Goal: Task Accomplishment & Management: Manage account settings

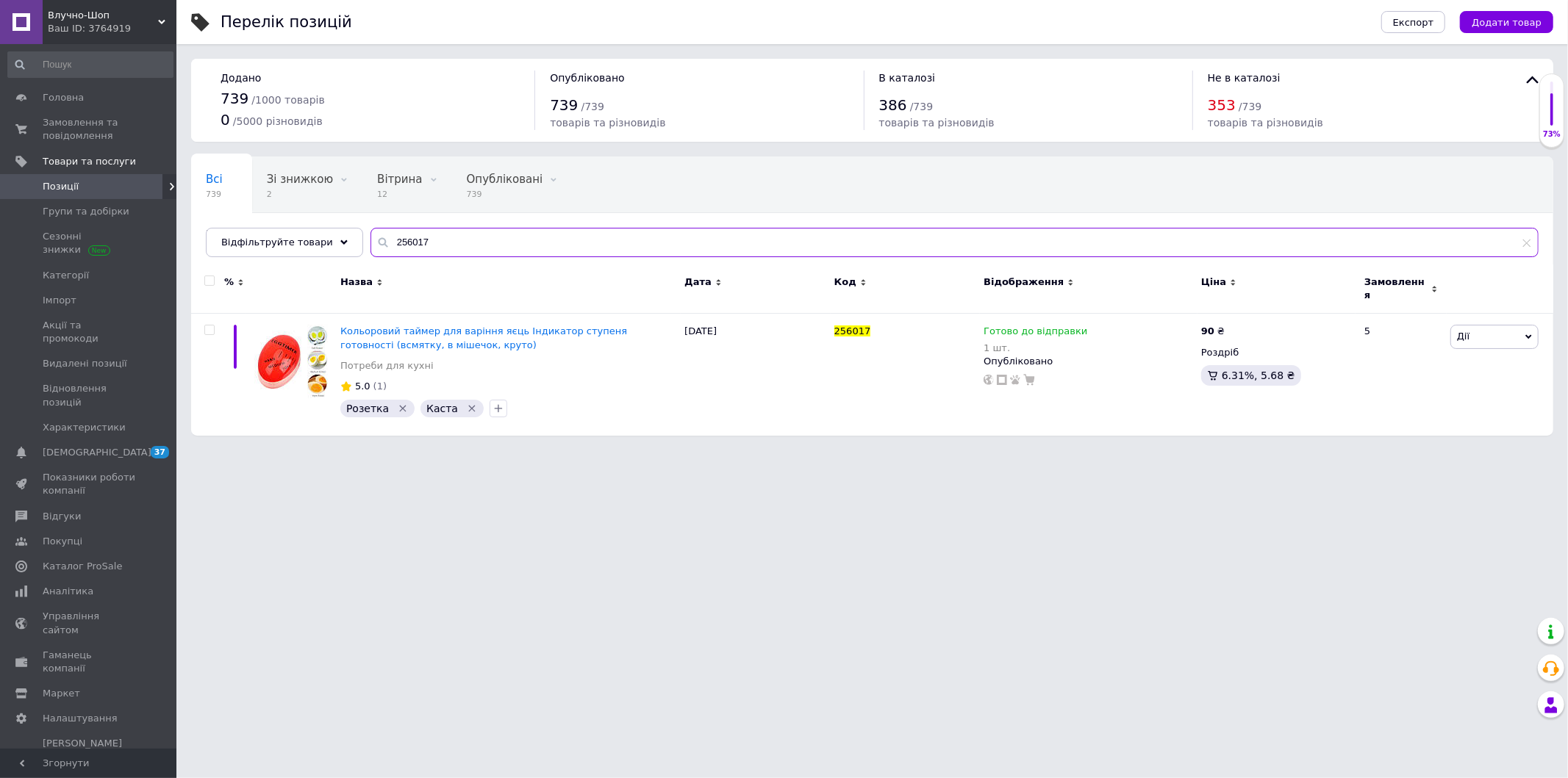
click at [411, 241] on input "256017" at bounding box center [954, 242] width 1168 height 29
paste input "47028"
type input "247028"
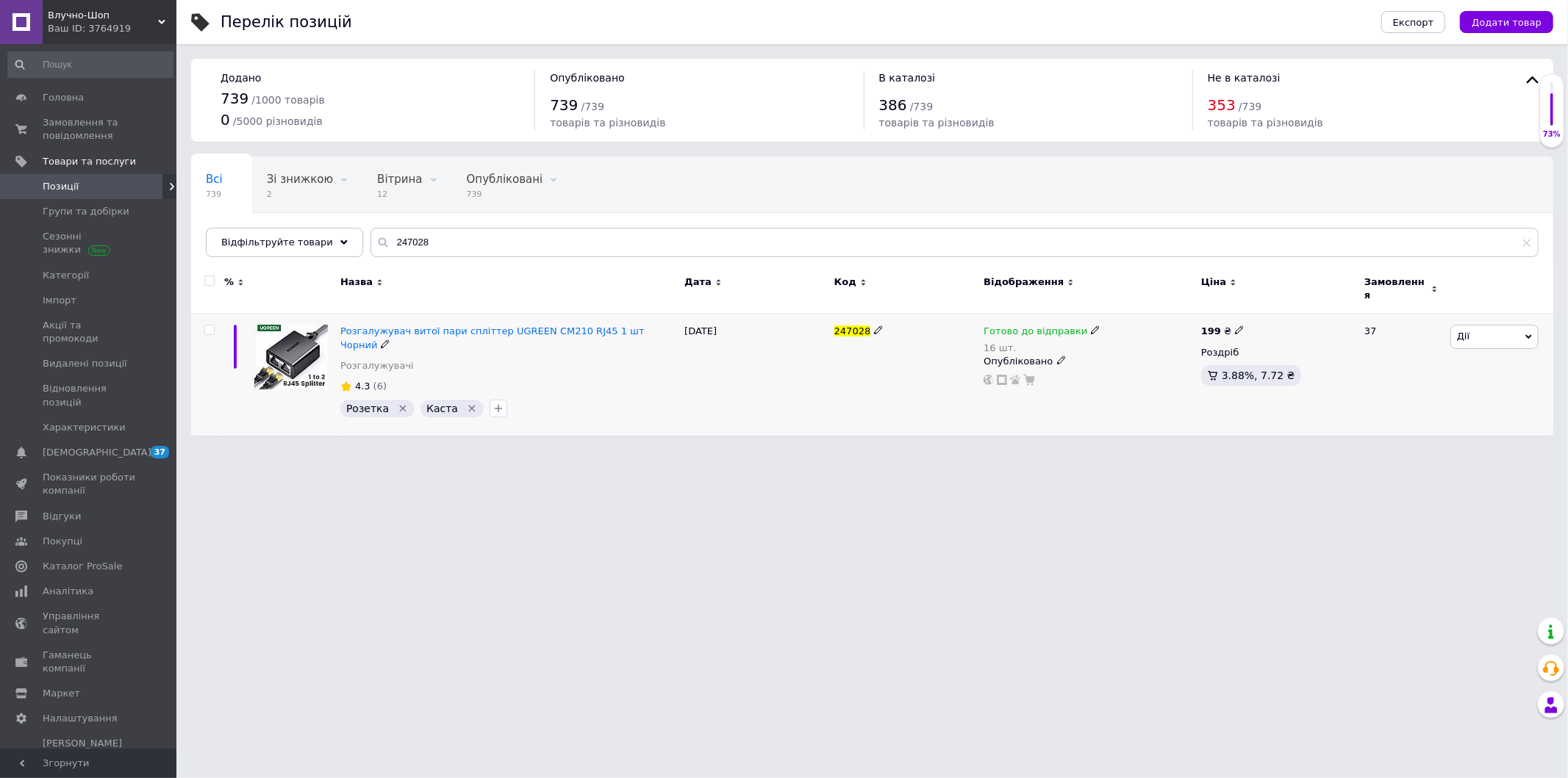
click at [1091, 326] on icon at bounding box center [1095, 330] width 9 height 9
click at [1131, 315] on span "Готово до відправки" at bounding box center [1135, 327] width 51 height 24
click at [1126, 377] on input "16" at bounding box center [1157, 391] width 112 height 29
type input "14"
click at [1093, 450] on html "Влучно-Шоп Ваш ID: 3764919 Сайт Влучно-Шоп Кабінет покупця Перевірити стан сист…" at bounding box center [784, 225] width 1568 height 450
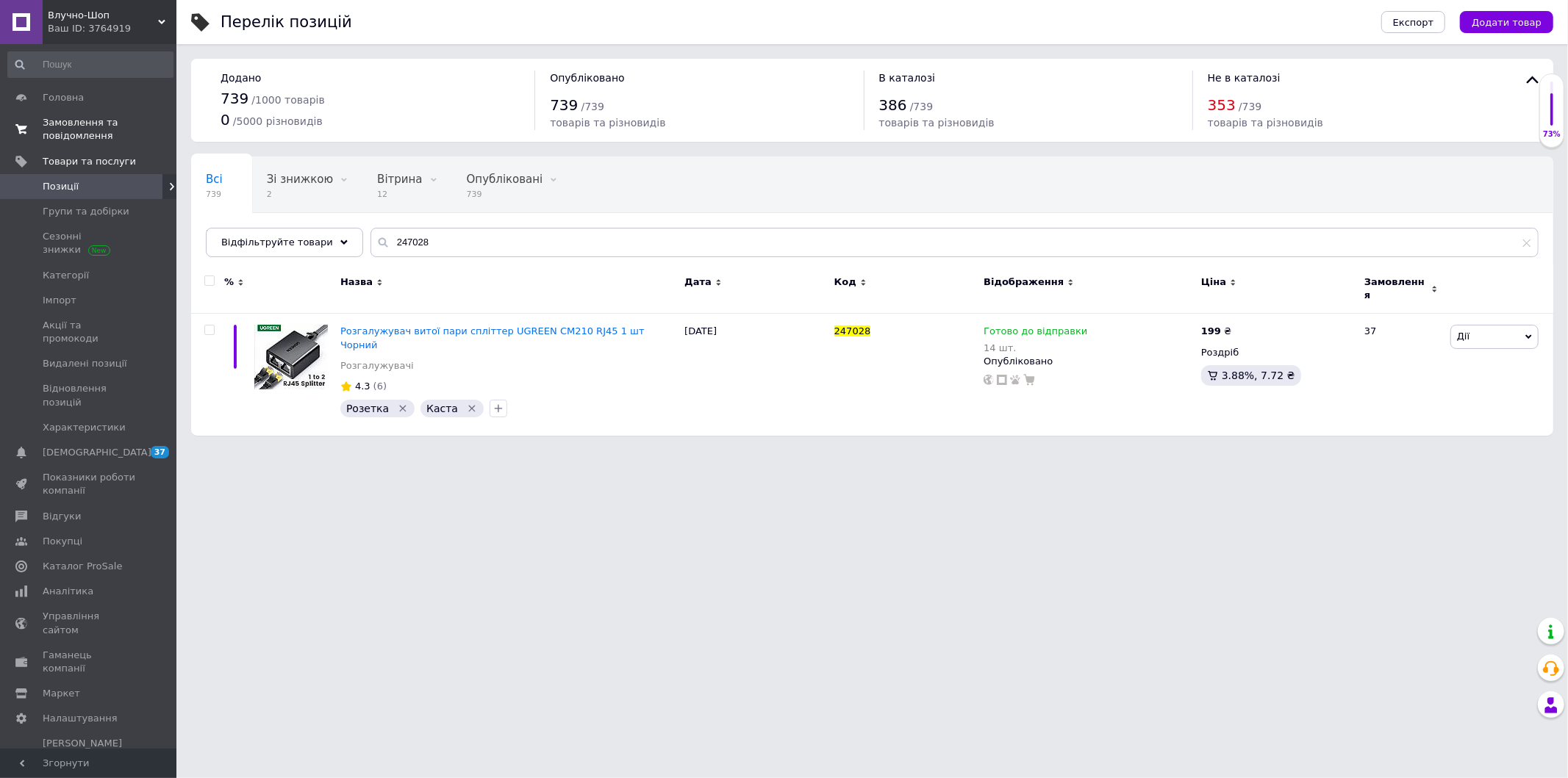
click at [110, 134] on span "Замовлення та повідомлення" at bounding box center [89, 130] width 93 height 27
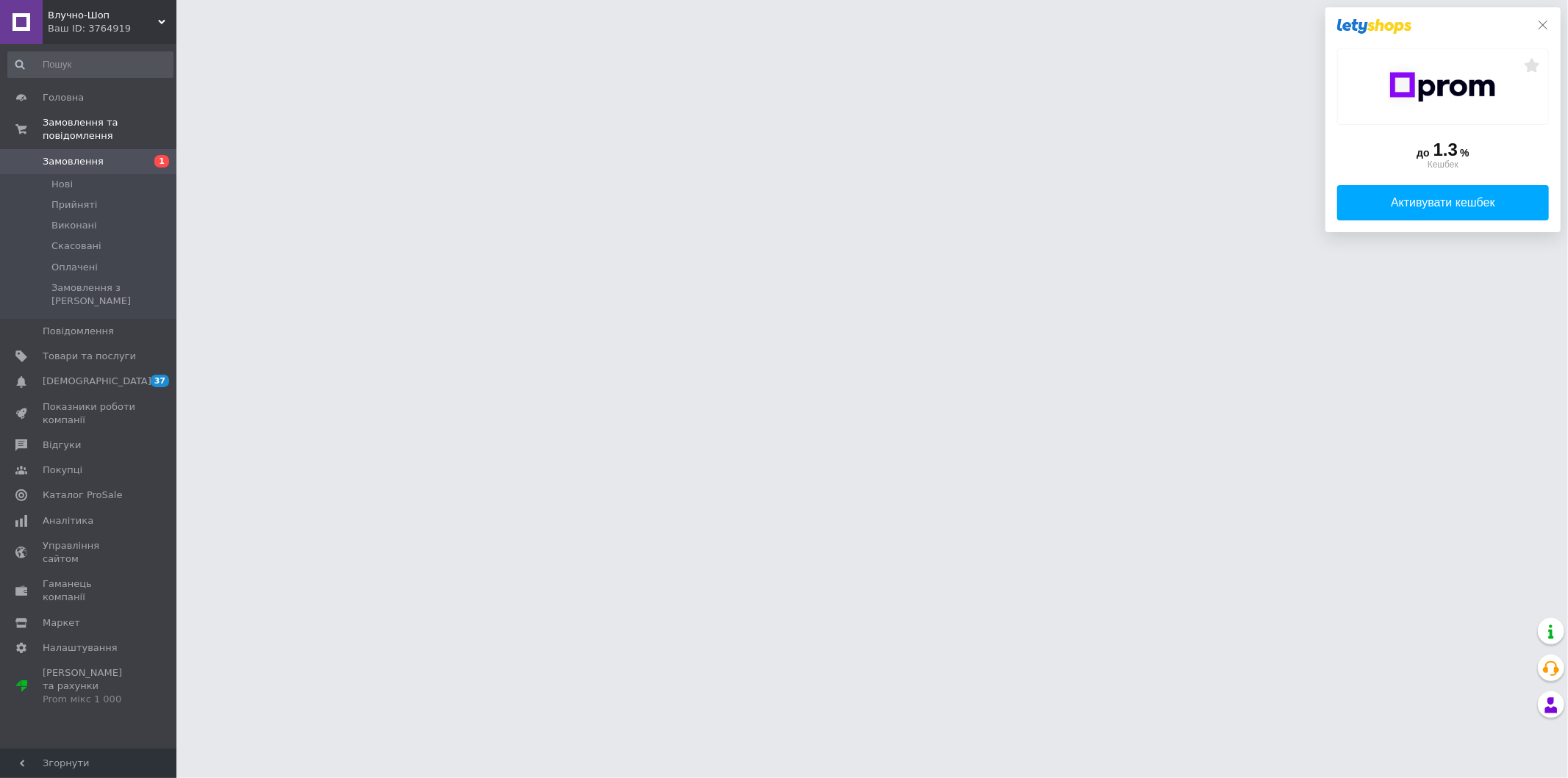
click at [1542, 24] on icon at bounding box center [1543, 25] width 9 height 9
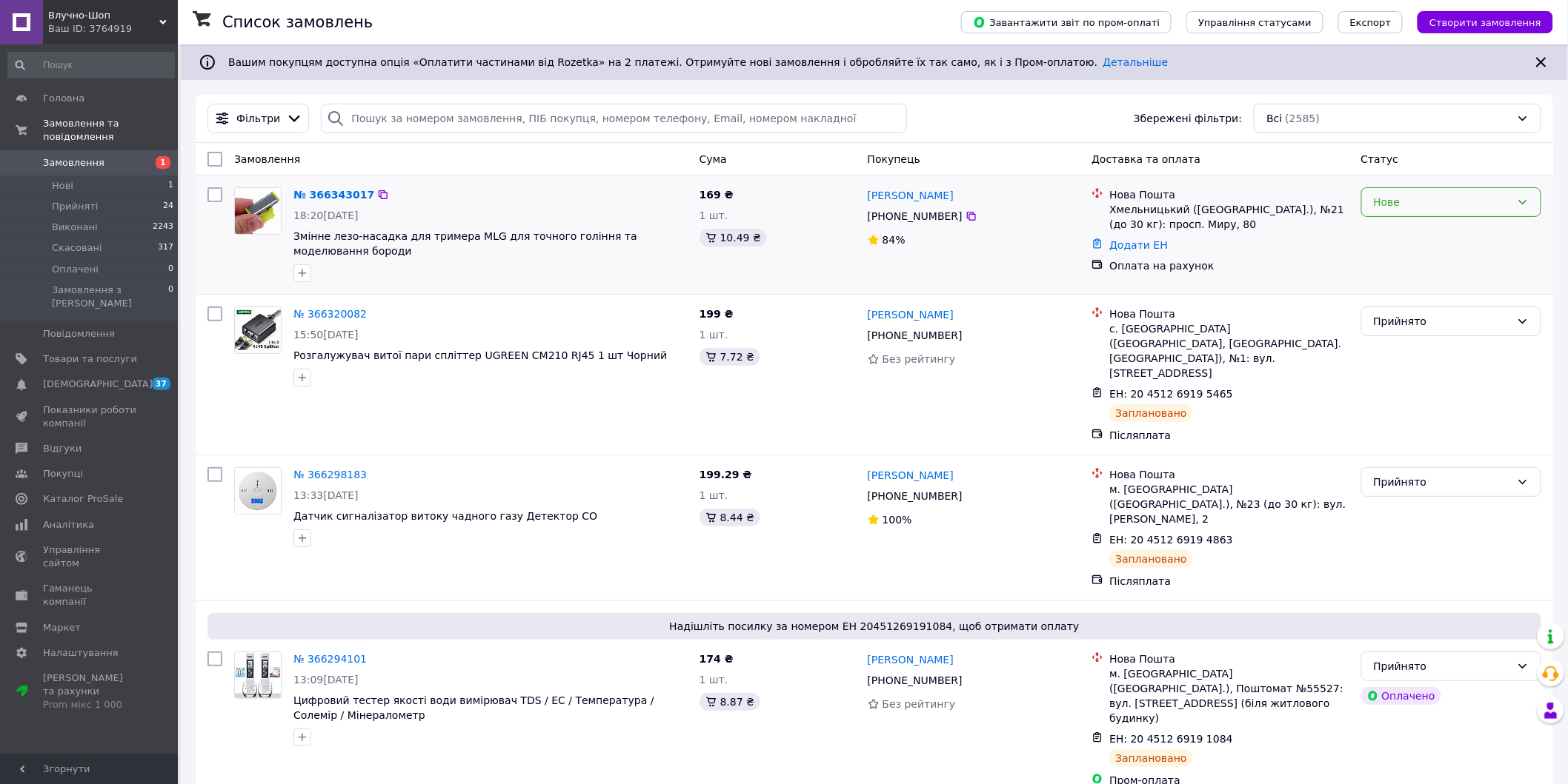
click at [1419, 209] on div "Нове" at bounding box center [1442, 202] width 137 height 16
click at [1404, 221] on li "Прийнято" at bounding box center [1452, 234] width 179 height 27
click at [921, 220] on div "[PHONE_NUMBER]" at bounding box center [915, 216] width 101 height 21
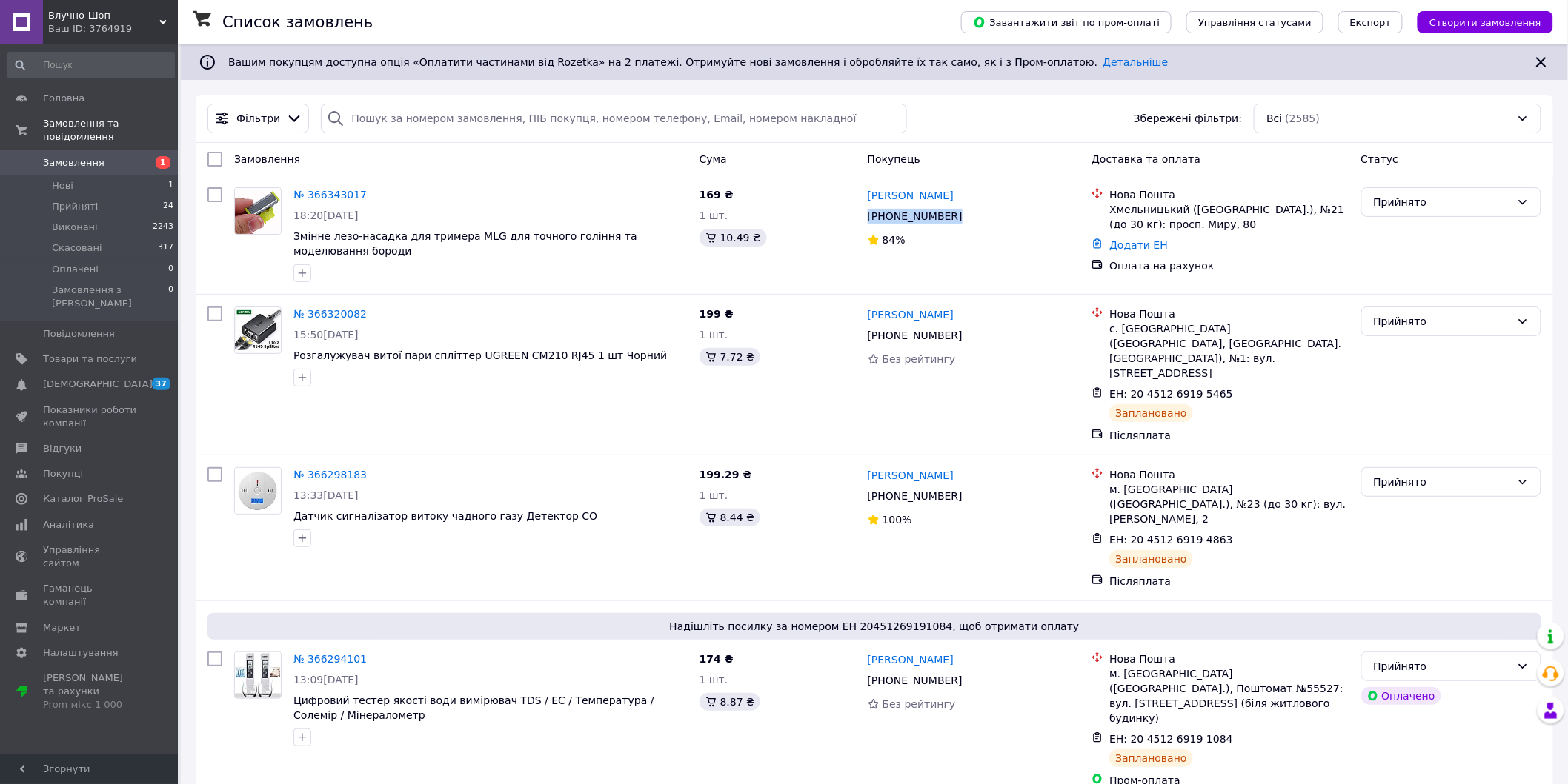
copy div "[PHONE_NUMBER]"
click at [293, 235] on div "№ 366343017 18:20, 12.10.2025 Змінне лезо-насадка для тримера MLG для точного г…" at bounding box center [490, 234] width 406 height 107
drag, startPoint x: 333, startPoint y: 255, endPoint x: 298, endPoint y: 245, distance: 36.4
click at [298, 245] on span "Змінне лезо-насадка для тримера MLG для точного гоління та моделювання бороди" at bounding box center [491, 243] width 394 height 30
click at [298, 245] on span "Змінне лезо-насадка для тримера MLG для точного гоління та моделювання бороди" at bounding box center [466, 243] width 344 height 27
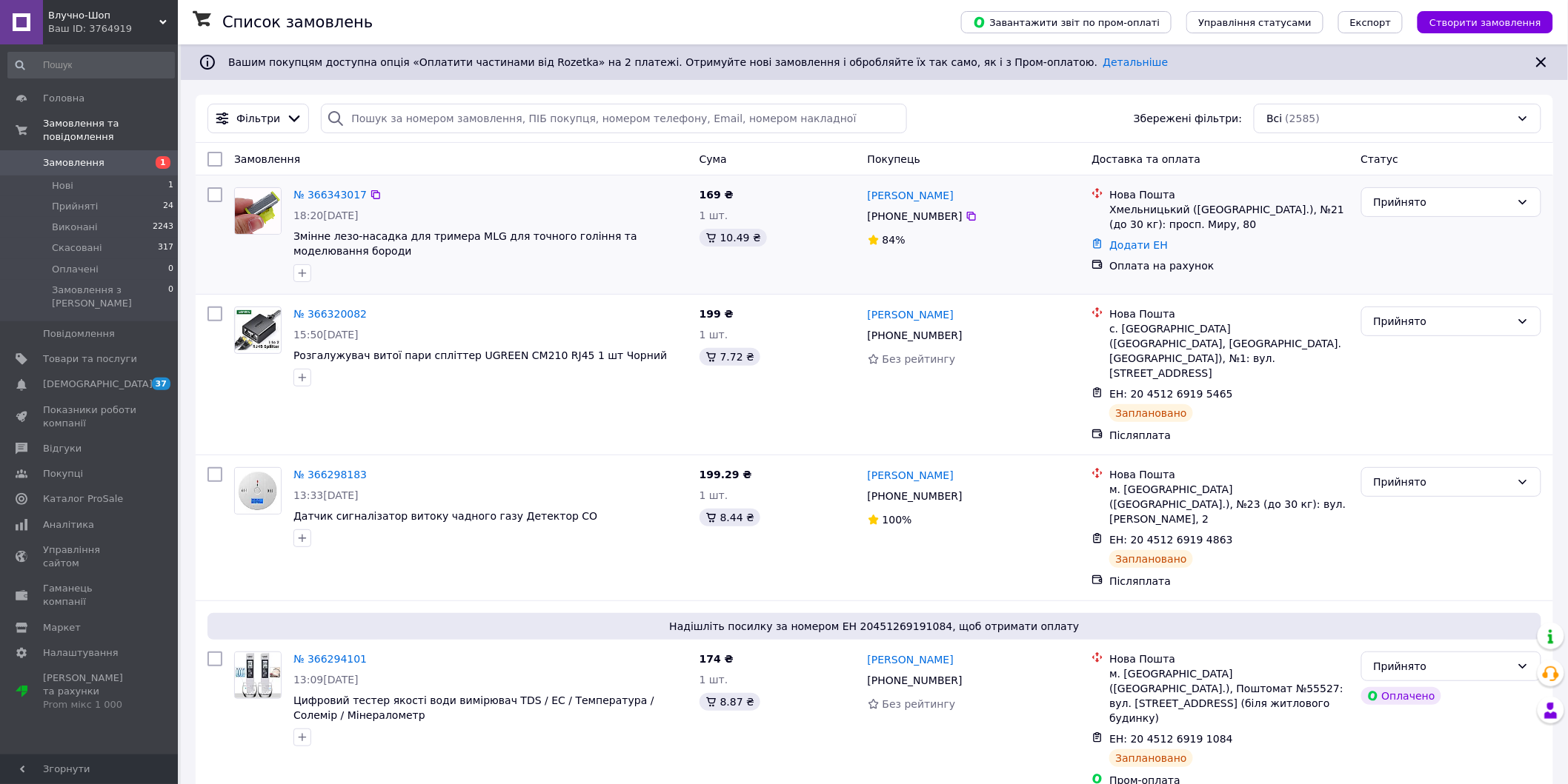
click at [273, 258] on div at bounding box center [258, 234] width 59 height 107
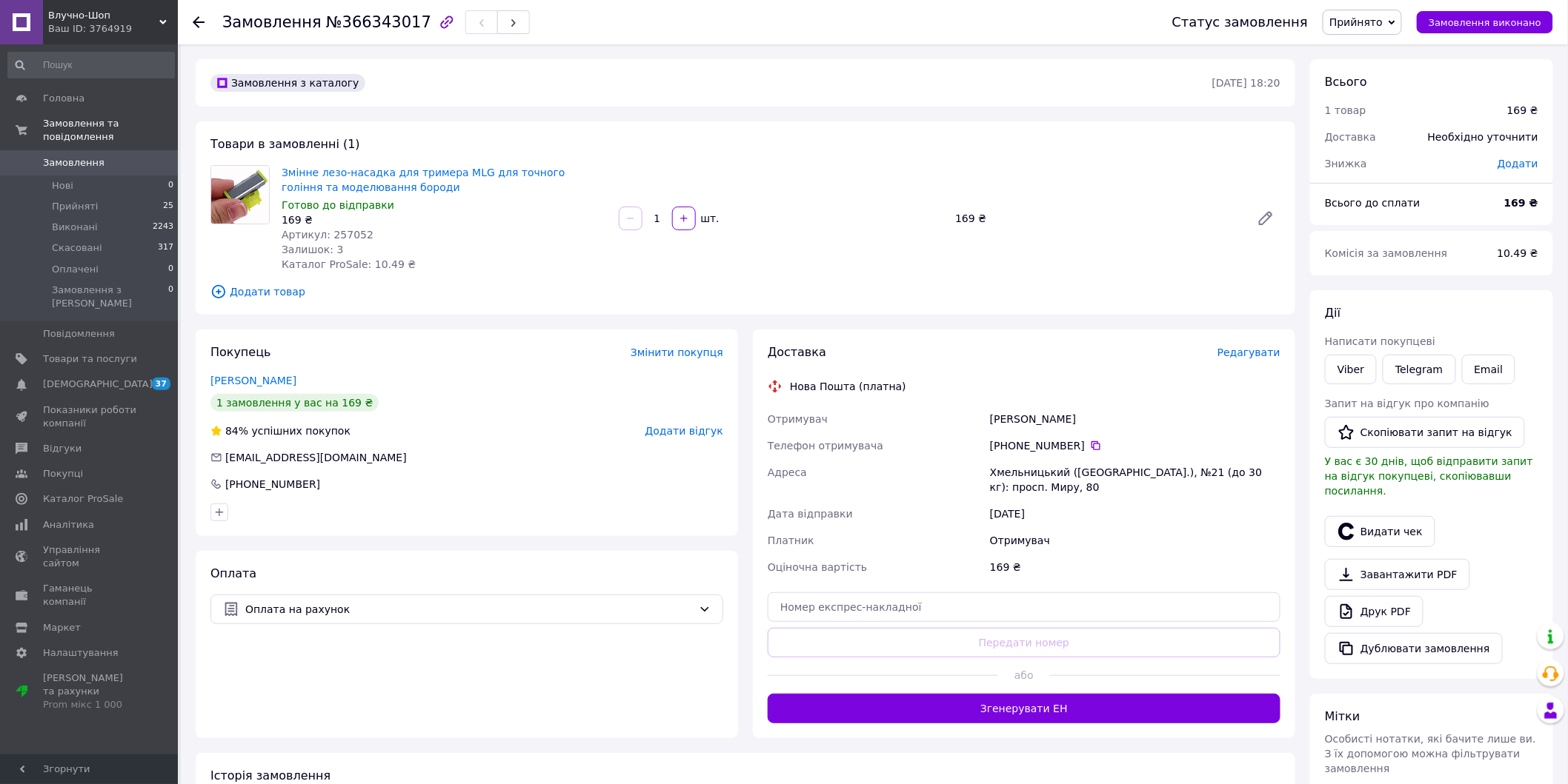
click at [283, 159] on div "Товари в замовленні (1) Змінне лезо-насадка для тримера MLG для точного гоління…" at bounding box center [745, 218] width 1100 height 193
click at [284, 159] on div "Товари в замовленні (1) Змінне лезо-насадка для тримера MLG для точного гоління…" at bounding box center [745, 218] width 1100 height 193
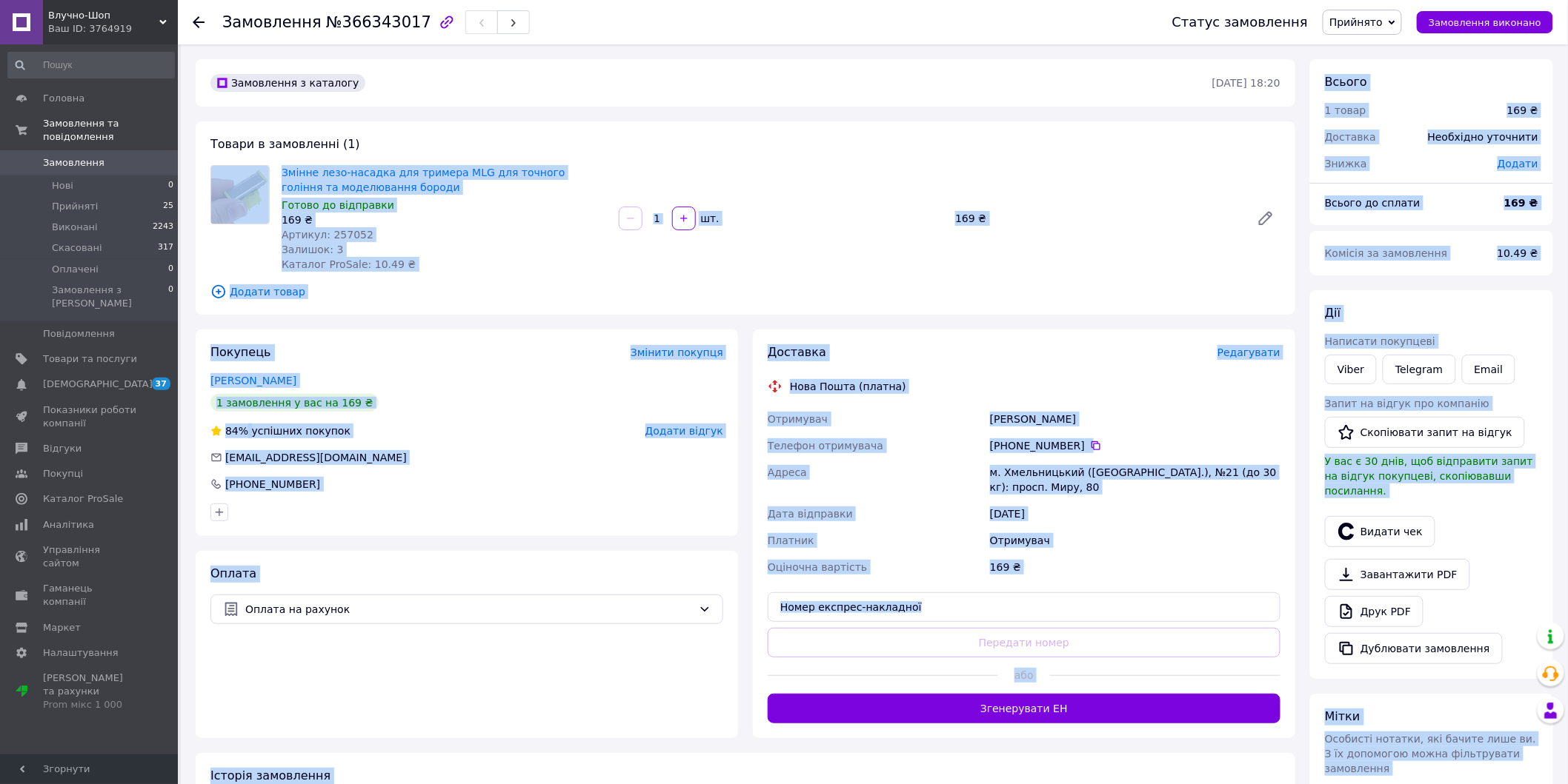
drag, startPoint x: 301, startPoint y: 167, endPoint x: 502, endPoint y: 161, distance: 201.1
click at [458, 146] on div "Товари в замовленні (1) Змінне лезо-насадка для тримера MLG для точного гоління…" at bounding box center [745, 218] width 1100 height 193
click at [604, 158] on div "Товари в замовленні (1) Змінне лезо-насадка для тримера MLG для точного гоління…" at bounding box center [745, 218] width 1100 height 193
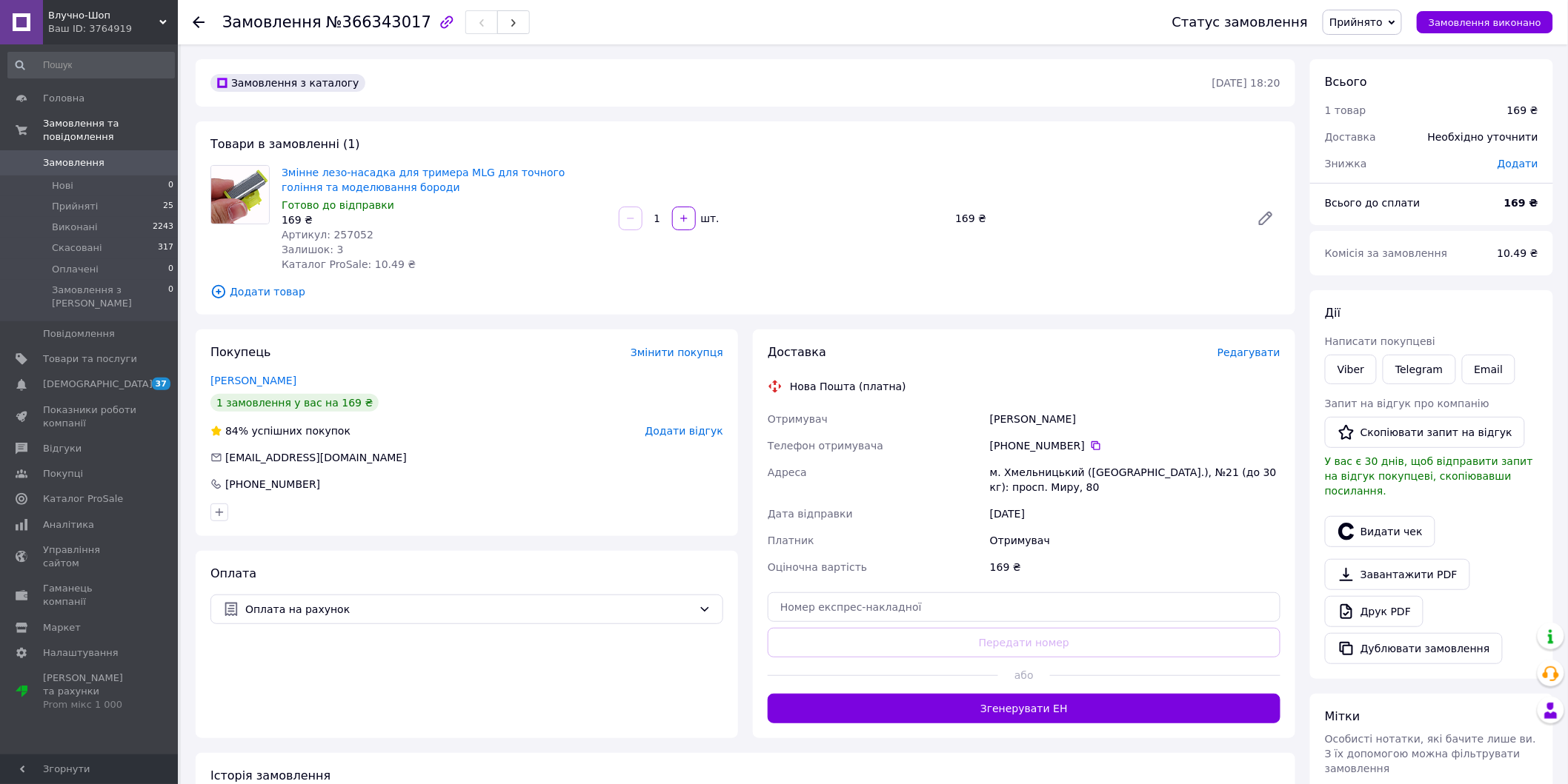
click at [587, 161] on div "Товари в замовленні (1) Змінне лезо-насадка для тримера MLG для точного гоління…" at bounding box center [745, 218] width 1100 height 193
drag, startPoint x: 587, startPoint y: 161, endPoint x: 281, endPoint y: 177, distance: 306.4
click at [281, 177] on div "Товари в замовленні (1) Змінне лезо-насадка для тримера MLG для точного гоління…" at bounding box center [745, 218] width 1100 height 193
copy link "Змінне лезо-насадка для тримера MLG для точного гоління та"
click at [346, 230] on span "Артикул: 257052" at bounding box center [327, 234] width 92 height 12
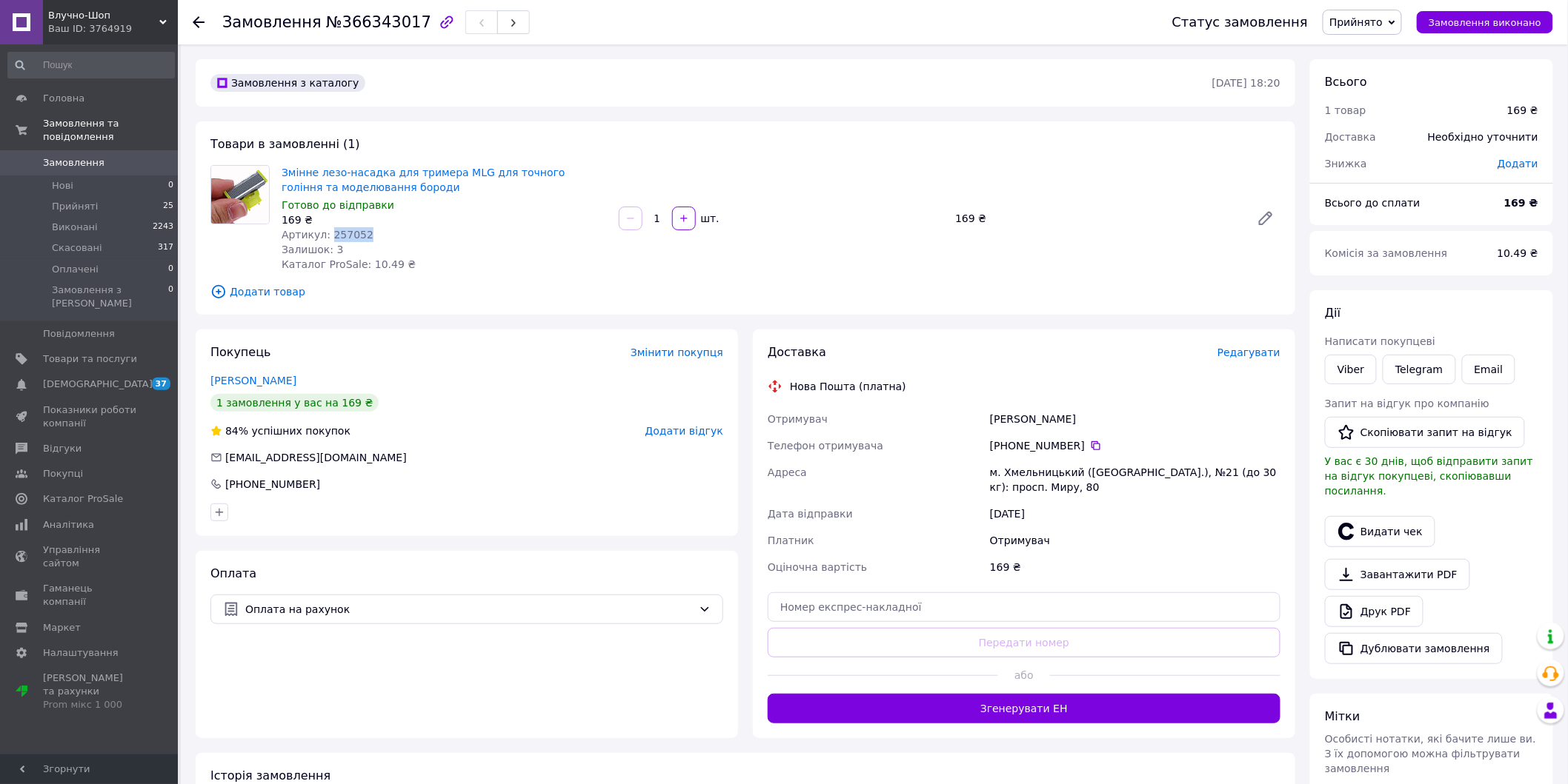
click at [346, 230] on span "Артикул: 257052" at bounding box center [327, 234] width 92 height 12
click at [441, 21] on icon "button" at bounding box center [447, 21] width 13 height 13
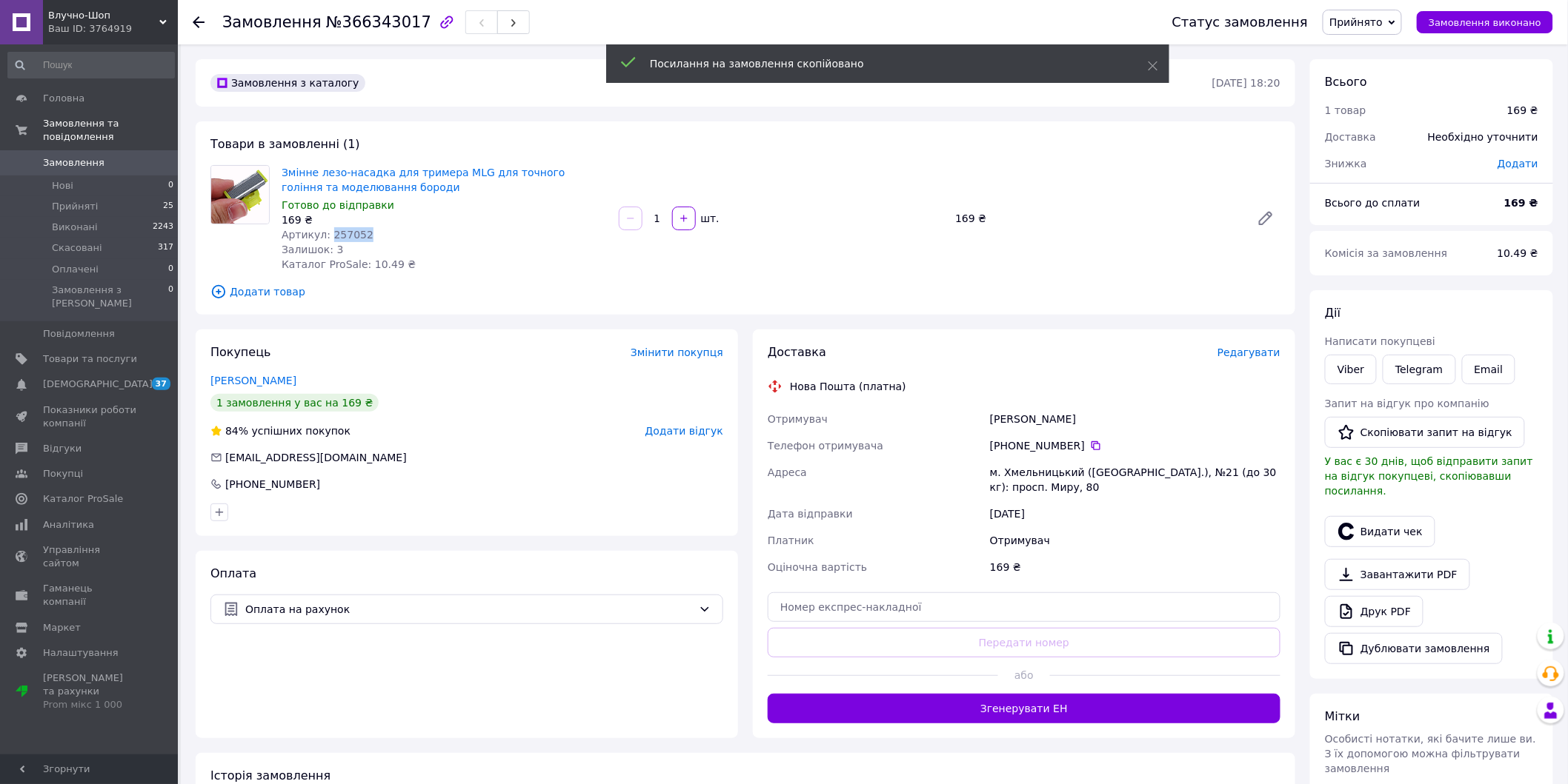
click at [376, 19] on span "№366343017" at bounding box center [378, 22] width 105 height 18
copy span "366343017"
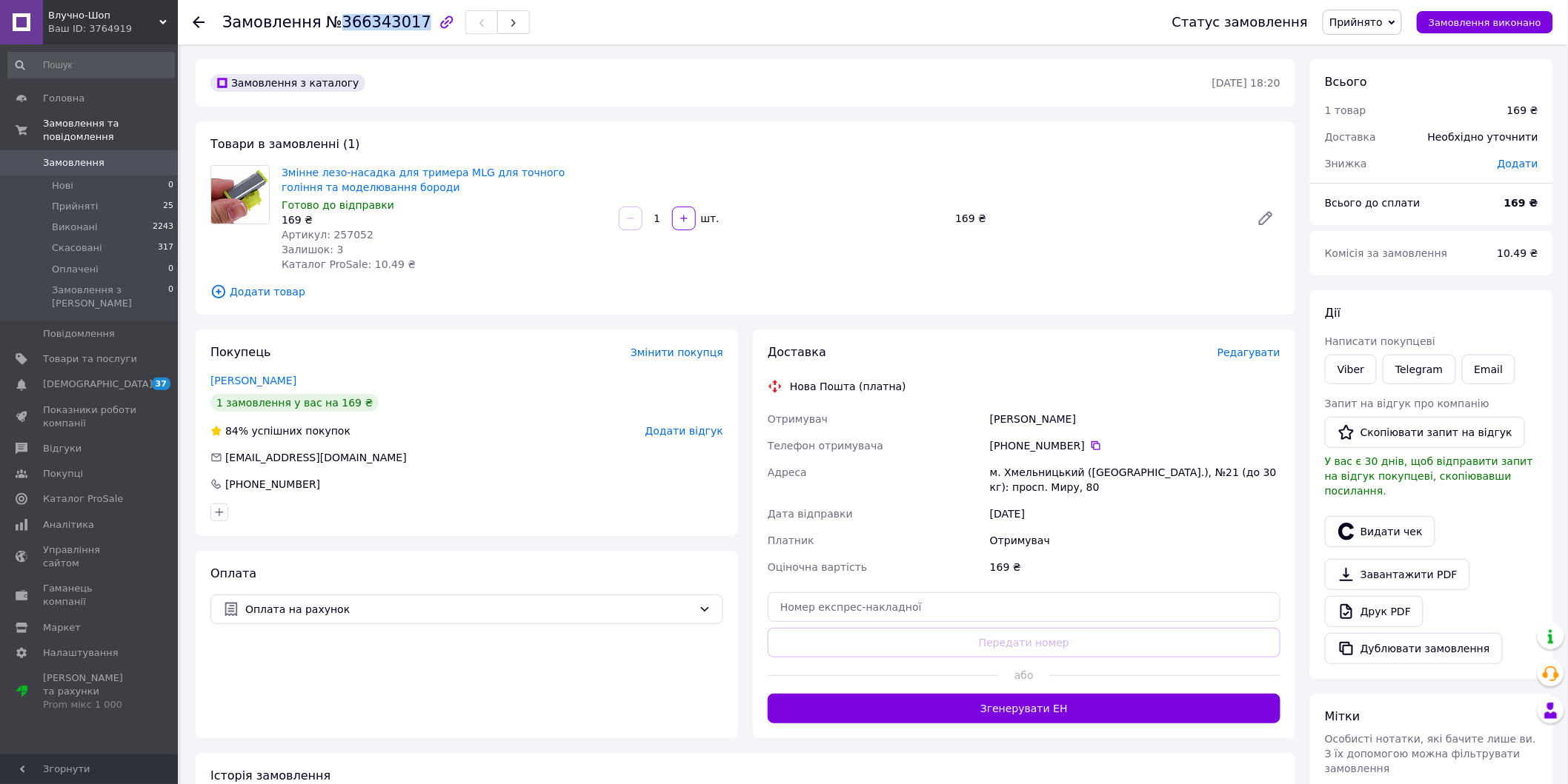
click at [334, 237] on span "Артикул: 257052" at bounding box center [327, 234] width 92 height 12
copy span "257052"
click at [123, 157] on span "Замовлення" at bounding box center [90, 163] width 94 height 13
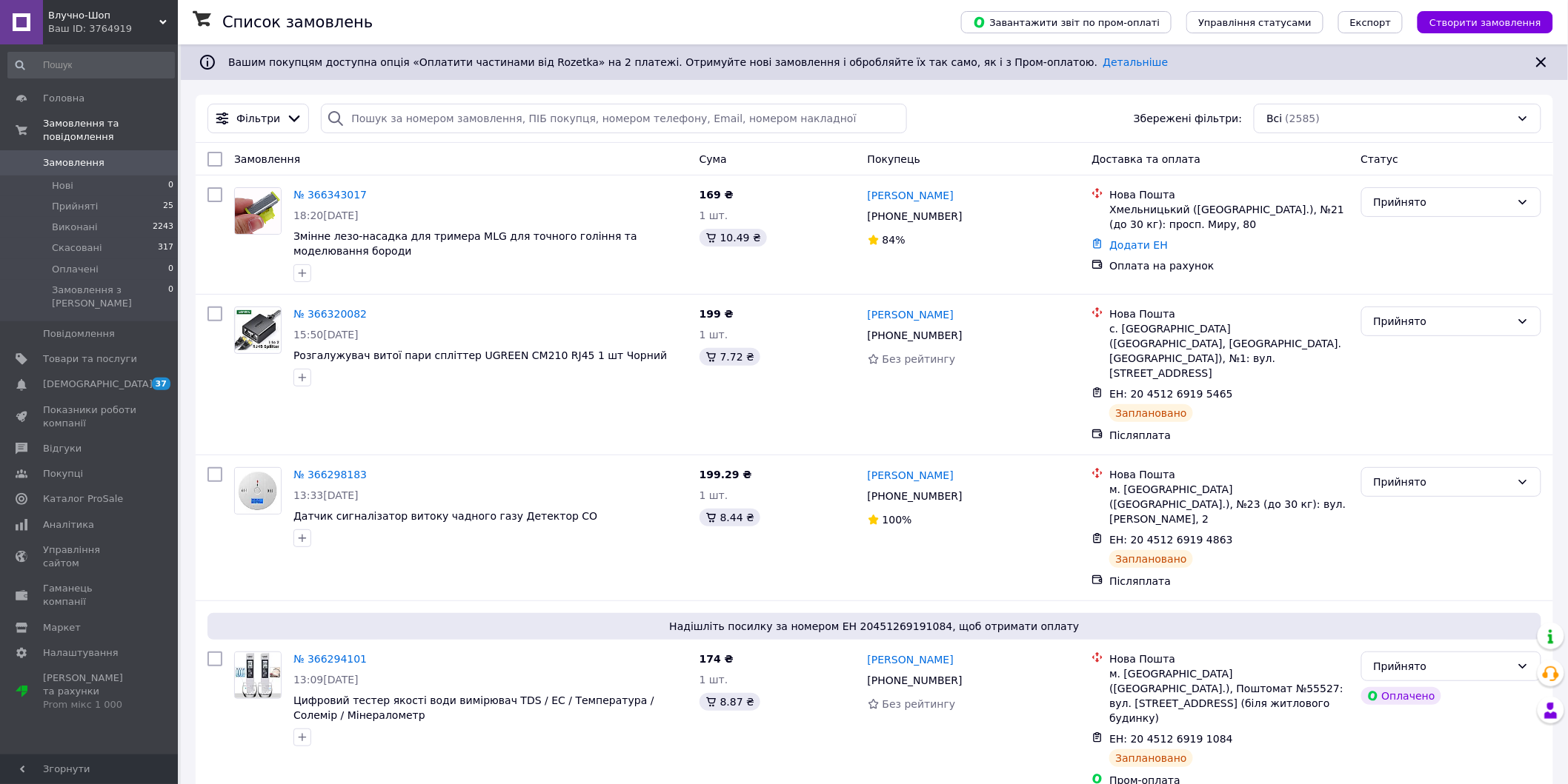
click at [341, 192] on link "№ 366343017" at bounding box center [330, 194] width 73 height 12
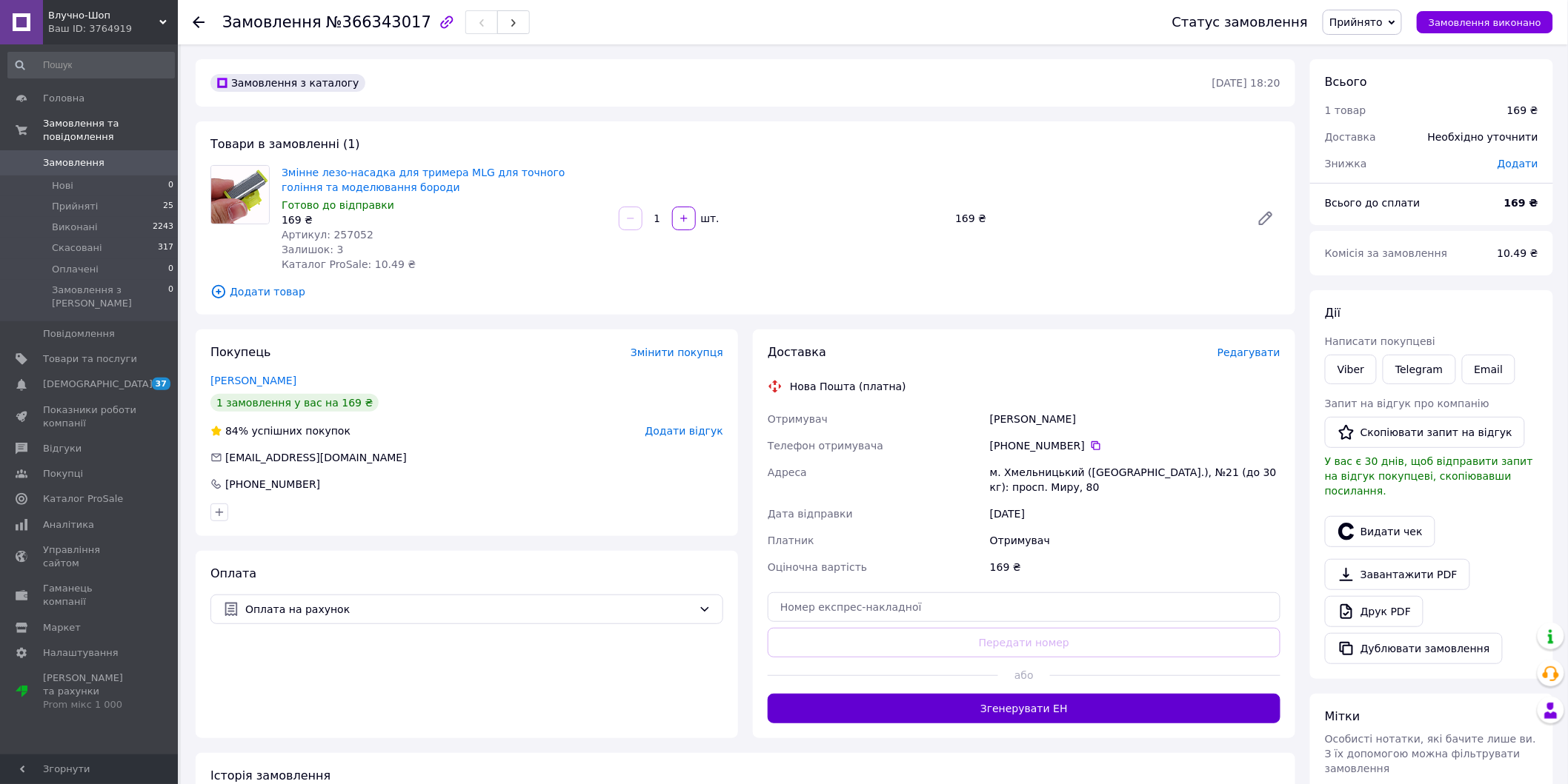
click at [938, 700] on button "Згенерувати ЕН" at bounding box center [1024, 708] width 513 height 30
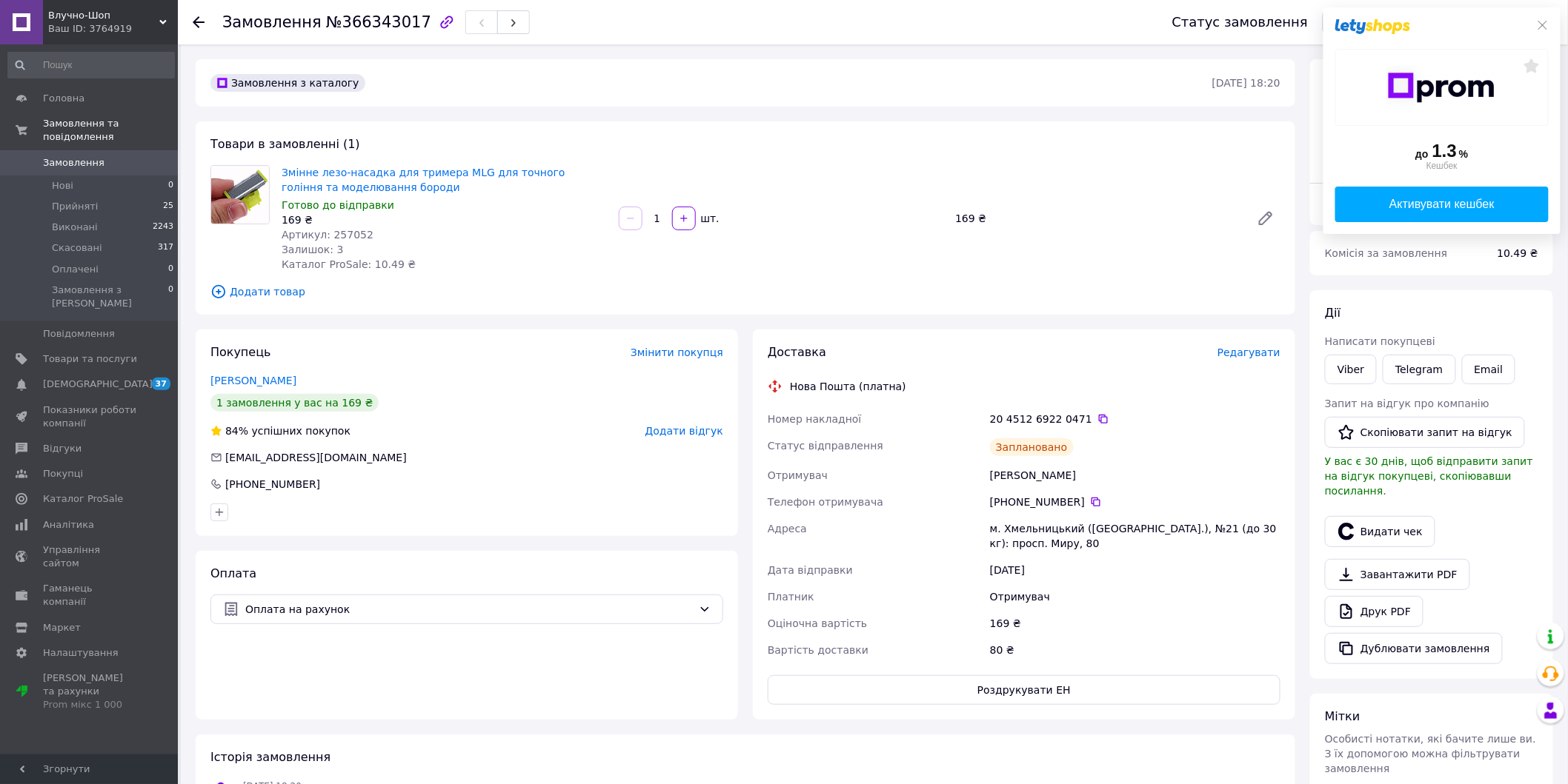
click at [86, 157] on span "Замовлення" at bounding box center [73, 163] width 62 height 13
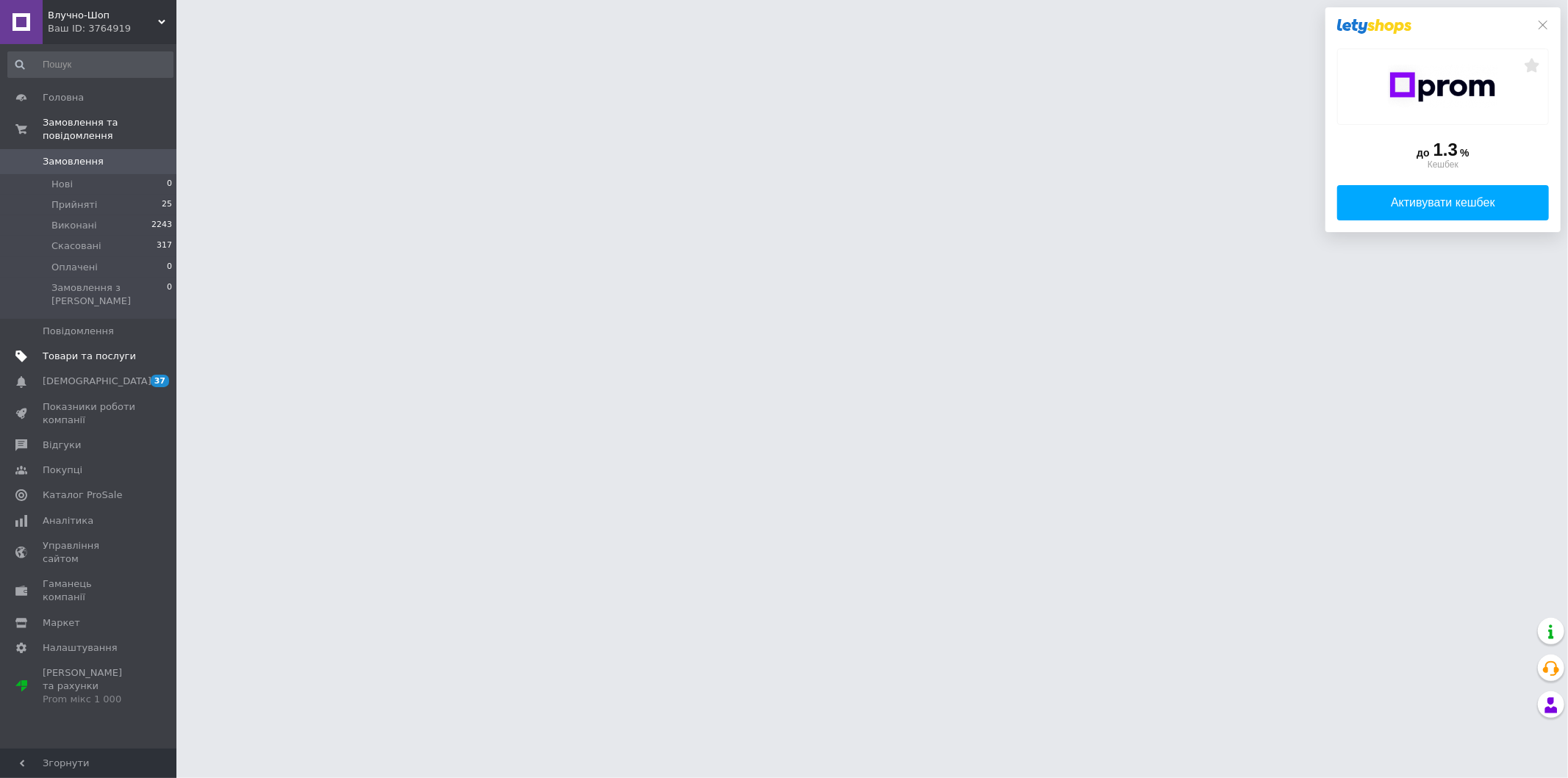
click at [101, 350] on span "Товари та послуги" at bounding box center [89, 356] width 93 height 13
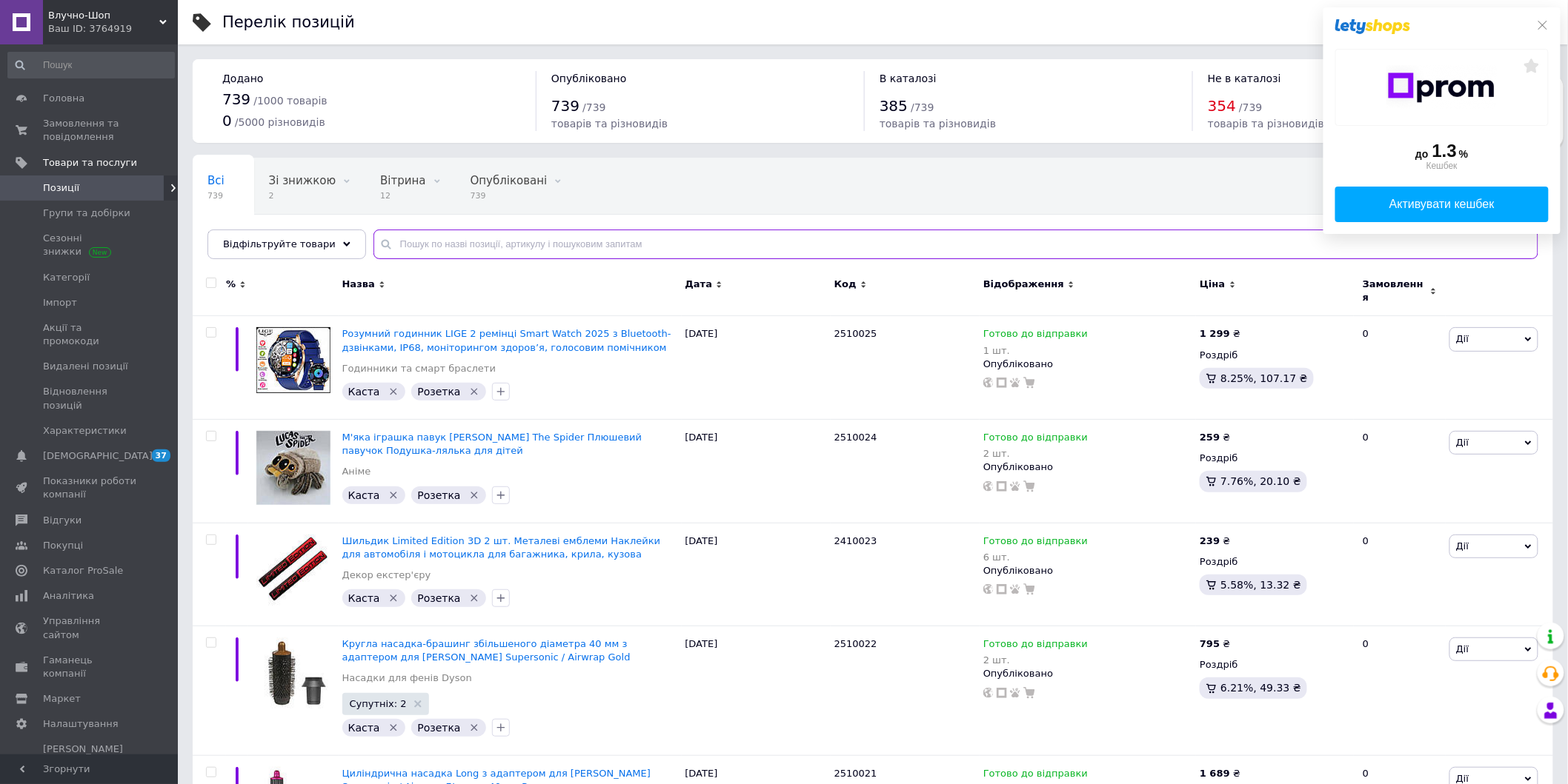
click at [417, 247] on input "text" at bounding box center [955, 244] width 1165 height 30
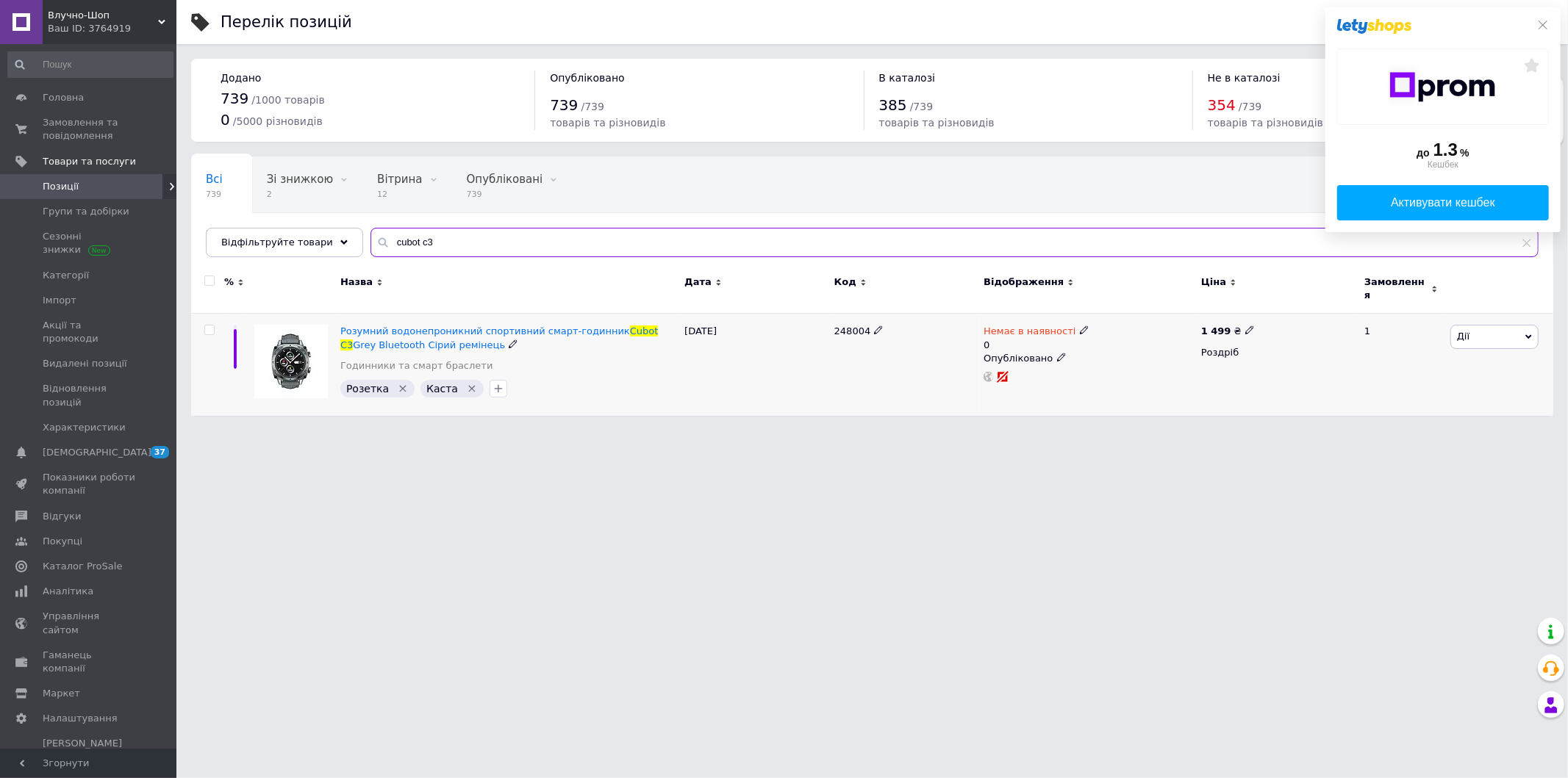
type input "cubot c3"
click at [853, 326] on span "248004" at bounding box center [852, 331] width 36 height 11
copy span "248004"
click at [77, 121] on span "Замовлення та повідомлення" at bounding box center [89, 130] width 93 height 27
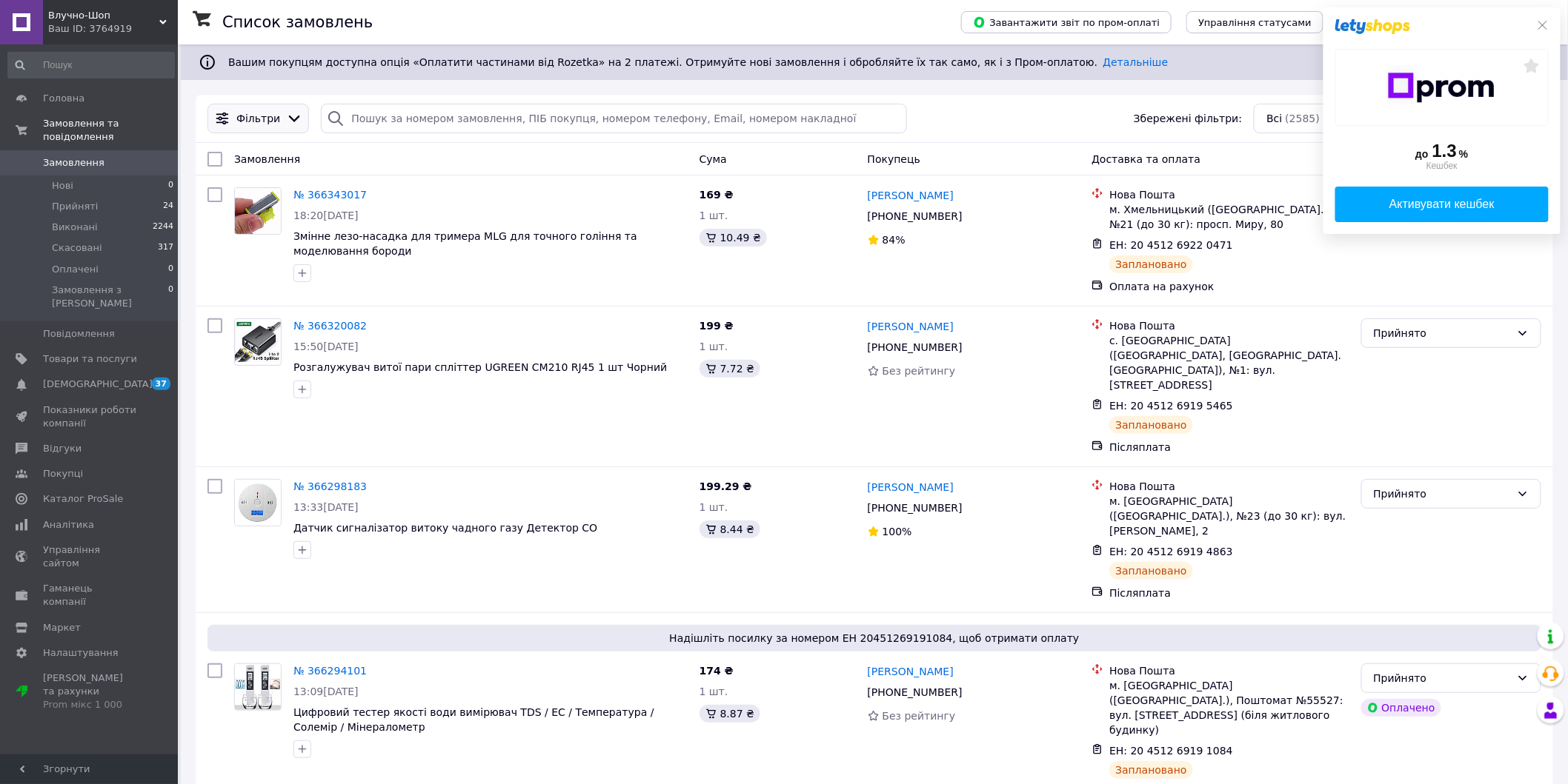
click at [289, 120] on icon at bounding box center [295, 118] width 11 height 6
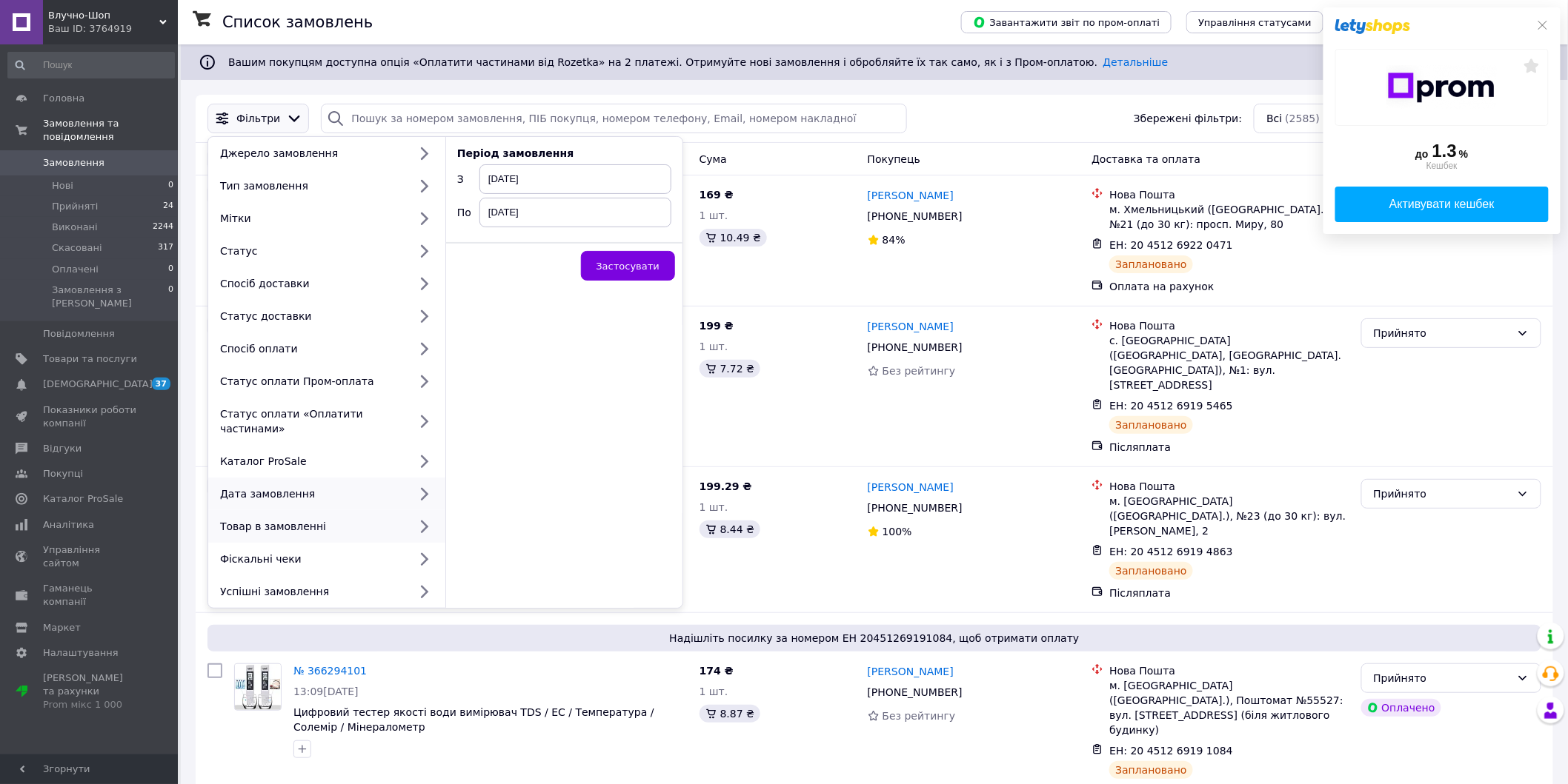
click at [290, 519] on div "Товар в замовленні" at bounding box center [311, 526] width 194 height 15
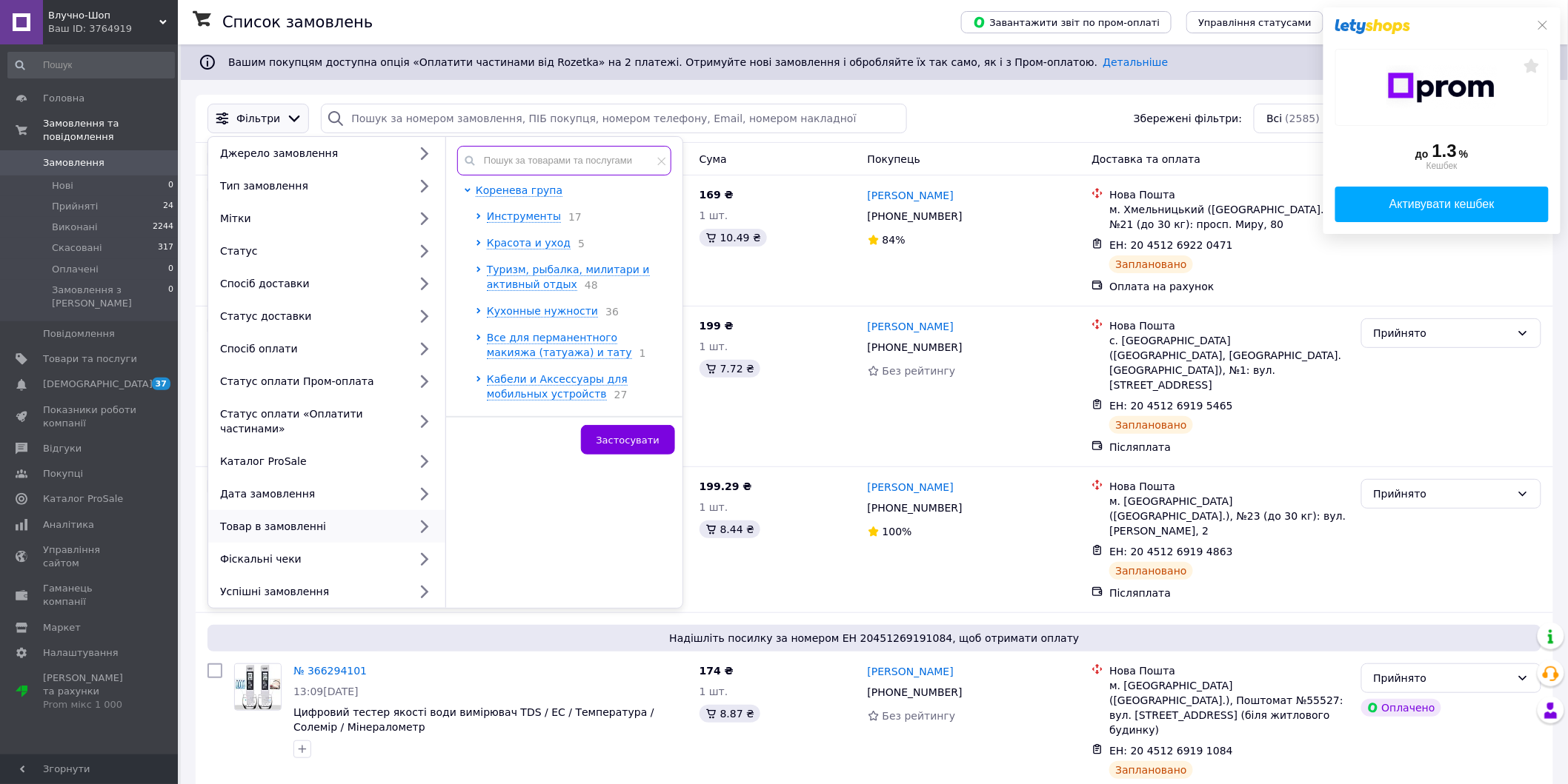
click at [532, 157] on input "text" at bounding box center [564, 160] width 214 height 30
paste input "248004"
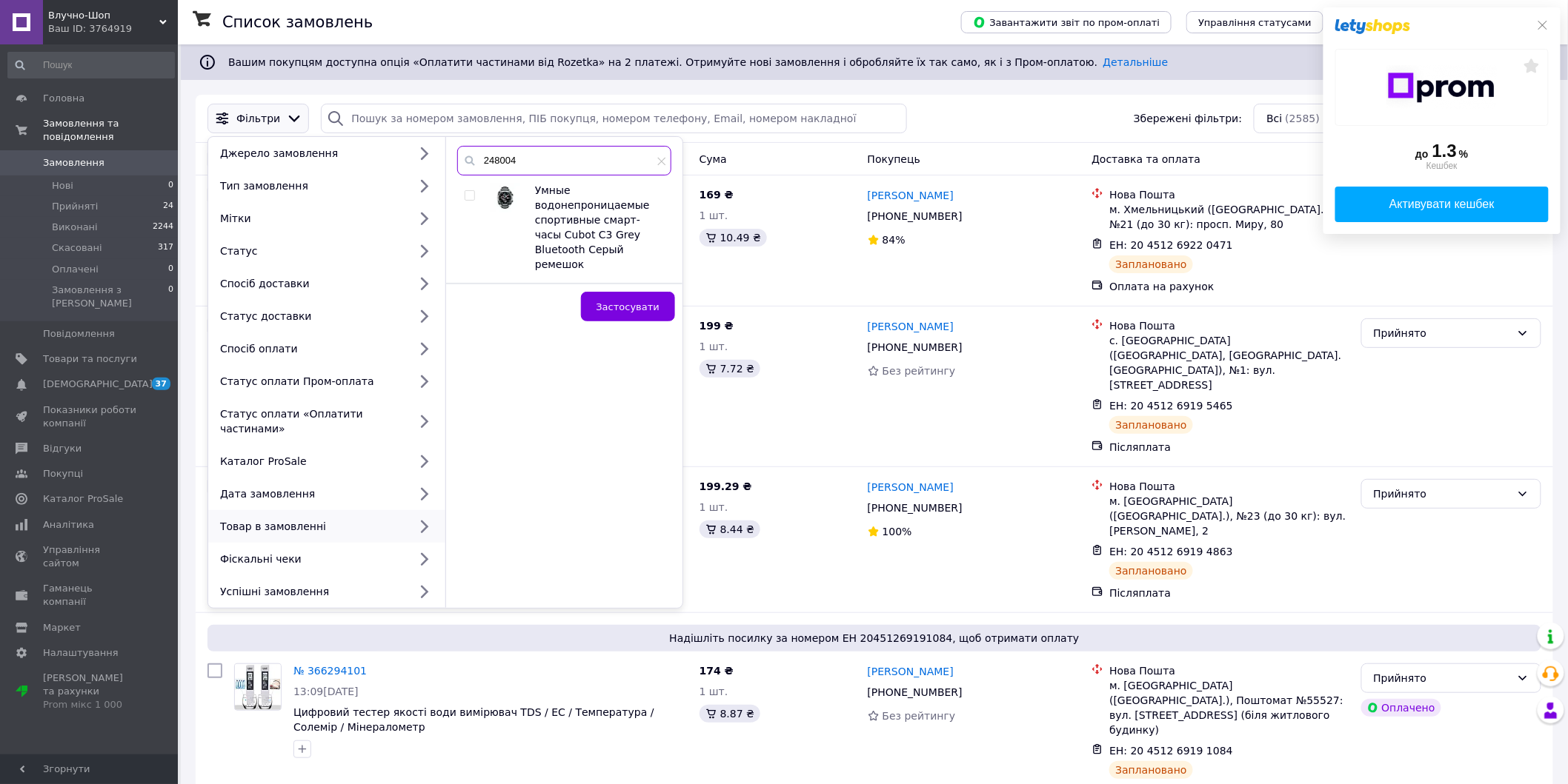
type input "248004"
click at [473, 195] on input "checkbox" at bounding box center [469, 195] width 10 height 10
checkbox input "true"
click at [642, 302] on span "Застосувати" at bounding box center [628, 307] width 63 height 11
click at [638, 257] on span "Змінне лезо-насадка для тримера MLG для точного гоління та моделювання бороди" at bounding box center [466, 243] width 344 height 27
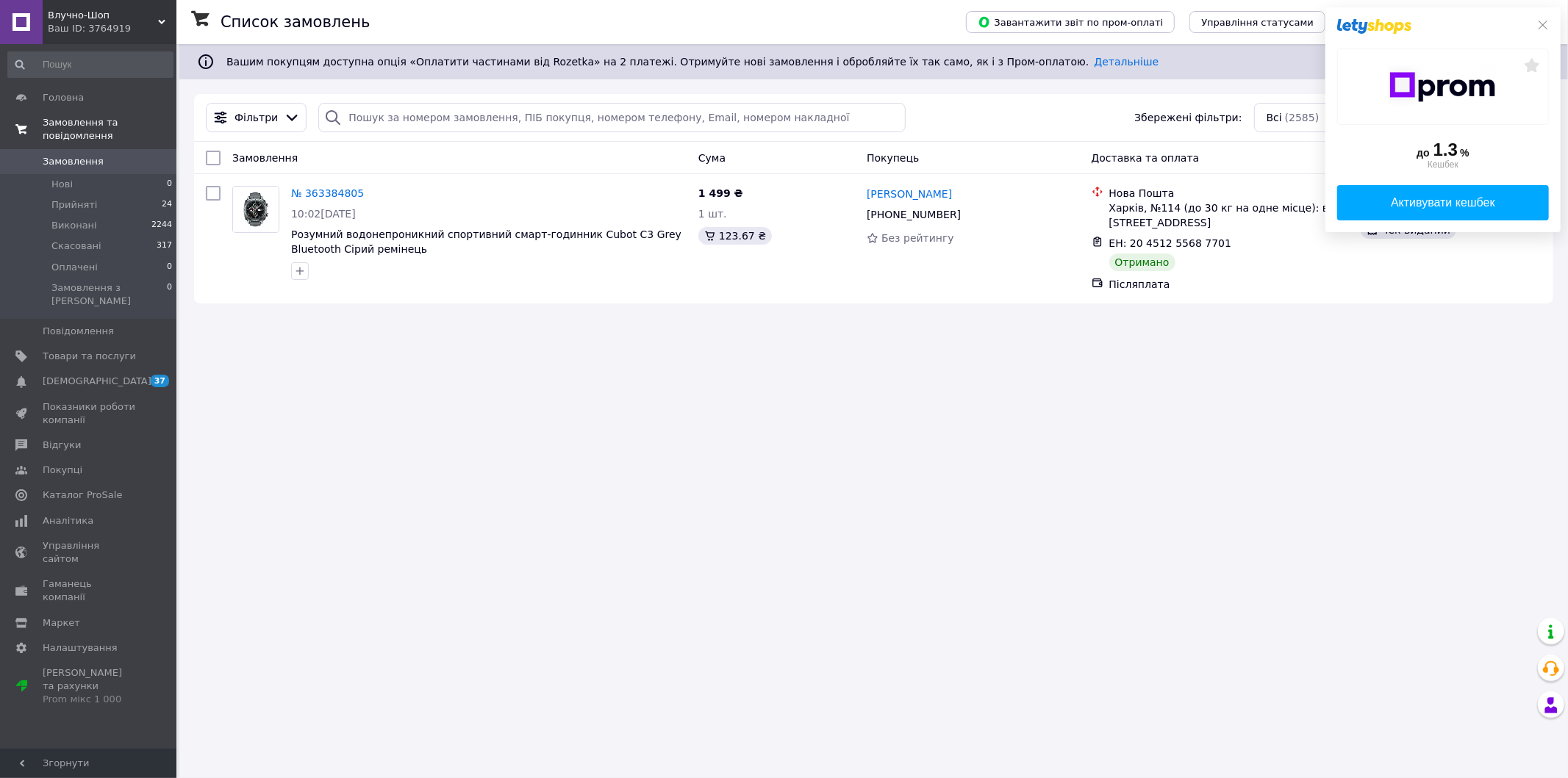
click at [91, 131] on link "Замовлення та повідомлення" at bounding box center [91, 129] width 181 height 38
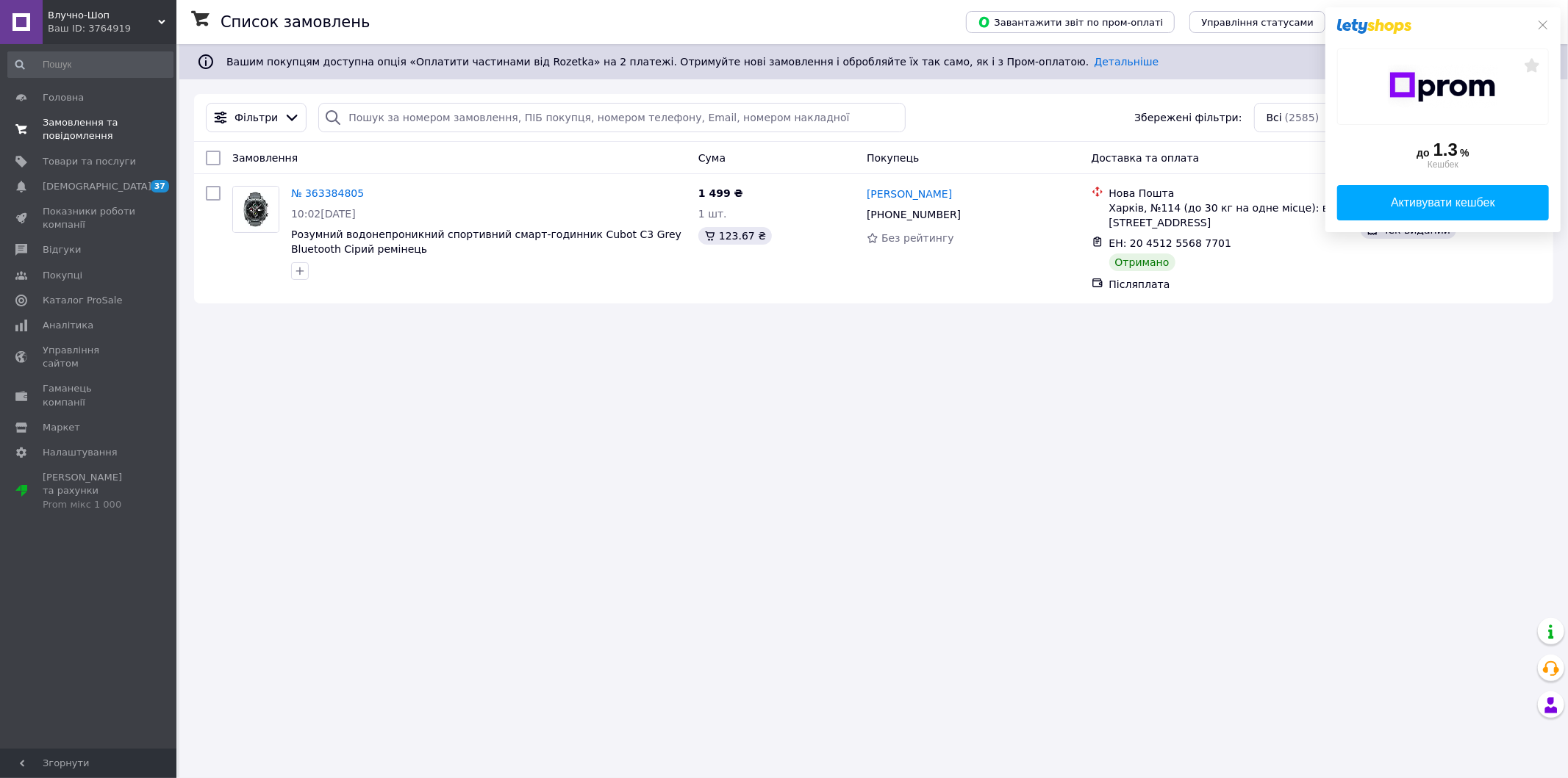
click at [91, 138] on span "Замовлення та повідомлення" at bounding box center [89, 130] width 93 height 27
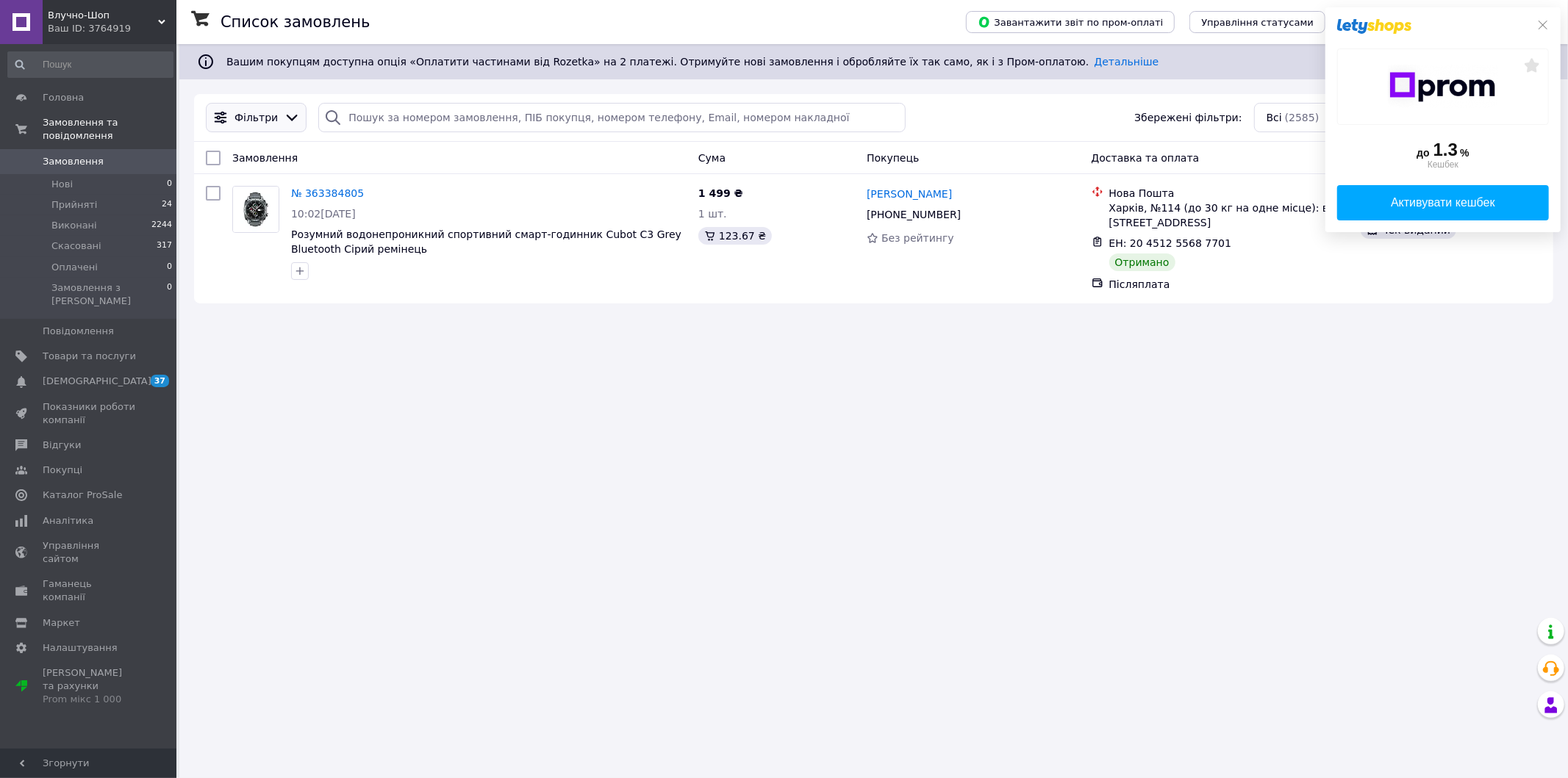
click at [267, 120] on span "Фільтри" at bounding box center [256, 117] width 44 height 15
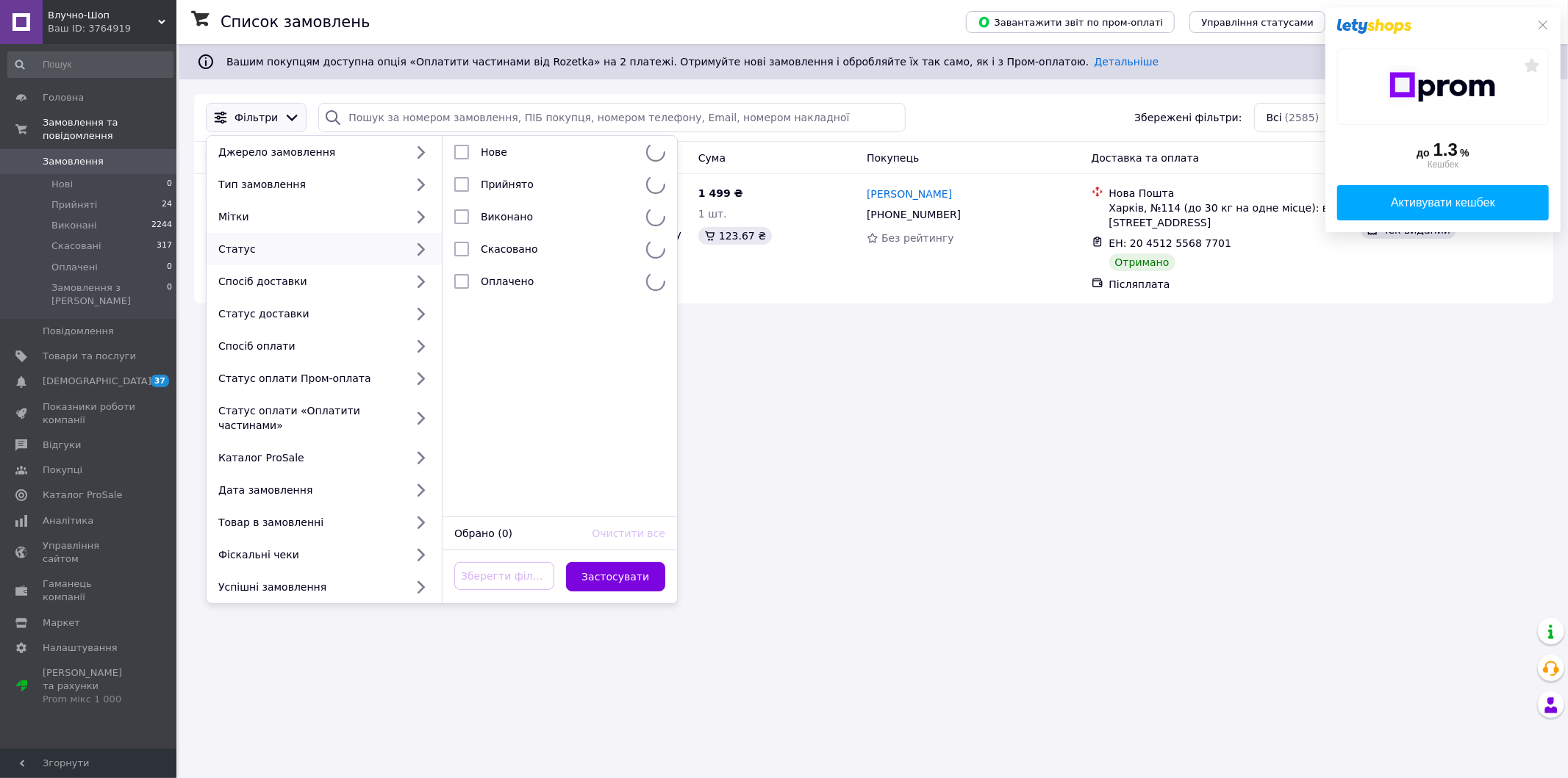
click at [777, 503] on div "Список замовлень Завантажити звіт по пром-оплаті Управління статусами Експорт С…" at bounding box center [873, 389] width 1389 height 778
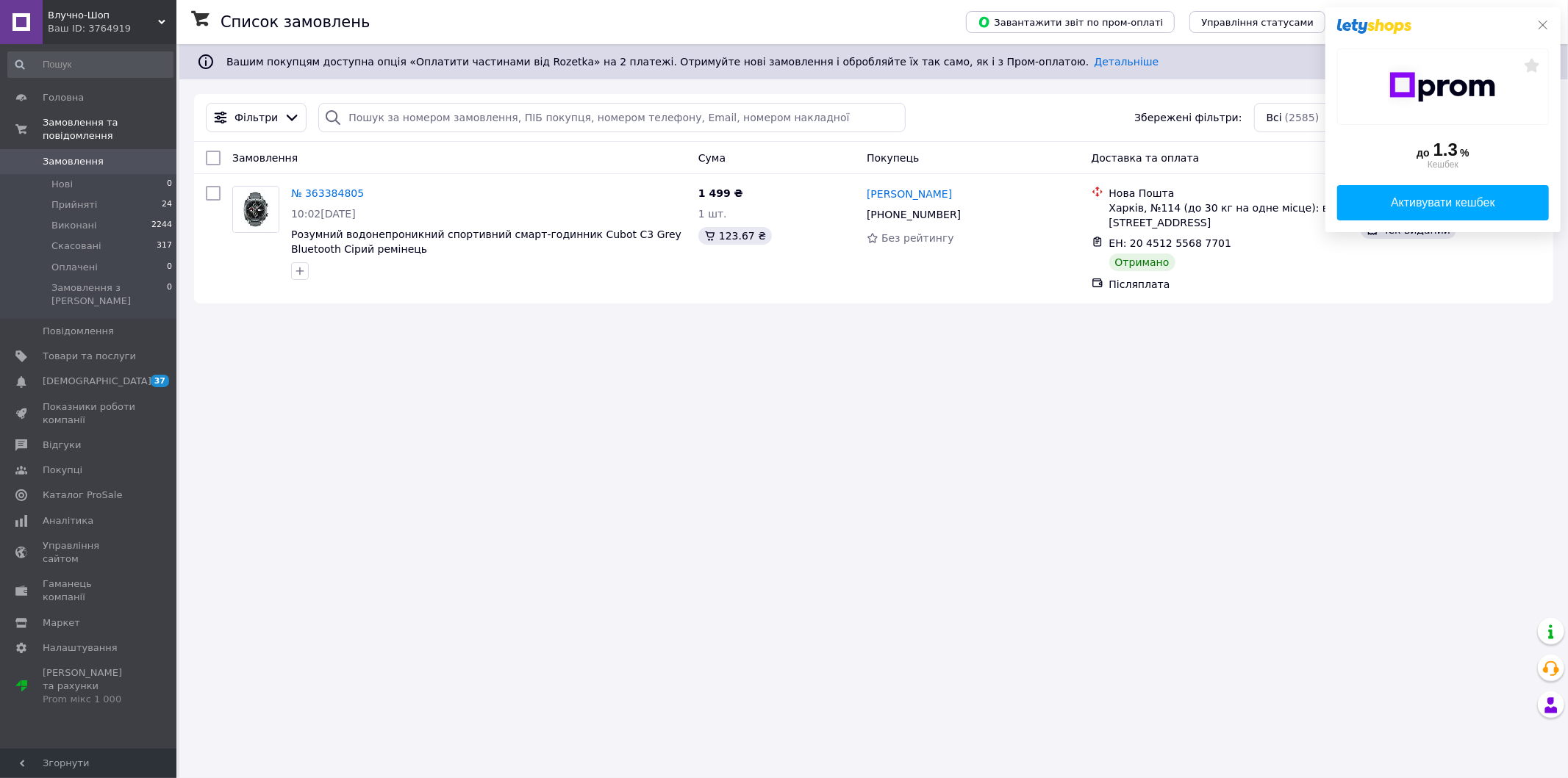
click at [1548, 28] on icon at bounding box center [1542, 25] width 12 height 12
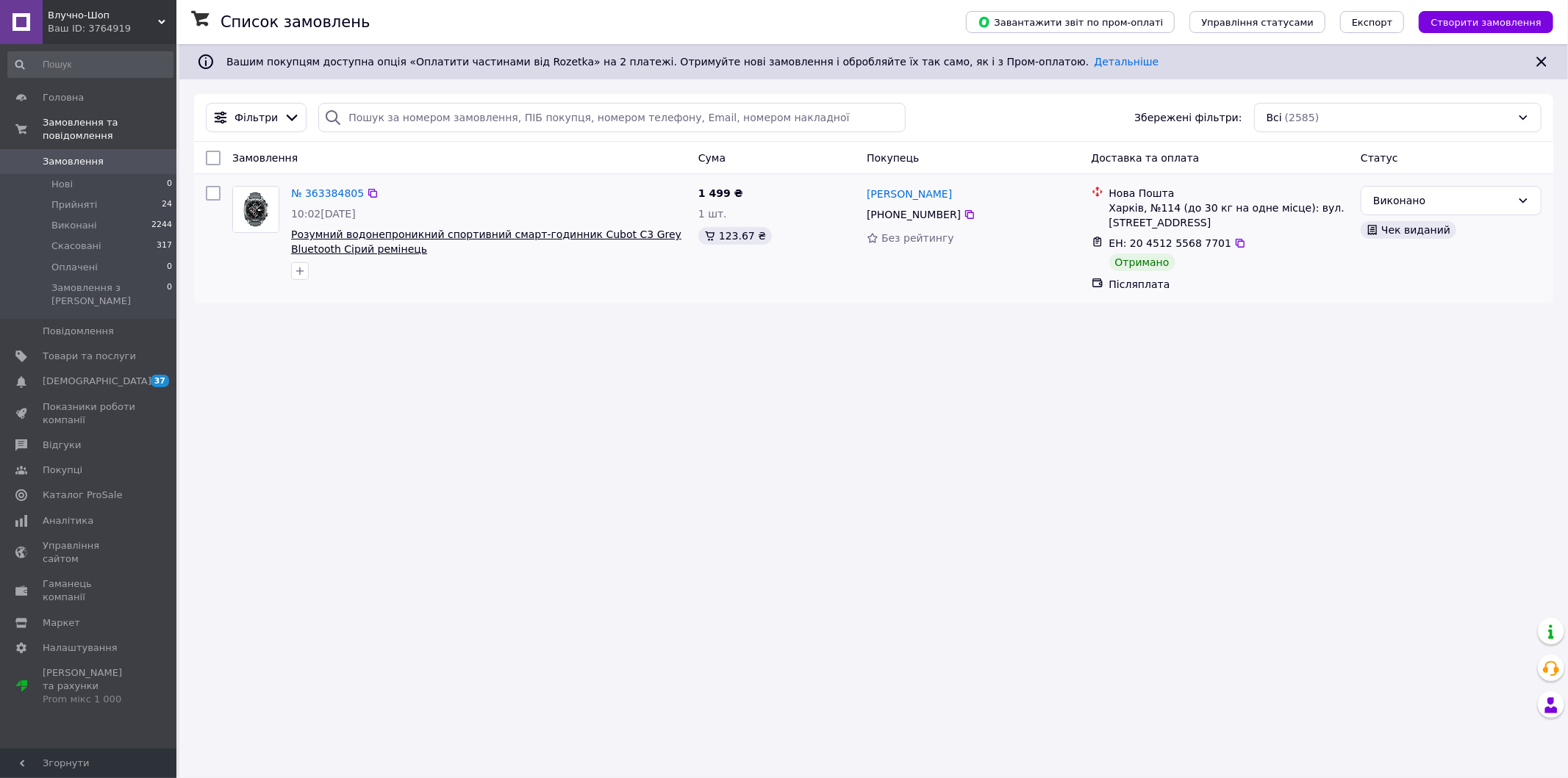
click at [469, 232] on span "Розумний водонепроникний спортивний смарт-годинник Cubot C3 Grey Bluetooth Сіри…" at bounding box center [486, 242] width 390 height 27
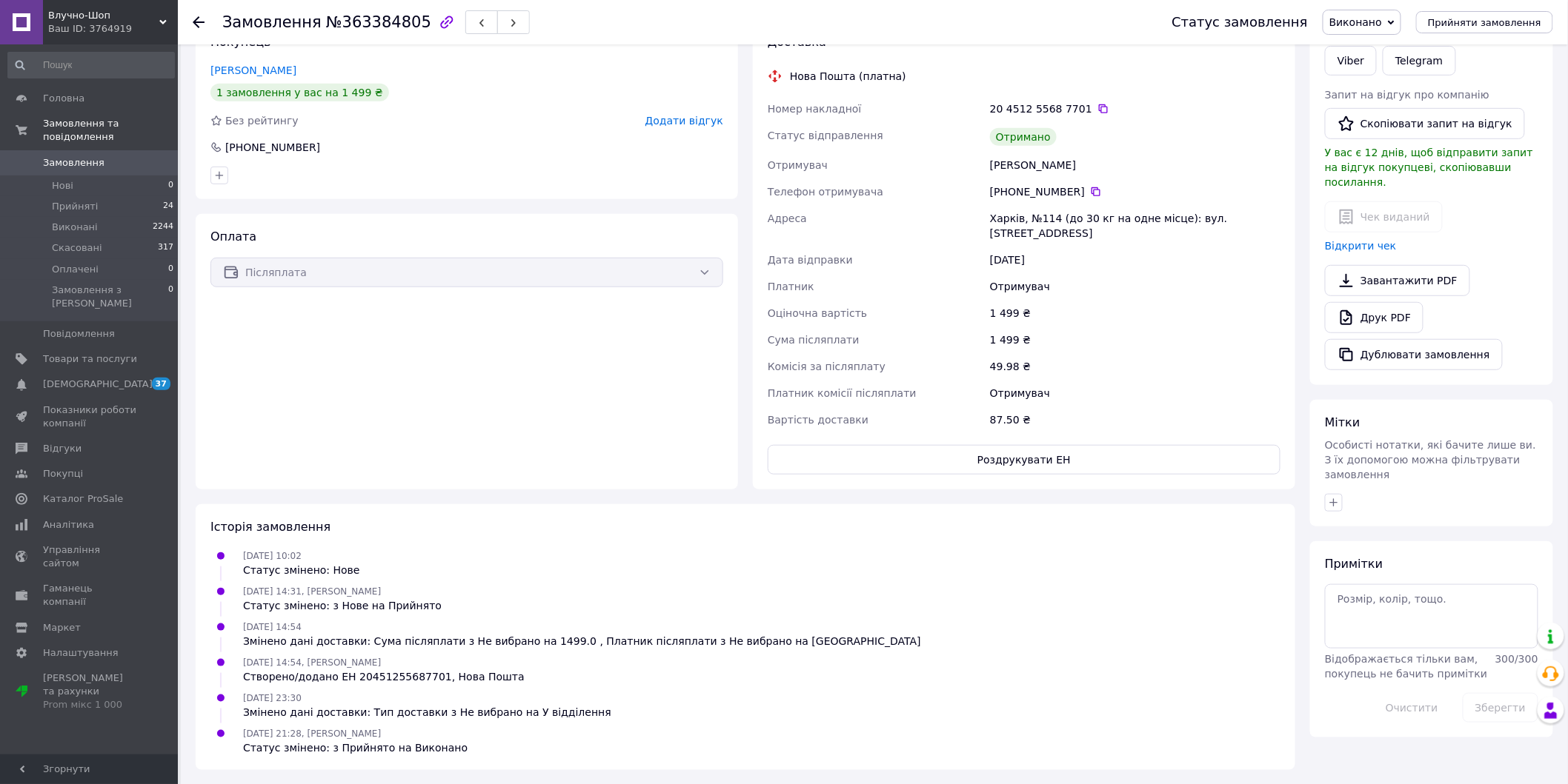
scroll to position [7, 0]
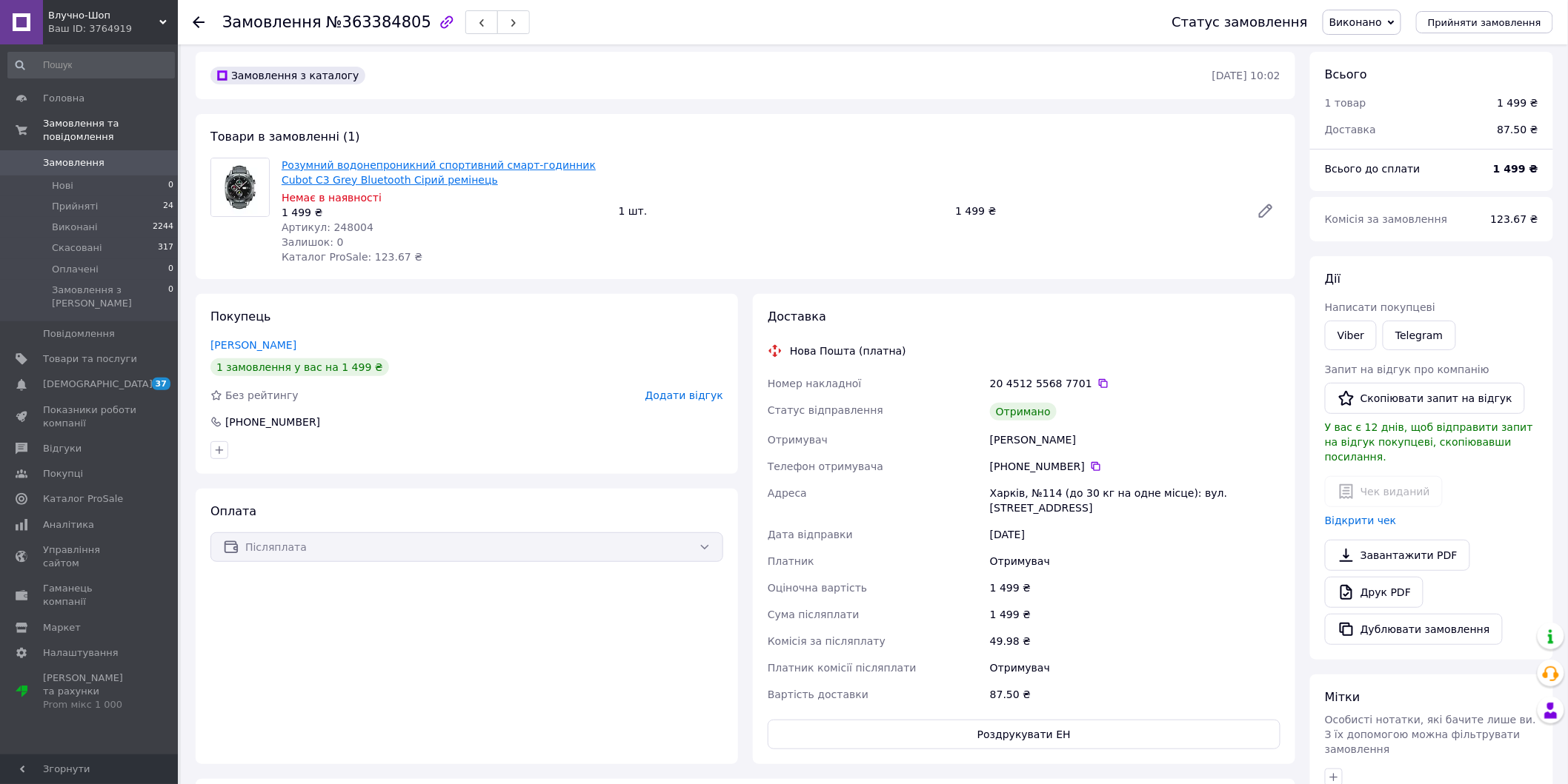
click at [476, 163] on link "Розумний водонепроникний спортивний смарт-годинник Cubot C3 Grey Bluetooth Сіри…" at bounding box center [438, 173] width 314 height 27
click at [1389, 476] on div "Чек виданий Відкрити чек" at bounding box center [1431, 502] width 213 height 52
click at [1380, 475] on div at bounding box center [1380, 475] width 0 height 0
click at [1358, 515] on link "Відкрити чек" at bounding box center [1360, 520] width 72 height 12
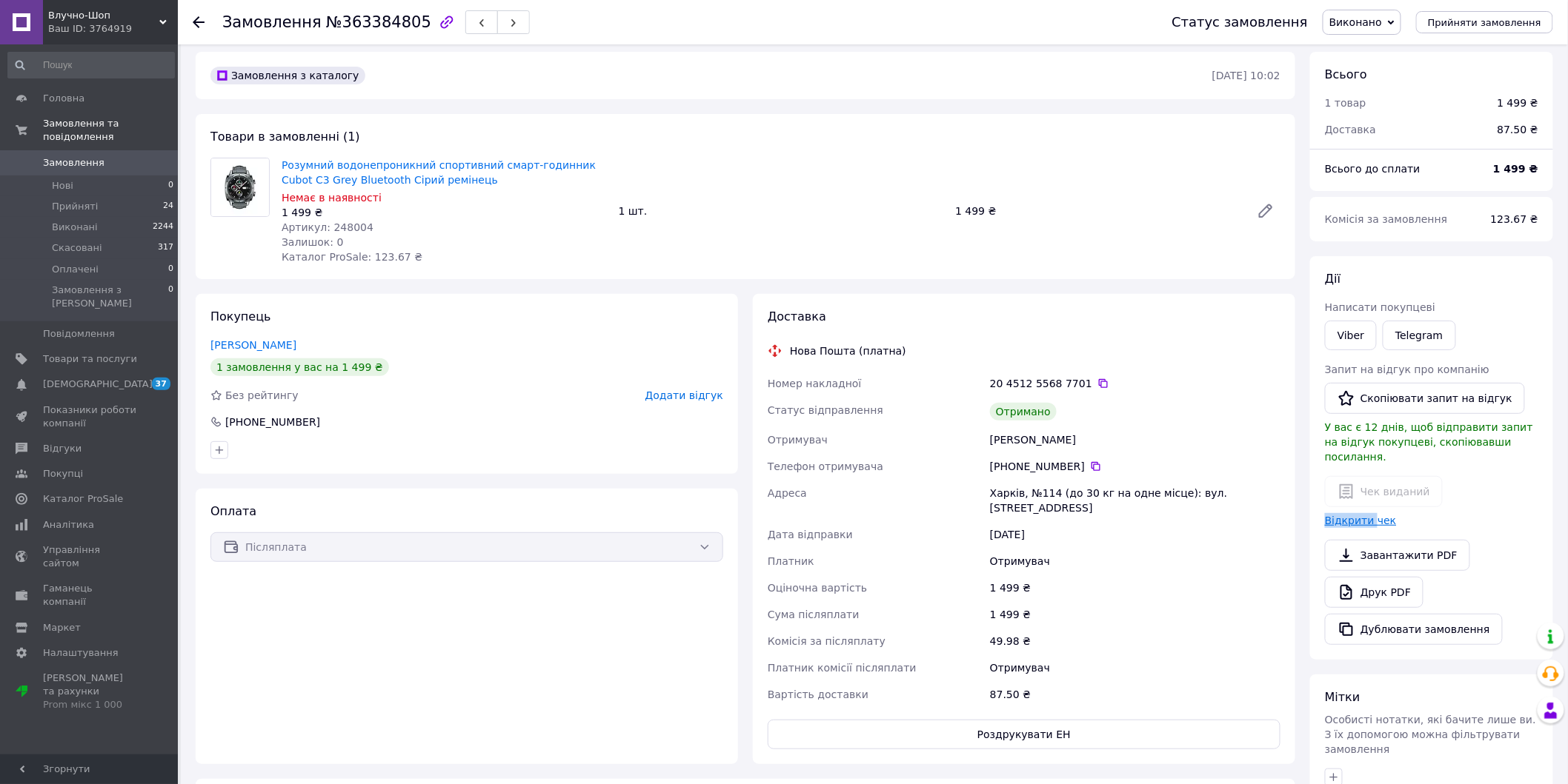
click at [1358, 506] on body "Влучно-Шоп Ваш ID: 3764919 Сайт Влучно-Шоп Кабінет покупця Перевірити стан сист…" at bounding box center [784, 526] width 1568 height 1067
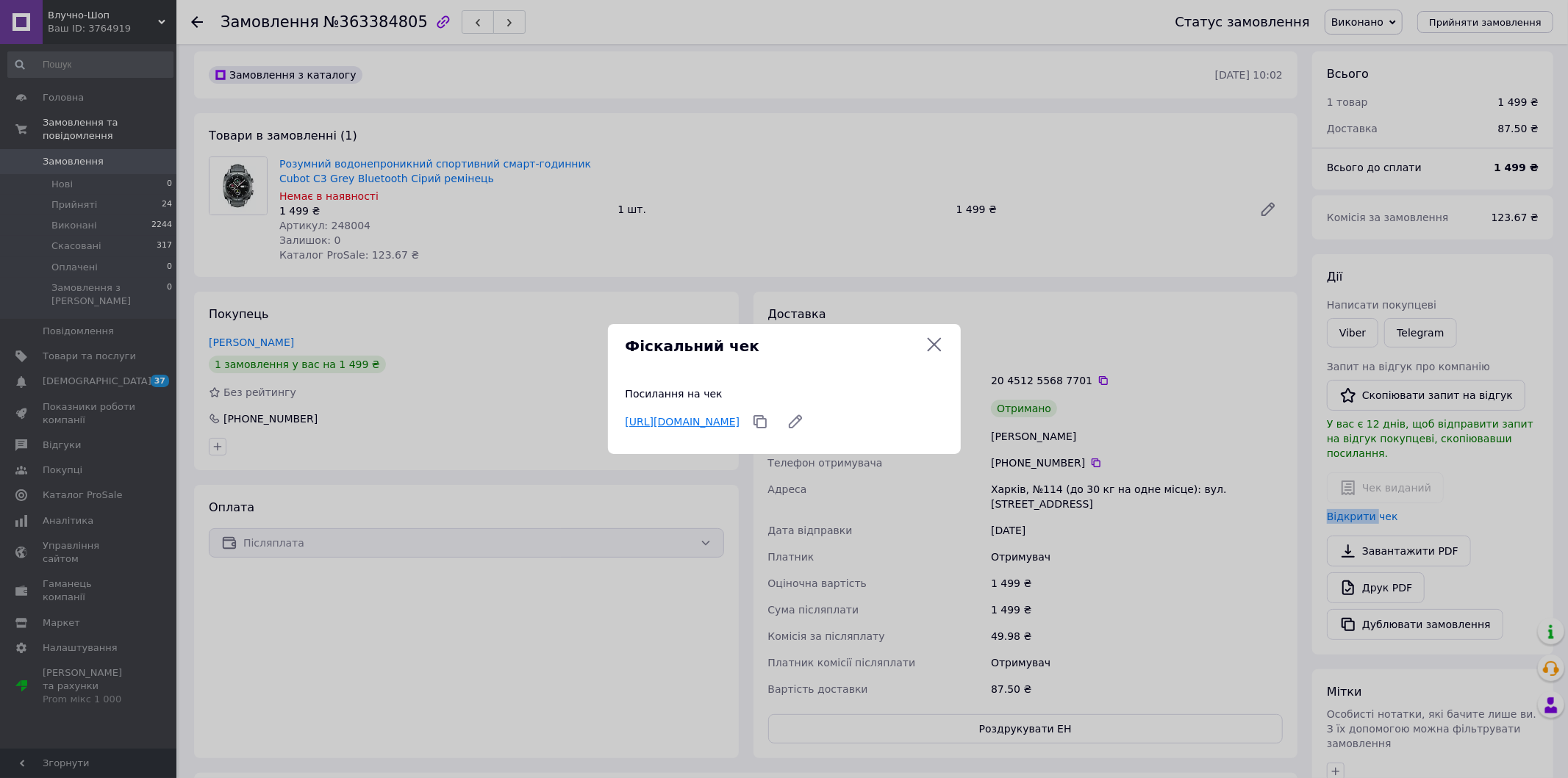
click at [740, 416] on link "https://check.checkbox.ua/83f3af27-e05c-4fb6-aaf7-5010ffe63258" at bounding box center [682, 421] width 115 height 12
click at [942, 349] on icon at bounding box center [935, 345] width 18 height 18
click at [942, 349] on div "Нова Пошта (платна)" at bounding box center [1026, 348] width 522 height 15
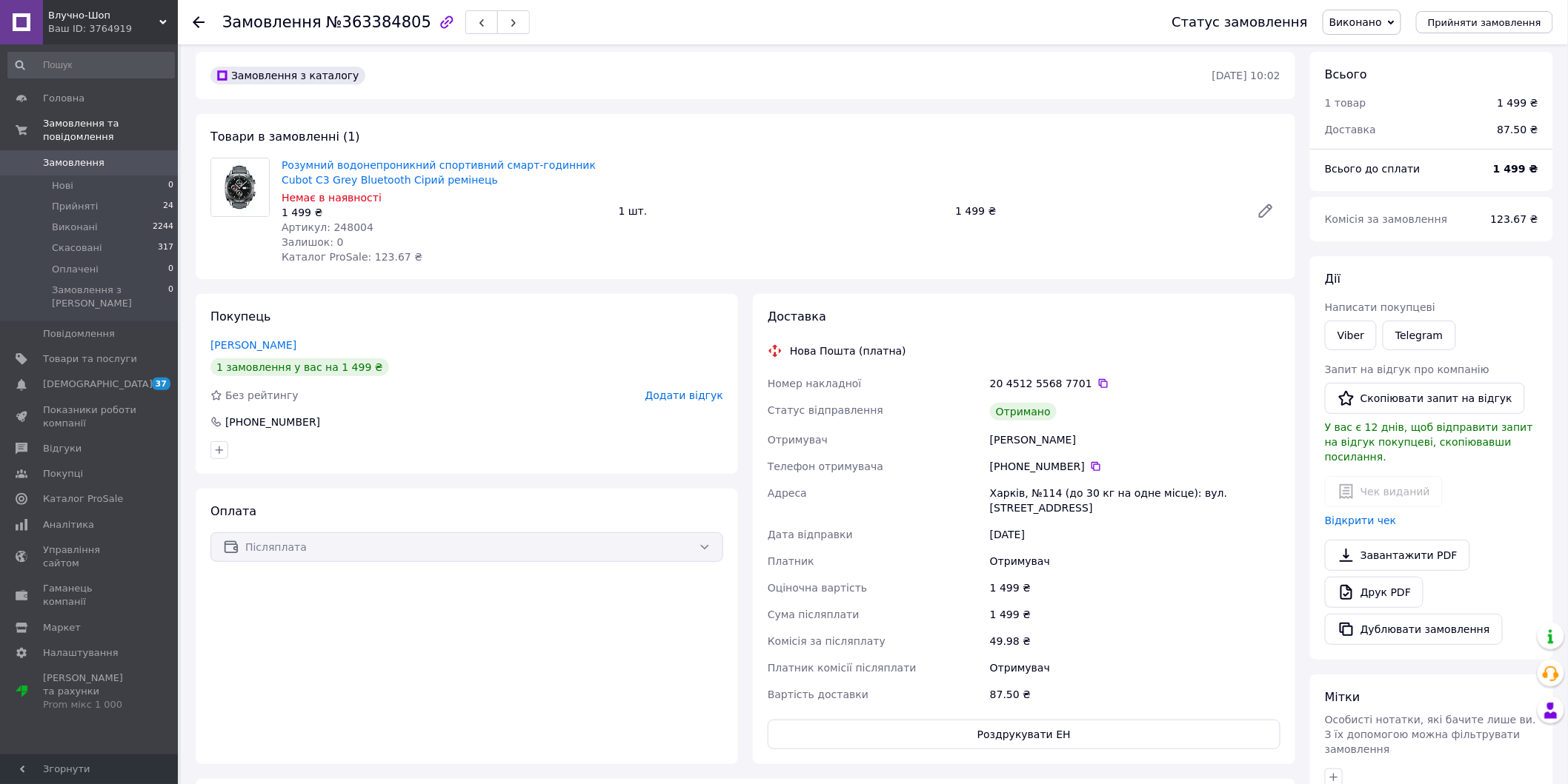
click at [97, 157] on span "Замовлення" at bounding box center [90, 163] width 94 height 13
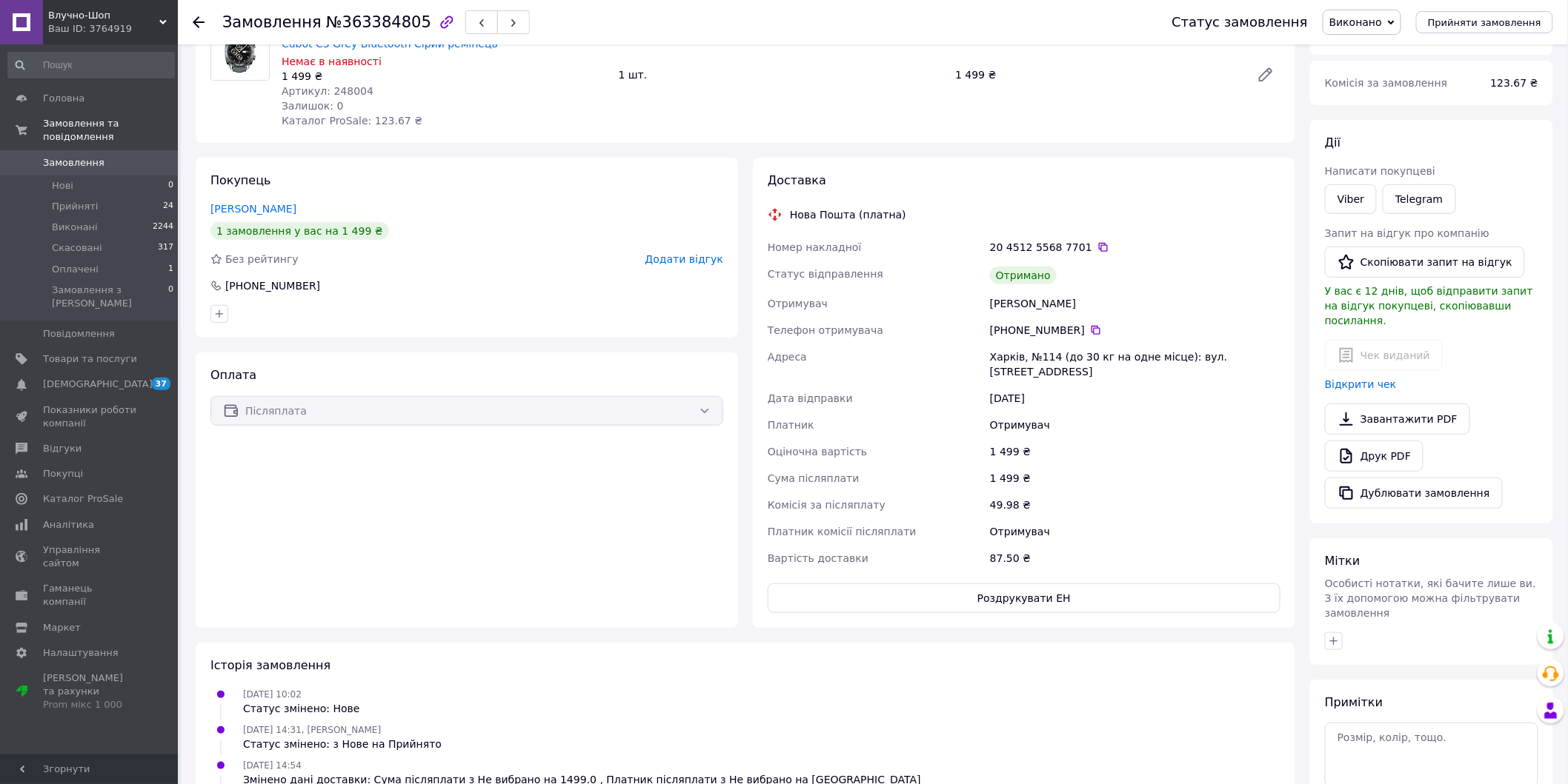
scroll to position [165, 0]
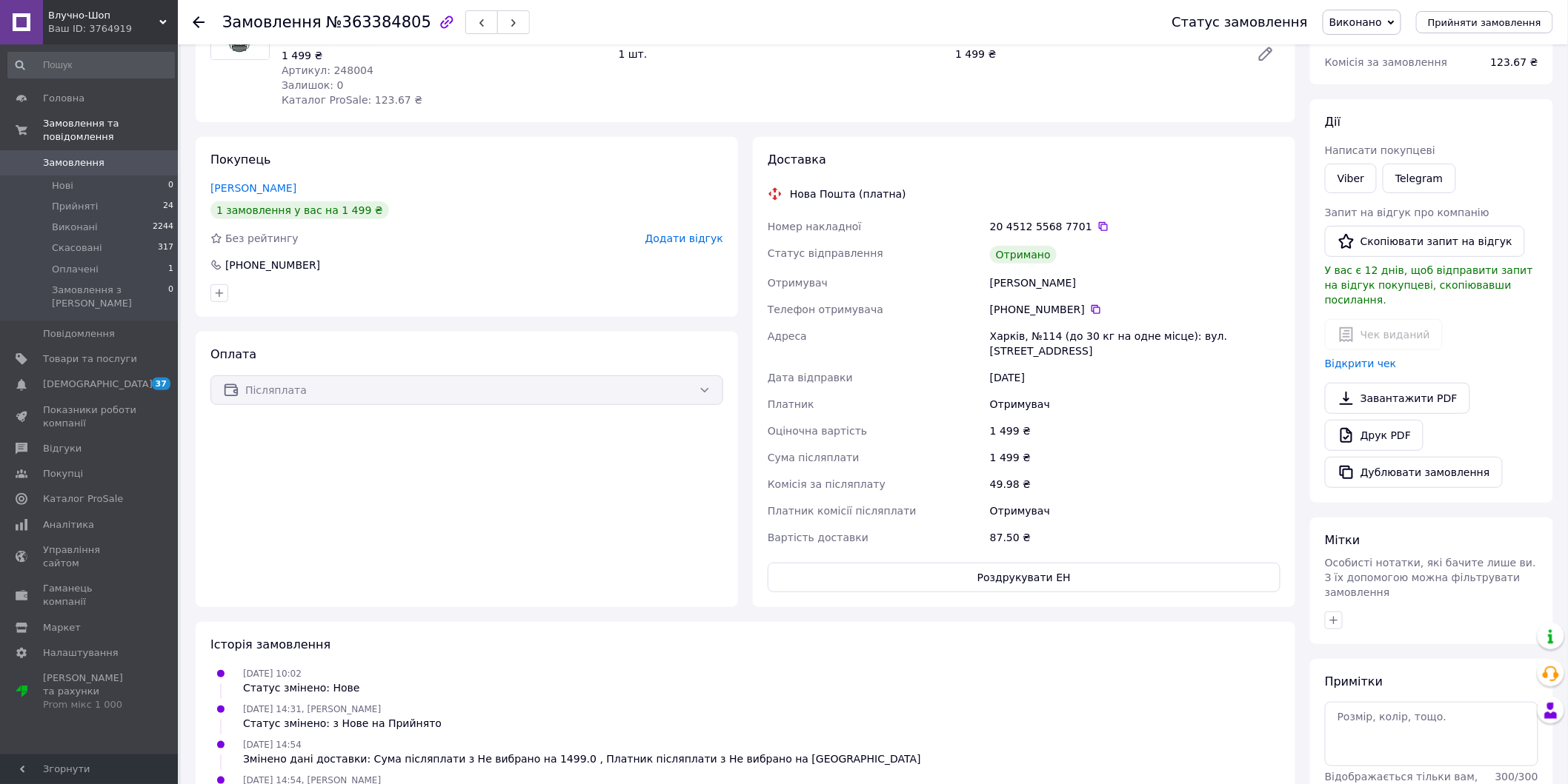
click at [1372, 324] on div "Чек виданий Відкрити чек" at bounding box center [1431, 345] width 213 height 52
click at [1367, 358] on link "Відкрити чек" at bounding box center [1360, 363] width 72 height 12
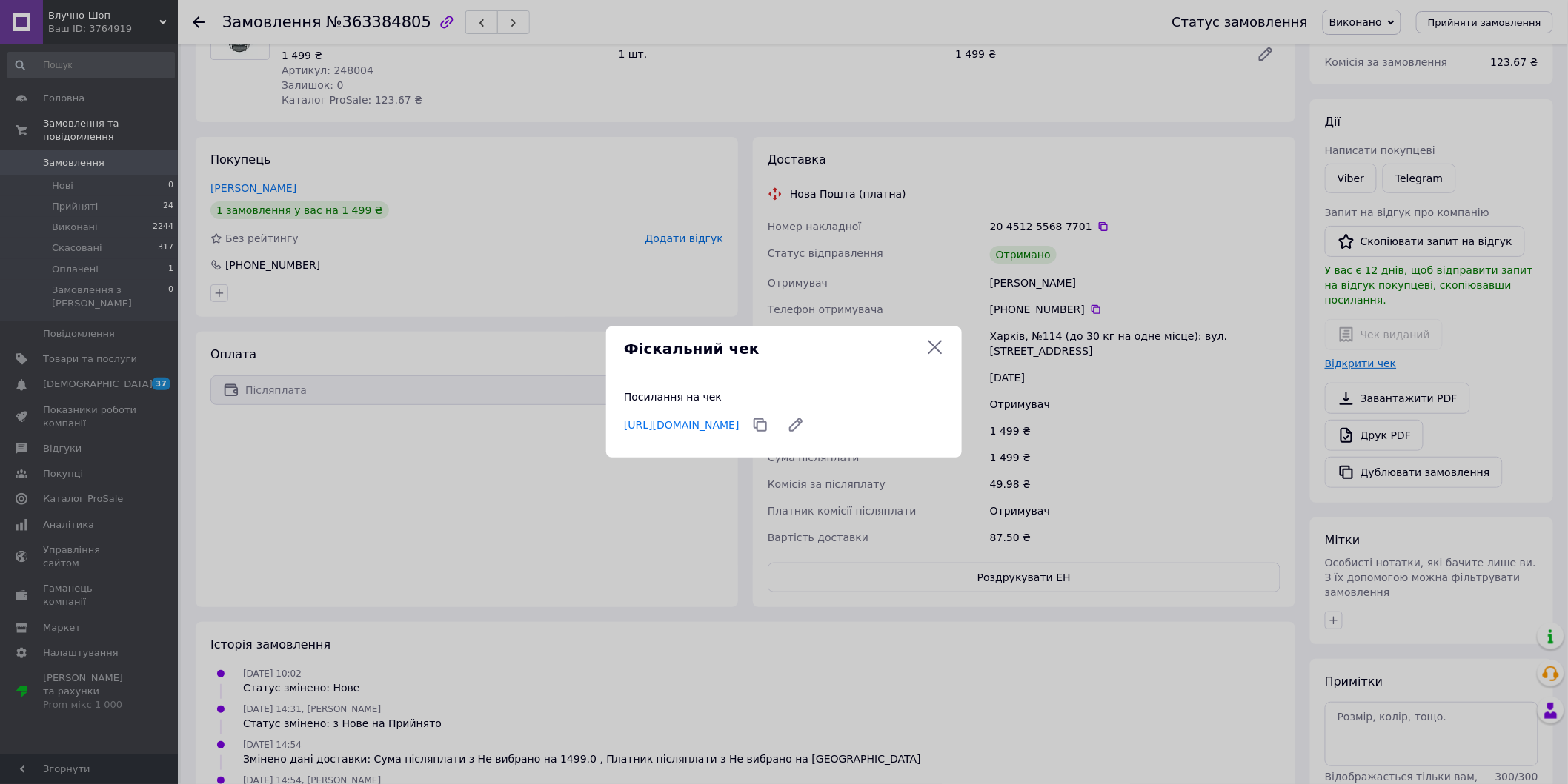
click at [1367, 350] on div "Фіскальний чек Посилання на чек https://check.checkbox.ua/83f3af27-e05c-4fb6-aa…" at bounding box center [784, 392] width 1568 height 784
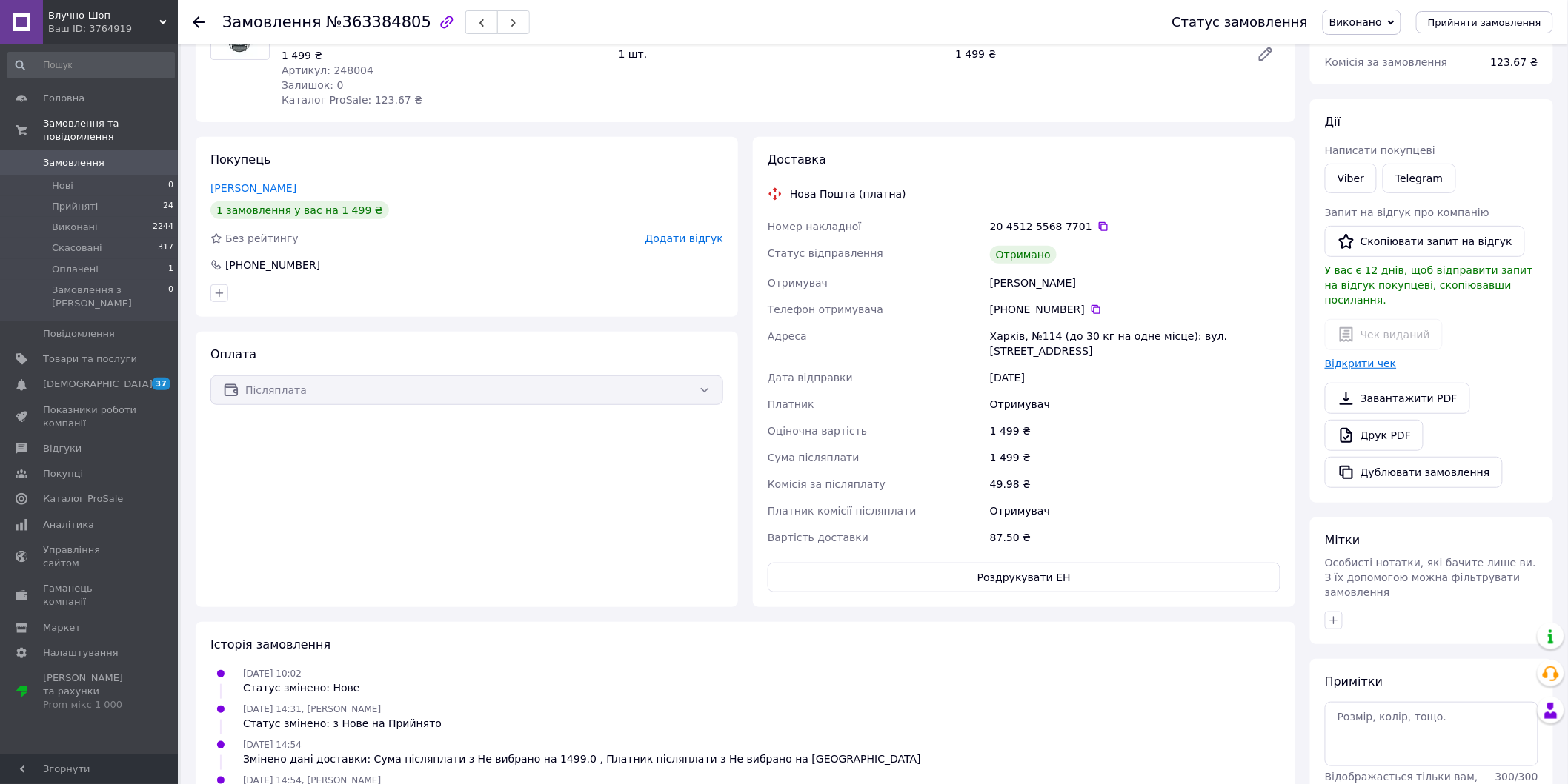
click at [1367, 358] on link "Відкрити чек" at bounding box center [1360, 363] width 72 height 12
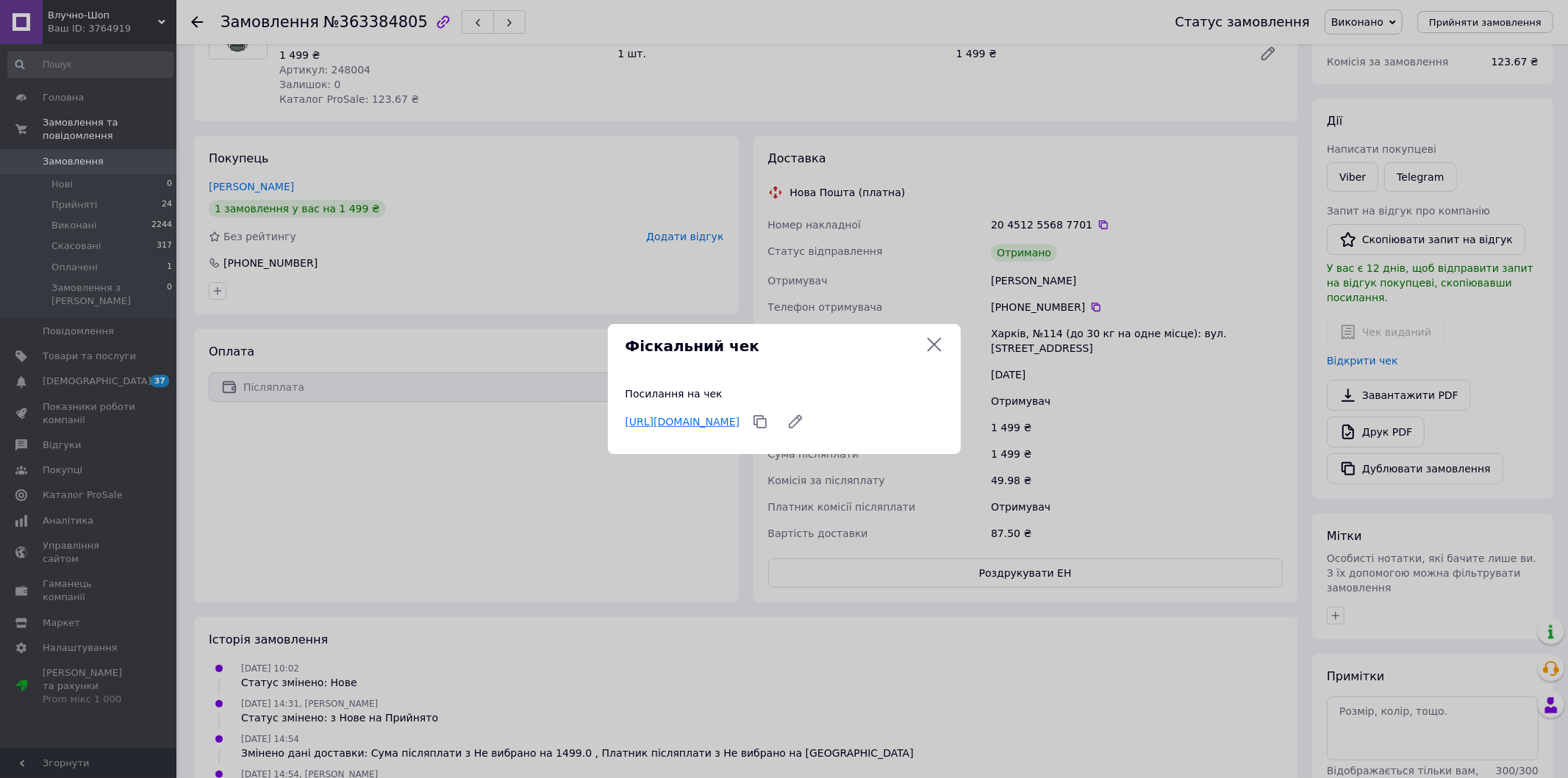
click at [740, 417] on link "https://check.checkbox.ua/83f3af27-e05c-4fb6-aaf7-5010ffe63258" at bounding box center [682, 421] width 115 height 12
click at [935, 347] on icon at bounding box center [935, 345] width 18 height 18
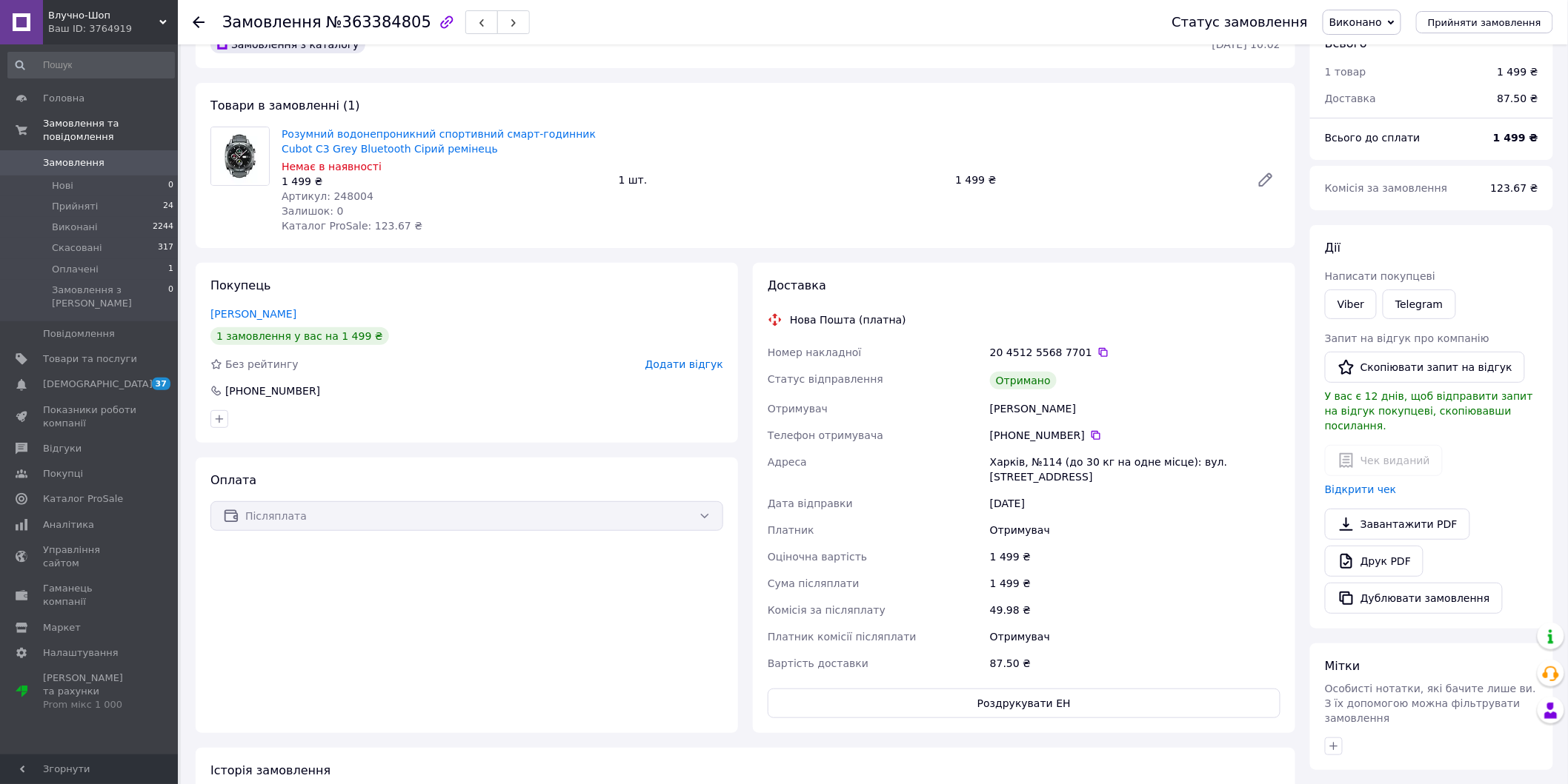
scroll to position [0, 0]
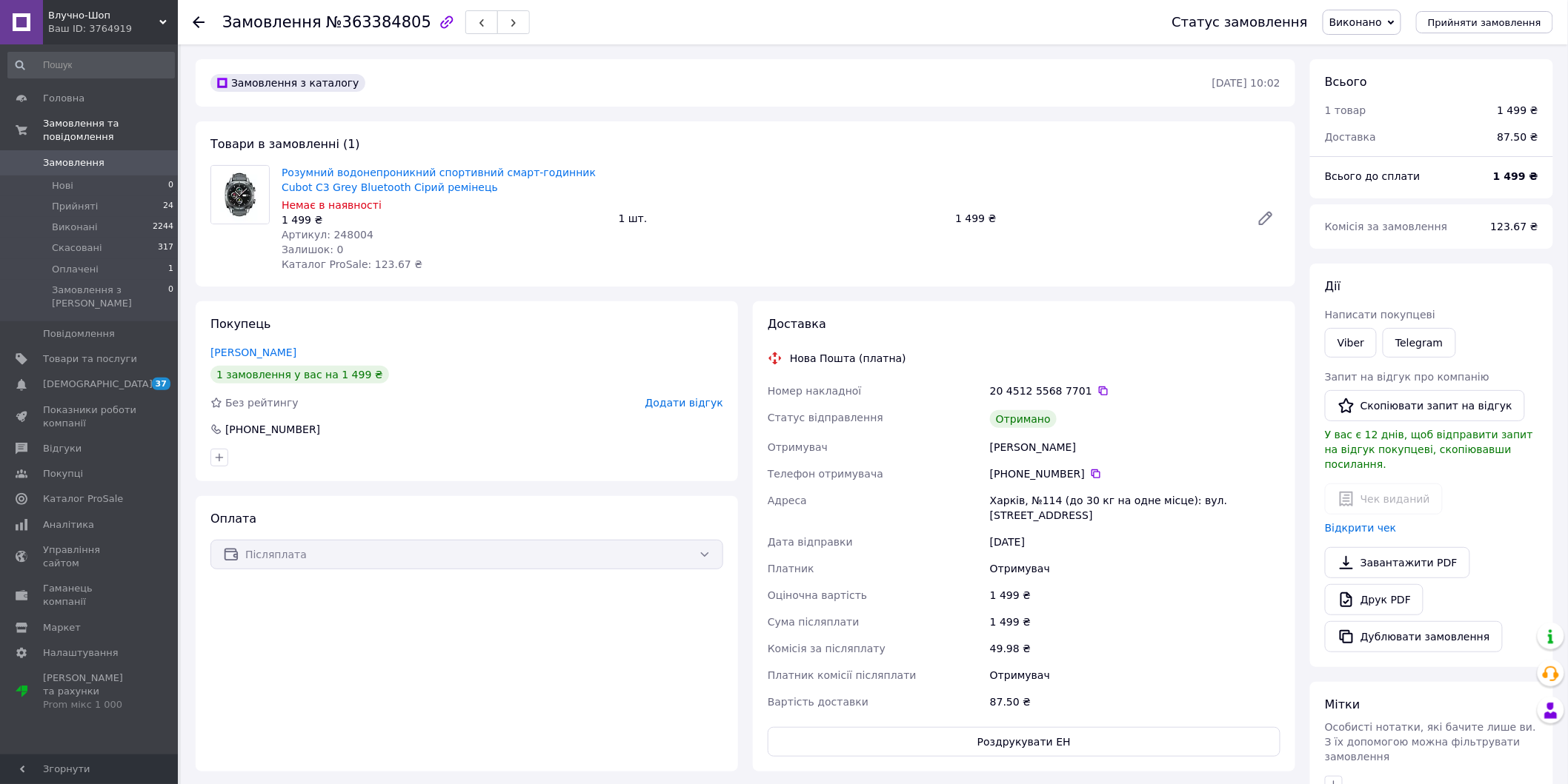
click at [76, 157] on span "Замовлення" at bounding box center [73, 163] width 62 height 13
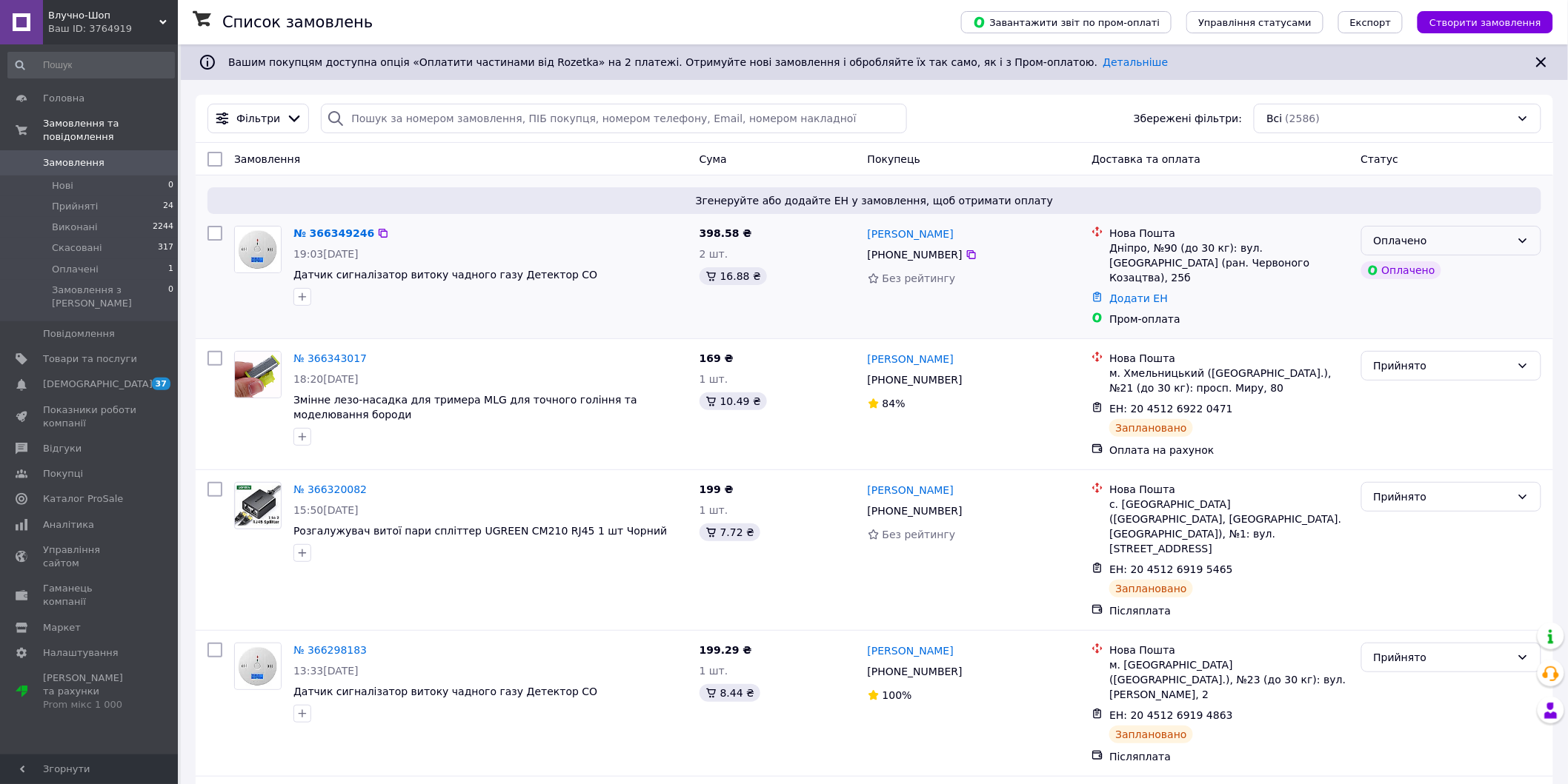
click at [1453, 238] on div "Оплачено" at bounding box center [1442, 241] width 137 height 16
click at [1405, 282] on li "Прийнято" at bounding box center [1452, 272] width 179 height 27
click at [320, 234] on link "№ 366349246" at bounding box center [330, 233] width 73 height 12
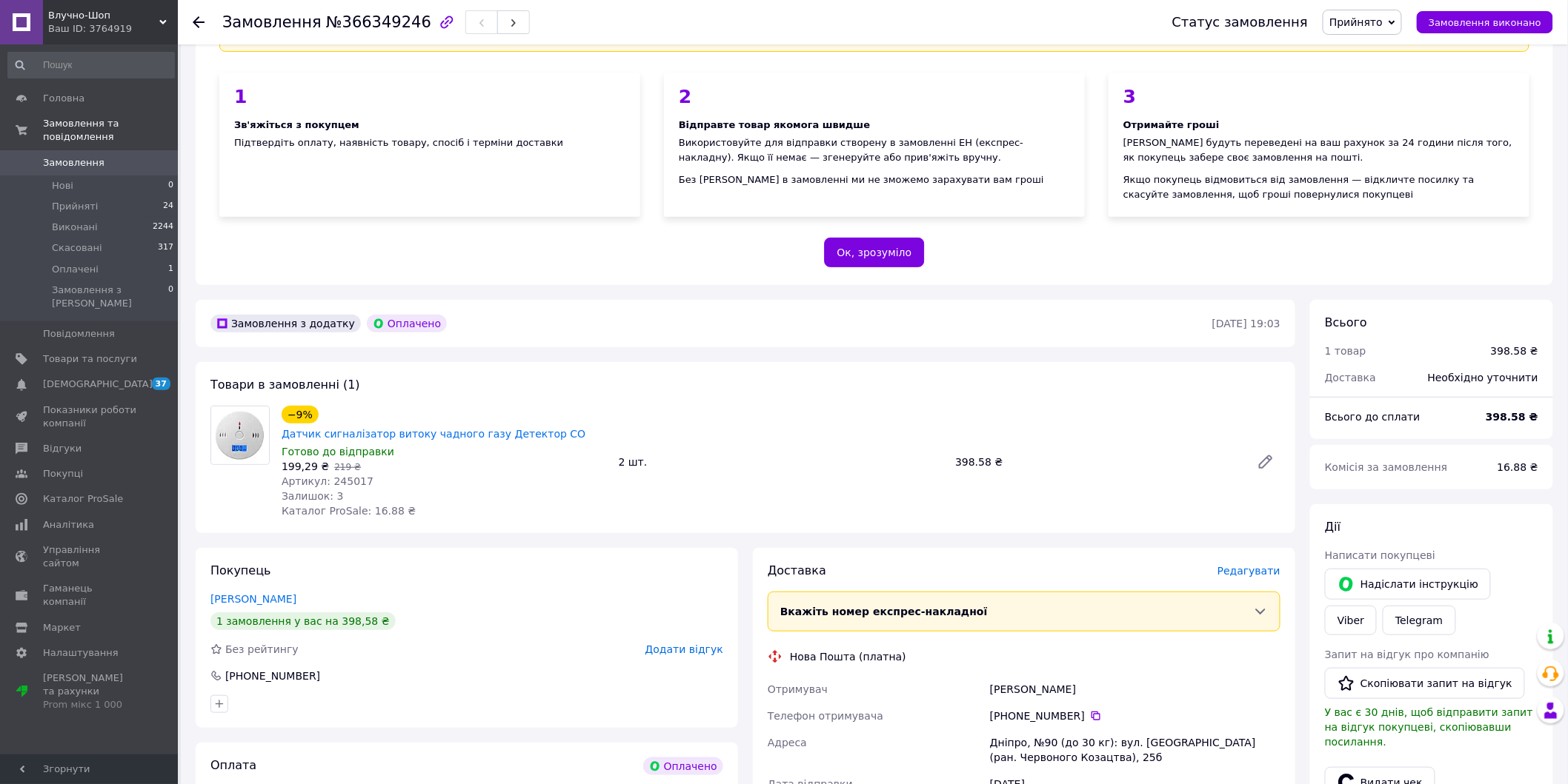
scroll to position [328, 0]
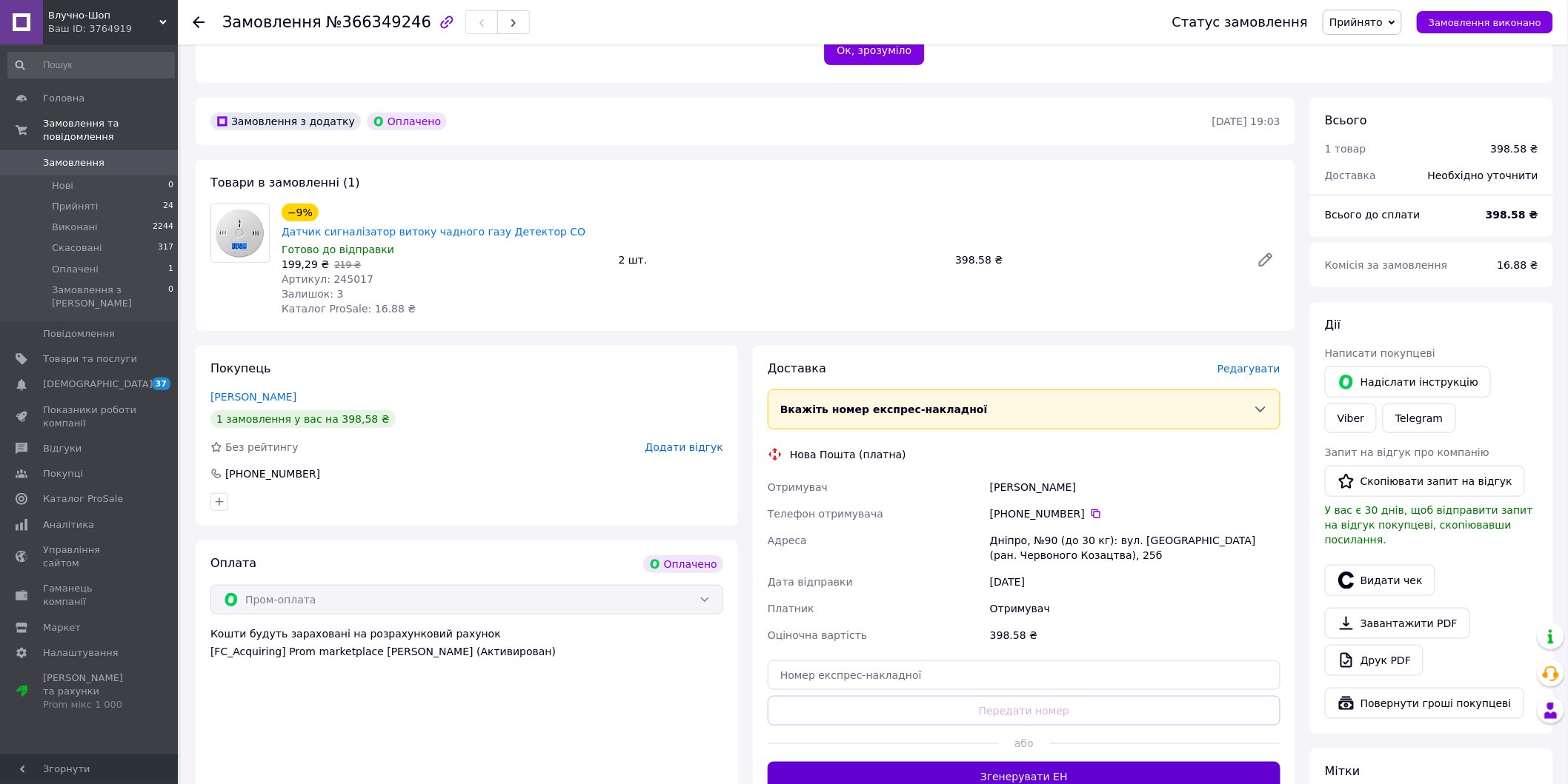
click at [986, 762] on button "Згенерувати ЕН" at bounding box center [1024, 776] width 513 height 30
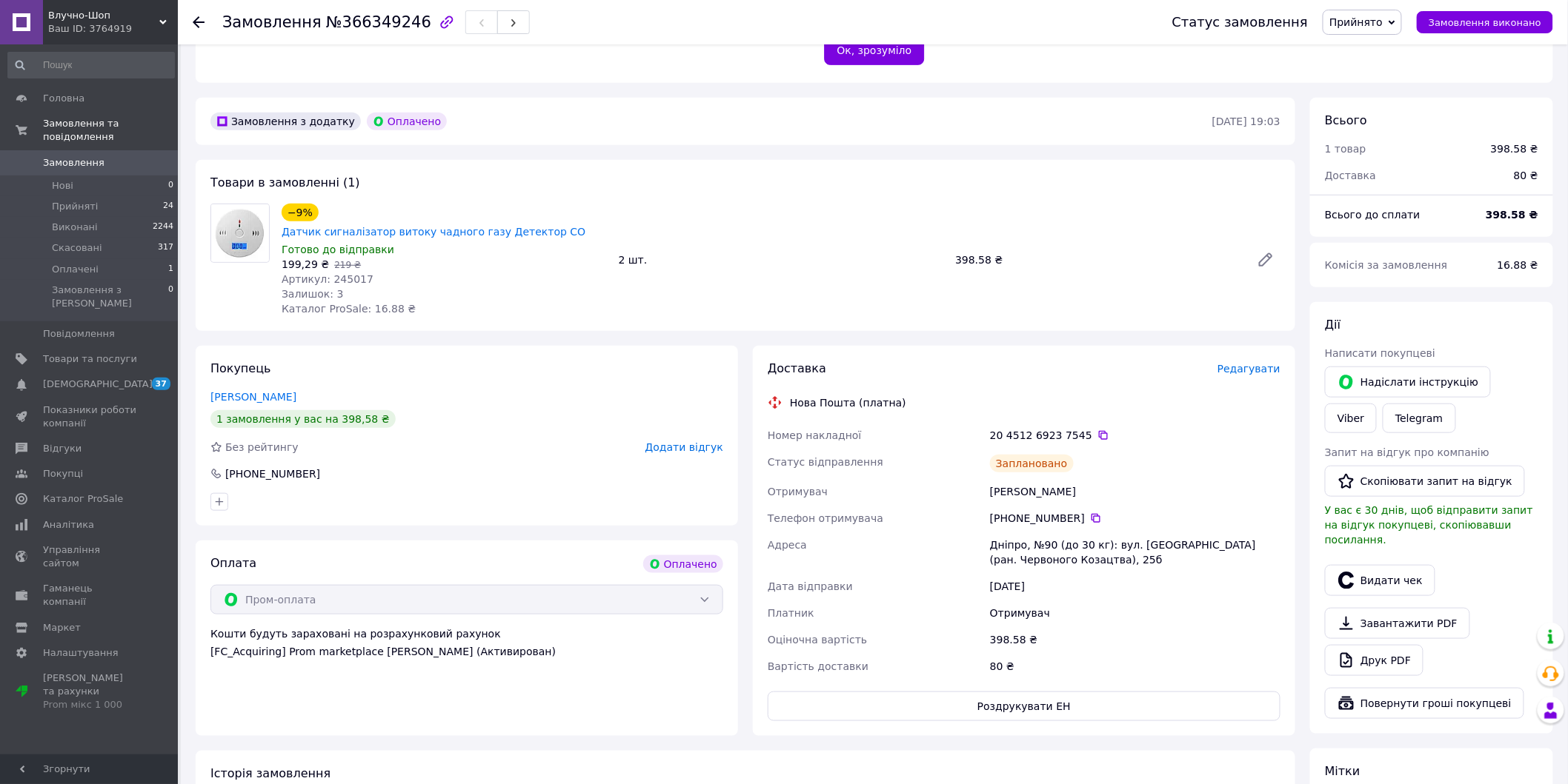
click at [350, 273] on span "Артикул: 245017" at bounding box center [327, 278] width 92 height 12
copy span "245017"
click at [97, 353] on span "Товари та послуги" at bounding box center [90, 359] width 94 height 13
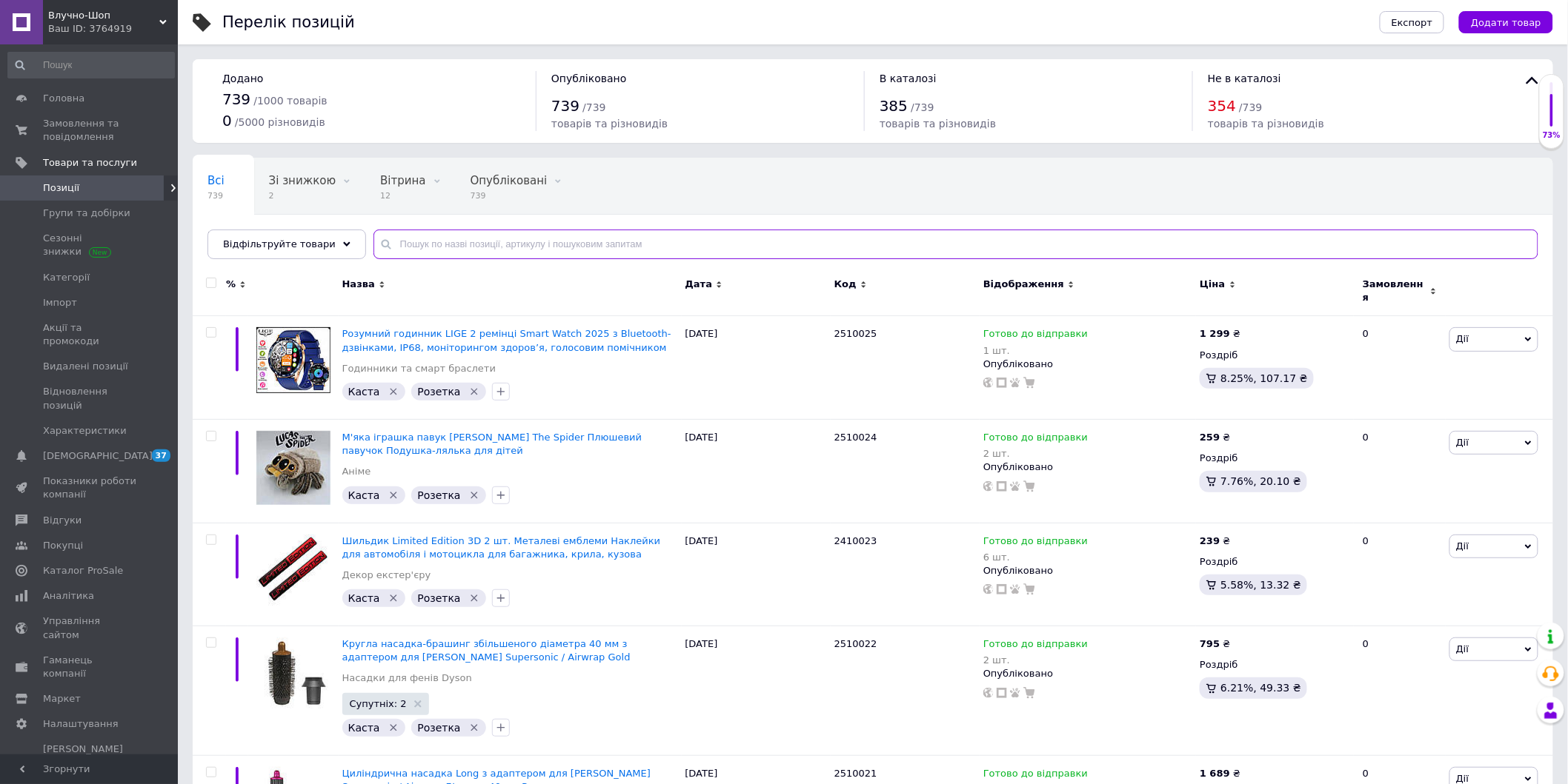
click at [441, 245] on input "text" at bounding box center [955, 244] width 1165 height 30
paste input "259010"
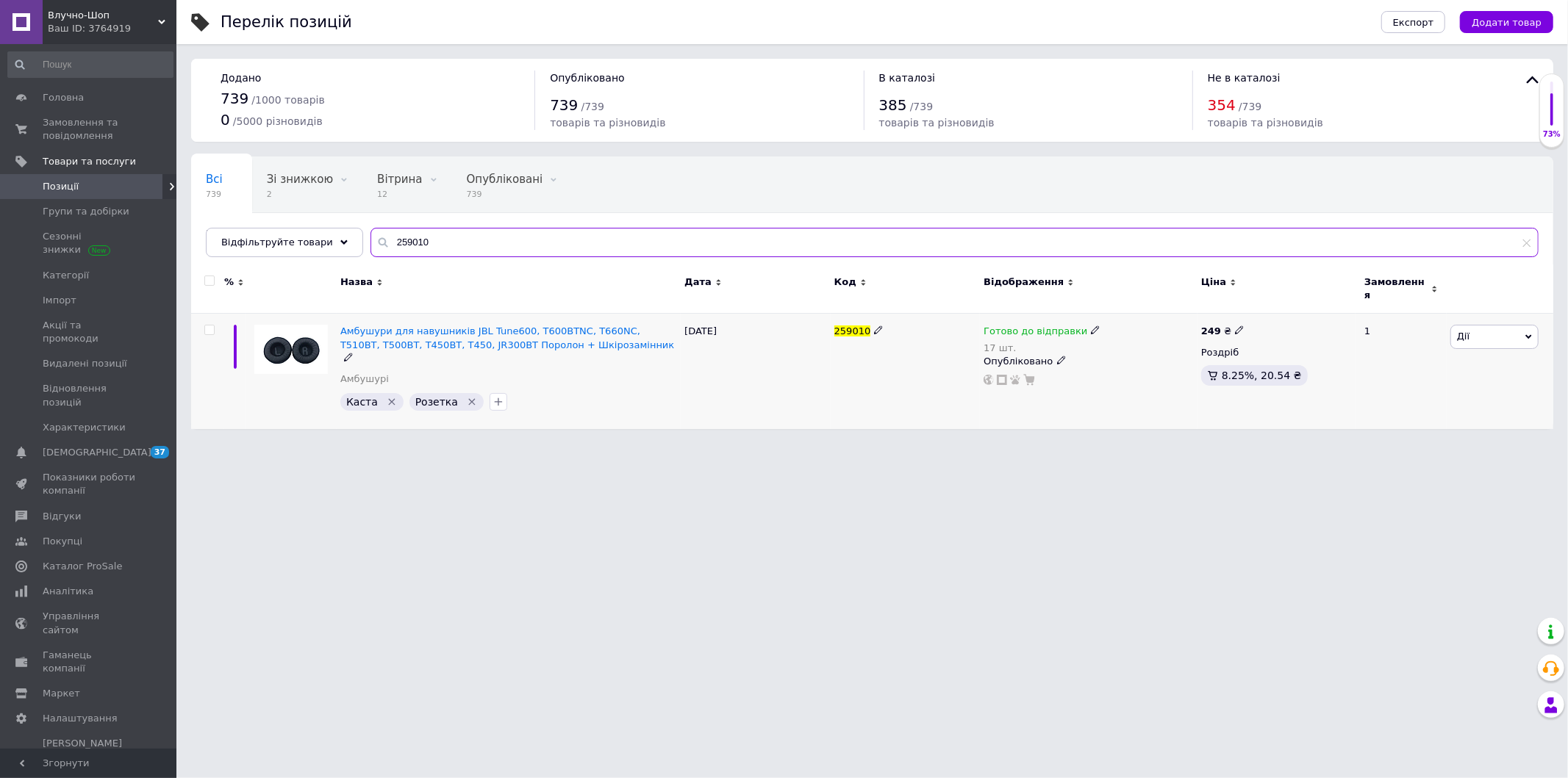
type input "259010"
click at [1091, 326] on use at bounding box center [1094, 329] width 8 height 8
click at [1126, 315] on span "Готово до відправки" at bounding box center [1135, 327] width 51 height 24
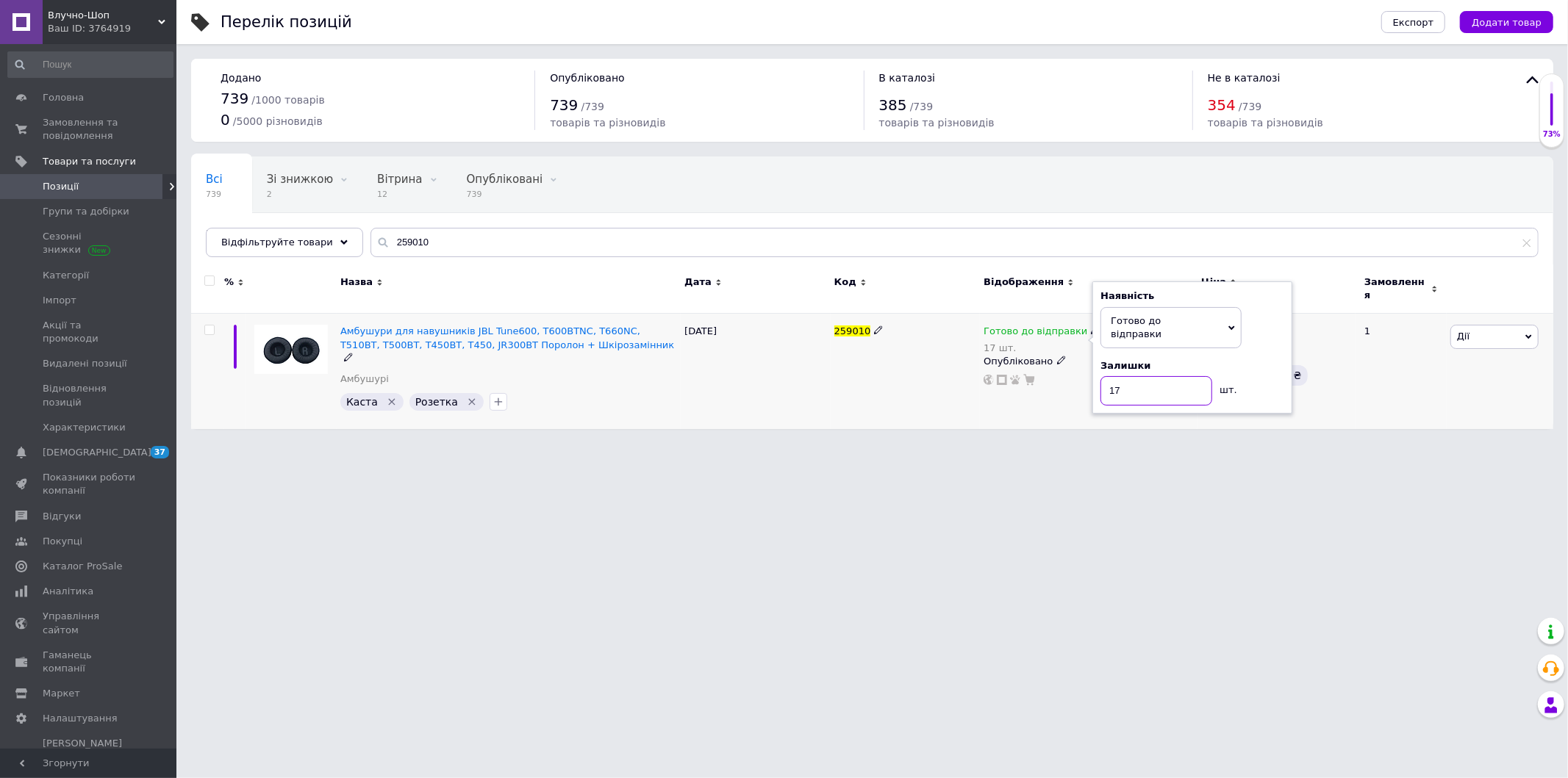
click at [1133, 377] on input "17" at bounding box center [1157, 391] width 112 height 29
type input "16"
click at [1112, 431] on html "Влучно-Шоп Ваш ID: 3764919 Сайт Влучно-Шоп Кабінет покупця Перевірити стан сист…" at bounding box center [784, 215] width 1568 height 431
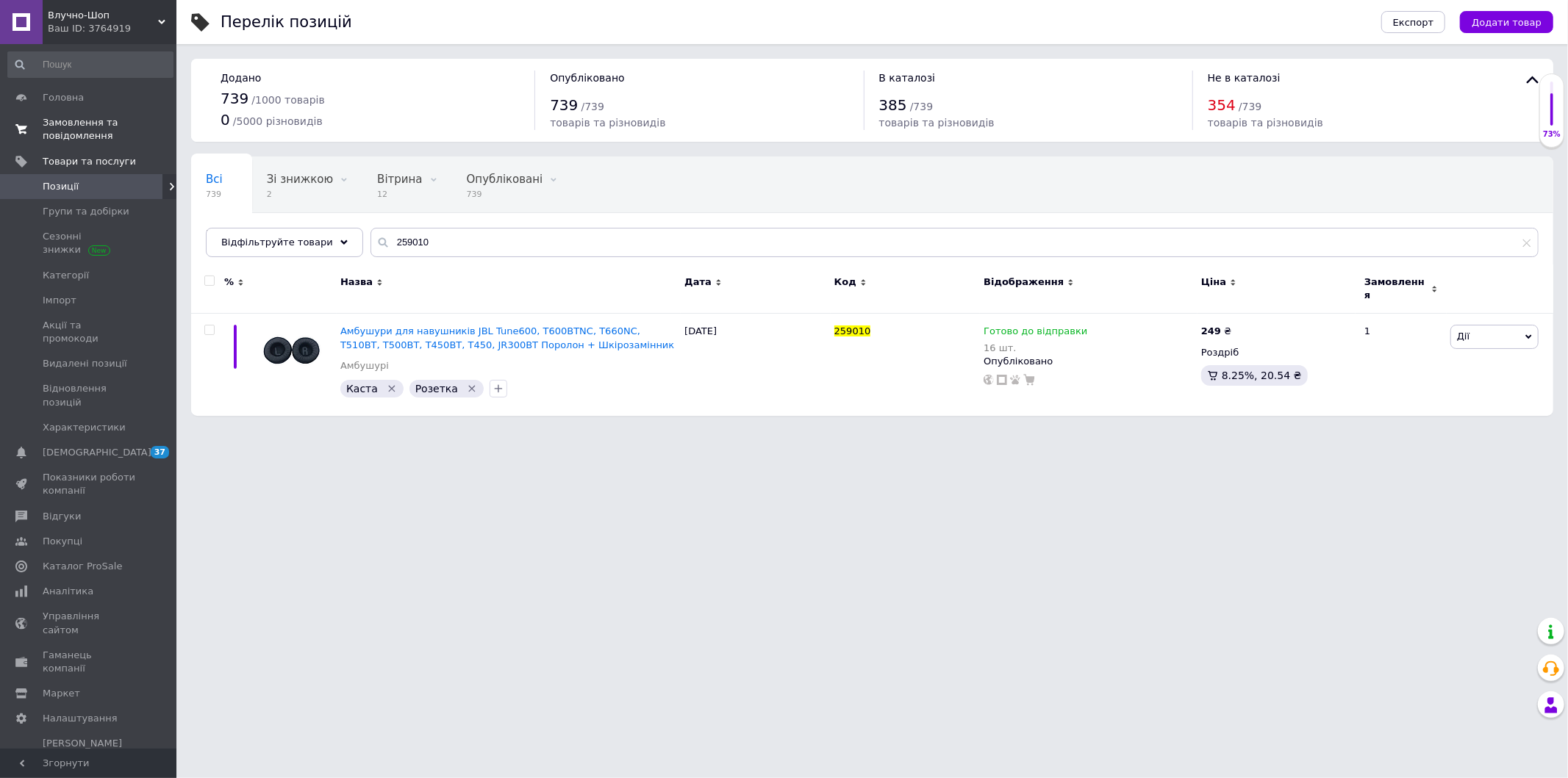
click at [65, 140] on span "Замовлення та повідомлення" at bounding box center [89, 130] width 93 height 27
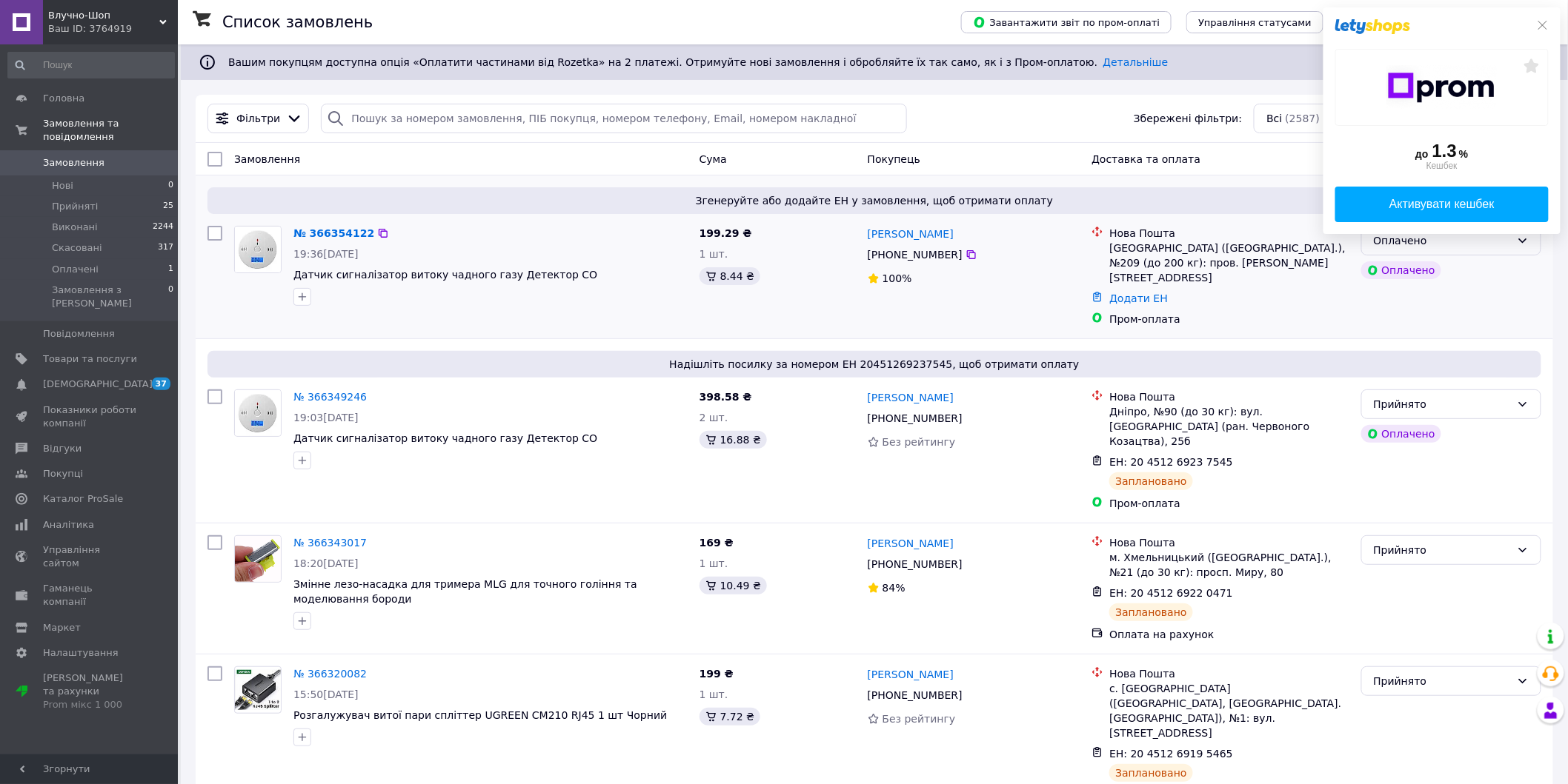
click at [1446, 250] on div "Оплачено" at bounding box center [1451, 240] width 180 height 30
click at [1437, 265] on li "Прийнято" at bounding box center [1452, 272] width 179 height 27
click at [347, 229] on link "№ 366354122" at bounding box center [330, 233] width 73 height 12
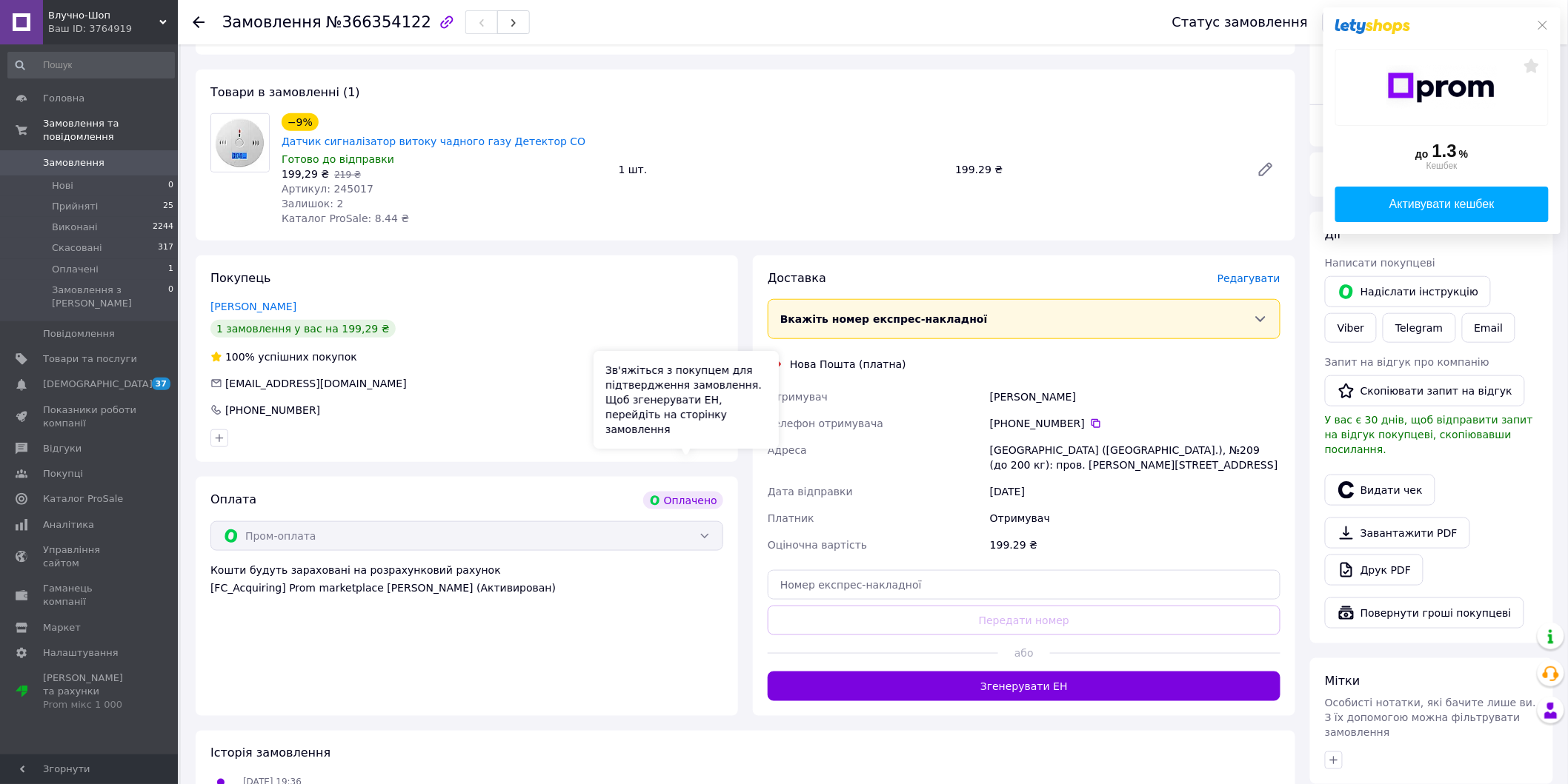
scroll to position [439, 0]
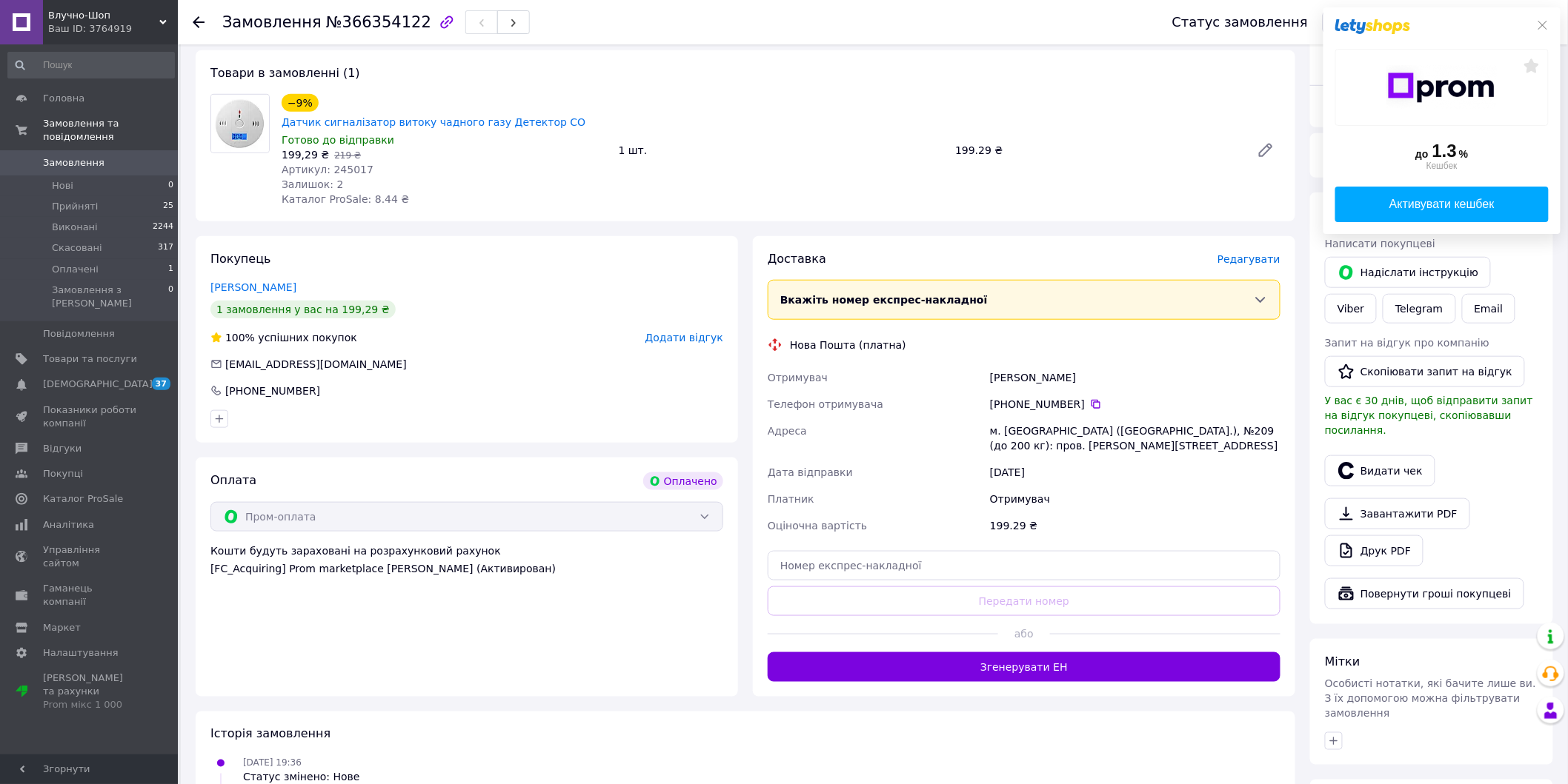
click at [864, 644] on div "Доставка Редагувати Вкажіть номер експрес-накладної Обов'язково введіть номер е…" at bounding box center [1024, 466] width 543 height 461
click at [864, 652] on button "Згенерувати ЕН" at bounding box center [1024, 667] width 513 height 30
click at [338, 164] on span "Артикул: 245017" at bounding box center [327, 169] width 92 height 12
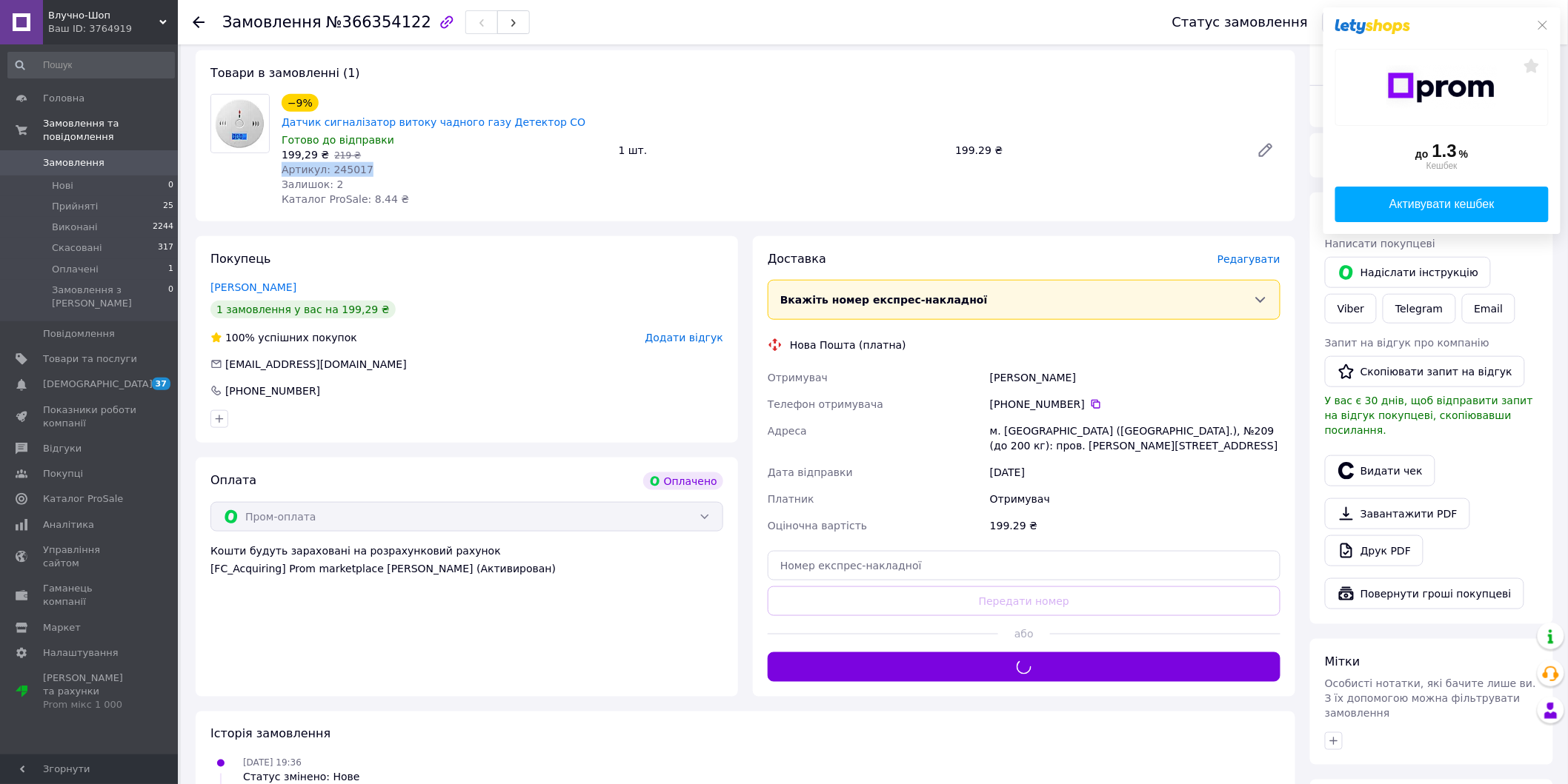
click at [338, 164] on span "Артикул: 245017" at bounding box center [327, 169] width 92 height 12
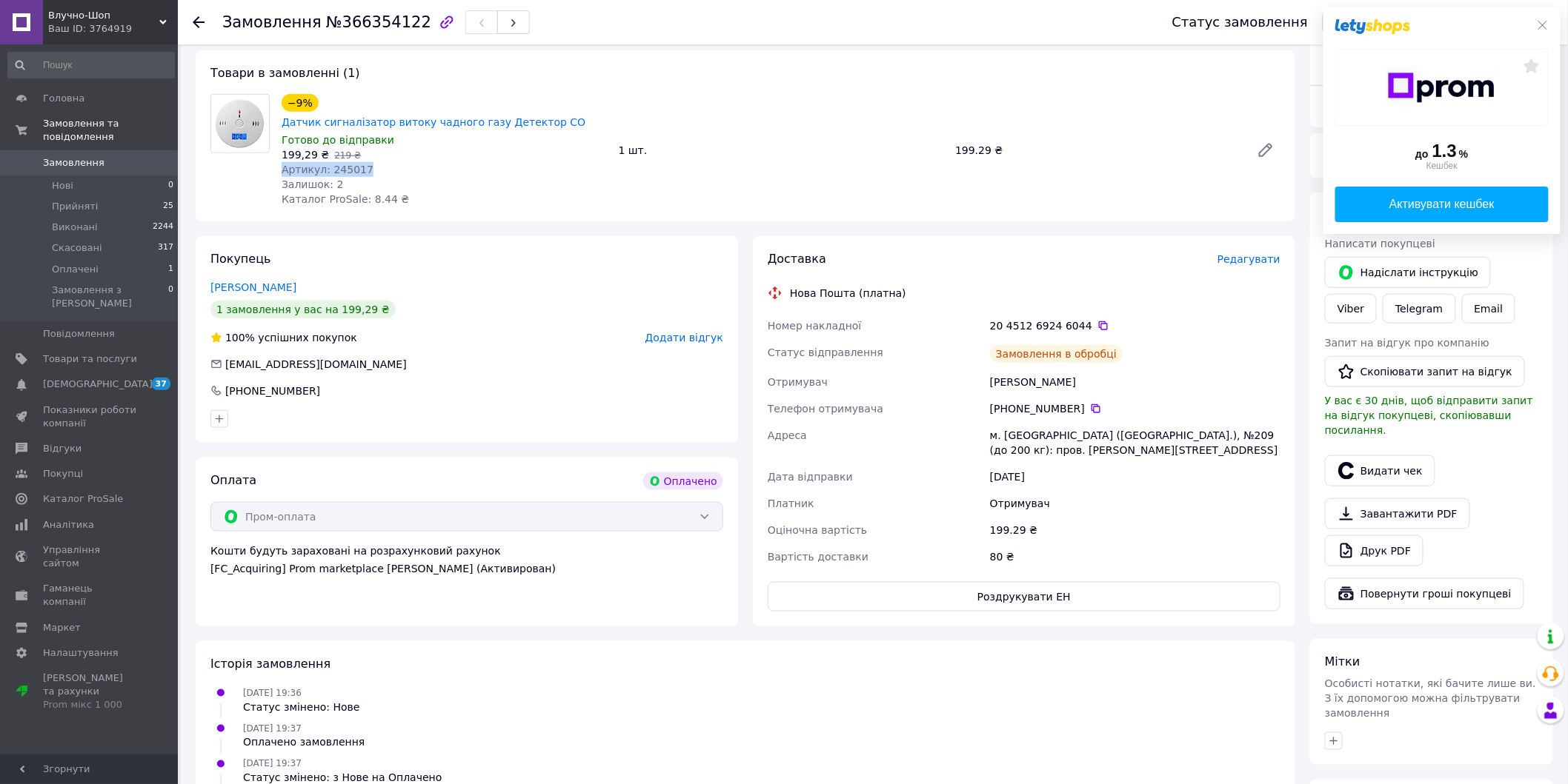
click at [343, 162] on div "Артикул: 245017" at bounding box center [443, 169] width 325 height 15
click at [344, 164] on span "Артикул: 245017" at bounding box center [327, 169] width 92 height 12
copy span "245017"
click at [73, 157] on link "Замовлення 0" at bounding box center [91, 163] width 183 height 25
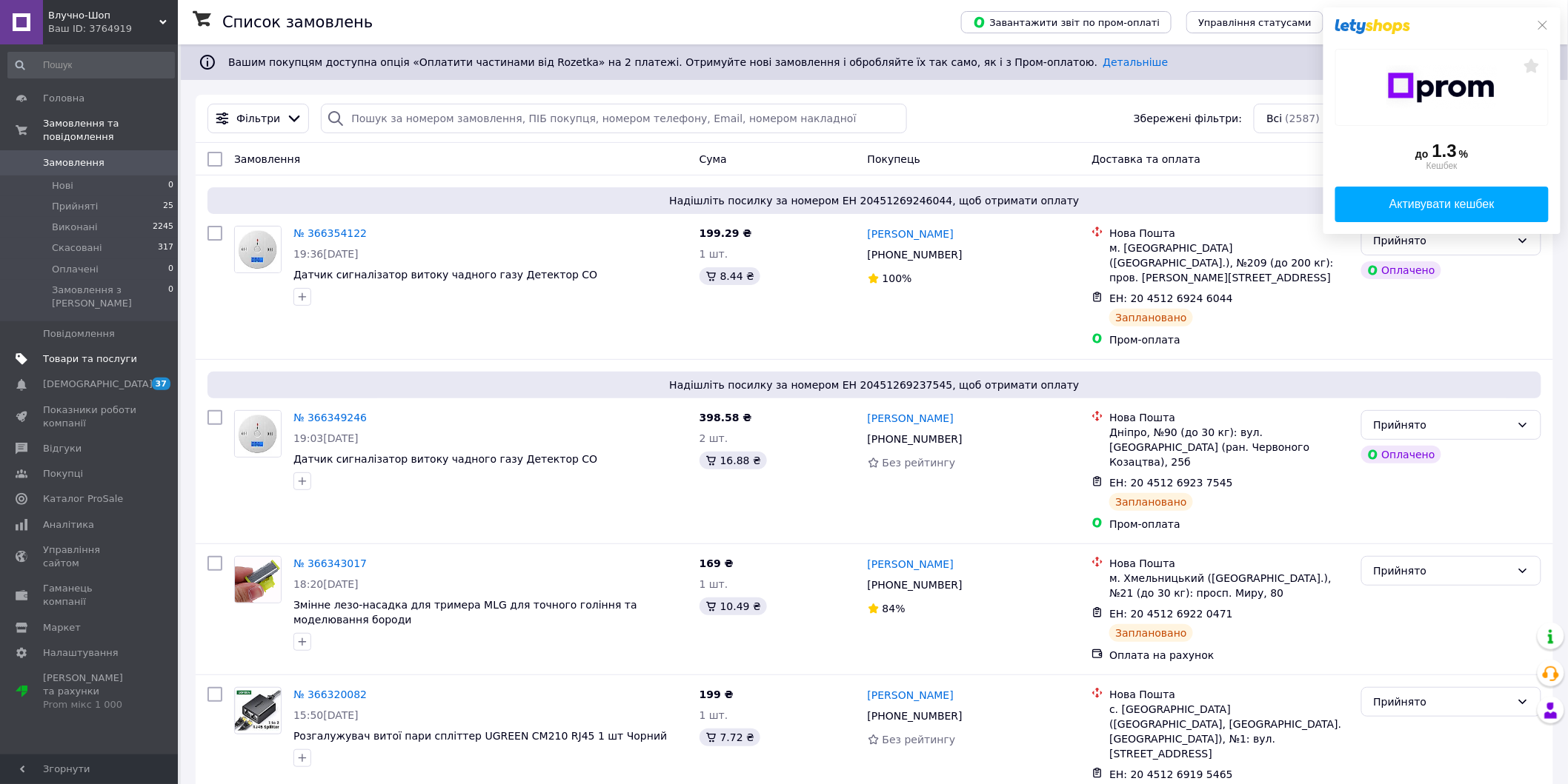
click at [97, 353] on span "Товари та послуги" at bounding box center [90, 359] width 94 height 13
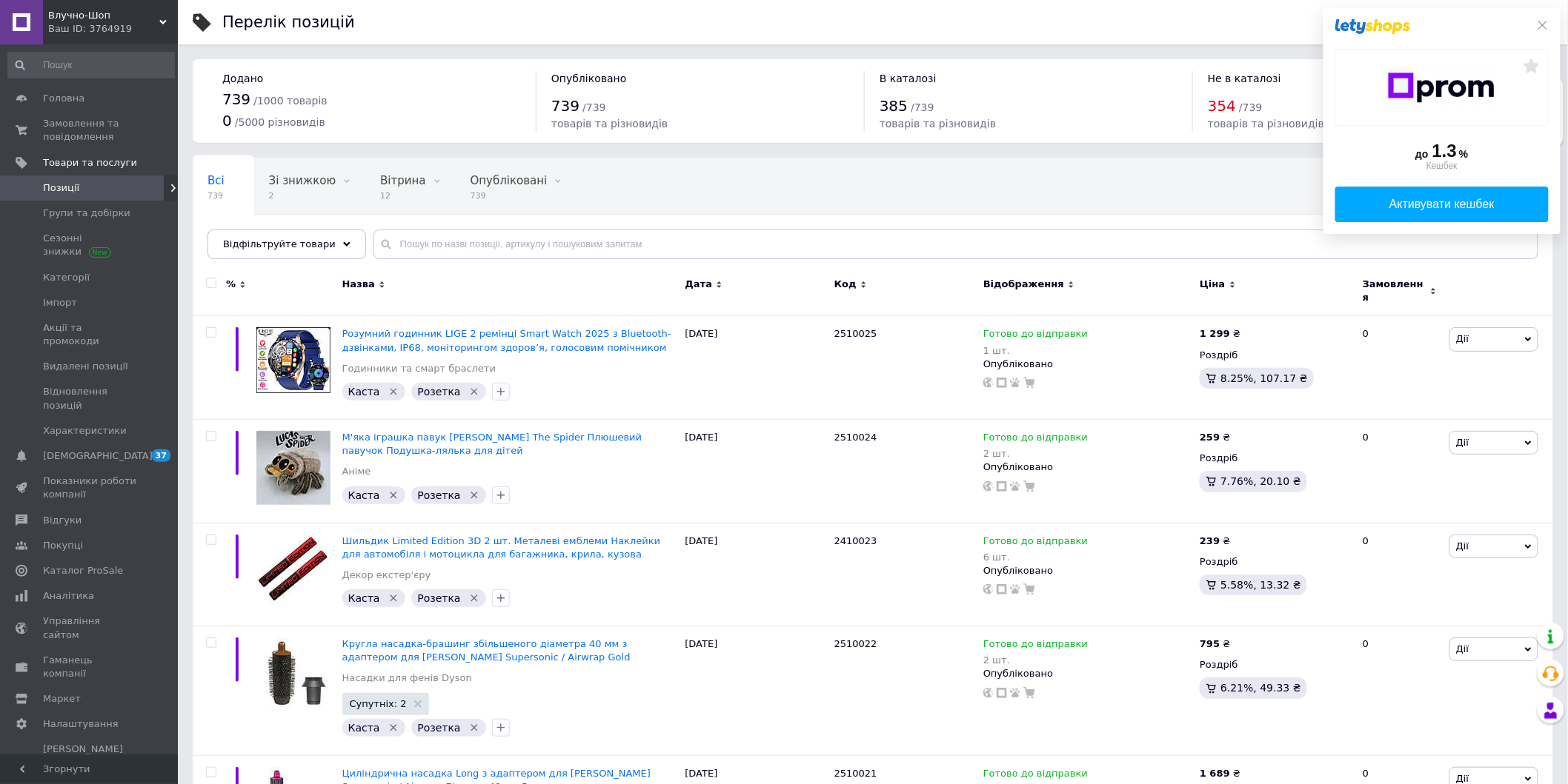
click at [464, 268] on div "Назва" at bounding box center [510, 291] width 343 height 49
click at [467, 256] on input "text" at bounding box center [955, 244] width 1165 height 30
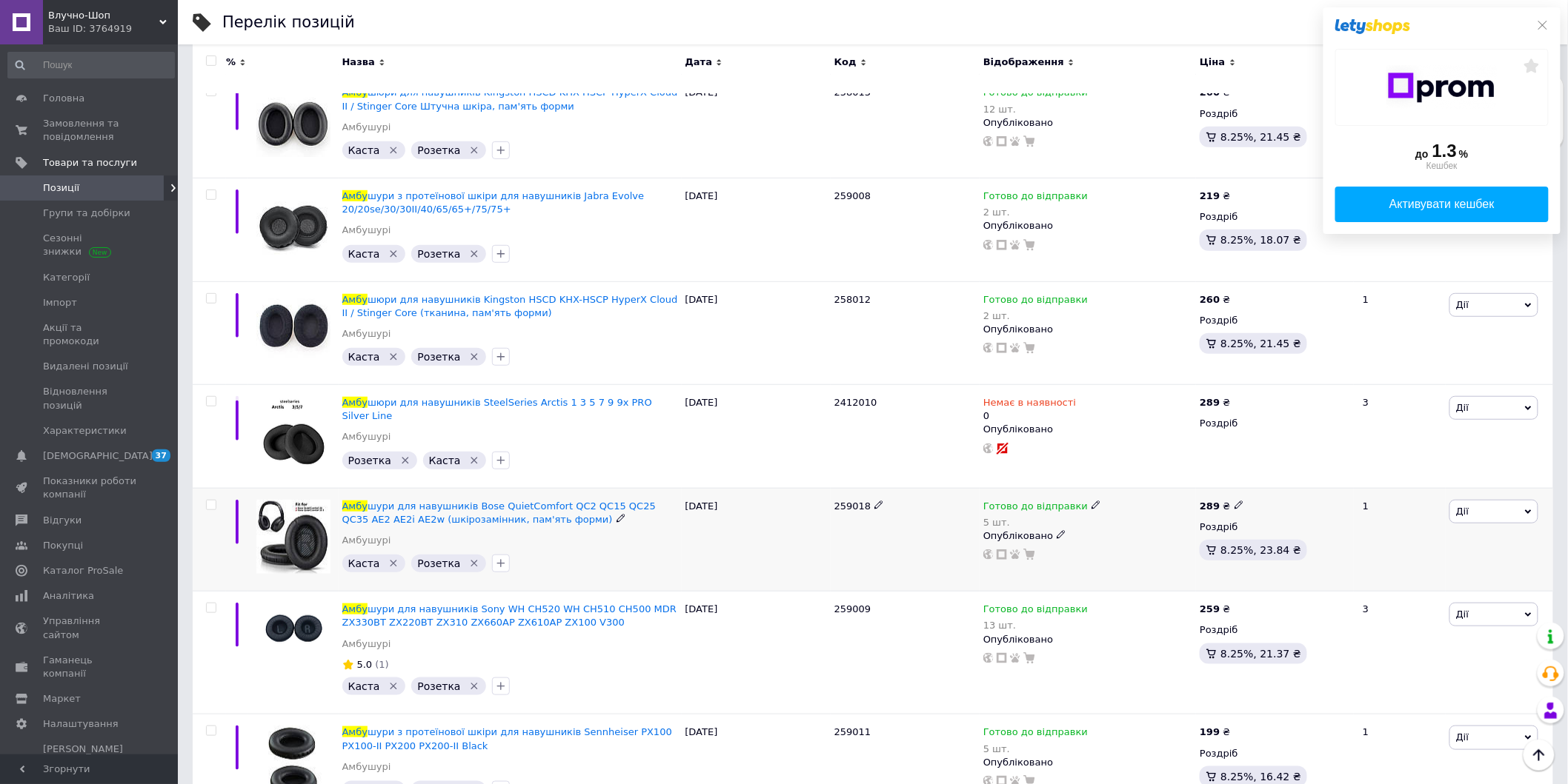
scroll to position [124, 0]
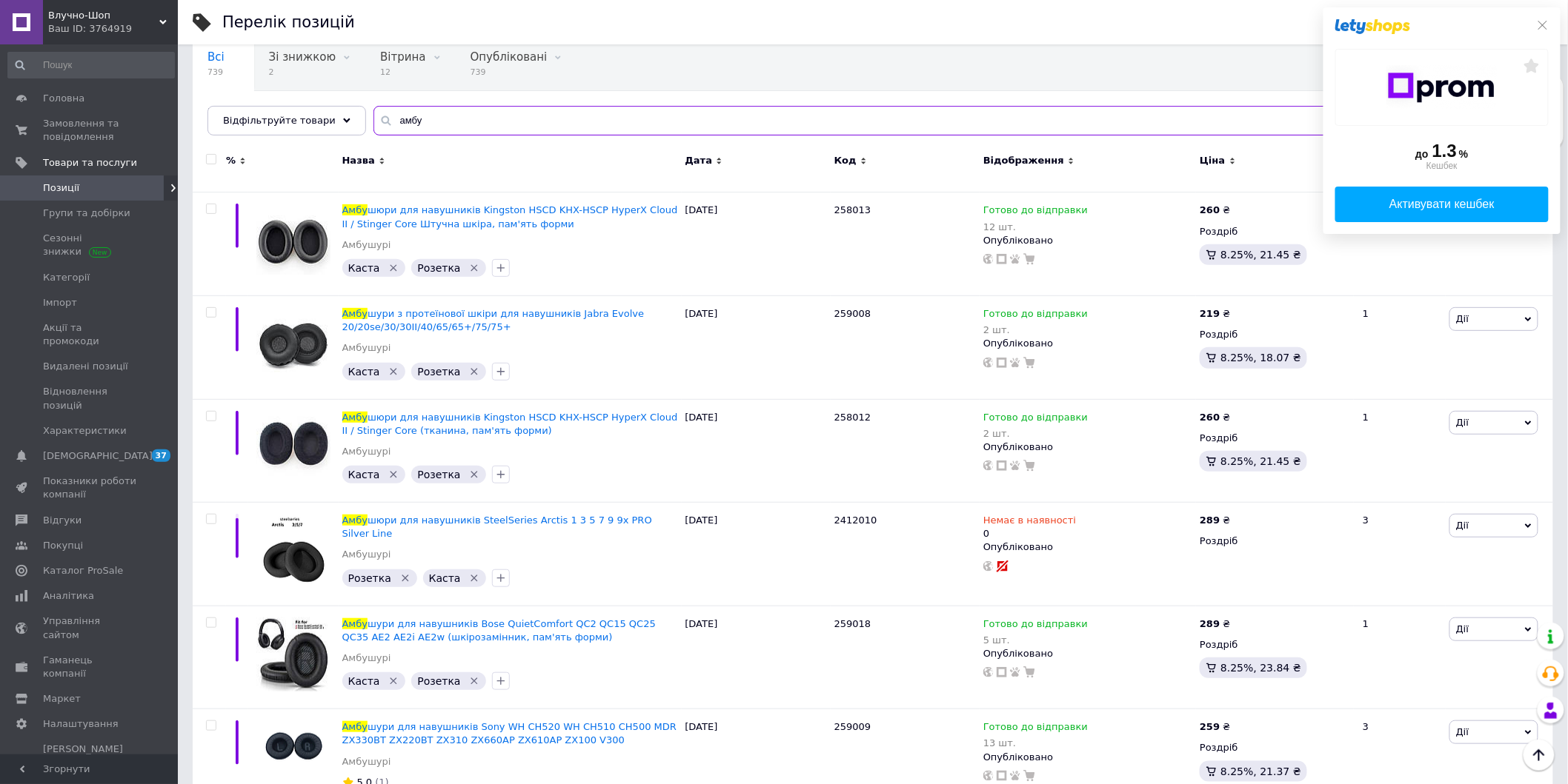
click at [458, 118] on input "амбу" at bounding box center [955, 120] width 1165 height 30
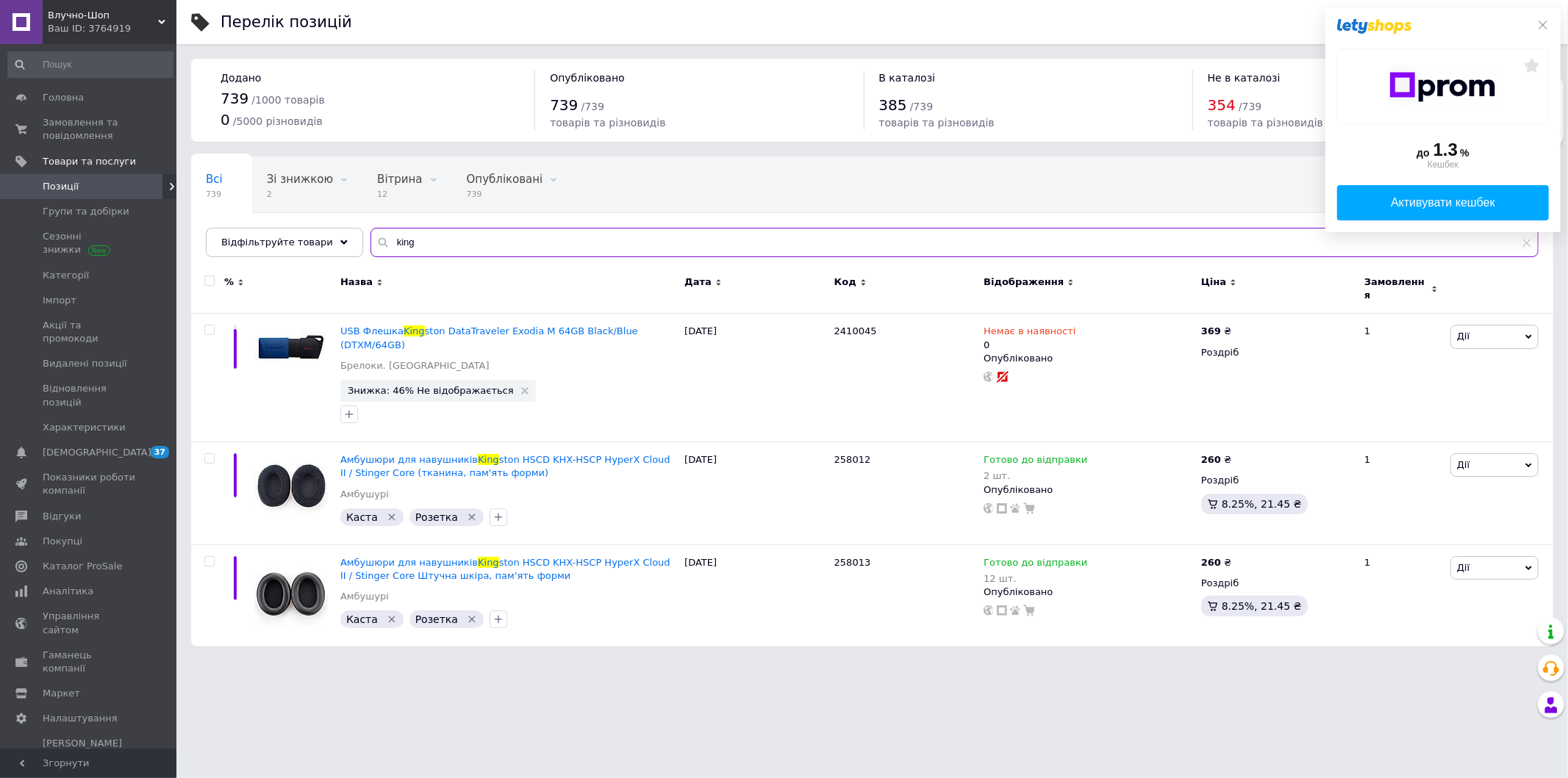
click at [442, 244] on input "king" at bounding box center [954, 242] width 1168 height 29
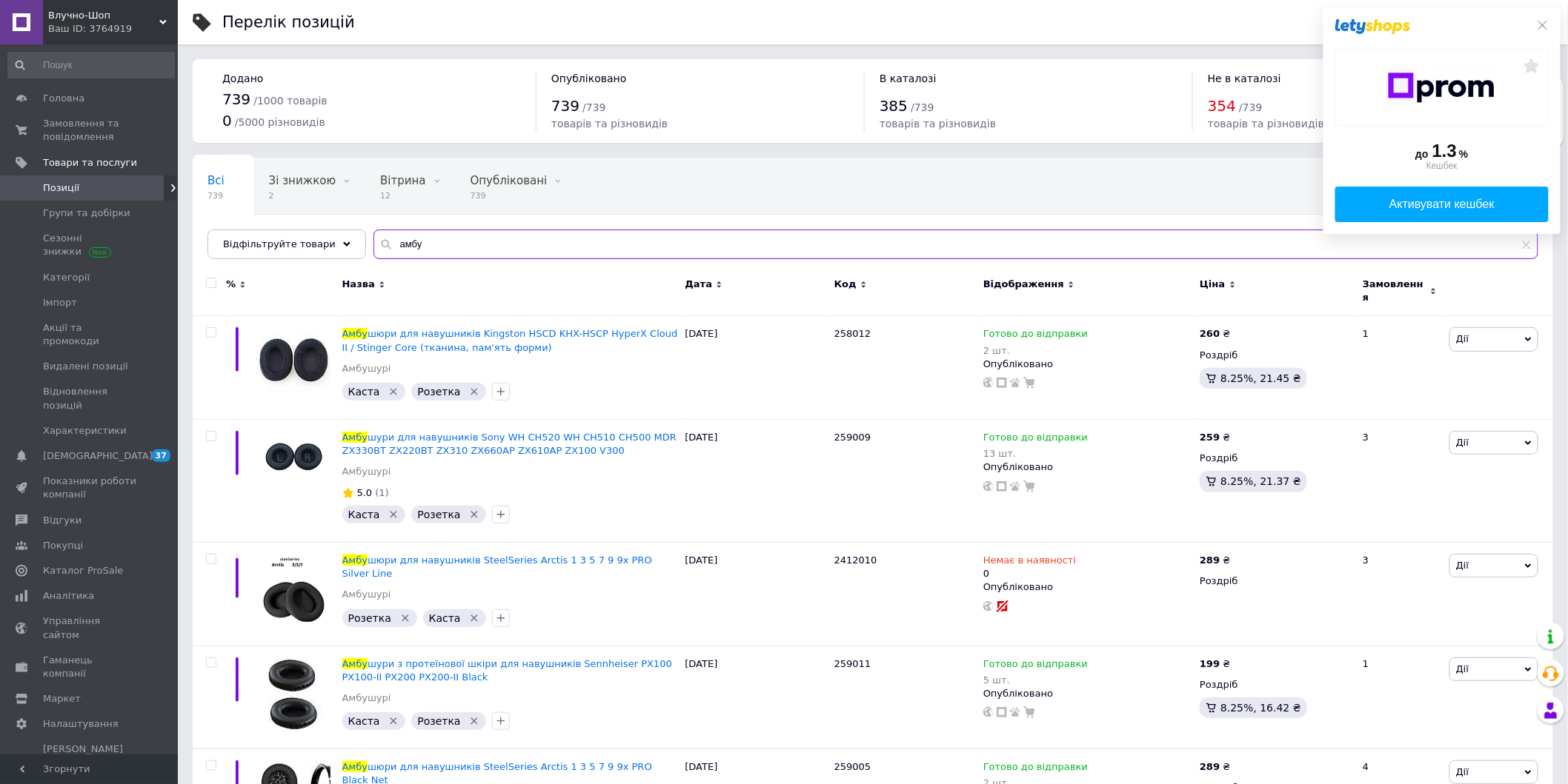
click at [441, 247] on input "амбу" at bounding box center [955, 244] width 1165 height 30
paste input "247015"
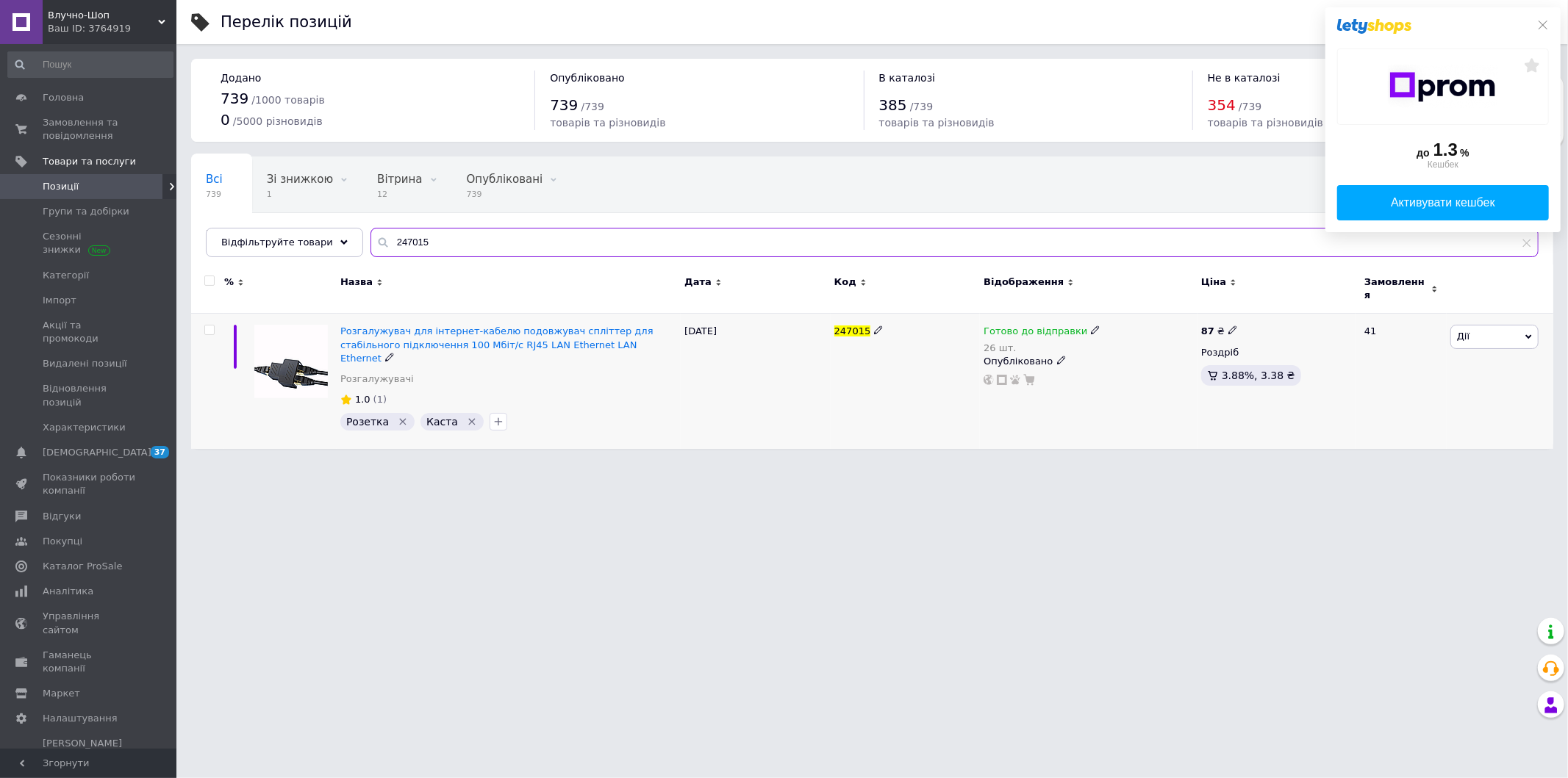
type input "247015"
click at [1091, 326] on icon at bounding box center [1095, 330] width 9 height 9
click at [1118, 315] on span "Готово до відправки" at bounding box center [1135, 327] width 51 height 24
click at [1126, 377] on input "26" at bounding box center [1157, 391] width 112 height 29
type input "25"
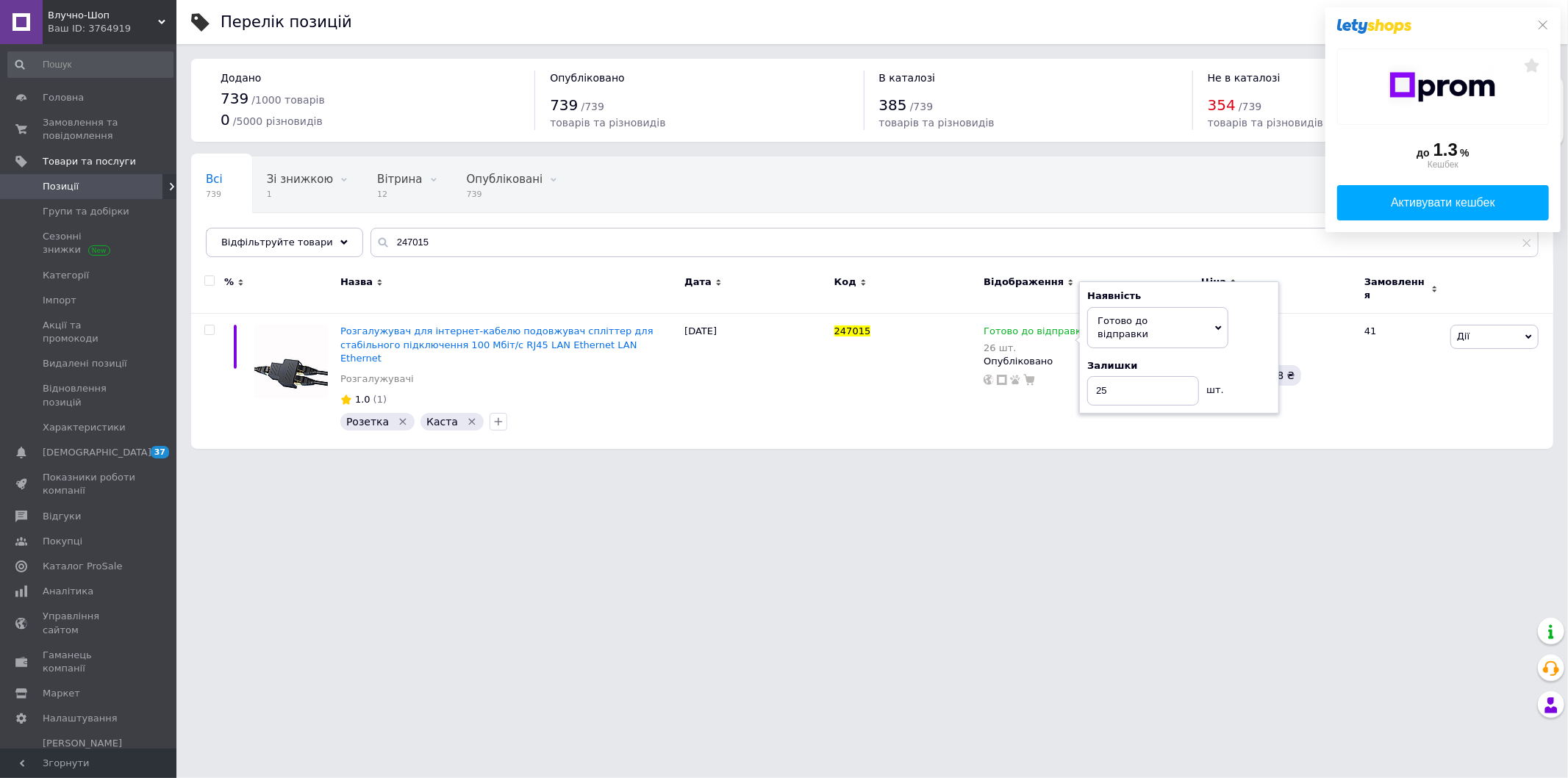
click at [1092, 464] on html "Влучно-Шоп Ваш ID: 3764919 Сайт Влучно-Шоп Кабінет покупця Перевірити стан сист…" at bounding box center [784, 232] width 1568 height 464
click at [75, 124] on span "Замовлення та повідомлення" at bounding box center [89, 130] width 93 height 27
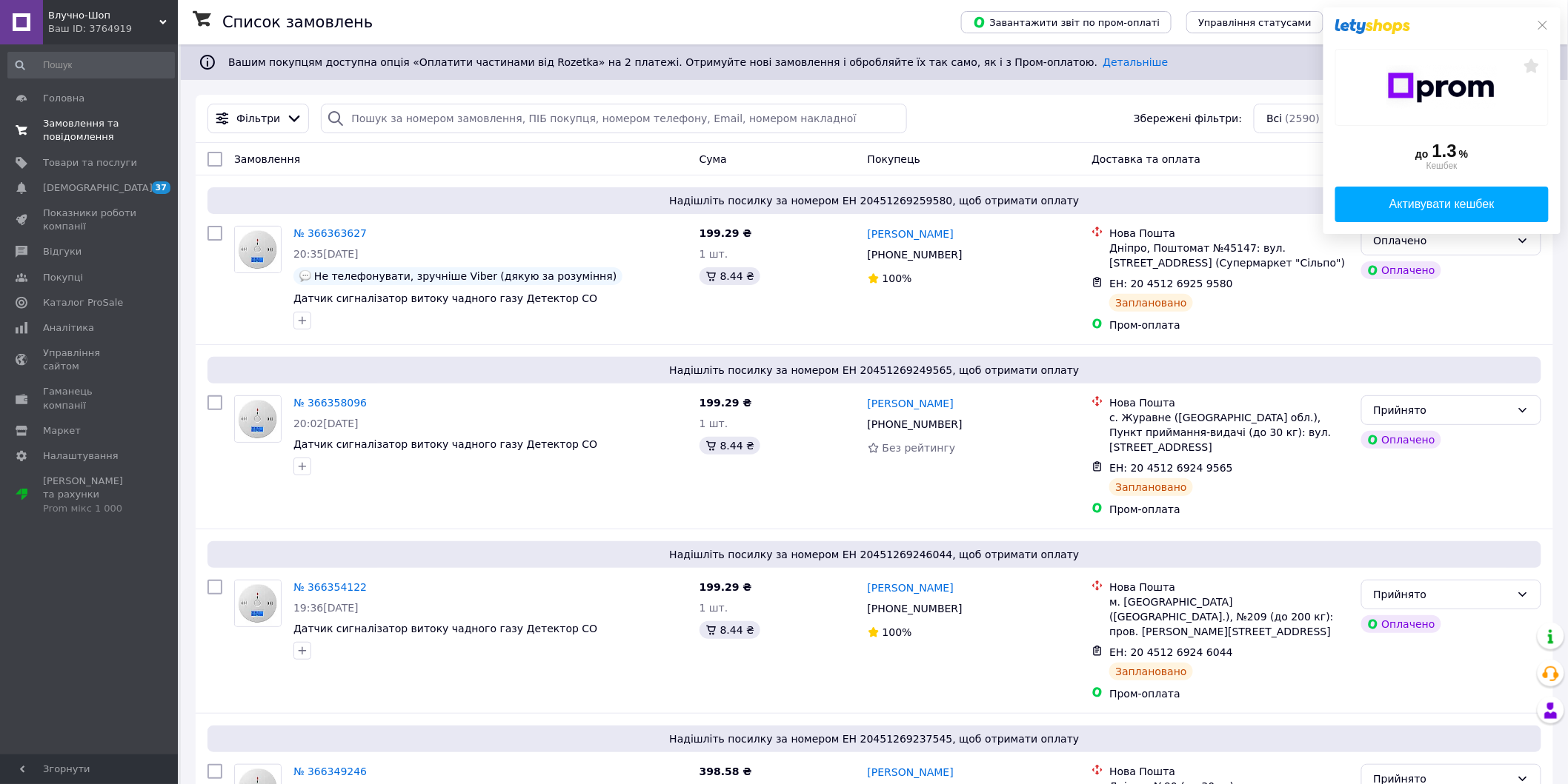
click at [93, 138] on span "Замовлення та повідомлення" at bounding box center [90, 131] width 94 height 27
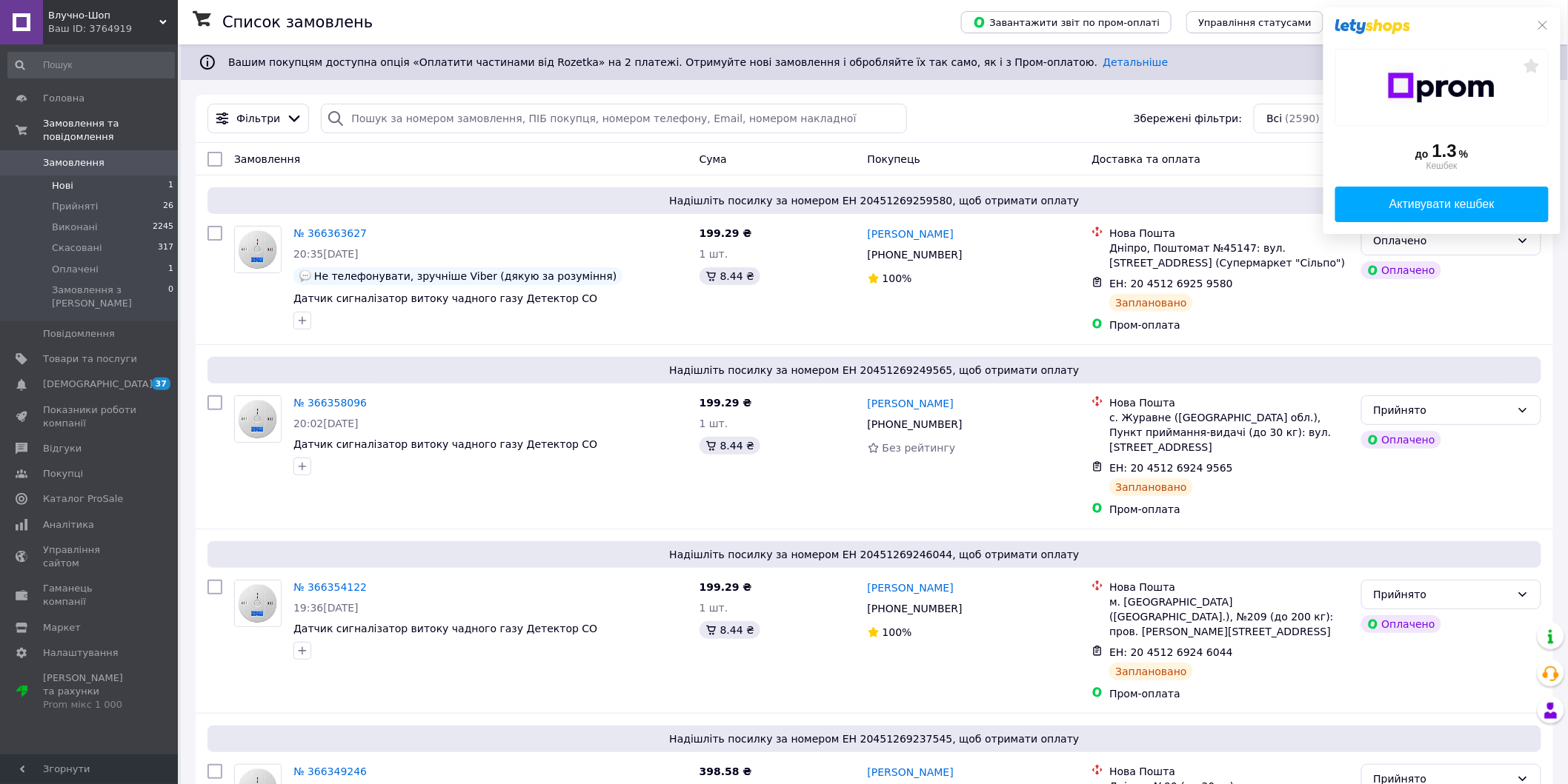
click at [90, 175] on li "Нові 1" at bounding box center [91, 185] width 183 height 21
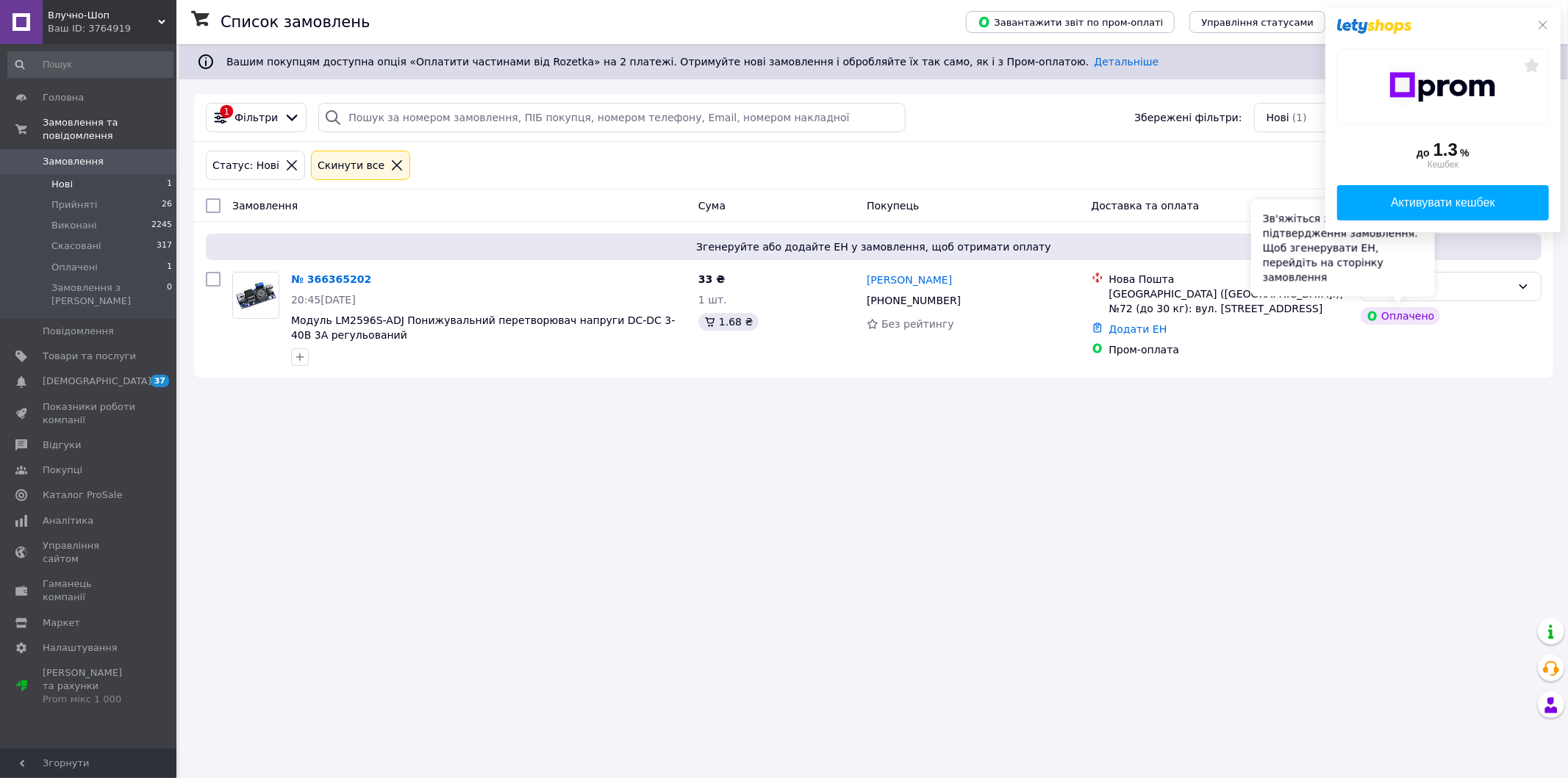
click at [1425, 290] on div "Зв'яжіться з покупцем для підтвердження замовлення. Щоб згенерувати ЕН, перейді…" at bounding box center [1342, 247] width 184 height 97
click at [1463, 291] on div "Оплачено" at bounding box center [1443, 287] width 139 height 16
click at [1429, 311] on li "Прийнято" at bounding box center [1451, 316] width 179 height 27
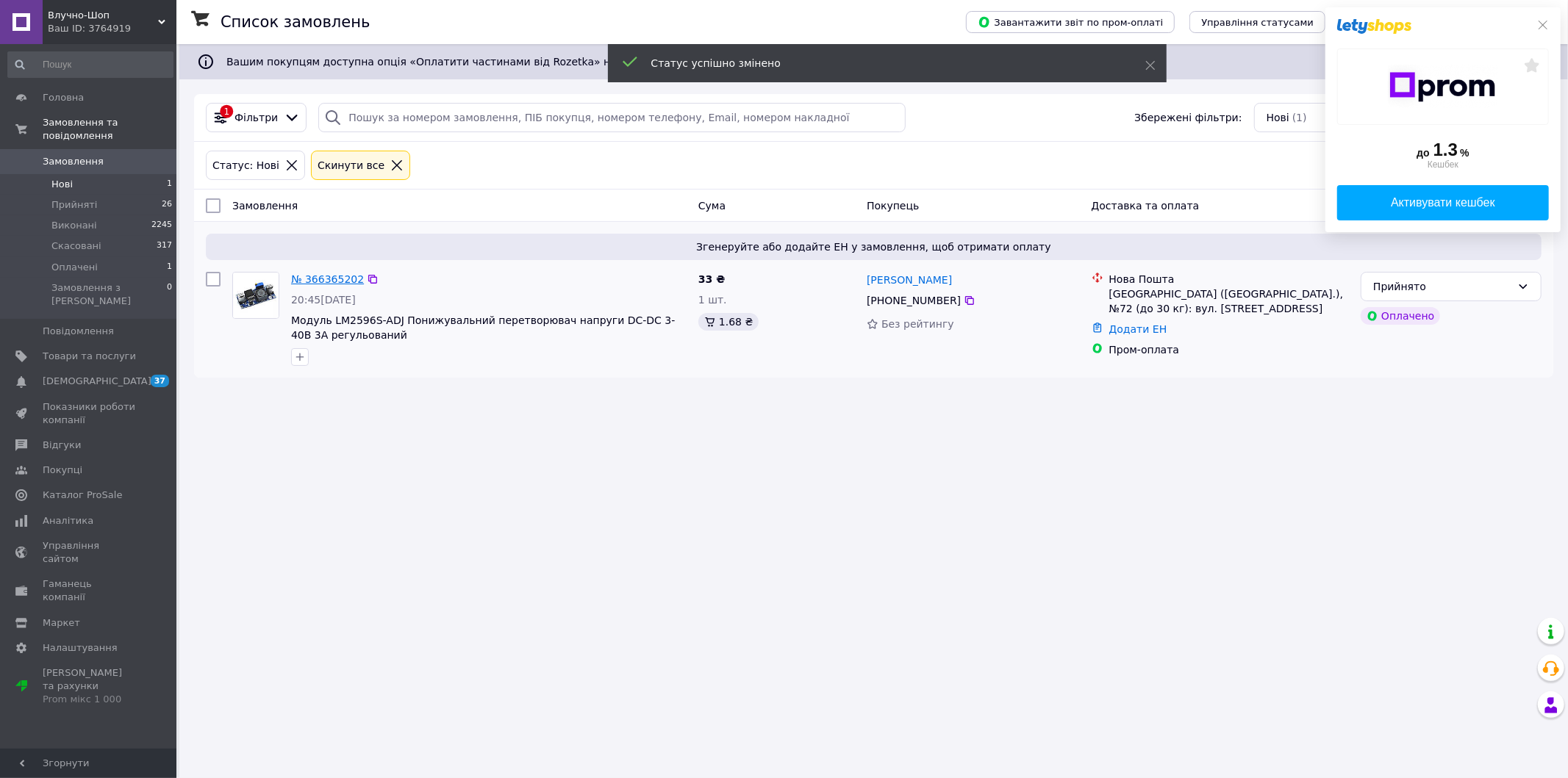
click at [306, 274] on link "№ 366365202" at bounding box center [328, 279] width 73 height 12
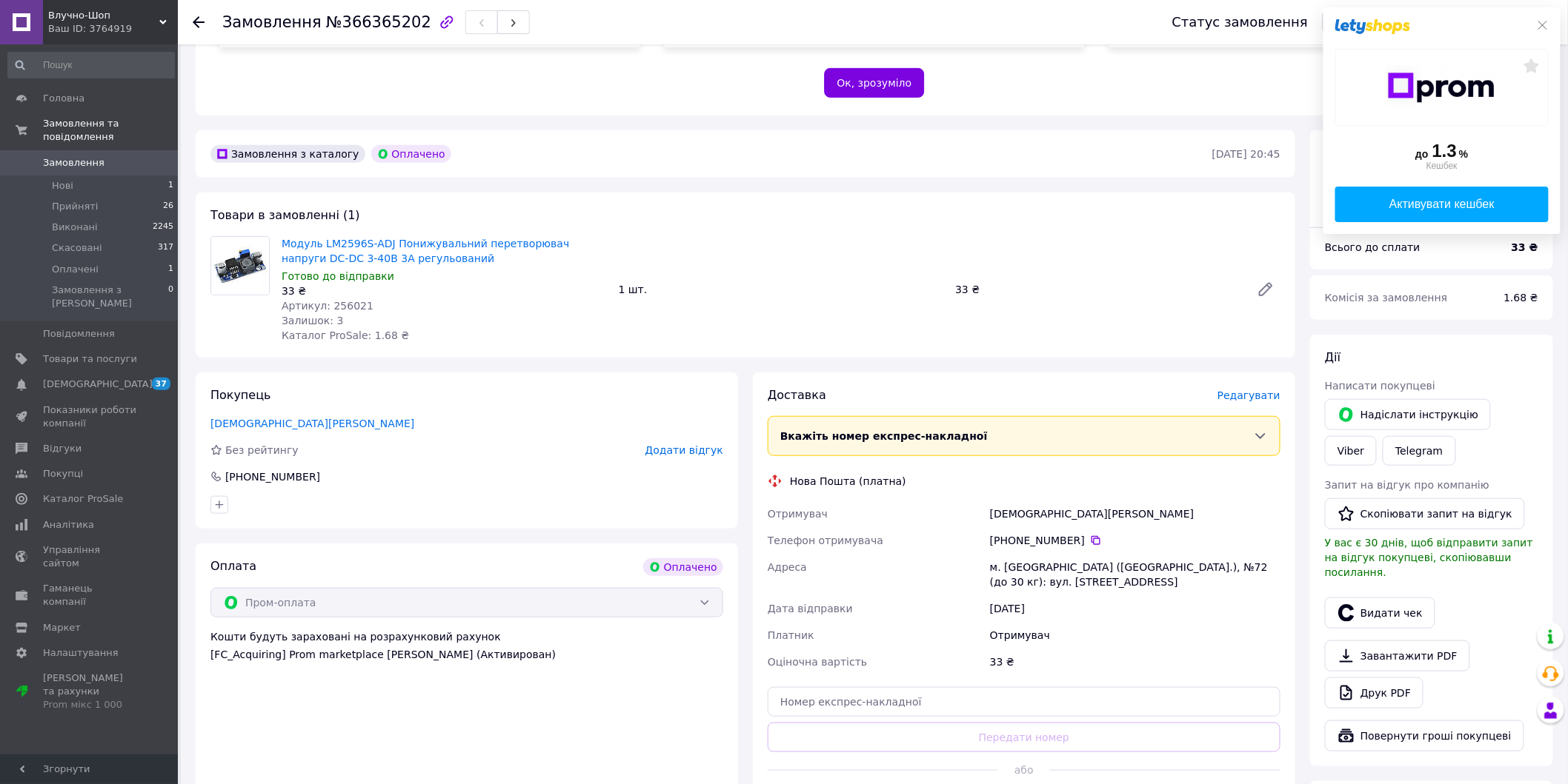
scroll to position [328, 0]
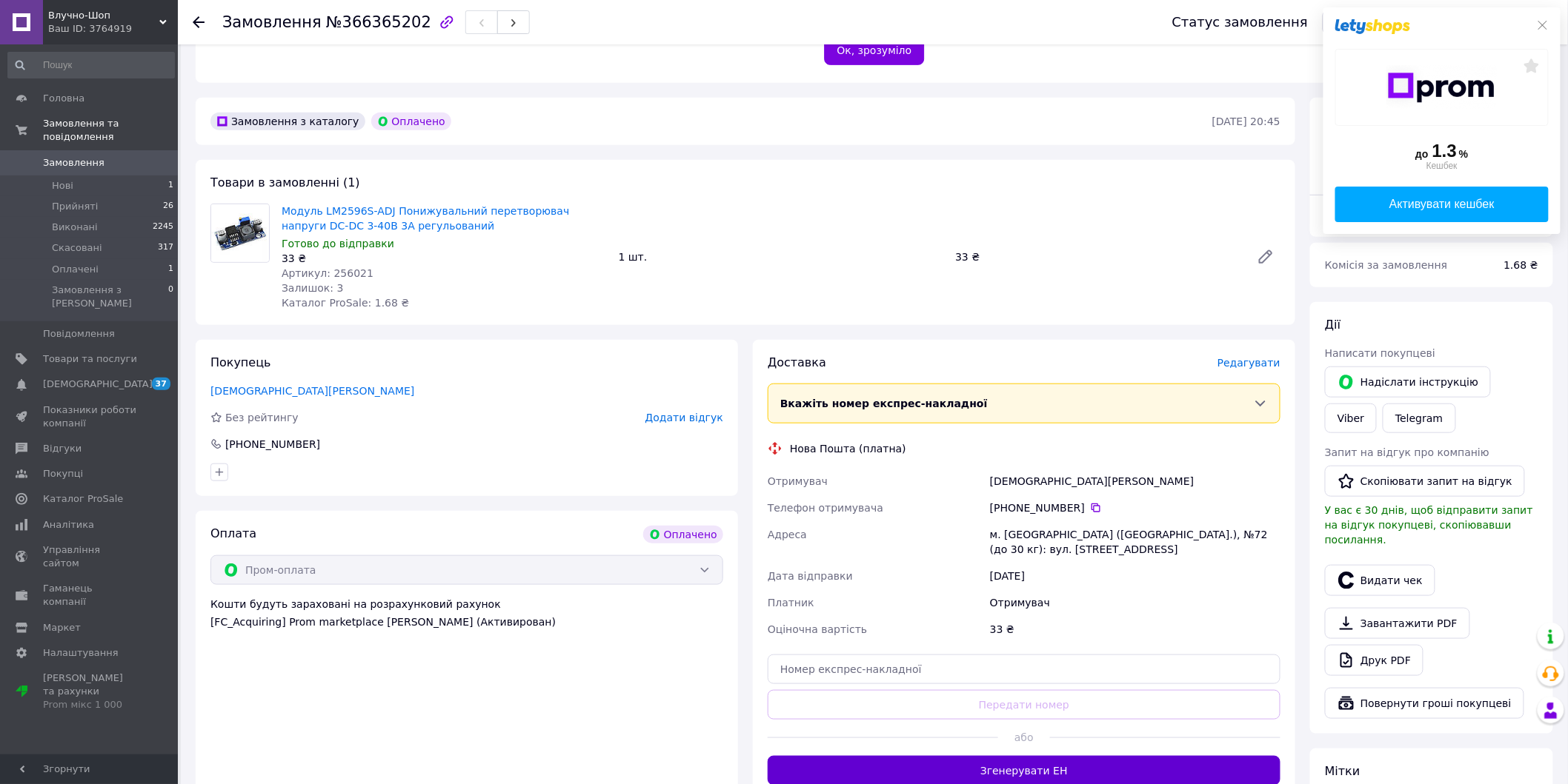
click at [923, 756] on button "Згенерувати ЕН" at bounding box center [1024, 771] width 513 height 30
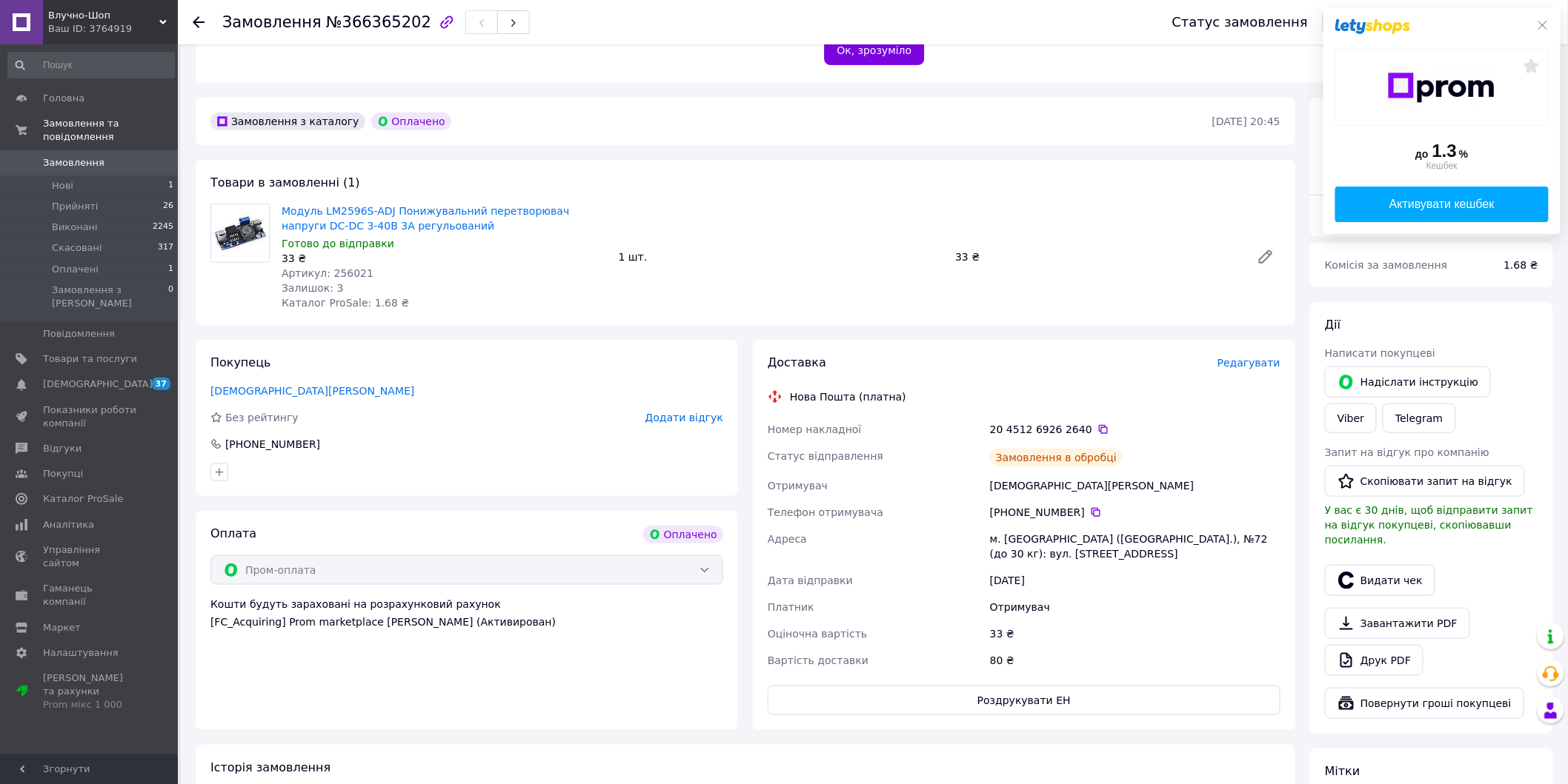
click at [338, 268] on span "Артикул: 256021" at bounding box center [327, 273] width 92 height 12
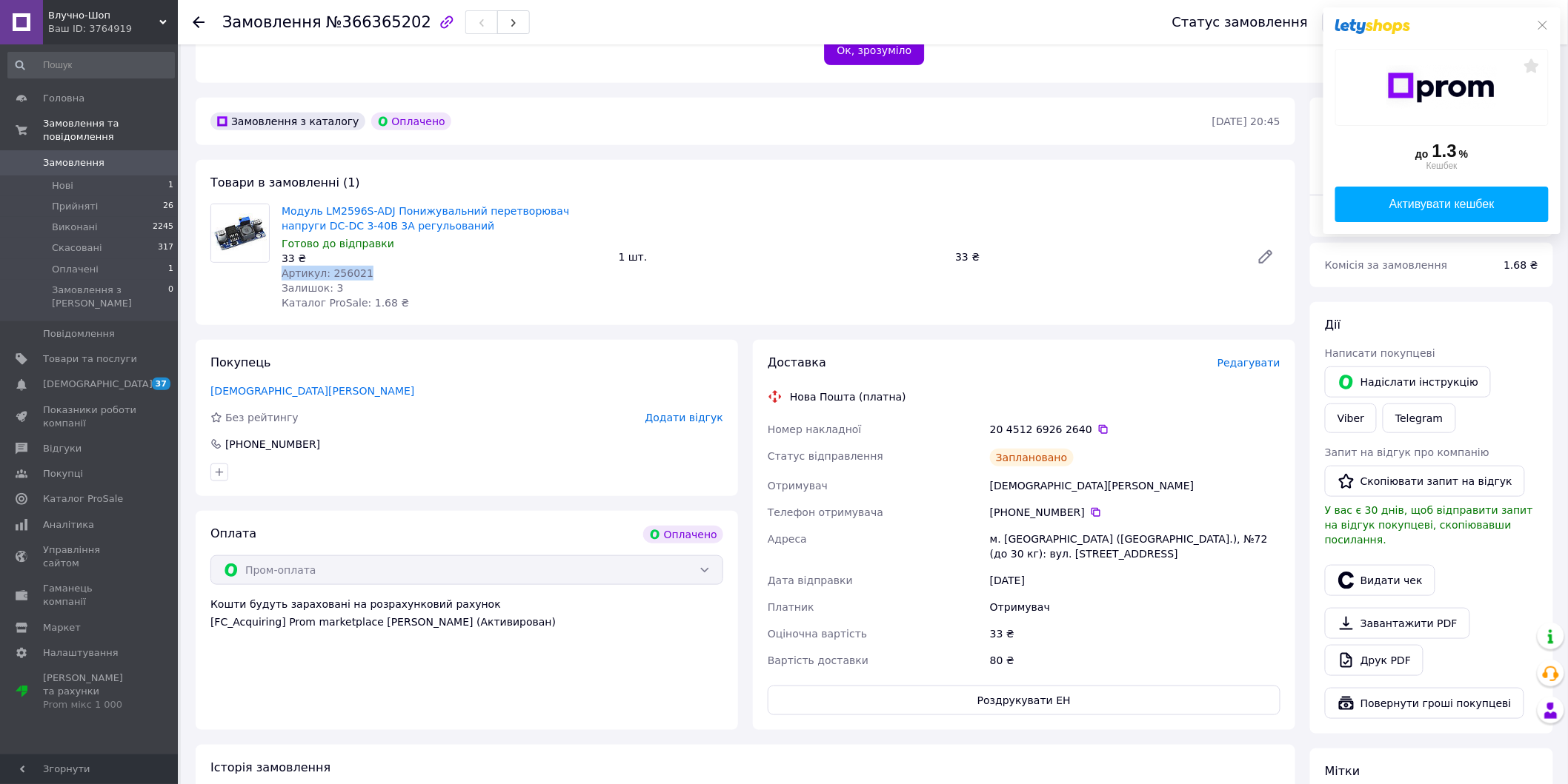
click at [347, 268] on span "Артикул: 256021" at bounding box center [327, 273] width 92 height 12
click at [352, 268] on span "Артикул: 256021" at bounding box center [327, 273] width 92 height 12
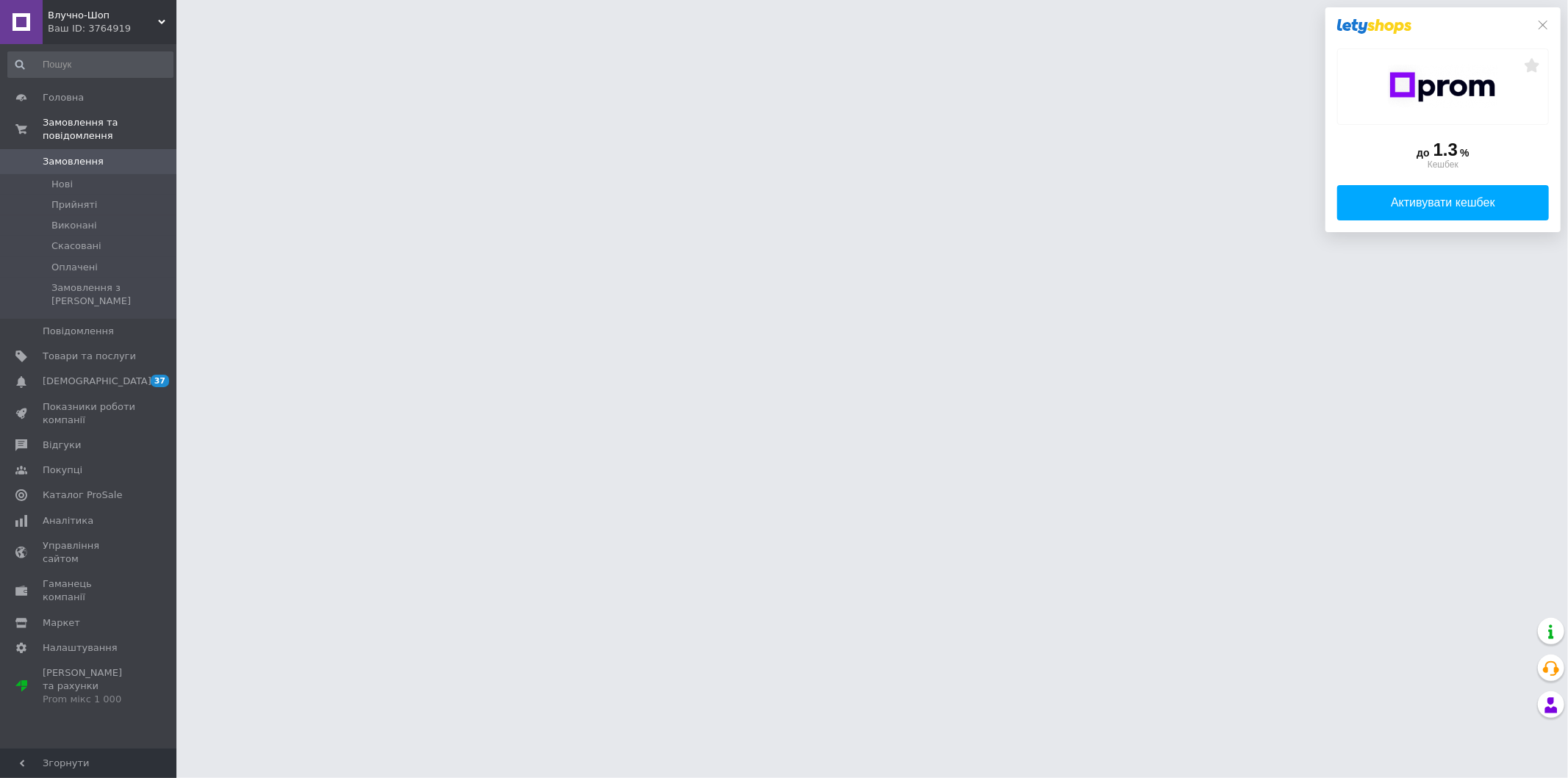
click at [1548, 16] on div "до 1.3 % Кешбек Активувати кешбек" at bounding box center [1443, 119] width 235 height 225
click at [1545, 16] on div "до 1.3 % Кешбек Активувати кешбек" at bounding box center [1443, 119] width 235 height 225
click at [1545, 23] on div "до 1.3 % Кешбек Активувати кешбек" at bounding box center [1443, 119] width 235 height 225
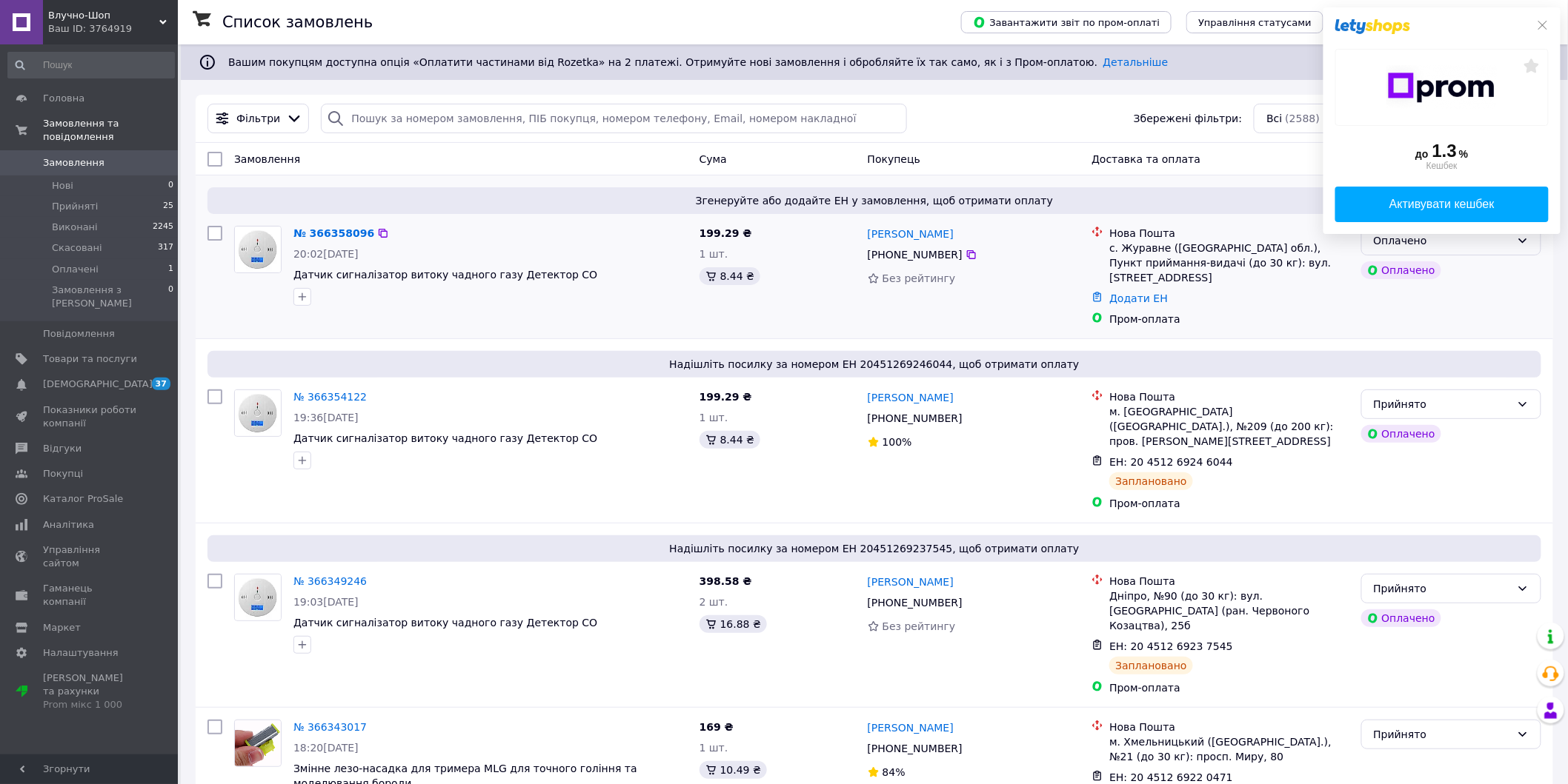
click at [1427, 236] on div "Оплачено" at bounding box center [1442, 241] width 137 height 16
click at [1428, 277] on li "Прийнято" at bounding box center [1452, 272] width 179 height 27
click at [339, 235] on link "№ 366358096" at bounding box center [330, 233] width 73 height 12
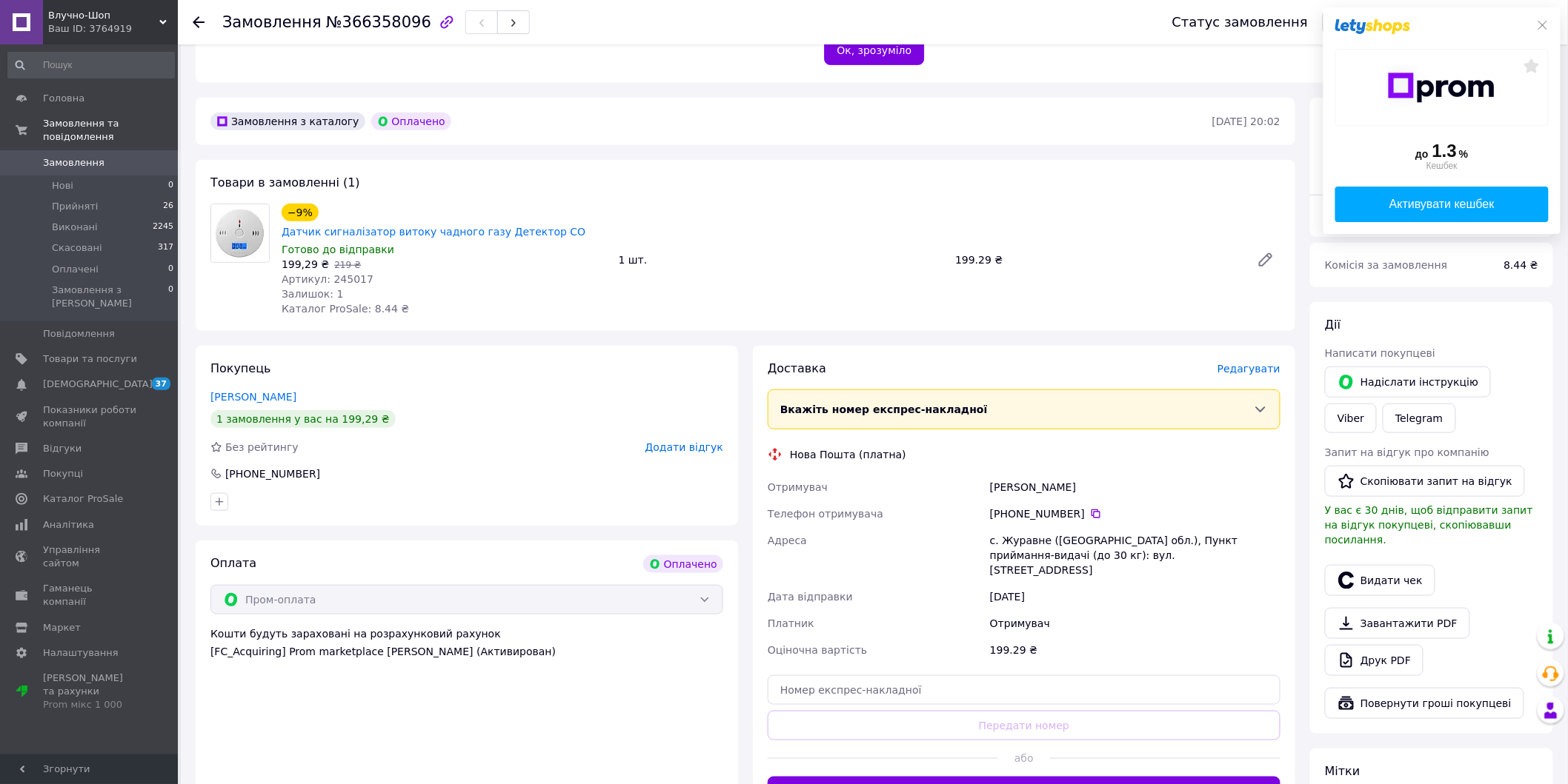
scroll to position [439, 0]
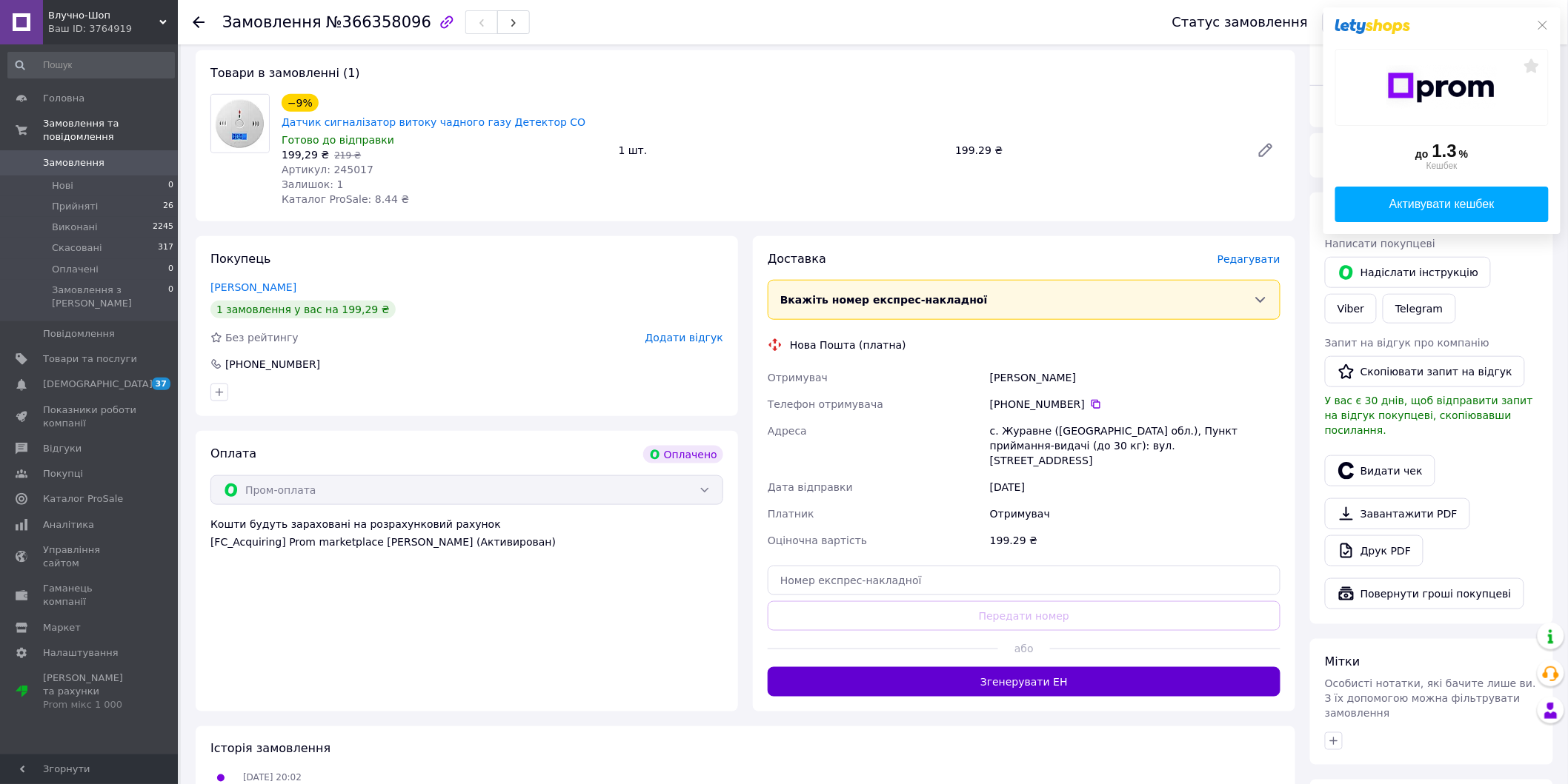
click at [913, 668] on button "Згенерувати ЕН" at bounding box center [1024, 682] width 513 height 30
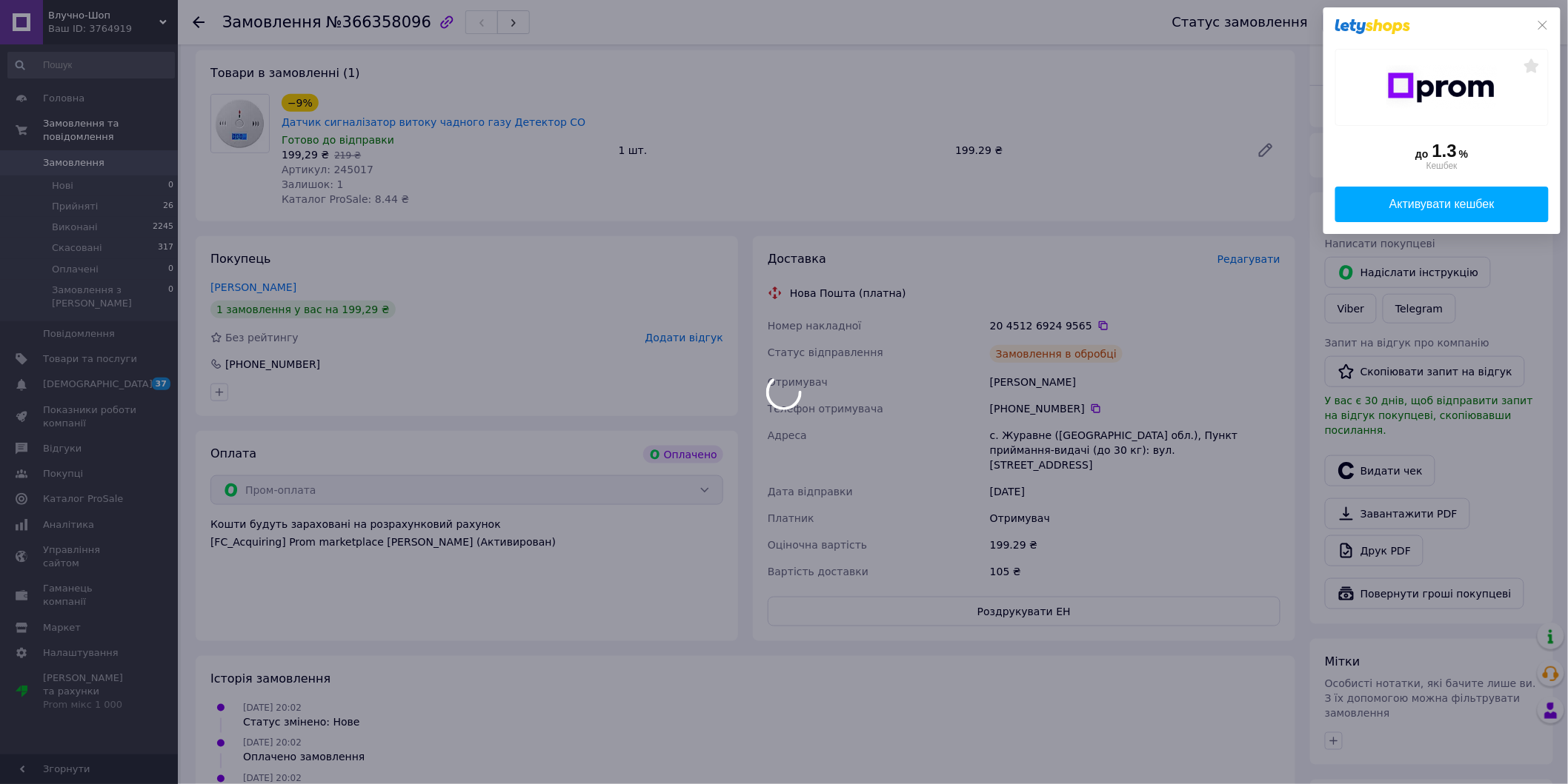
click at [342, 134] on div at bounding box center [784, 392] width 1568 height 784
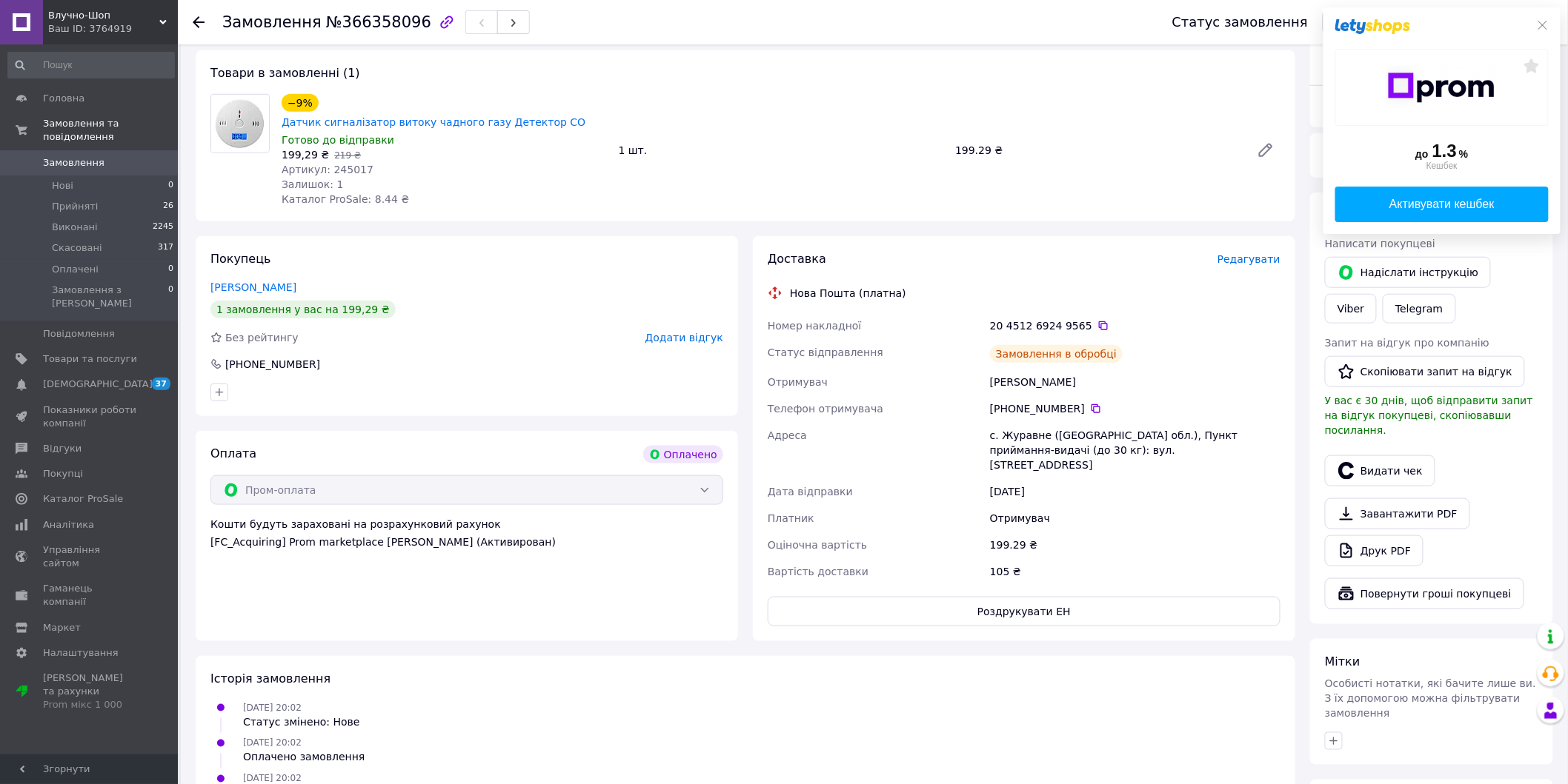
click at [345, 164] on span "Артикул: 245017" at bounding box center [327, 169] width 92 height 12
copy span "245017"
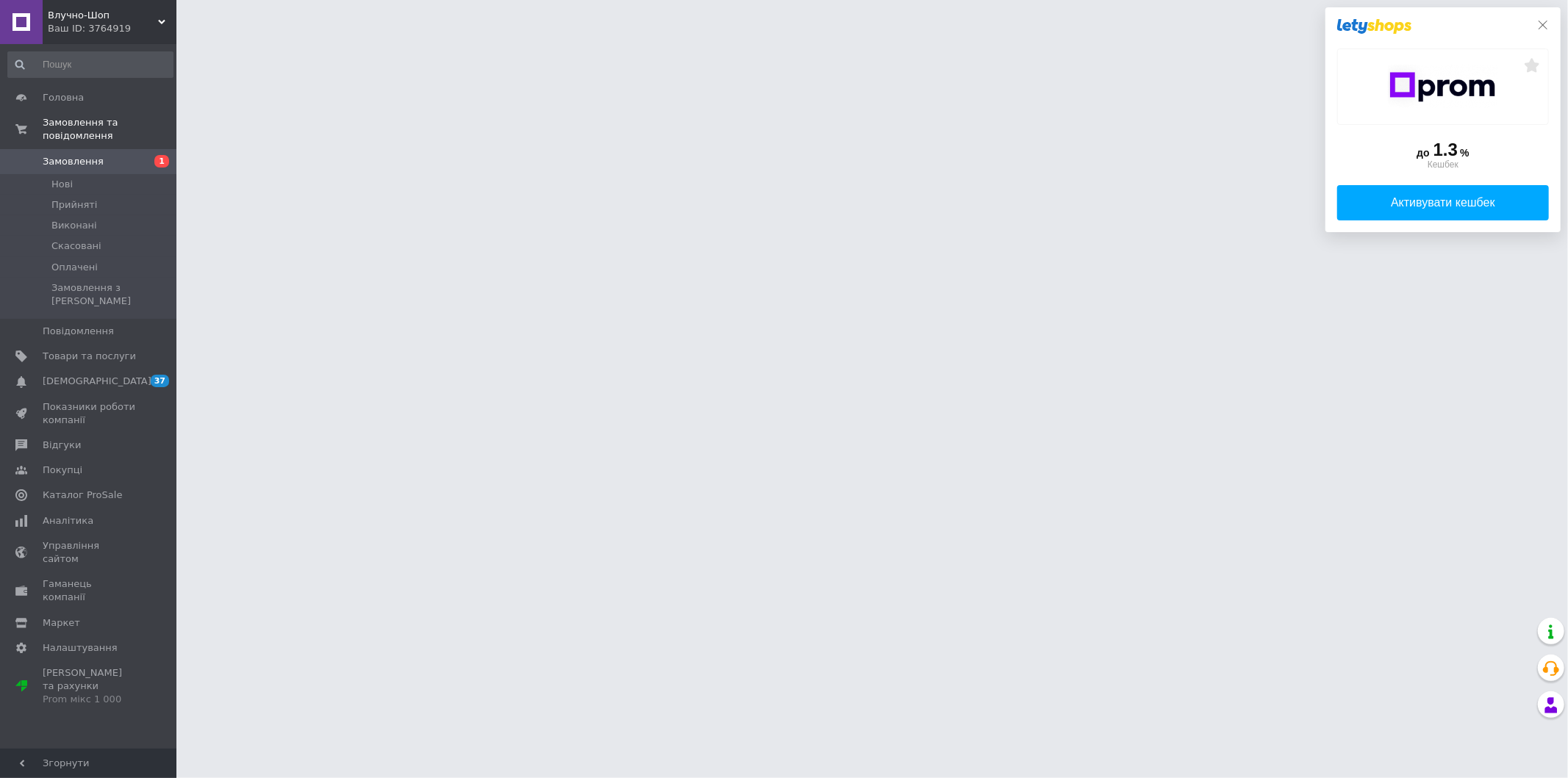
click at [1540, 27] on icon at bounding box center [1542, 25] width 12 height 12
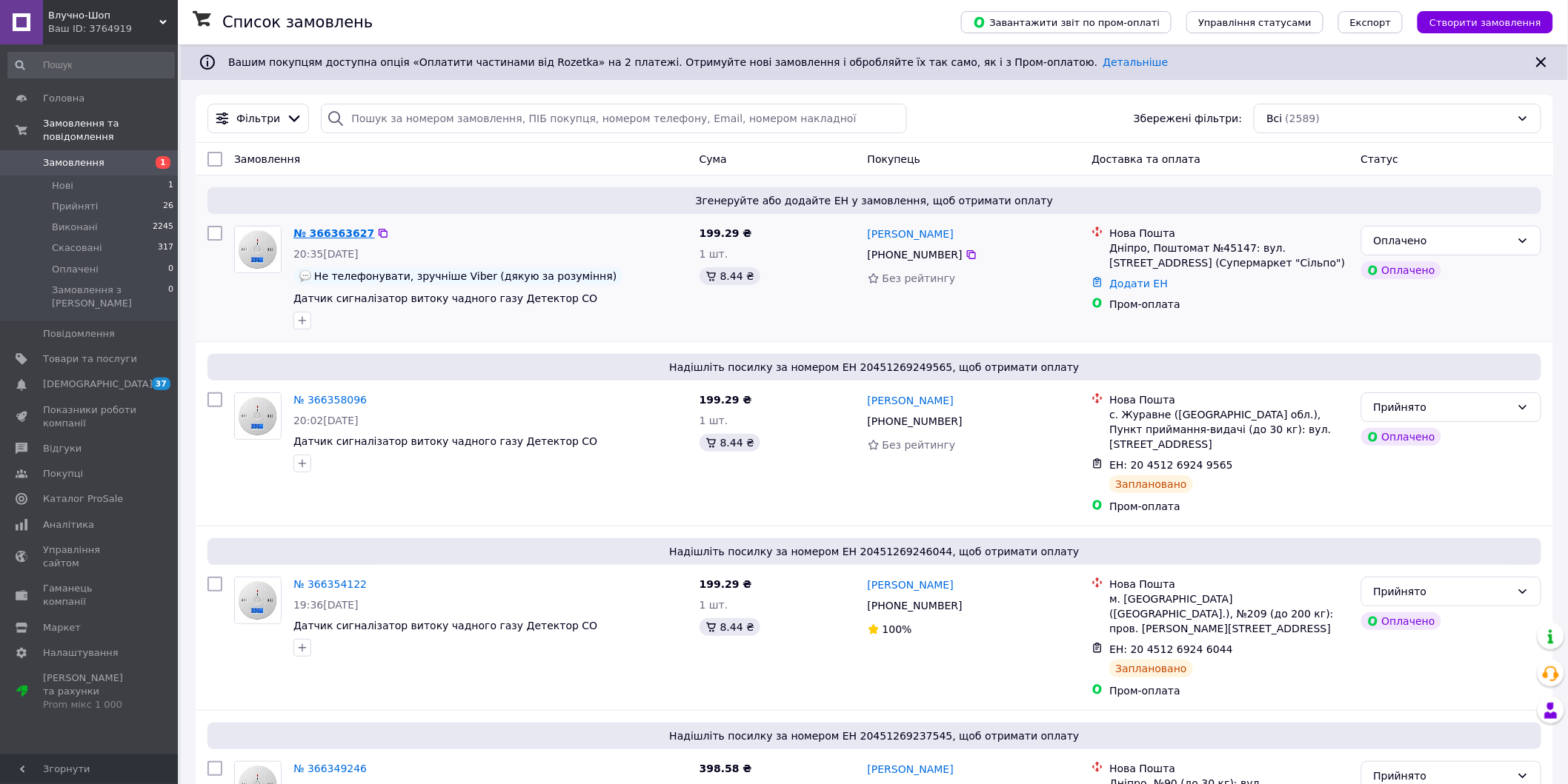
click at [344, 229] on link "№ 366363627" at bounding box center [334, 233] width 81 height 12
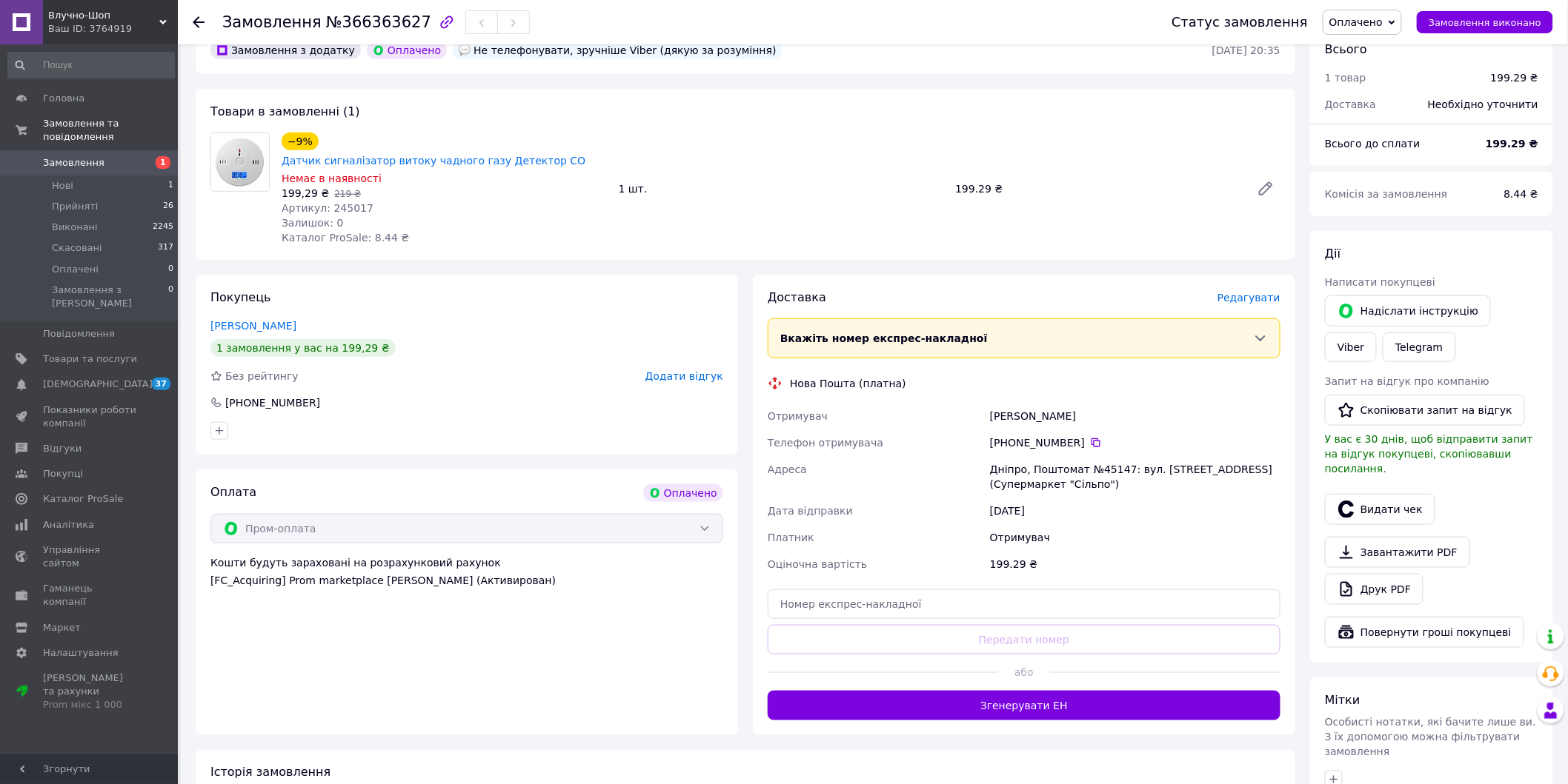
scroll to position [594, 0]
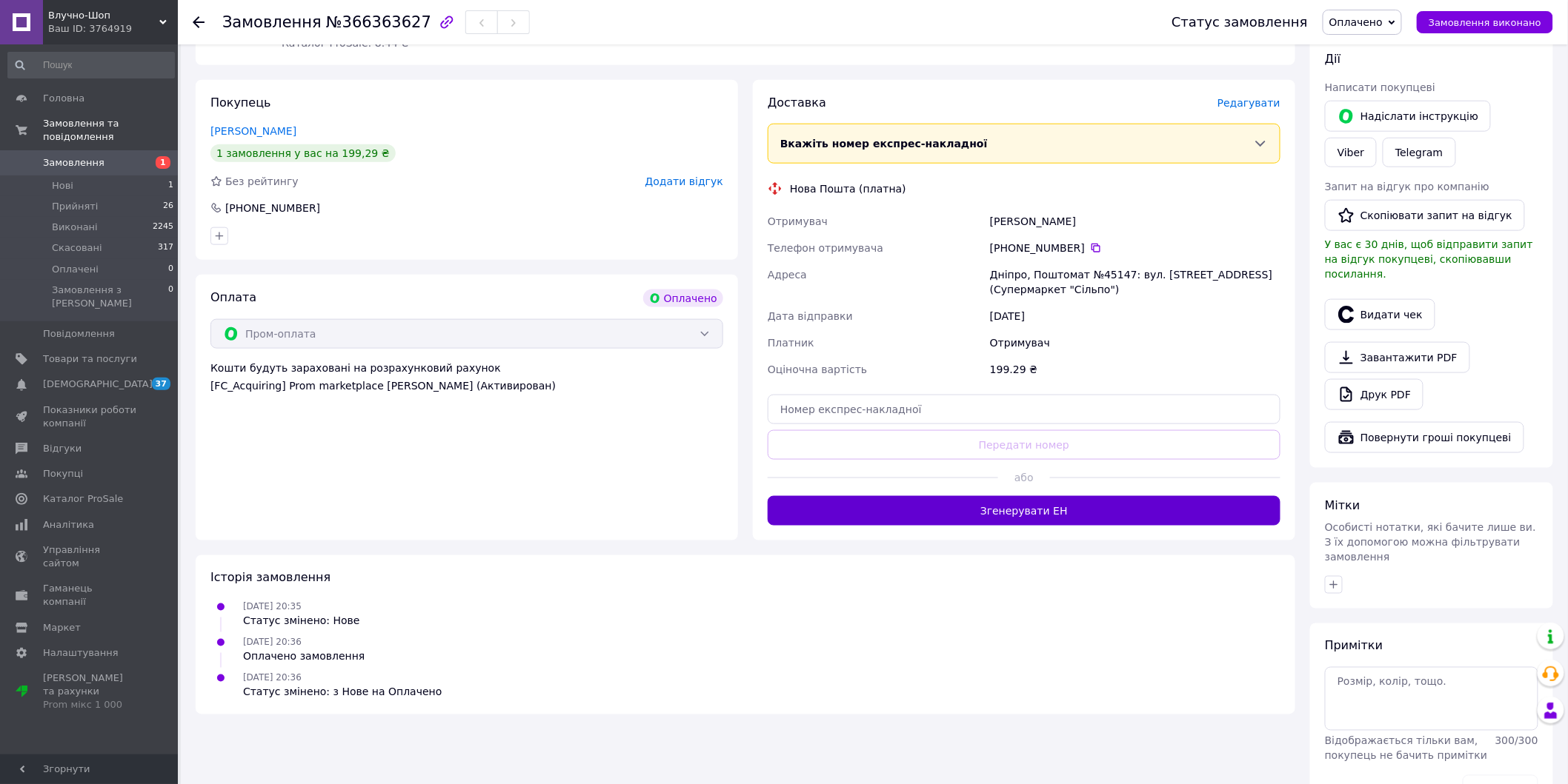
click at [1013, 496] on button "Згенерувати ЕН" at bounding box center [1024, 510] width 513 height 30
click at [193, 21] on icon at bounding box center [198, 21] width 12 height 12
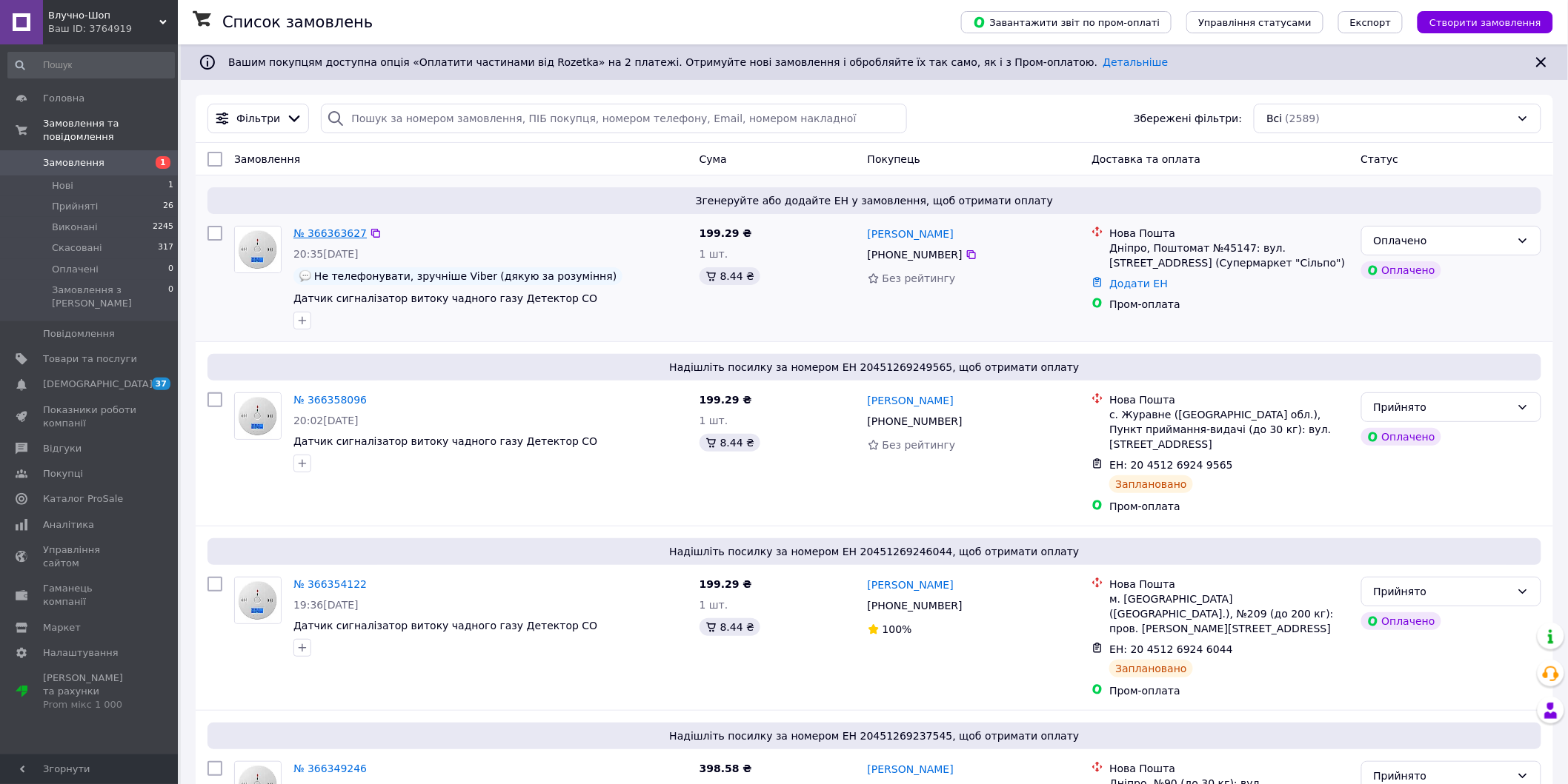
click at [329, 238] on link "№ 366363627" at bounding box center [330, 233] width 73 height 12
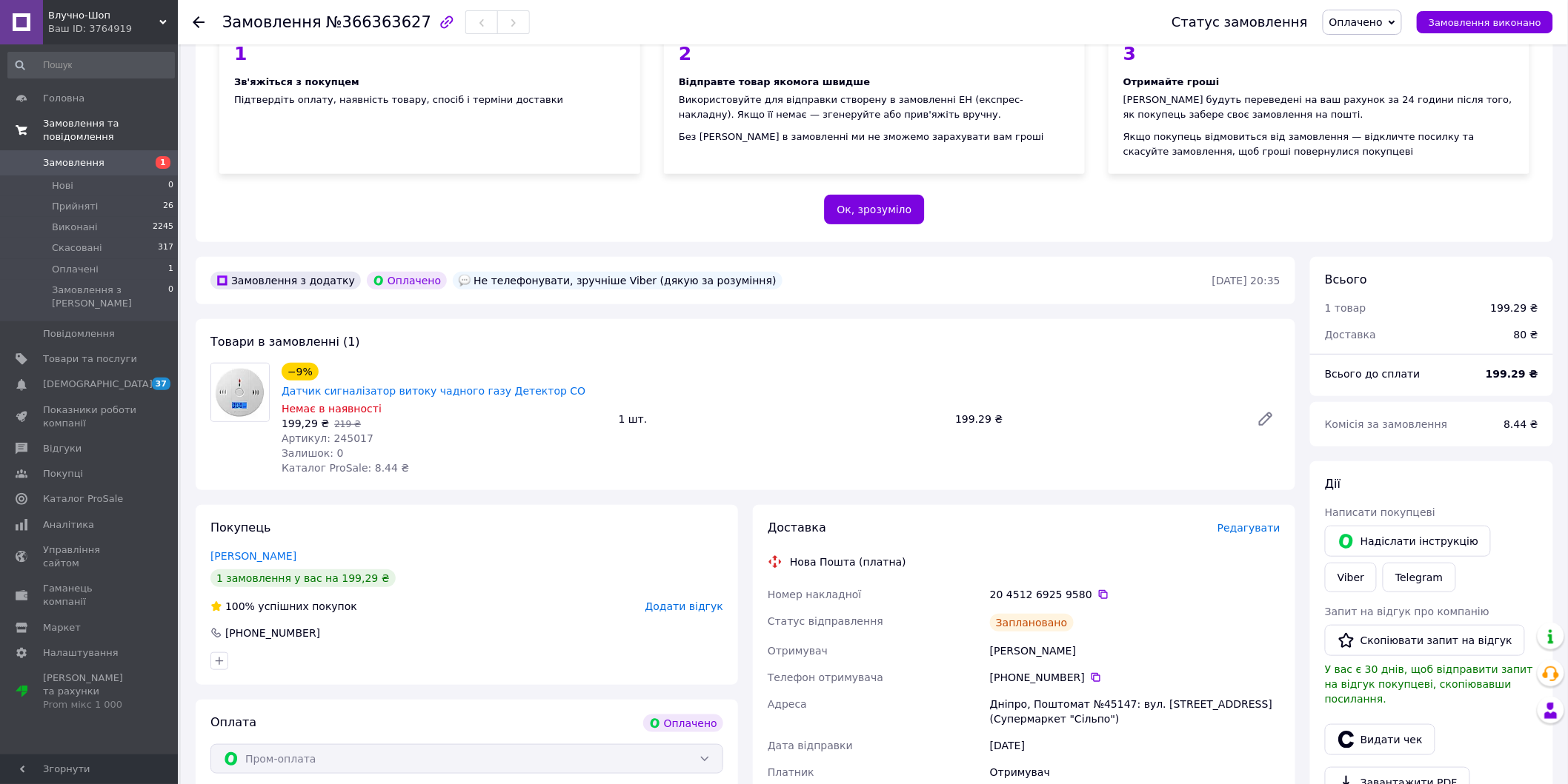
scroll to position [141, 0]
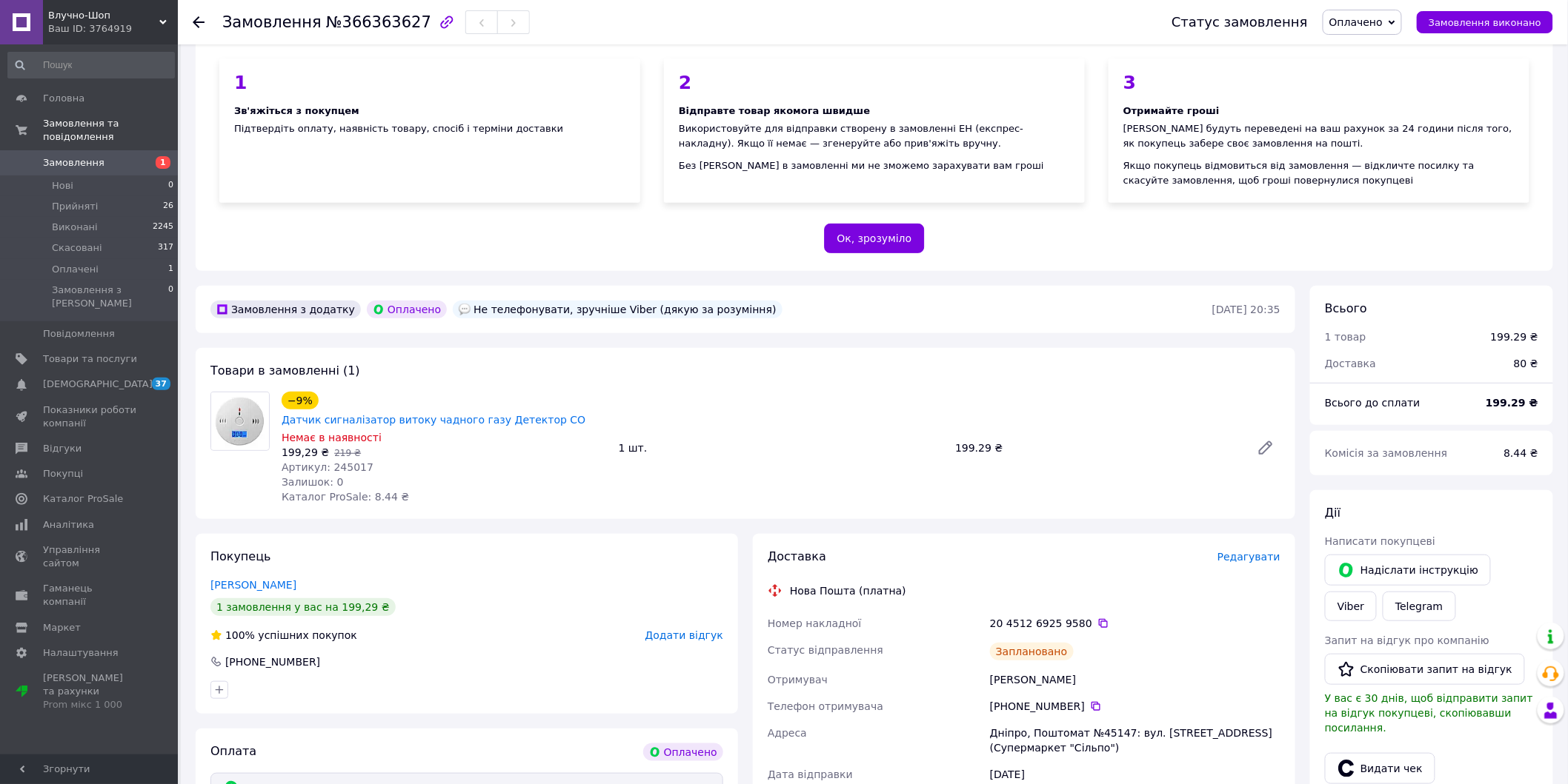
click at [104, 157] on span "Замовлення" at bounding box center [90, 163] width 94 height 13
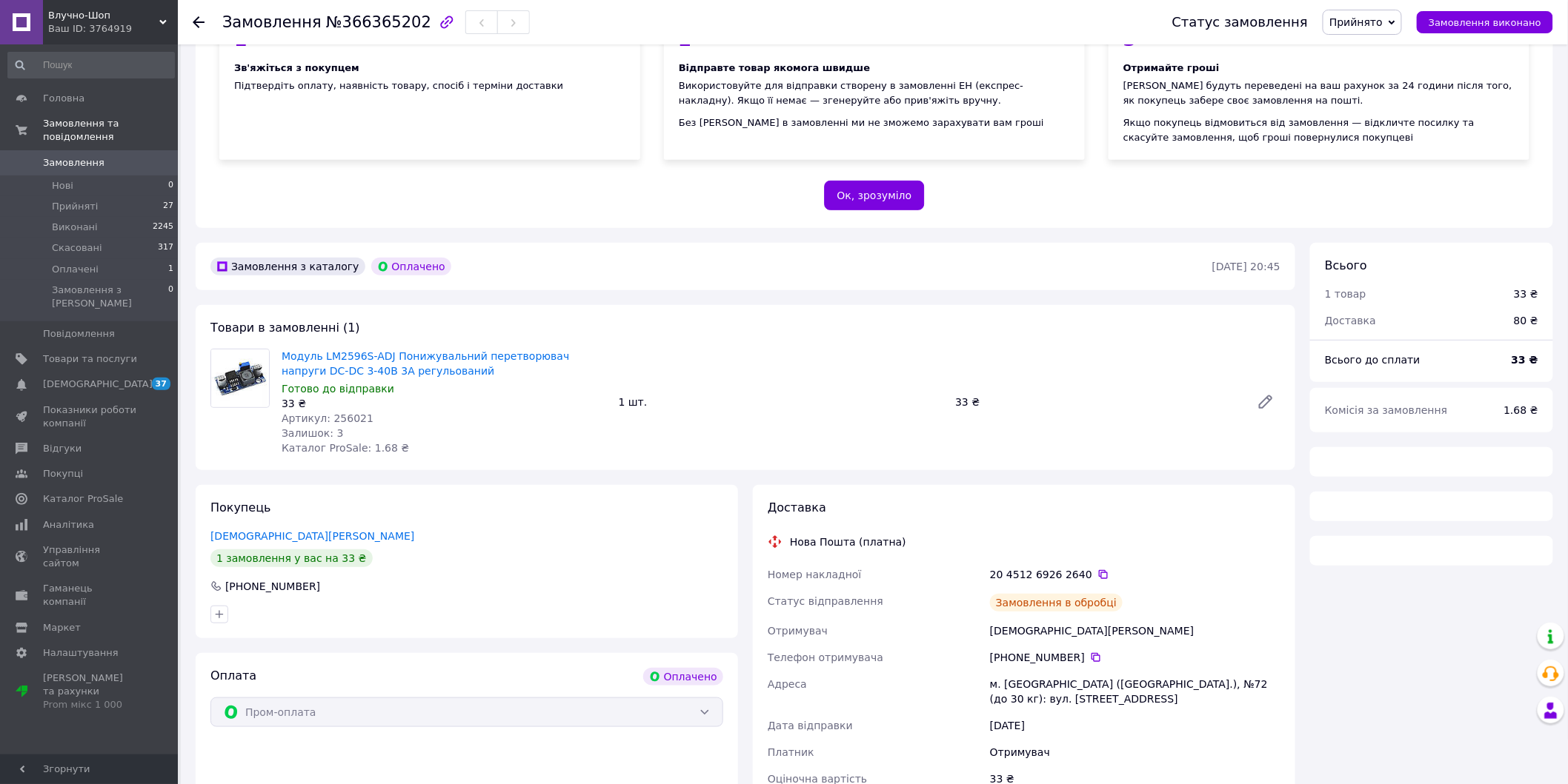
scroll to position [183, 0]
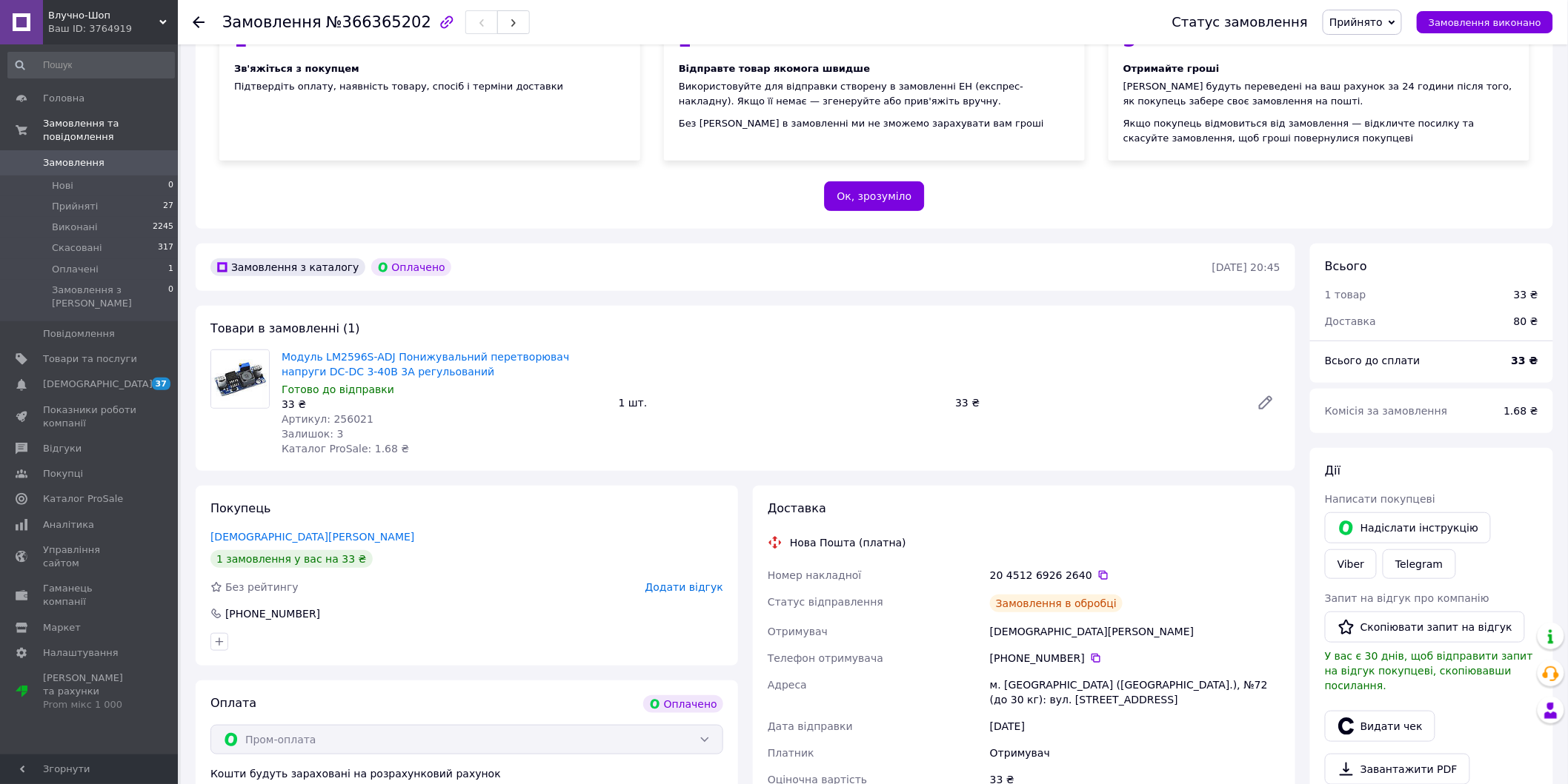
click at [101, 157] on span "Замовлення" at bounding box center [90, 163] width 94 height 13
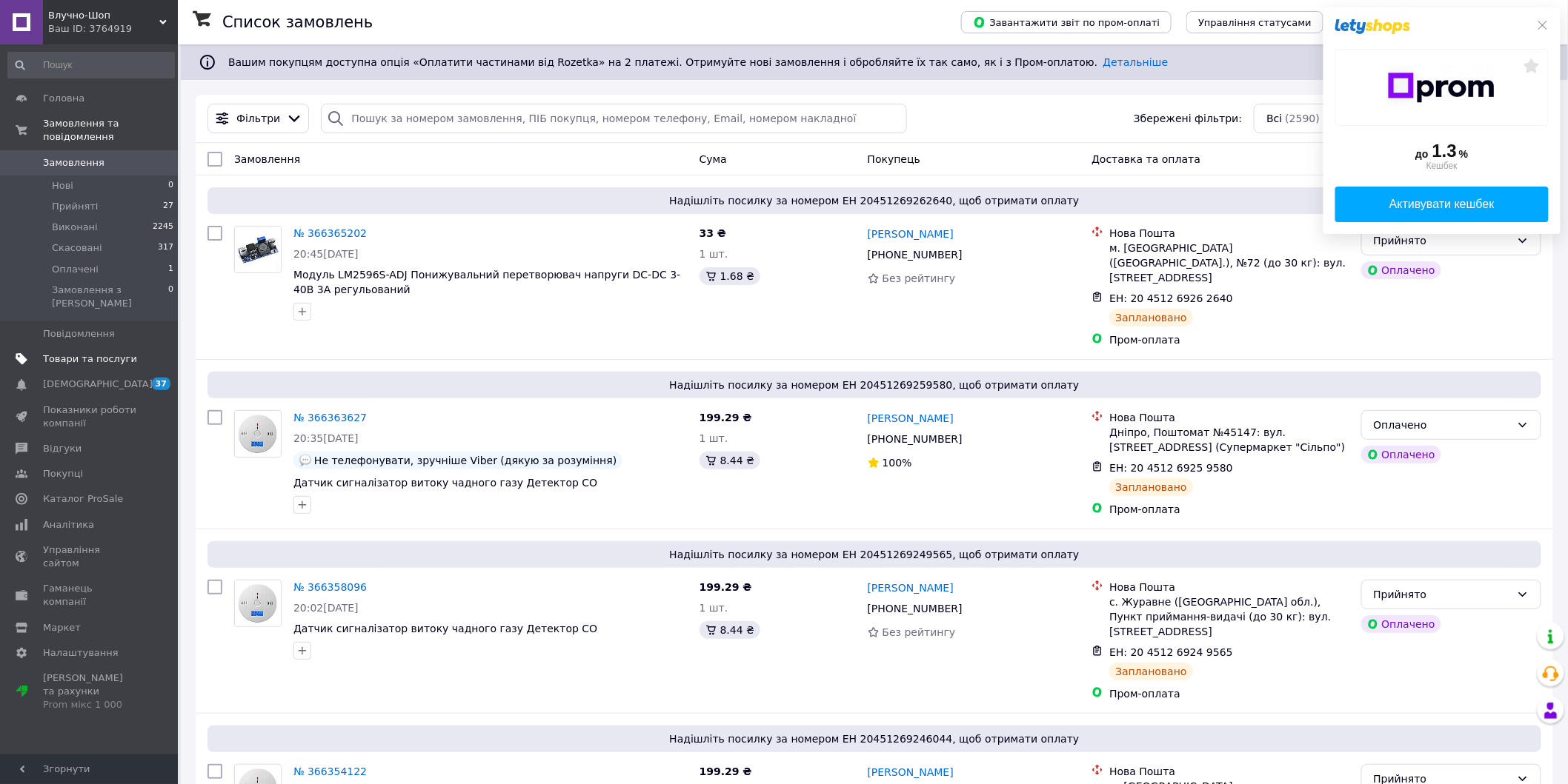
click at [73, 353] on span "Товари та послуги" at bounding box center [90, 359] width 94 height 13
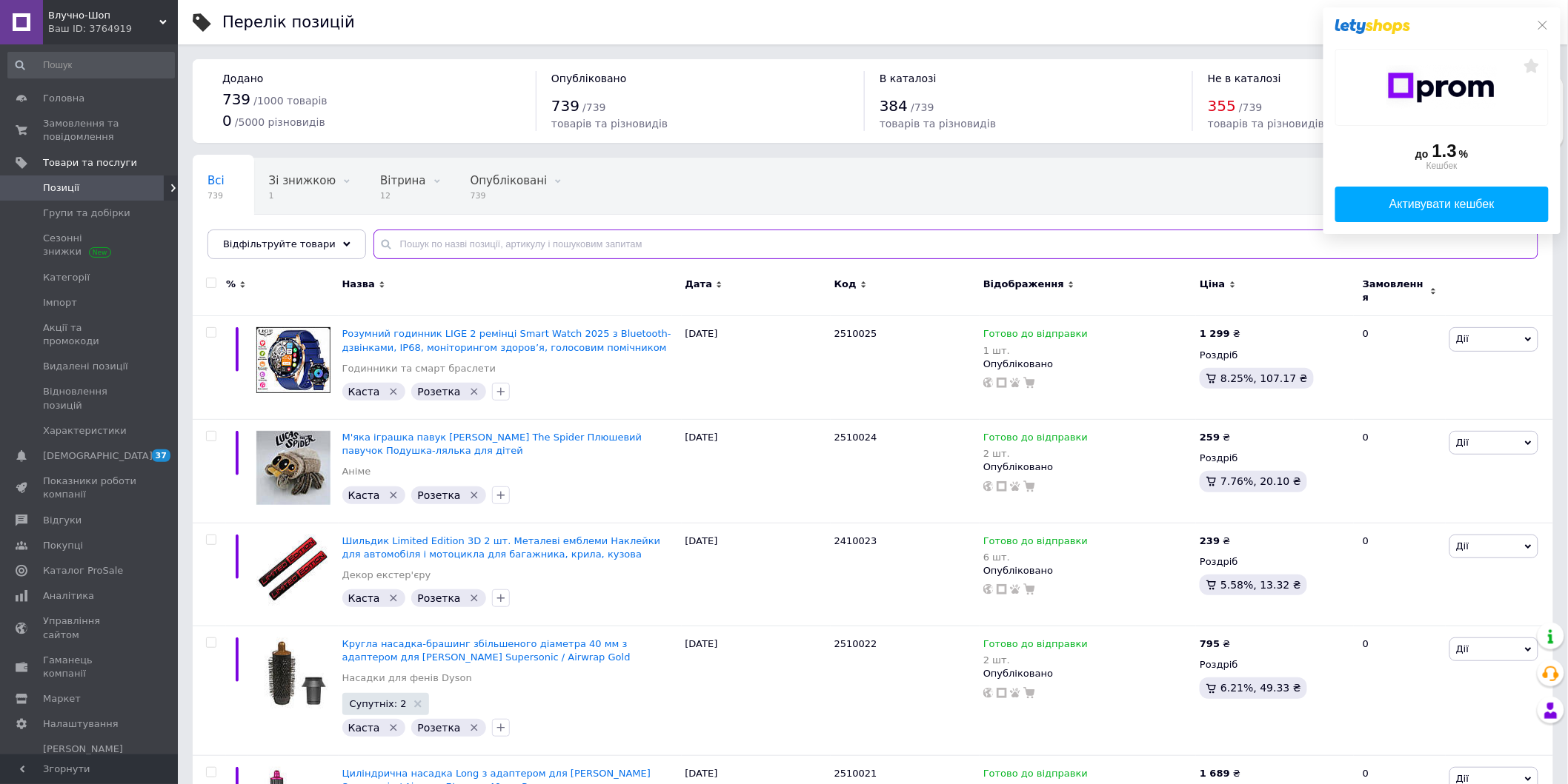
click at [608, 237] on input "text" at bounding box center [955, 244] width 1165 height 30
paste input "256017"
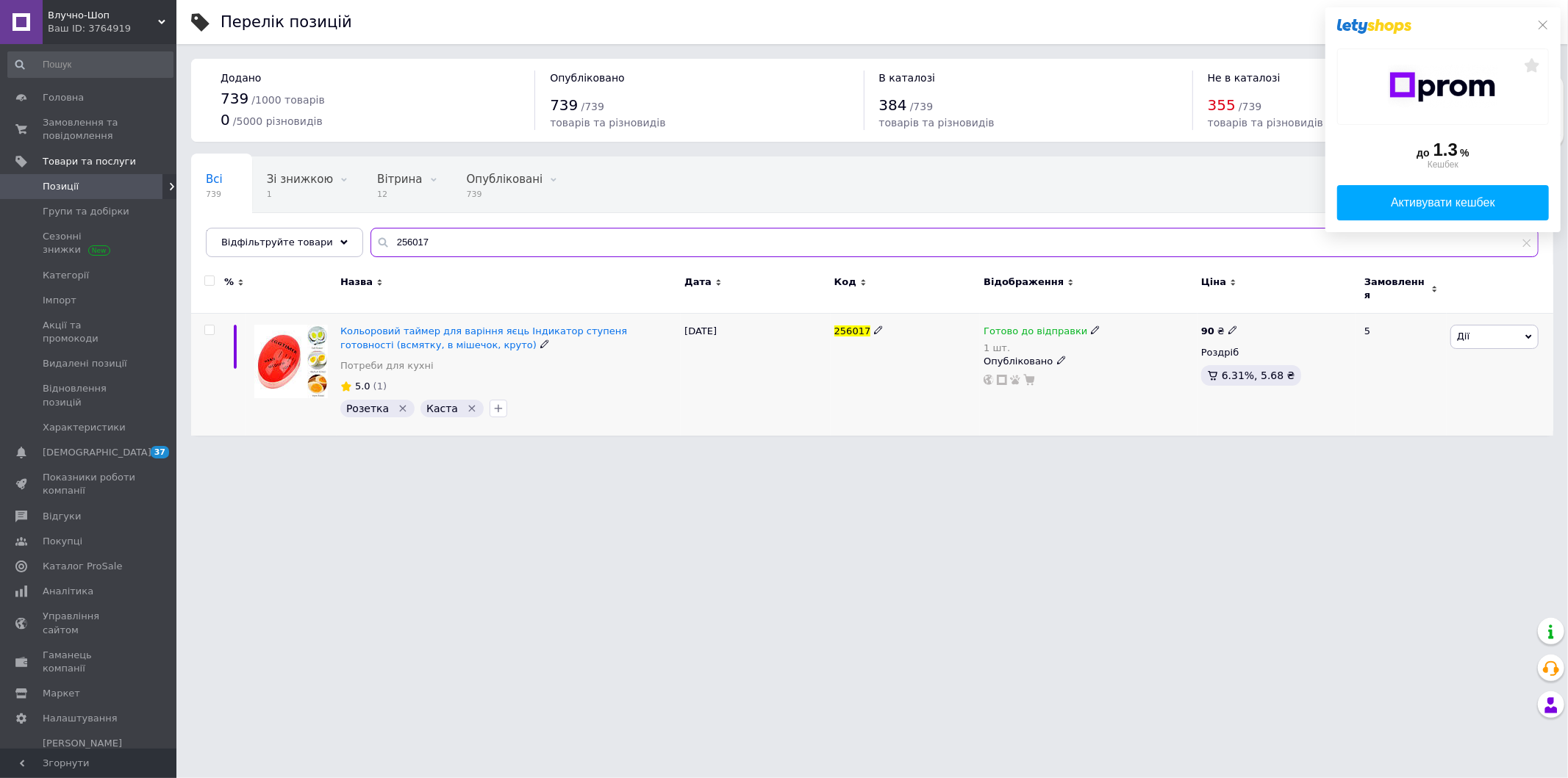
type input "256017"
click at [1091, 326] on icon at bounding box center [1095, 330] width 9 height 9
click at [1152, 375] on li "Немає в наявності" at bounding box center [1171, 385] width 139 height 20
click at [1152, 363] on input "1" at bounding box center [1157, 377] width 112 height 29
type input "0"
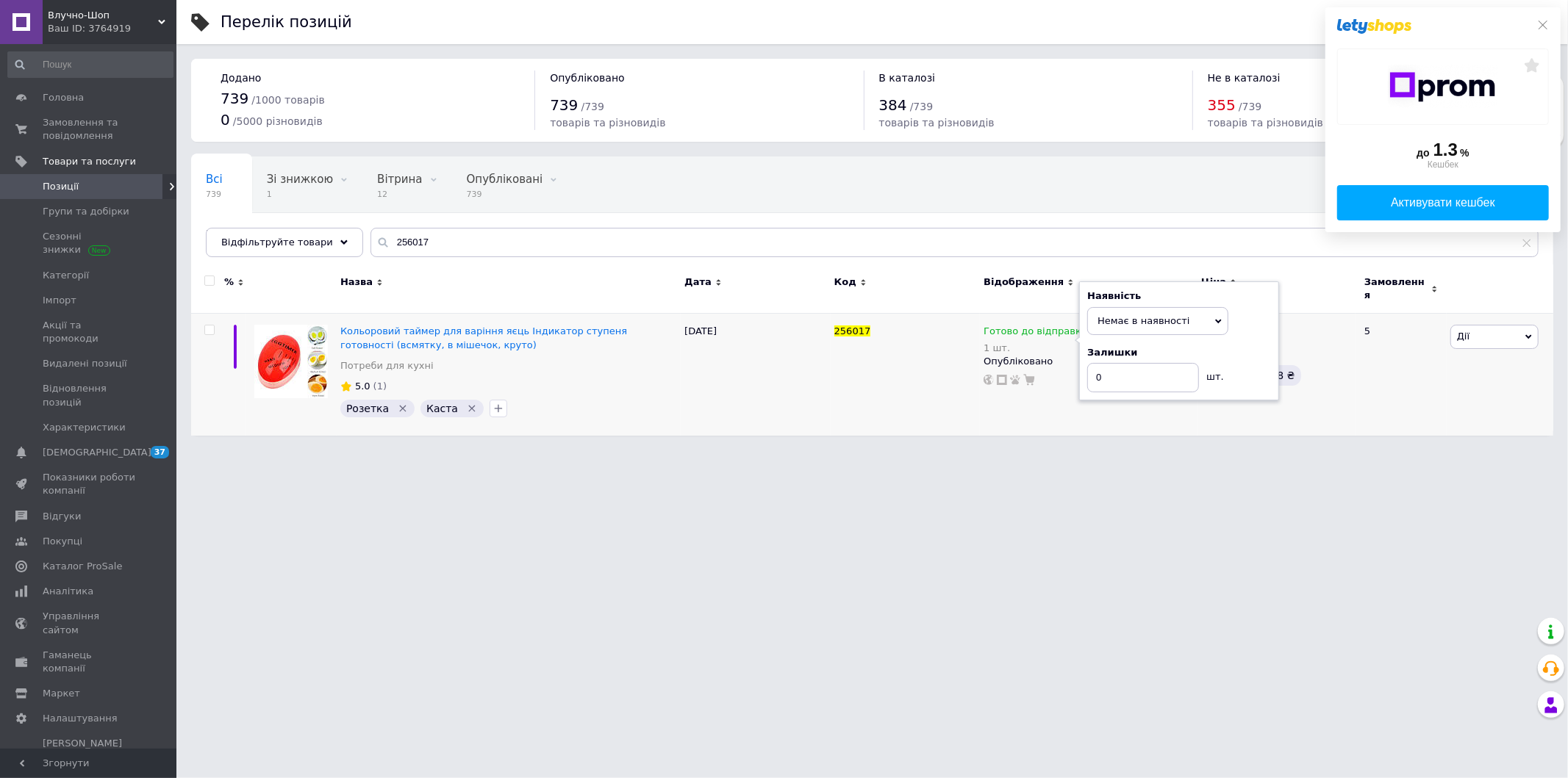
click at [1093, 450] on html "Влучно-Шоп Ваш ID: 3764919 Сайт Влучно-Шоп Кабінет покупця Перевірити стан сист…" at bounding box center [784, 225] width 1568 height 450
click at [80, 117] on span "Замовлення та повідомлення" at bounding box center [89, 130] width 93 height 27
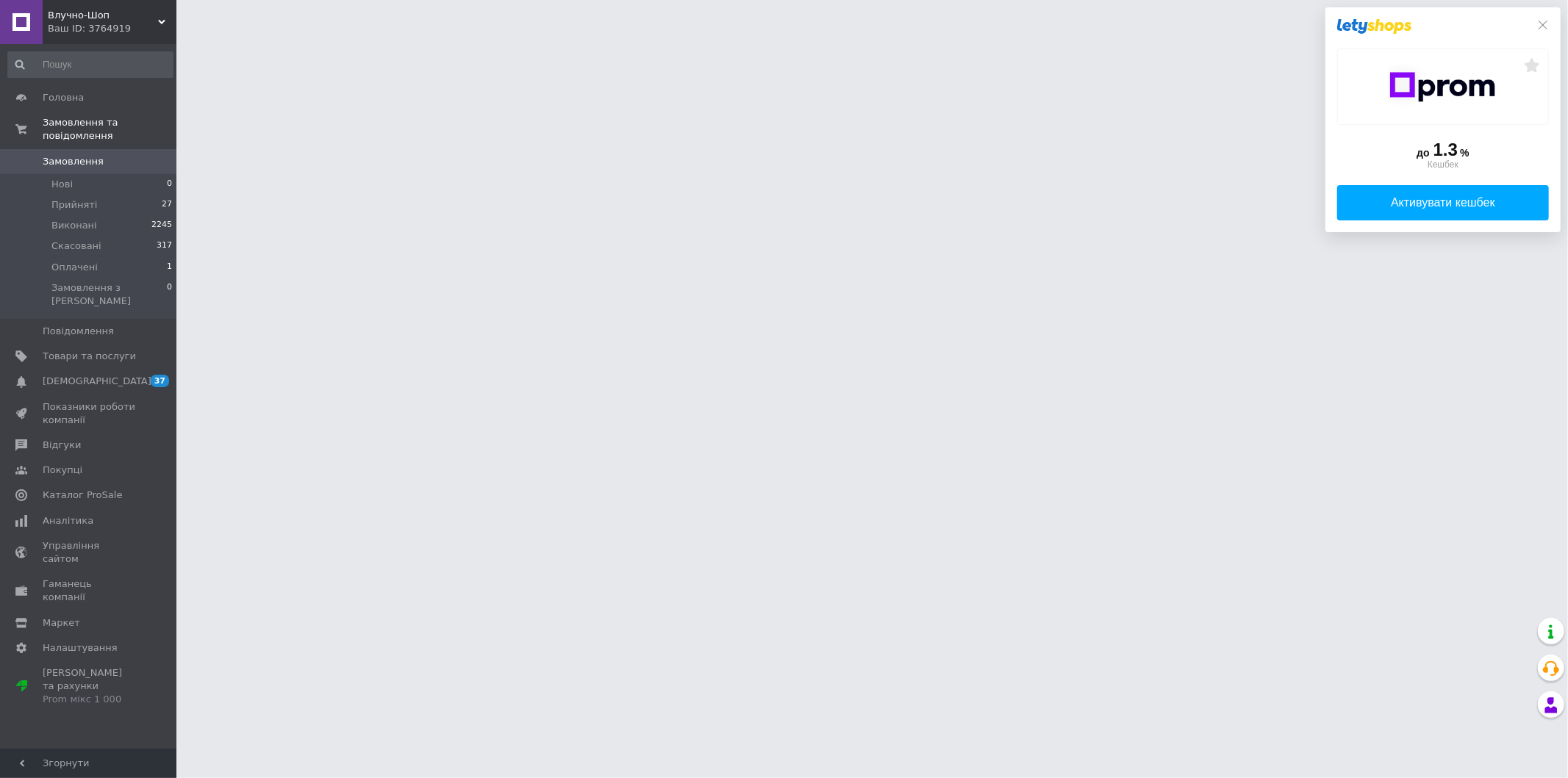
click at [1539, 28] on icon at bounding box center [1542, 25] width 12 height 12
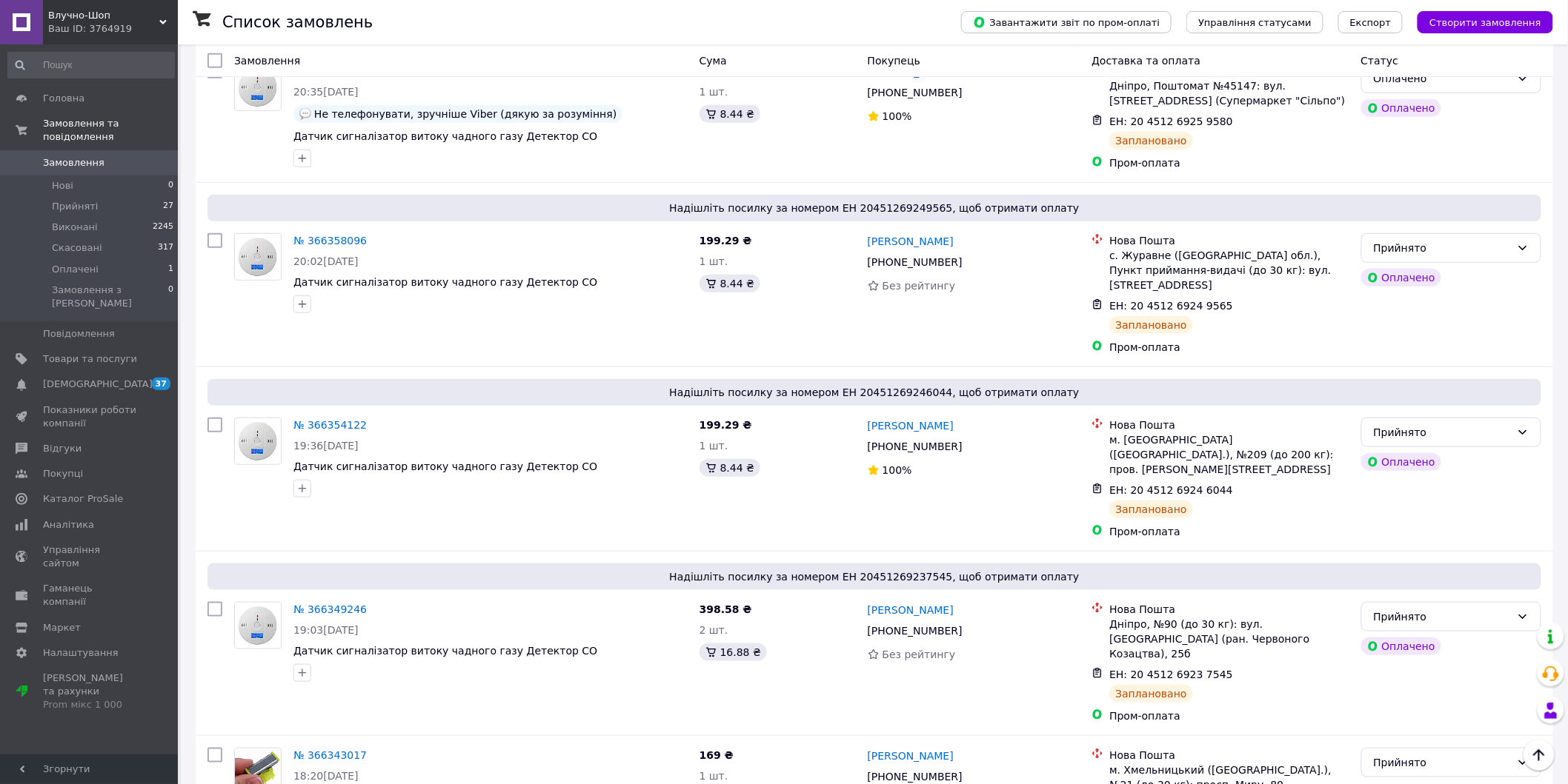
scroll to position [328, 0]
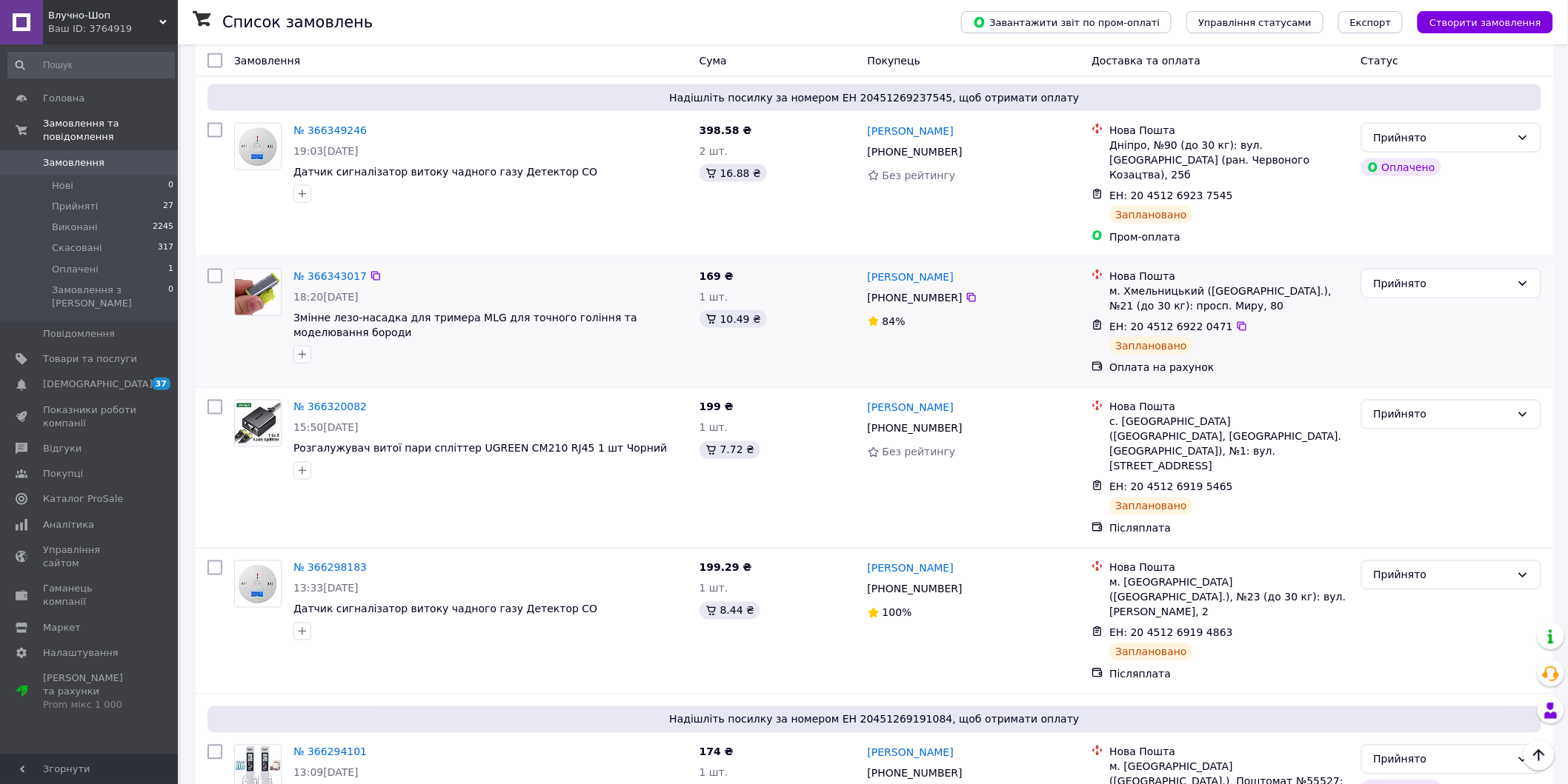
scroll to position [878, 0]
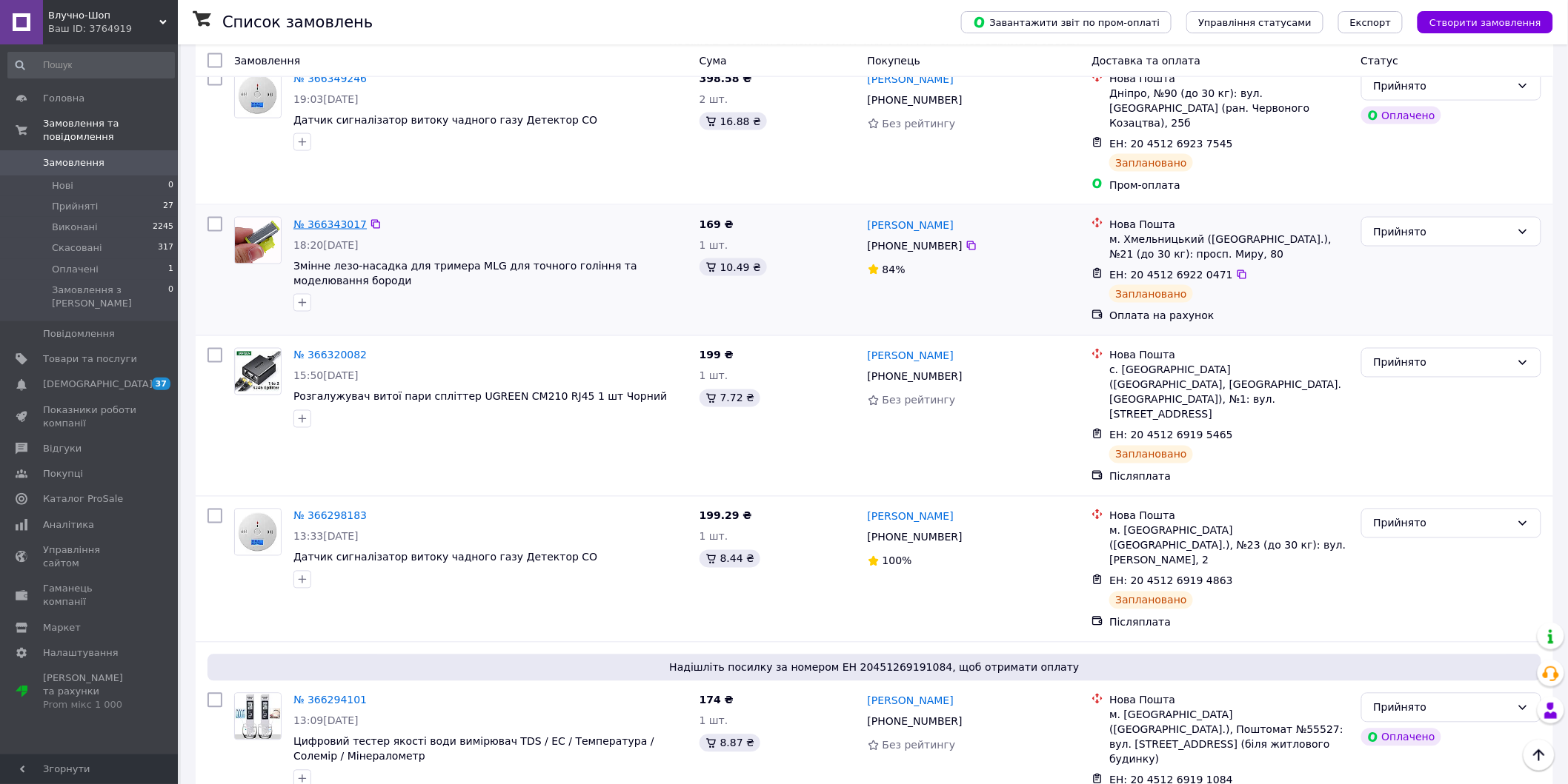
click at [302, 218] on link "№ 366343017" at bounding box center [330, 224] width 73 height 12
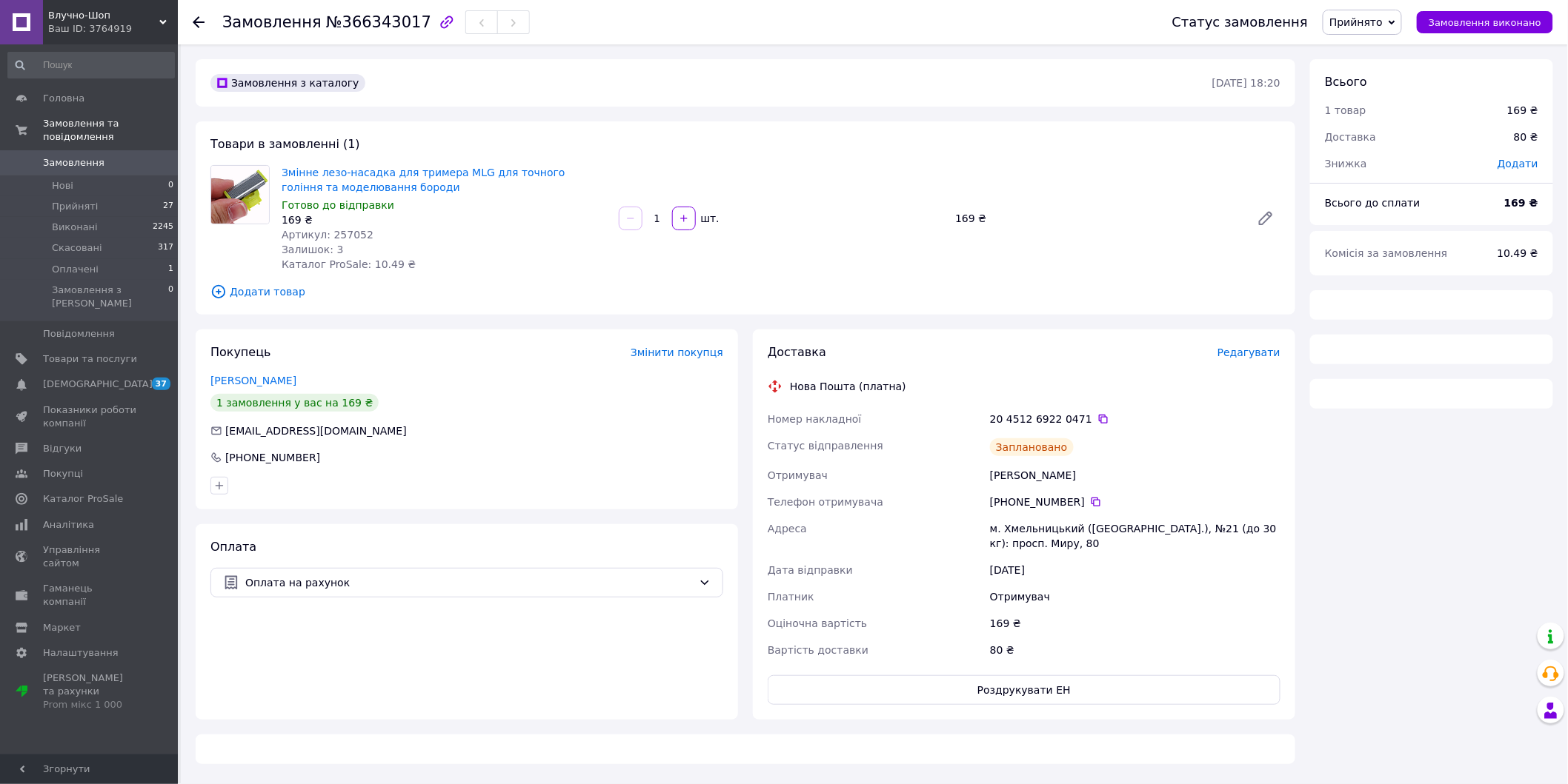
click at [348, 233] on span "Артикул: 257052" at bounding box center [327, 234] width 92 height 12
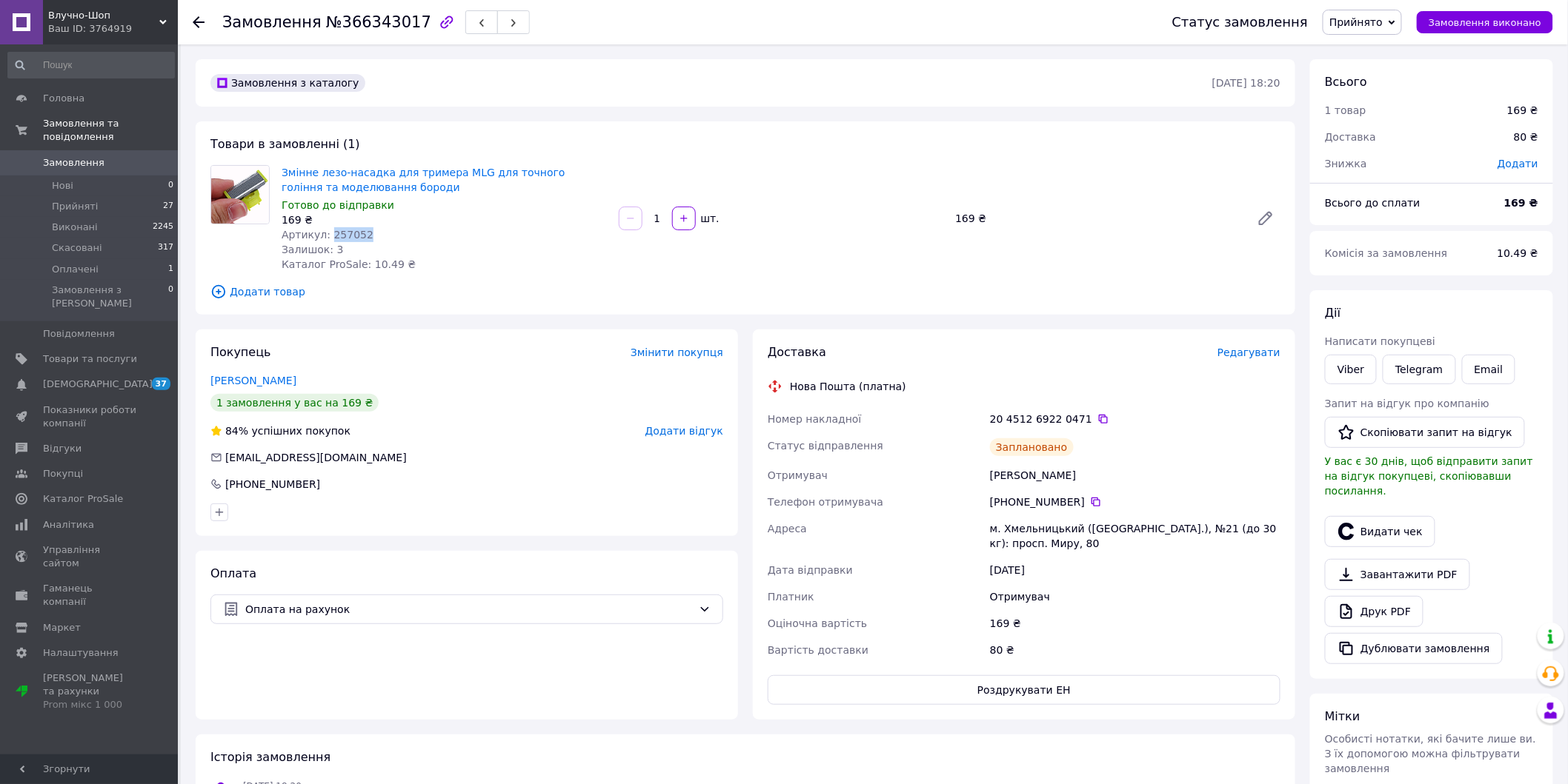
click at [348, 233] on span "Артикул: 257052" at bounding box center [327, 234] width 92 height 12
copy span "257052"
click at [1376, 519] on button "Видати чек" at bounding box center [1379, 532] width 110 height 31
click at [1379, 516] on button "Видати чек" at bounding box center [1379, 532] width 110 height 31
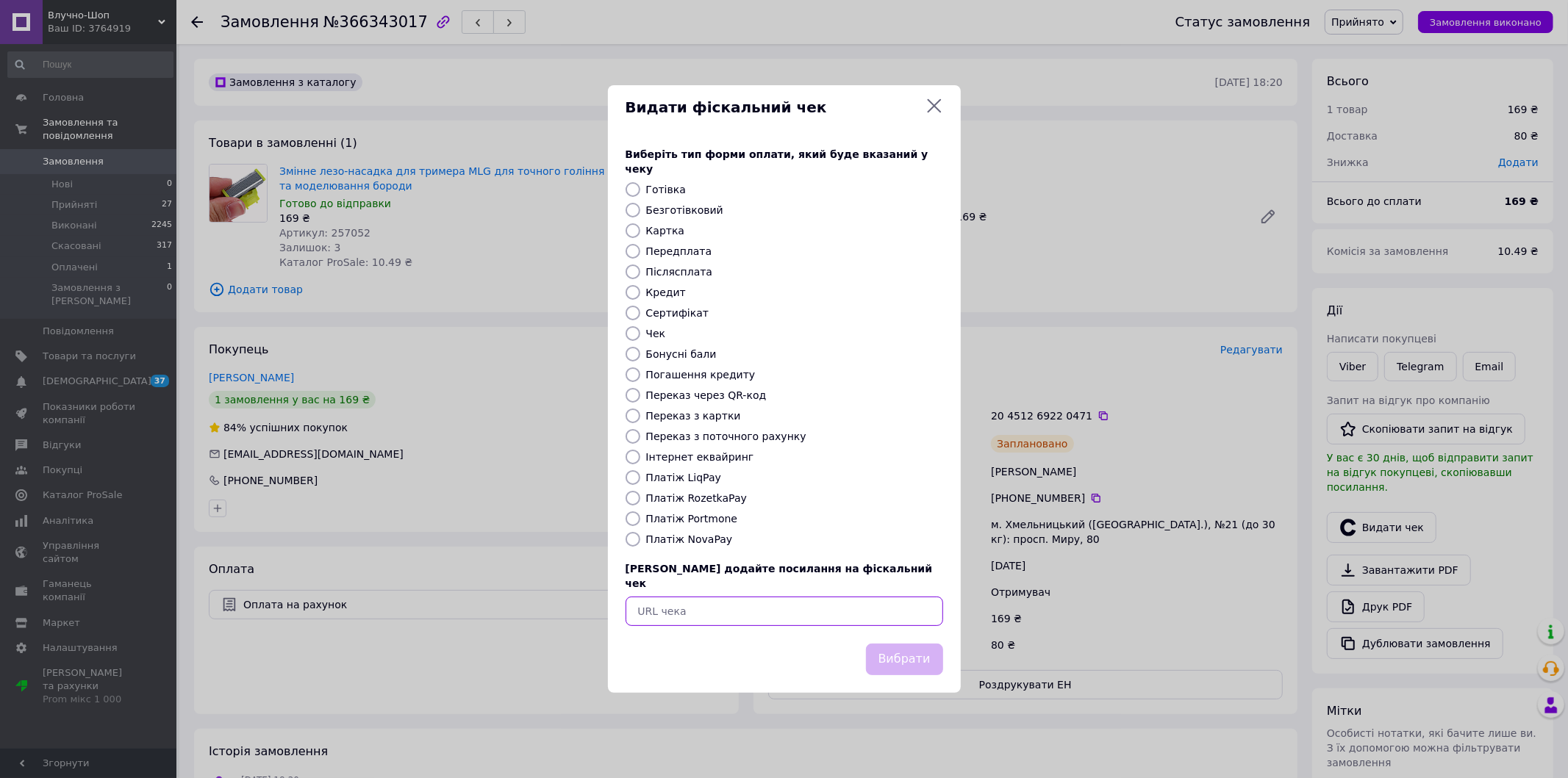
click at [765, 597] on input "text" at bounding box center [784, 611] width 317 height 29
paste input "https://check.checkbox.ua/4e42e4d2-862a-4c2b-b300-3ae4d2255901"
type input "https://check.checkbox.ua/4e42e4d2-862a-4c2b-b300-3ae4d2255901"
click at [906, 644] on button "Вибрати" at bounding box center [904, 660] width 77 height 32
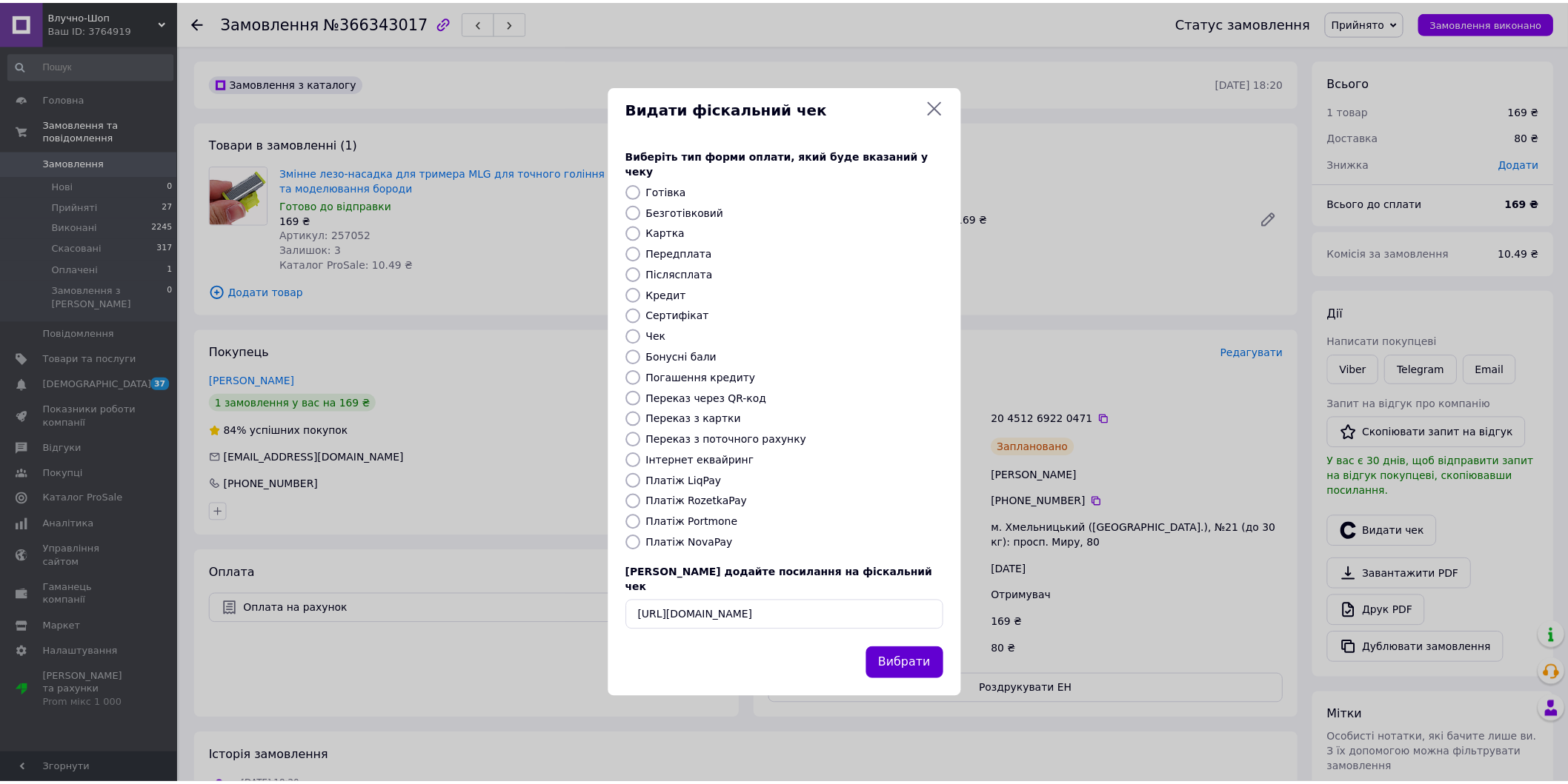
scroll to position [0, 0]
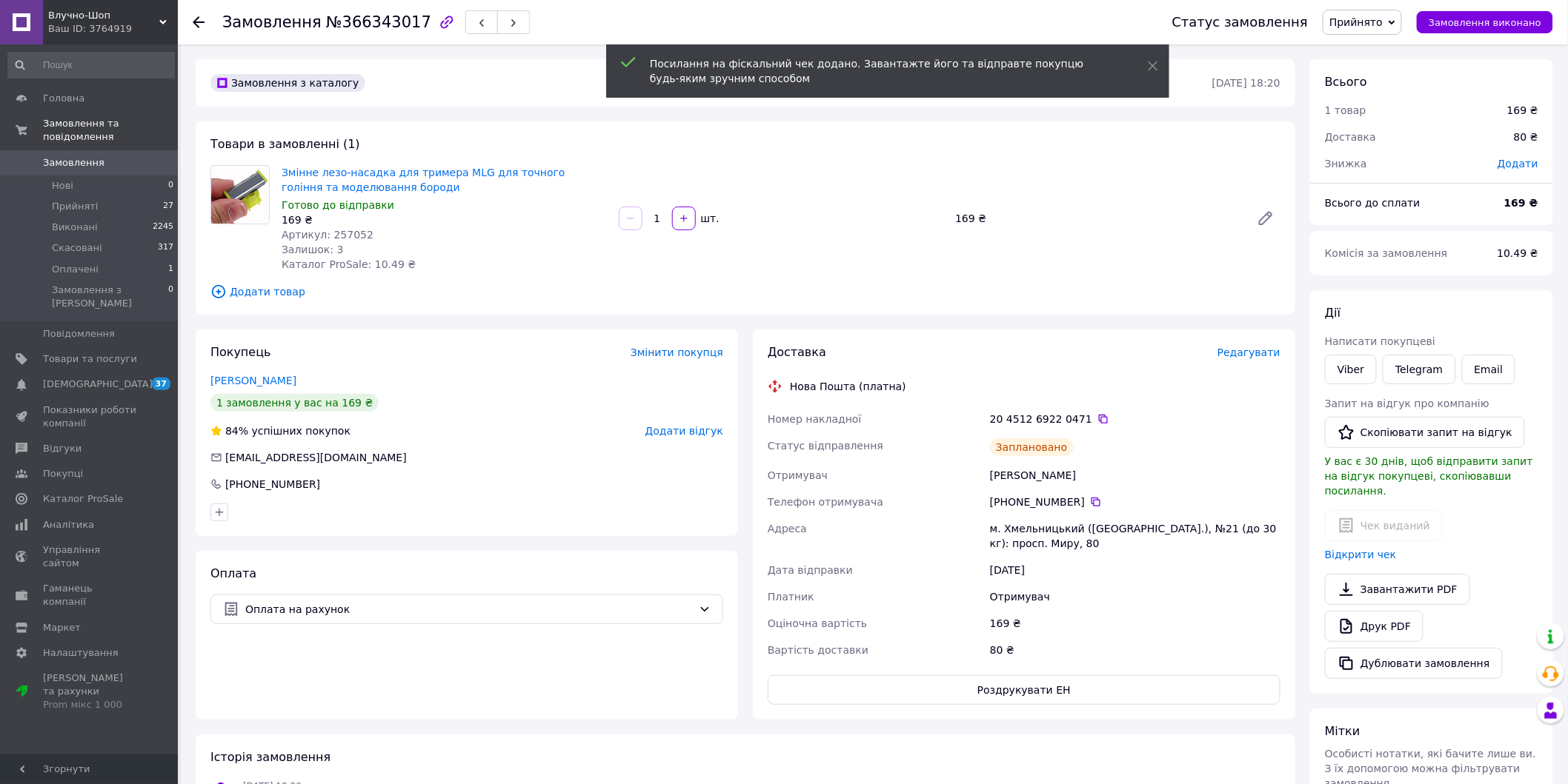
click at [197, 21] on use at bounding box center [198, 21] width 12 height 12
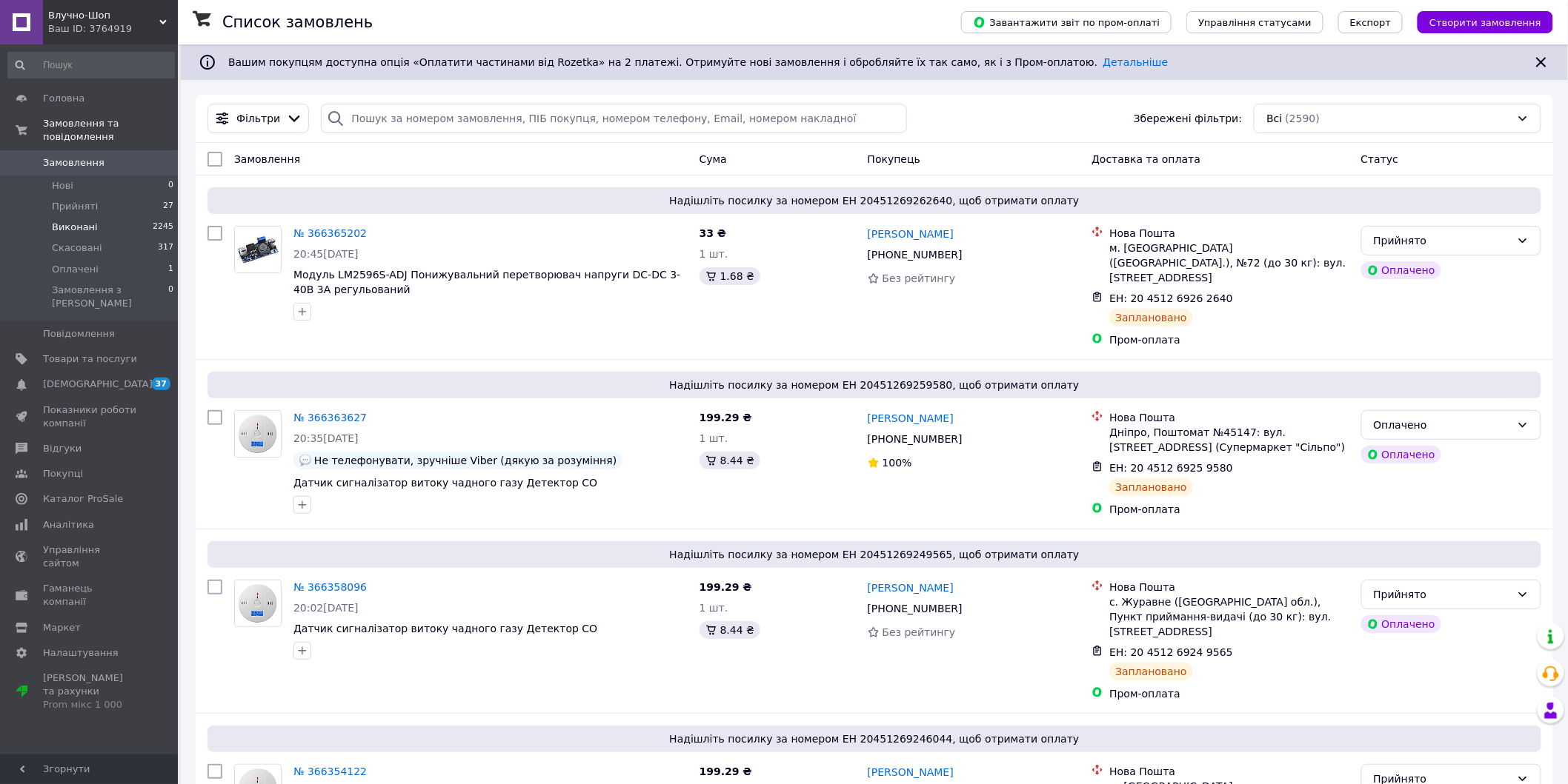
click at [80, 221] on span "Виконані" at bounding box center [74, 227] width 46 height 13
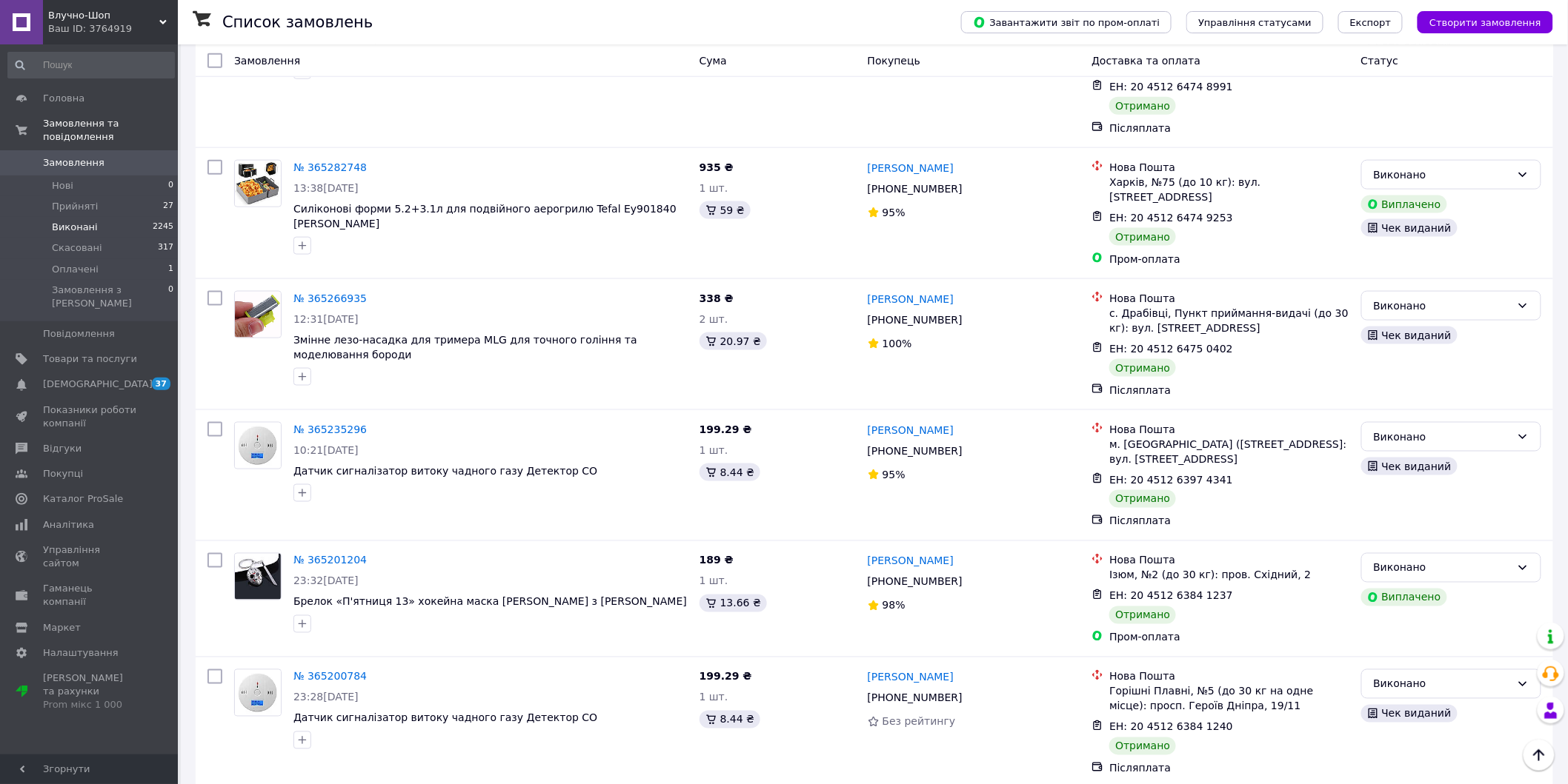
scroll to position [5375, 0]
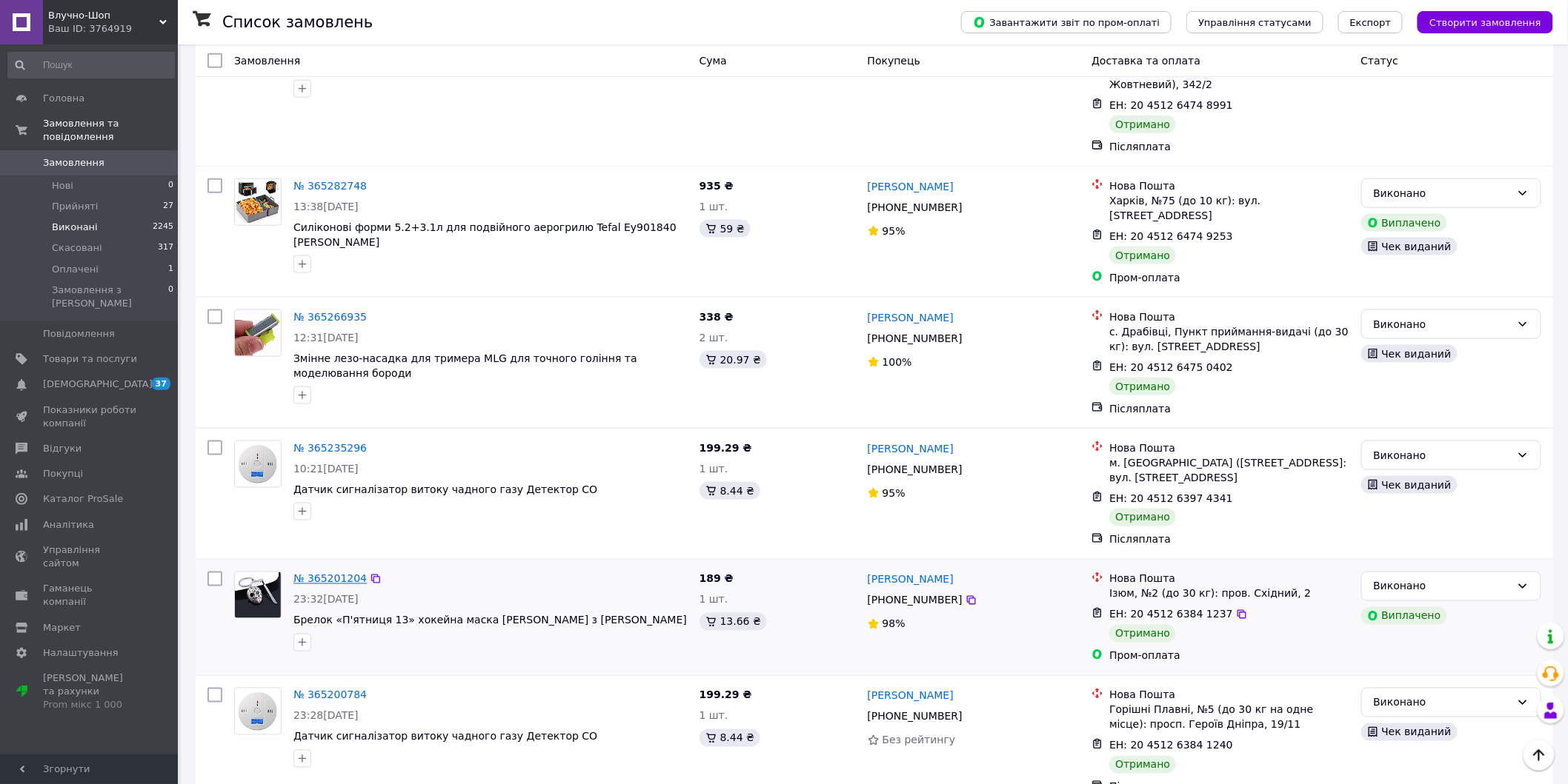
click at [332, 573] on link "№ 365201204" at bounding box center [330, 578] width 73 height 12
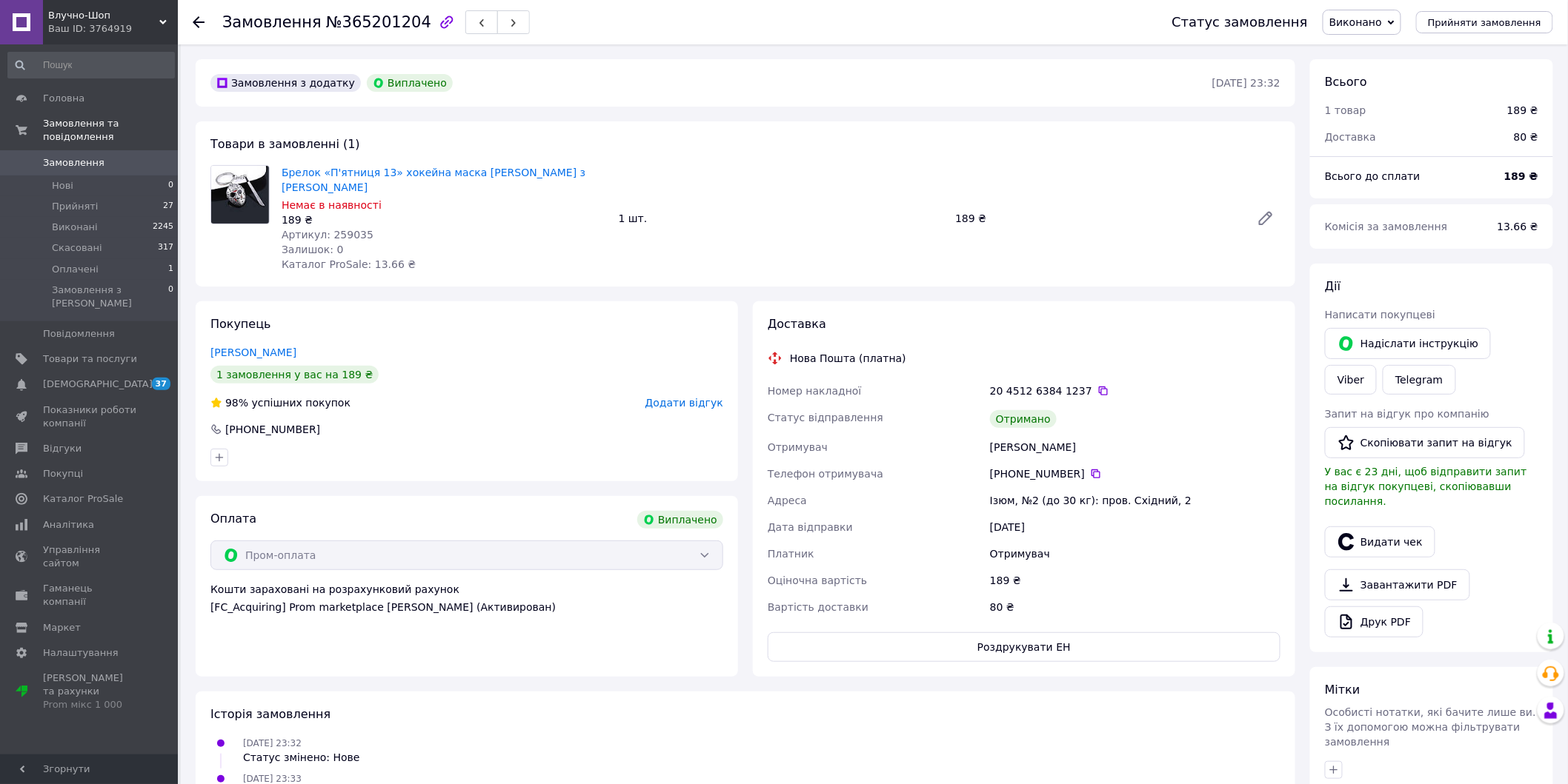
click at [353, 231] on span "Артикул: 259035" at bounding box center [327, 234] width 92 height 12
copy span "259035"
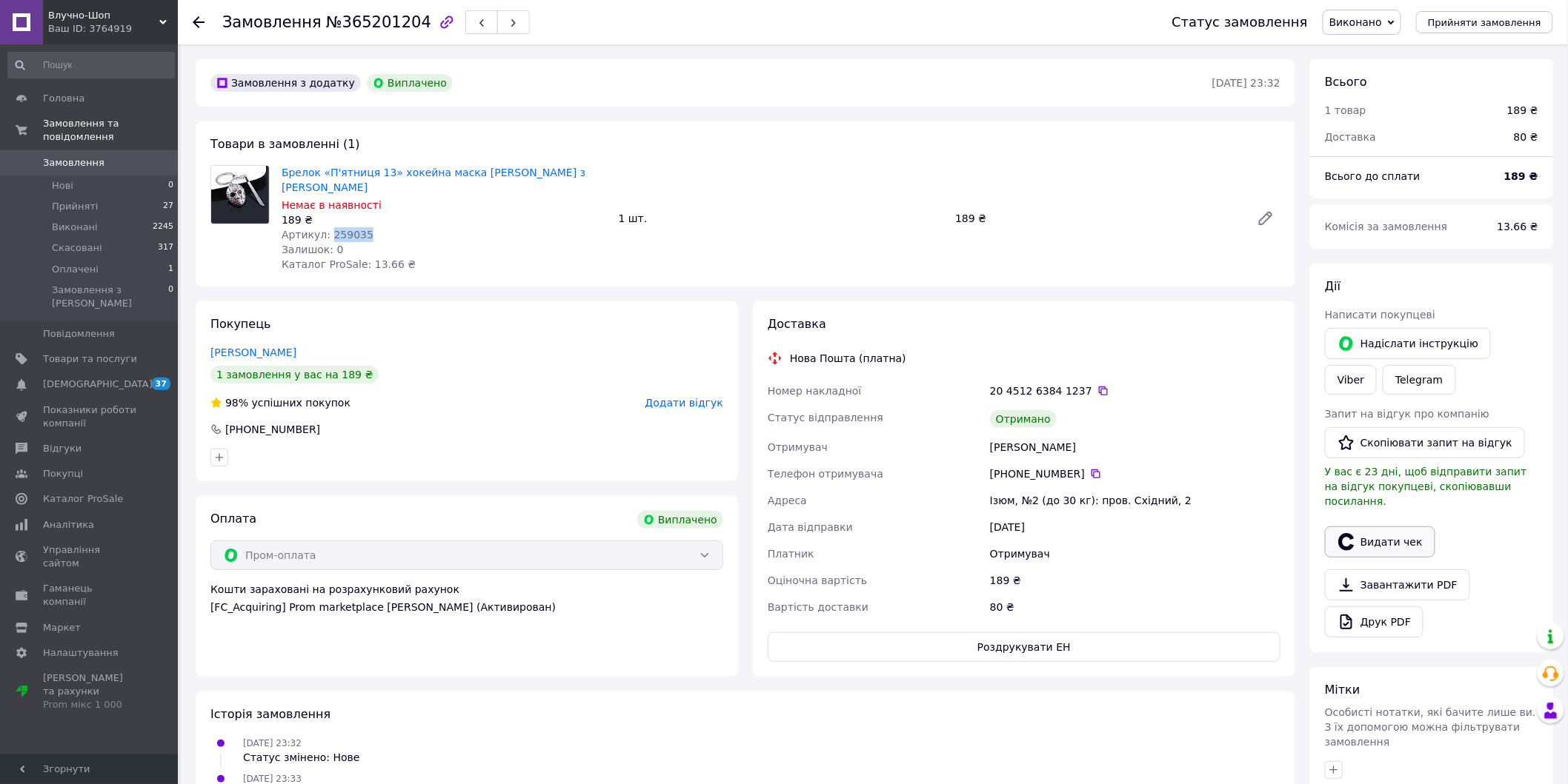
click at [1400, 526] on button "Видати чек" at bounding box center [1379, 541] width 110 height 31
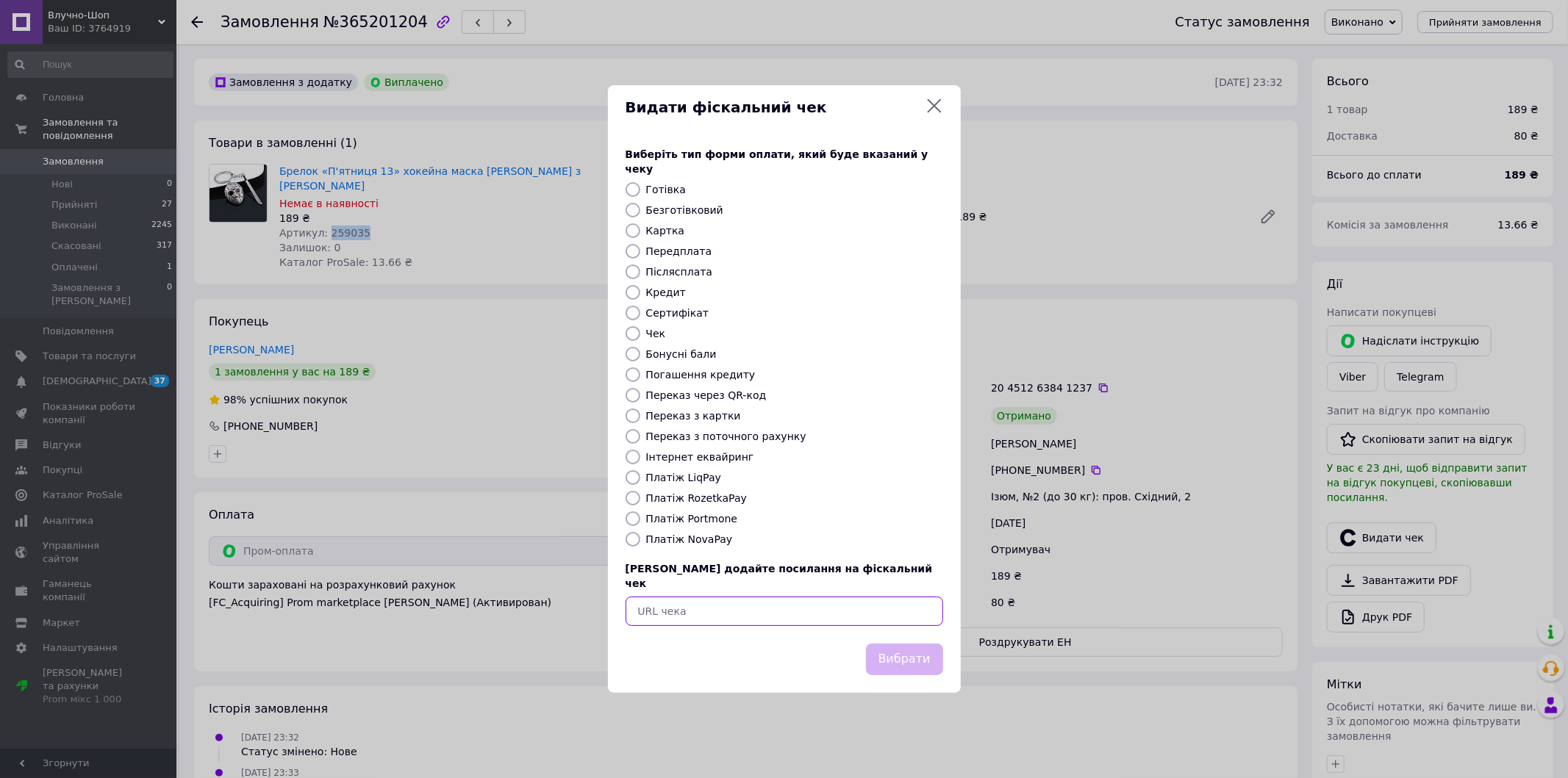
click at [772, 597] on input "text" at bounding box center [784, 611] width 317 height 29
paste input "https://check.checkbox.ua/c72eece8-9c84-4e10-a92f-fb9f56b14052"
type input "https://check.checkbox.ua/c72eece8-9c84-4e10-a92f-fb9f56b14052"
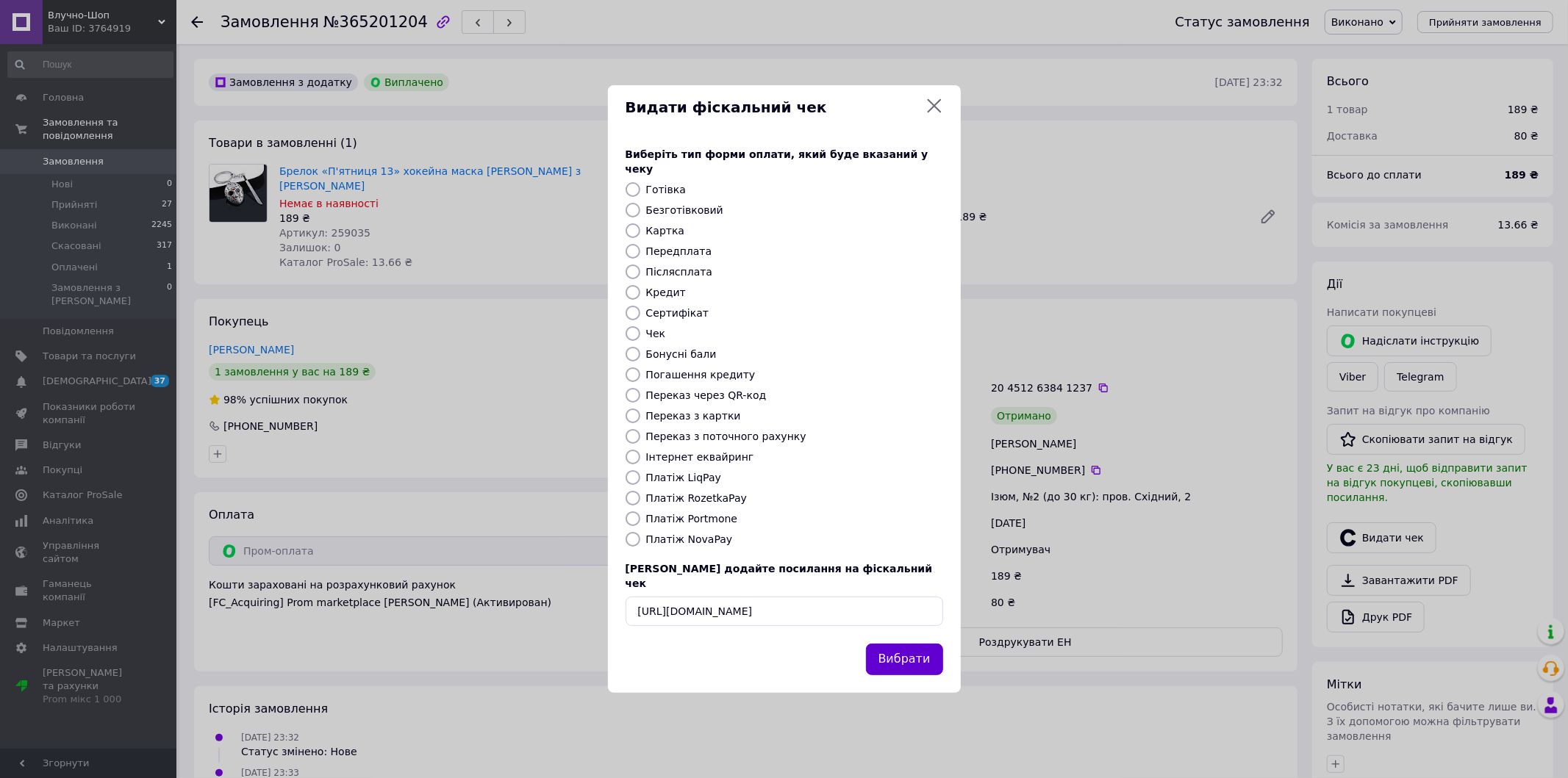
click at [922, 649] on button "Вибрати" at bounding box center [904, 660] width 77 height 32
click at [922, 649] on div "Вибрати" at bounding box center [904, 660] width 84 height 37
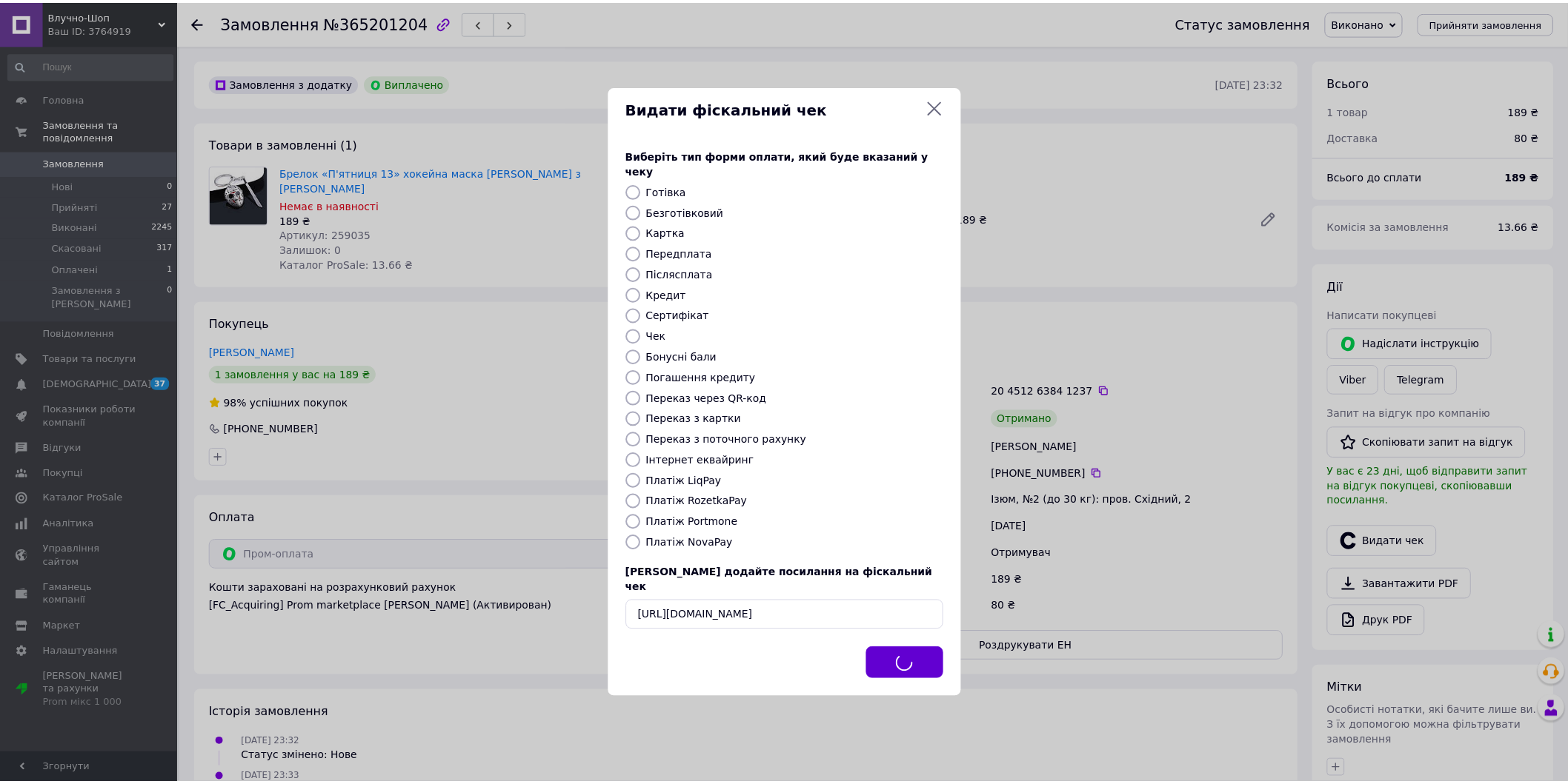
scroll to position [0, 0]
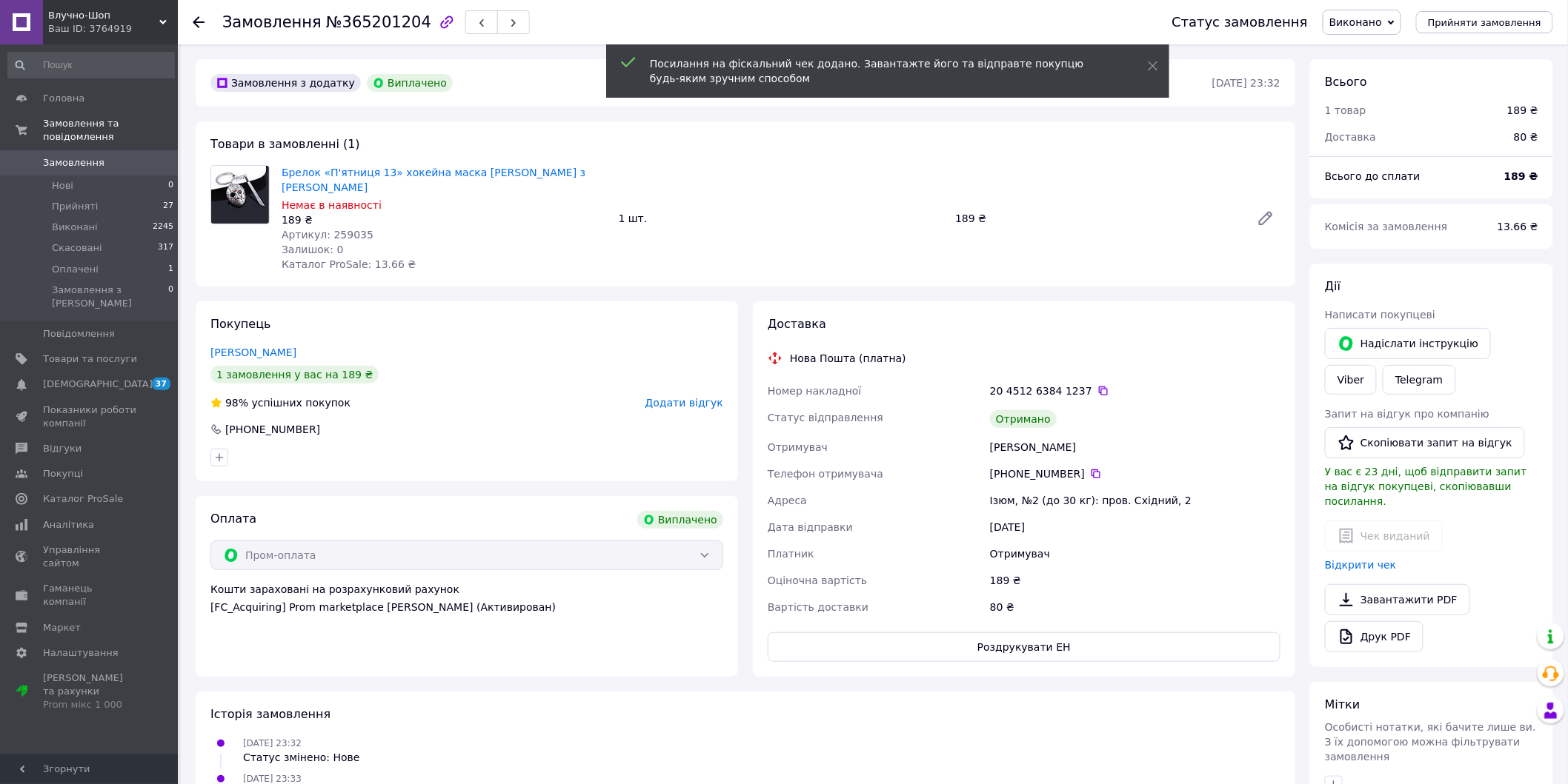
click at [200, 24] on icon at bounding box center [198, 21] width 12 height 12
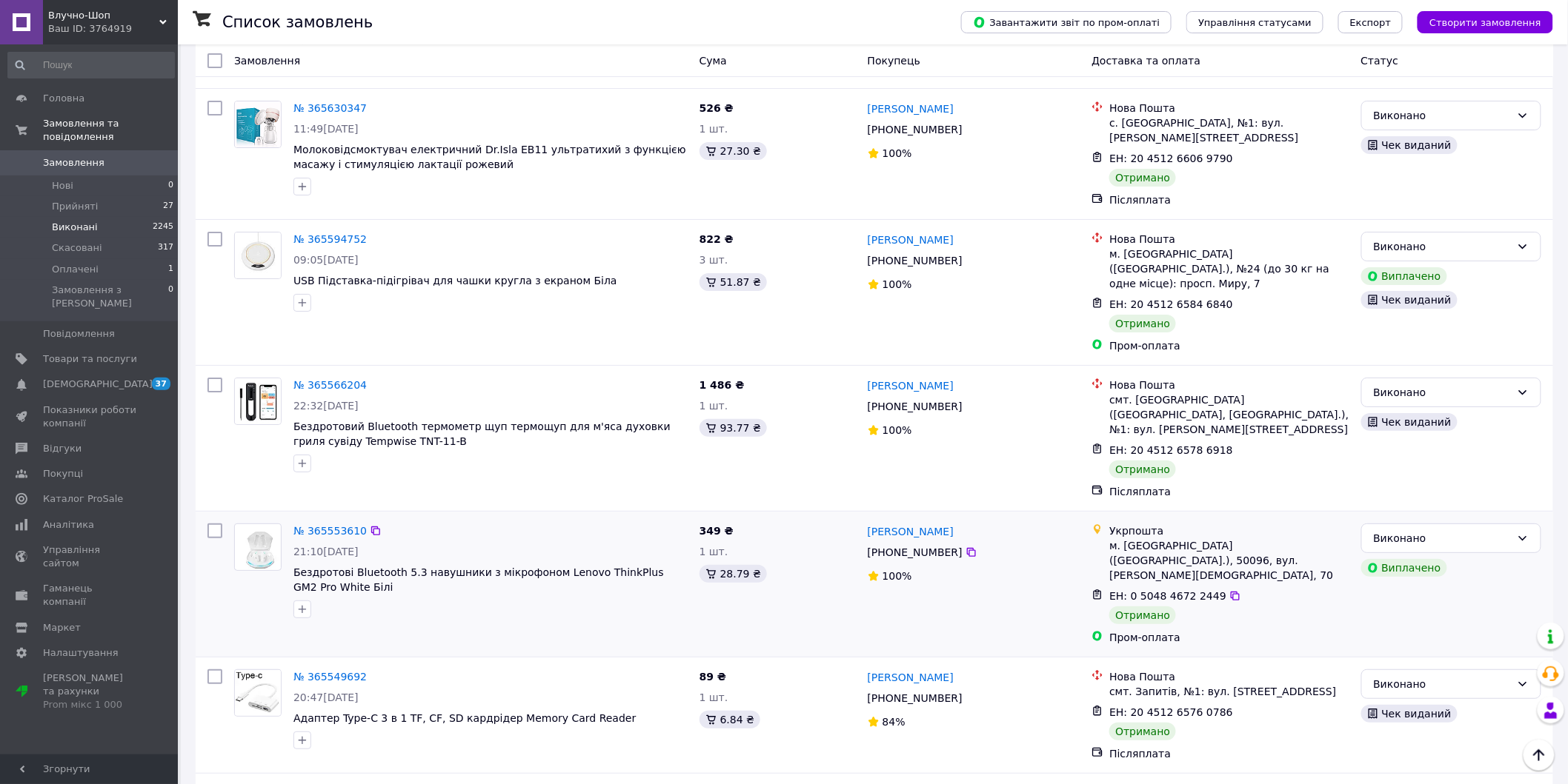
scroll to position [2223, 0]
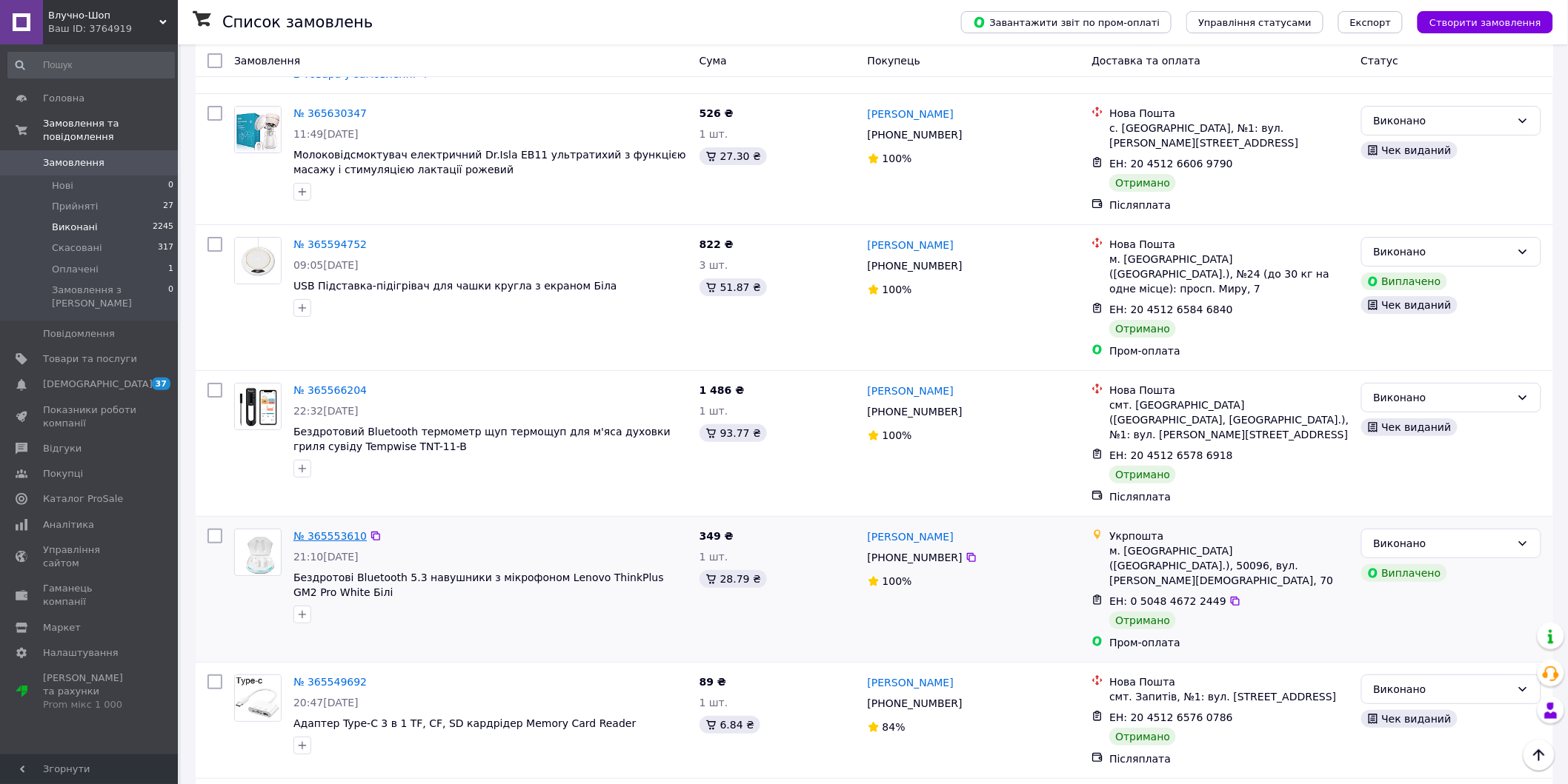
click at [330, 530] on link "№ 365553610" at bounding box center [330, 535] width 73 height 12
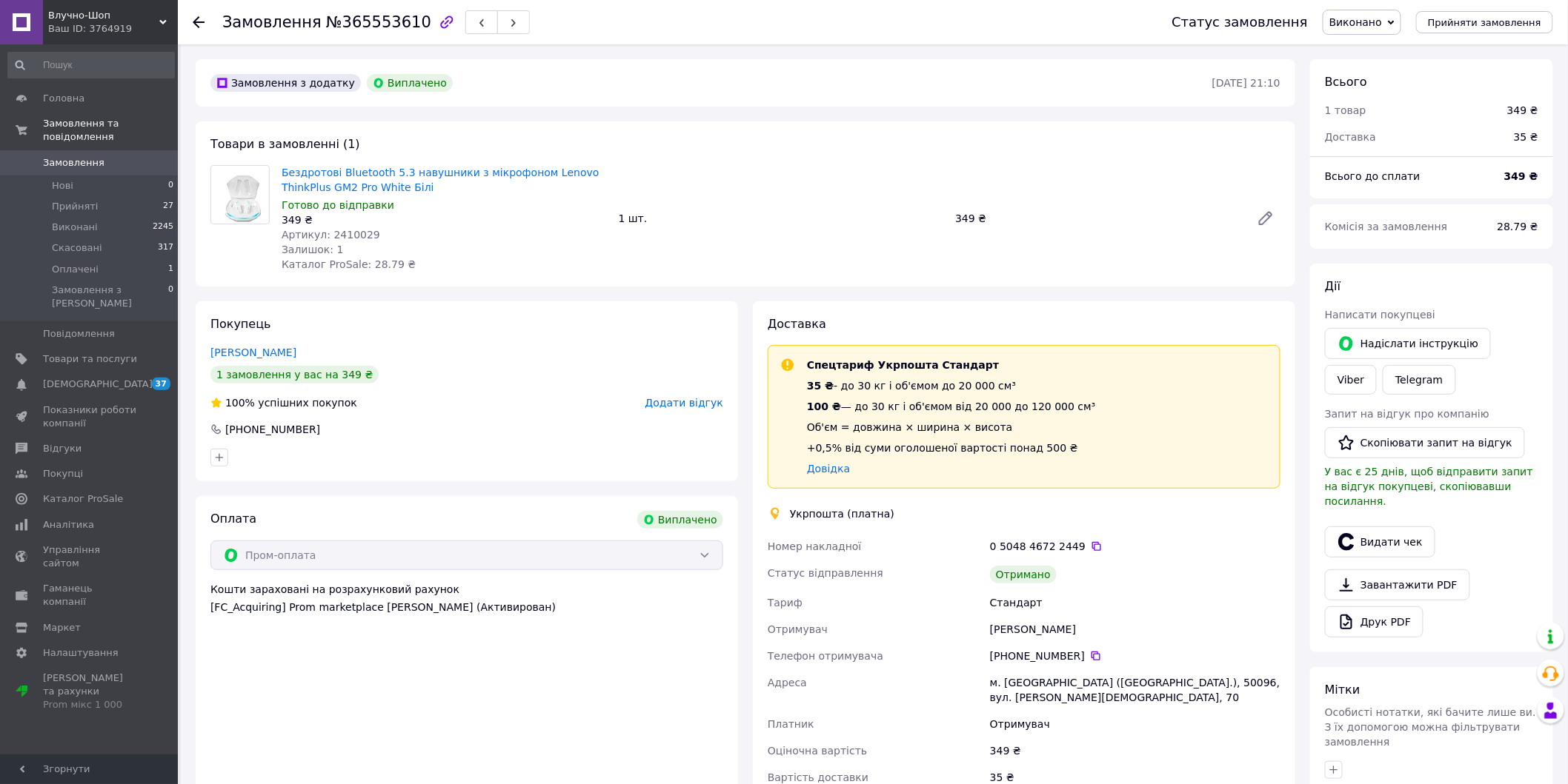
click at [350, 236] on span "Артикул: 2410029" at bounding box center [330, 234] width 99 height 12
copy span "2410029"
click at [1382, 526] on button "Видати чек" at bounding box center [1379, 541] width 110 height 31
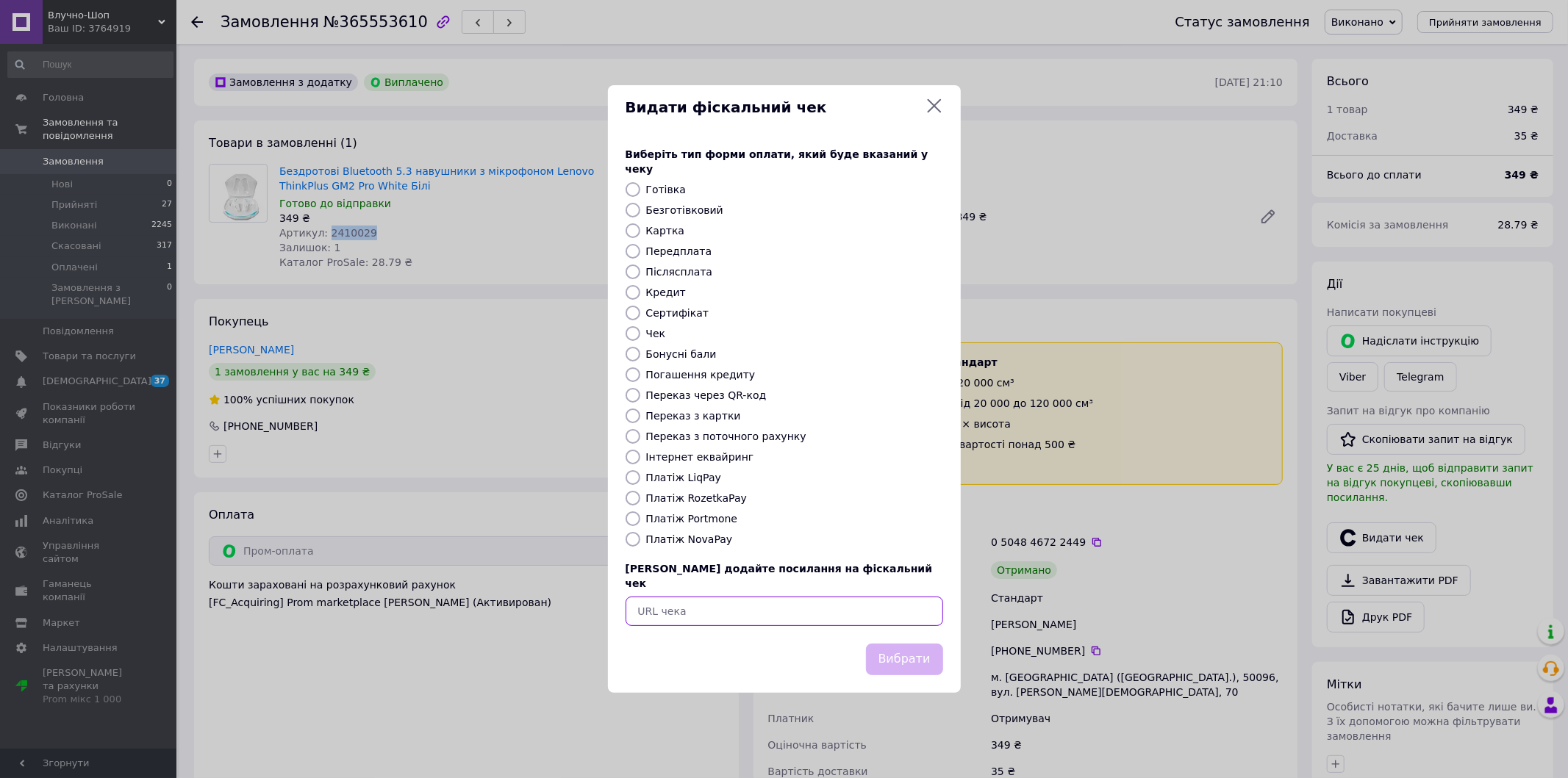
click at [758, 597] on input "text" at bounding box center [784, 611] width 317 height 29
click at [760, 597] on input "text" at bounding box center [784, 611] width 317 height 29
paste input "https://check.checkbox.ua/12cb3177-73d4-4dcd-8926-72d9901a8126"
type input "https://check.checkbox.ua/12cb3177-73d4-4dcd-8926-72d9901a8126"
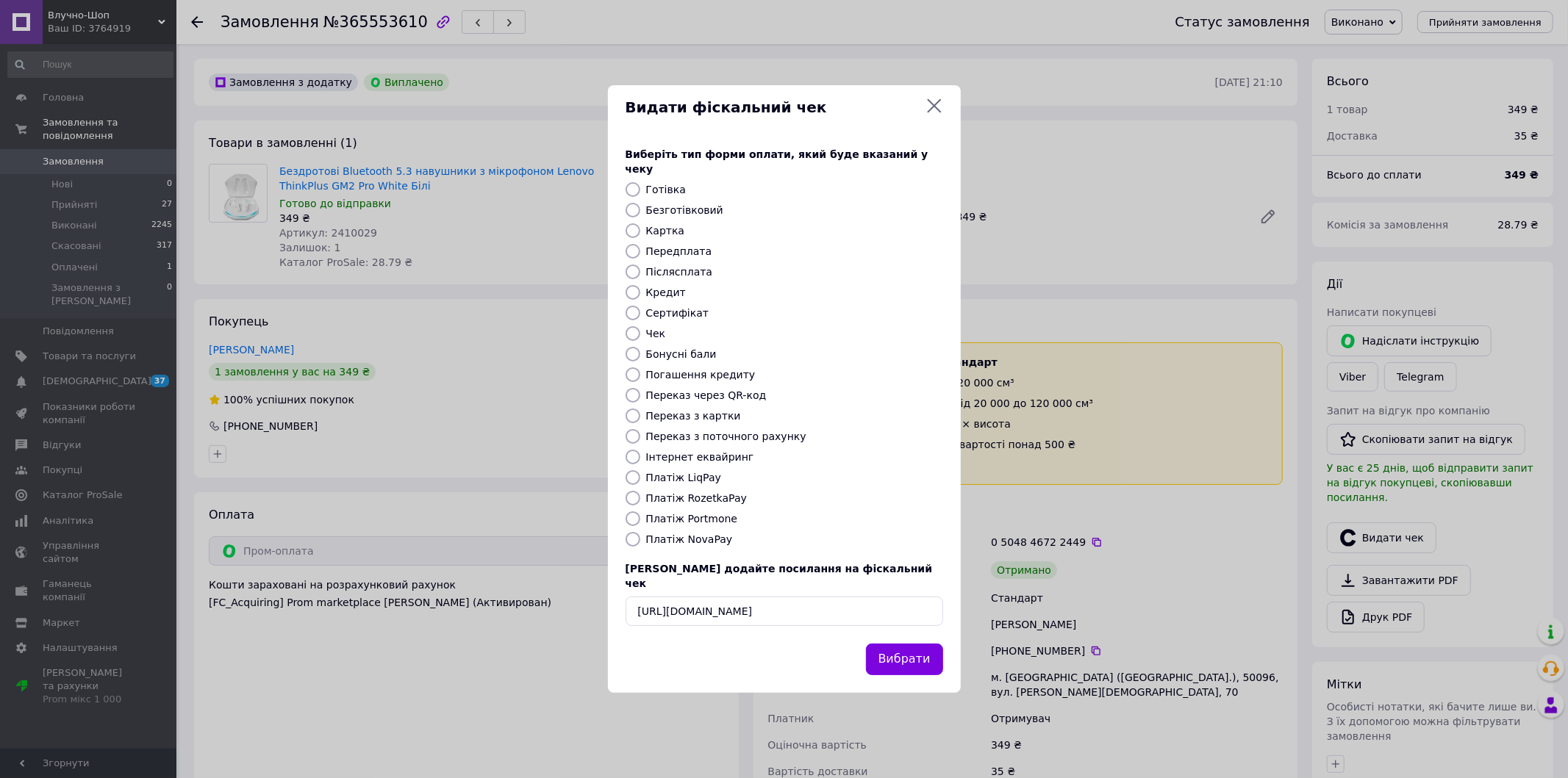
click at [876, 644] on button "Вибрати" at bounding box center [904, 660] width 77 height 32
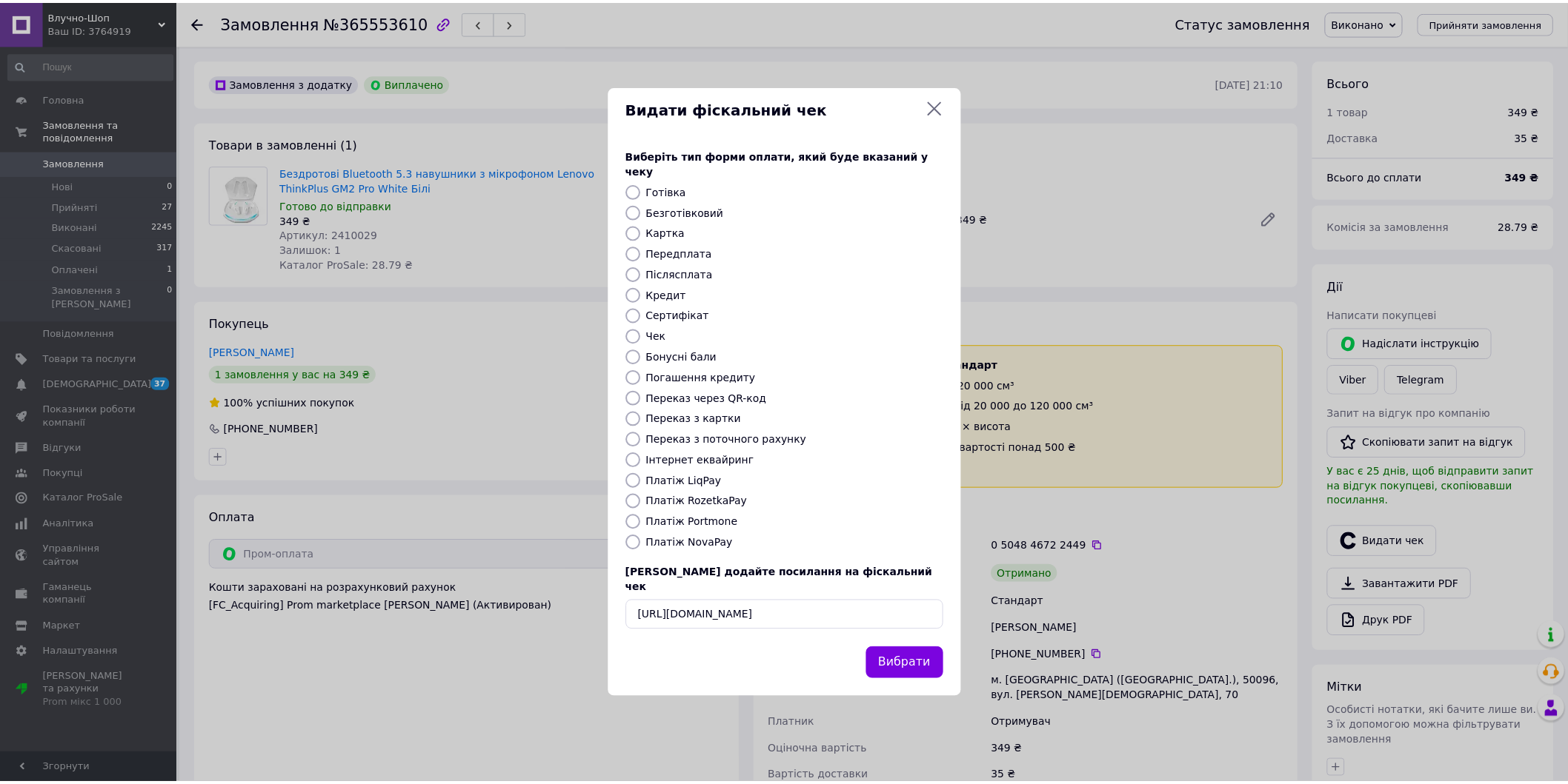
scroll to position [0, 0]
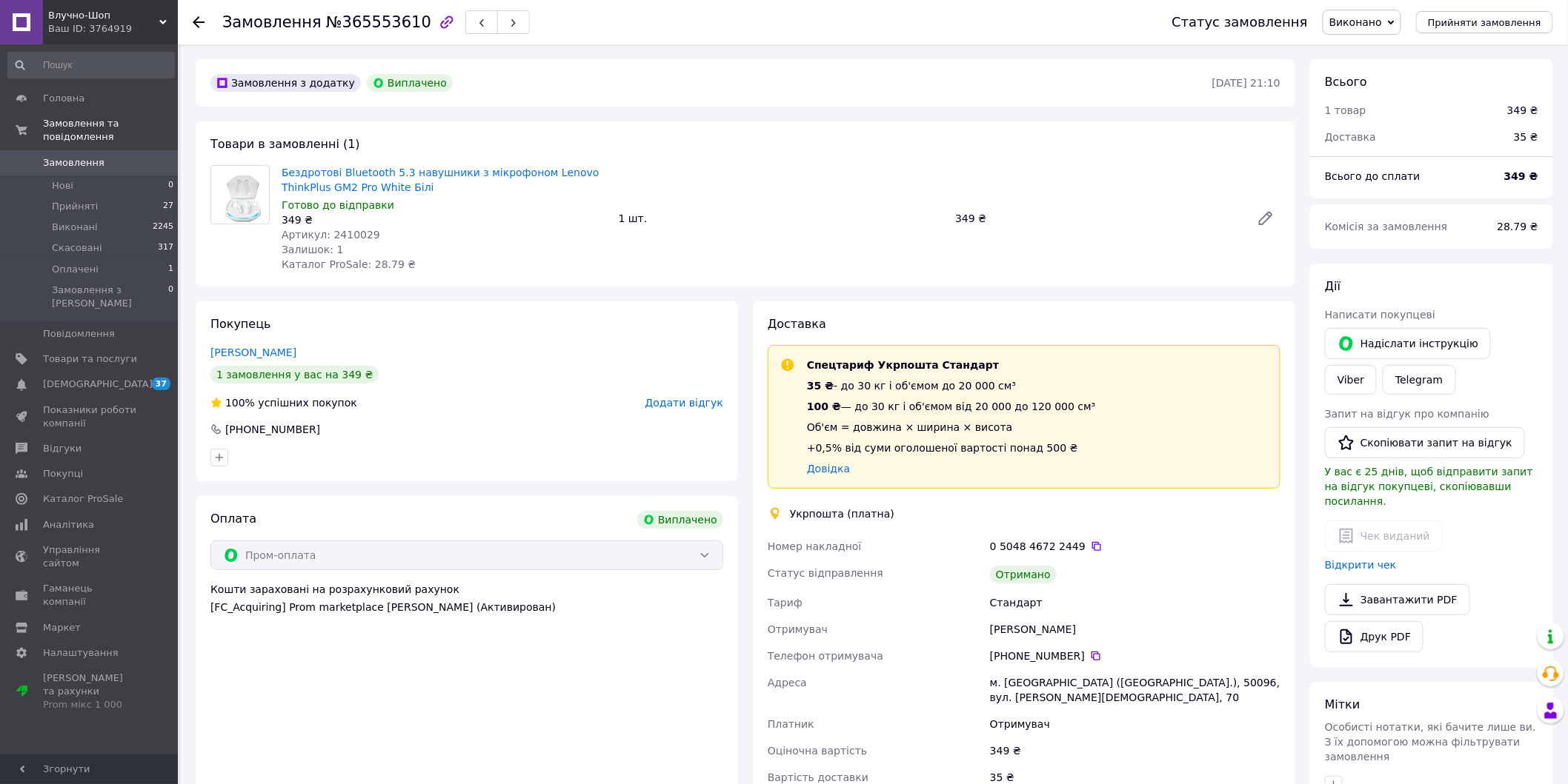
click at [200, 20] on icon at bounding box center [198, 21] width 12 height 12
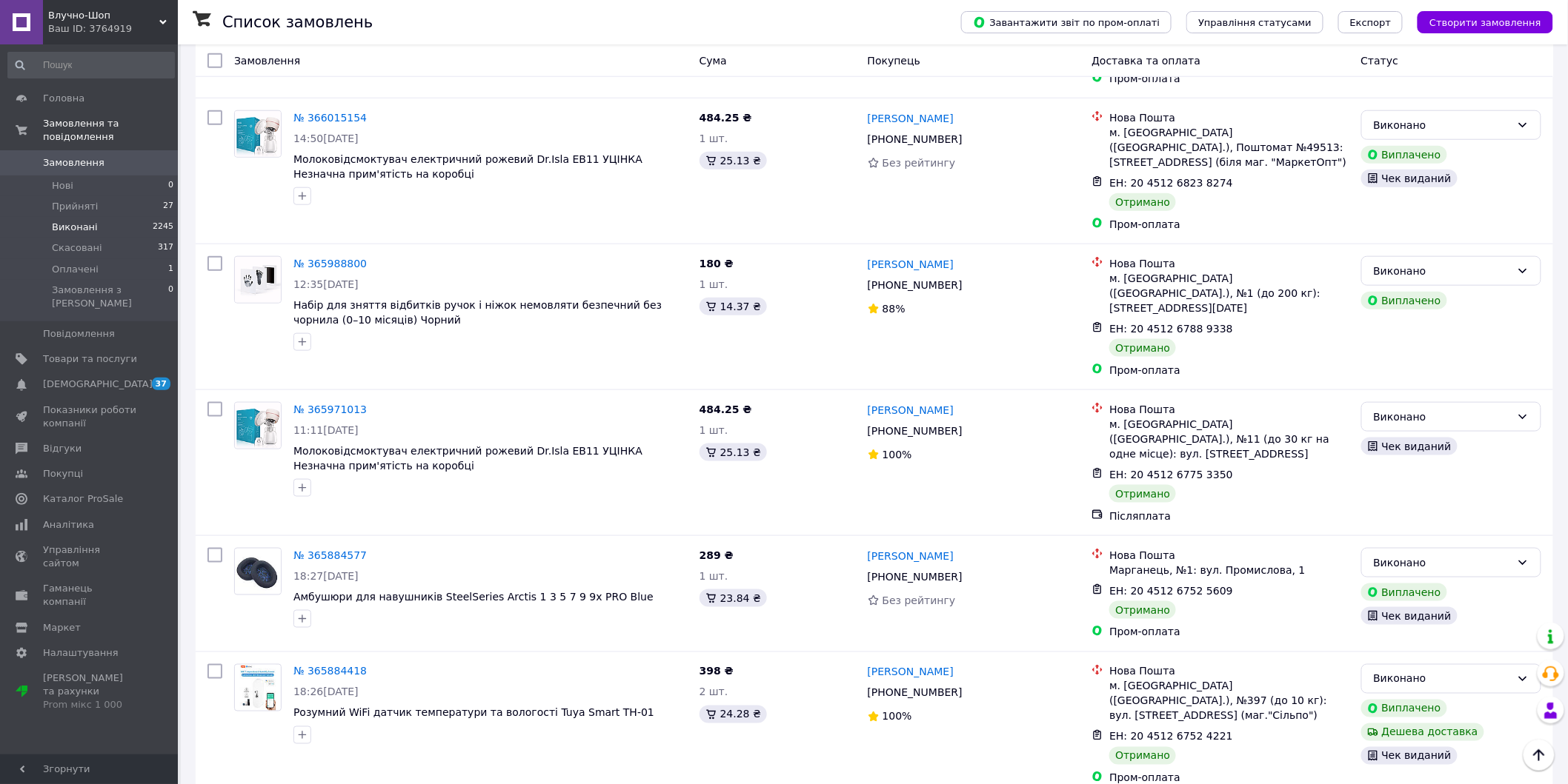
scroll to position [439, 0]
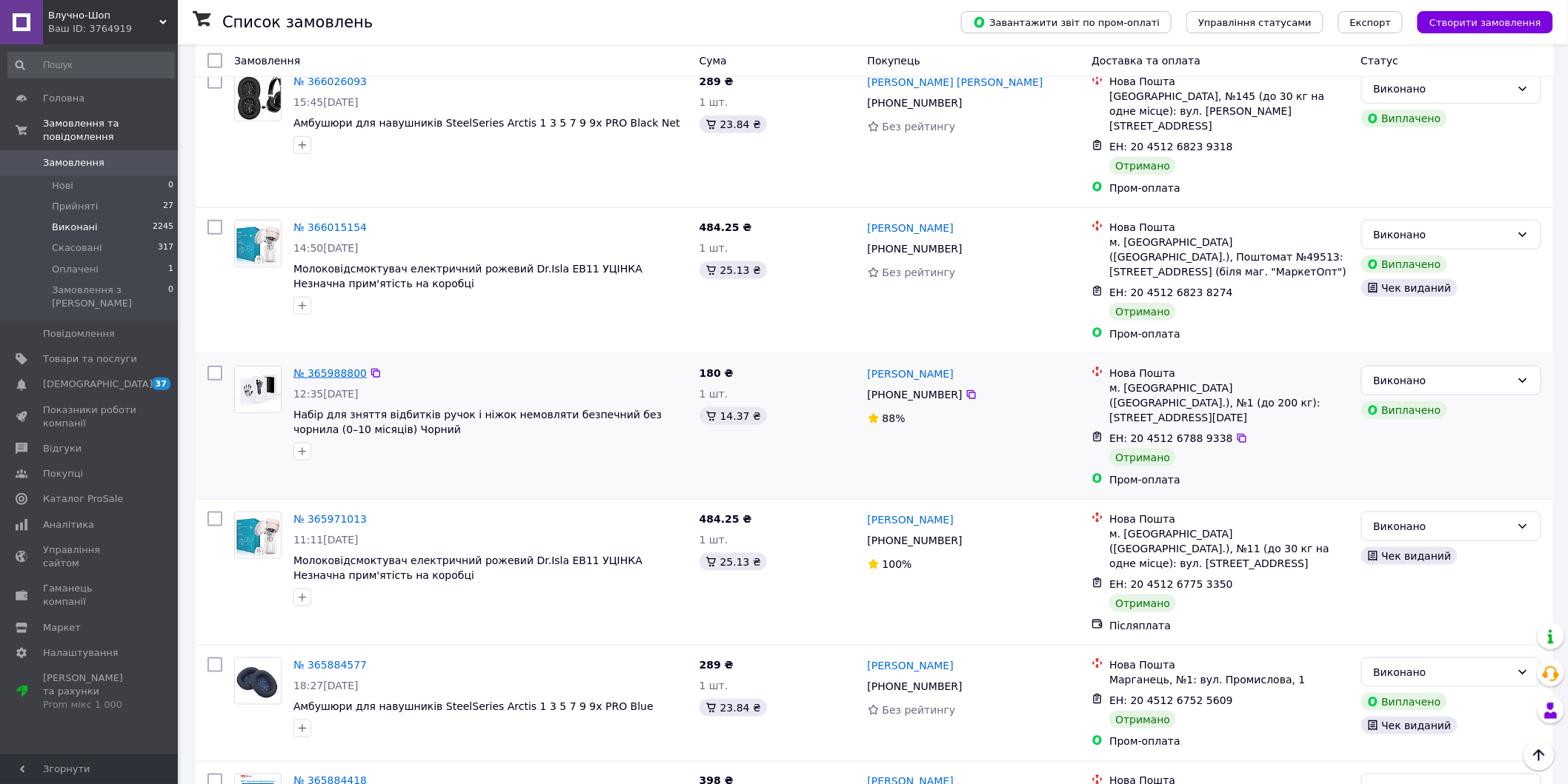
click at [329, 367] on link "№ 365988800" at bounding box center [330, 372] width 73 height 12
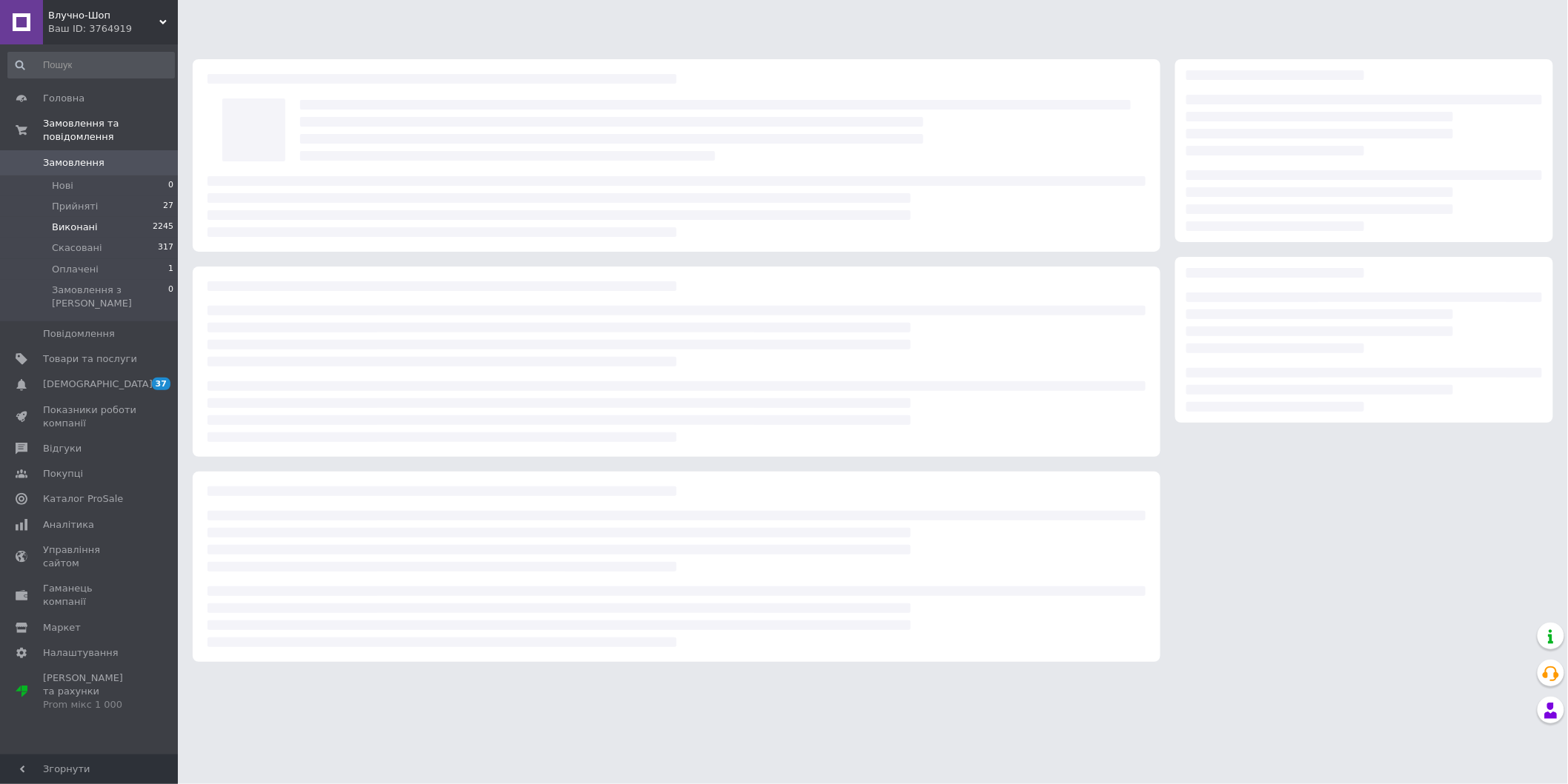
click at [329, 337] on div at bounding box center [676, 362] width 968 height 191
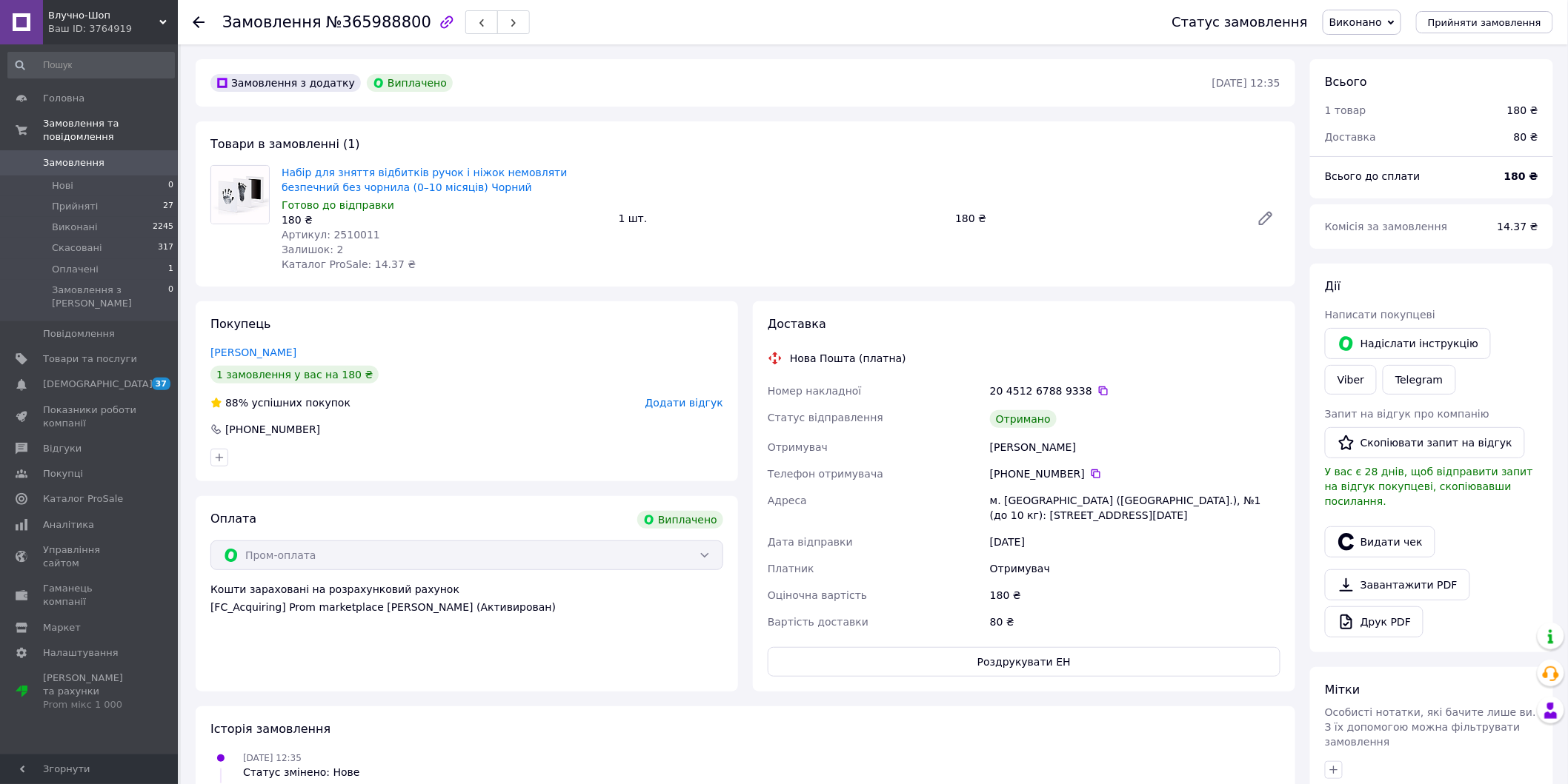
click at [280, 161] on div "Товари в замовленні (1) Набір для зняття відбитків ручок і ніжок немовляти безп…" at bounding box center [745, 204] width 1100 height 166
drag, startPoint x: 280, startPoint y: 161, endPoint x: 320, endPoint y: 162, distance: 40.0
click at [320, 162] on div "Товари в замовленні (1) Набір для зняття відбитків ручок і ніжок немовляти безп…" at bounding box center [745, 204] width 1100 height 166
click at [341, 238] on span "Артикул: 2510011" at bounding box center [330, 234] width 99 height 12
click at [341, 239] on span "Артикул: 2510011" at bounding box center [330, 234] width 99 height 12
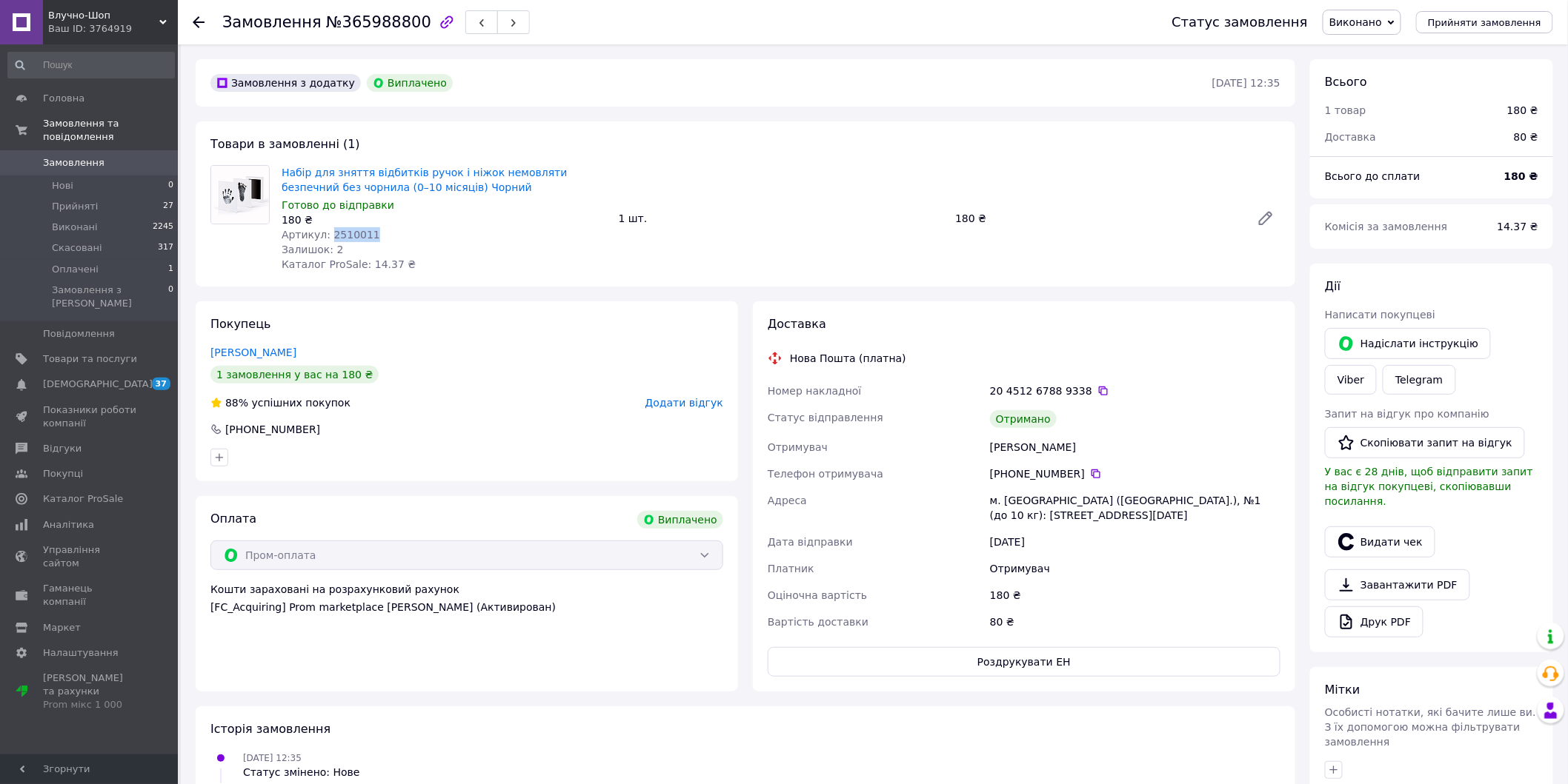
copy span "2510011"
click at [1381, 532] on button "Видати чек" at bounding box center [1379, 541] width 110 height 31
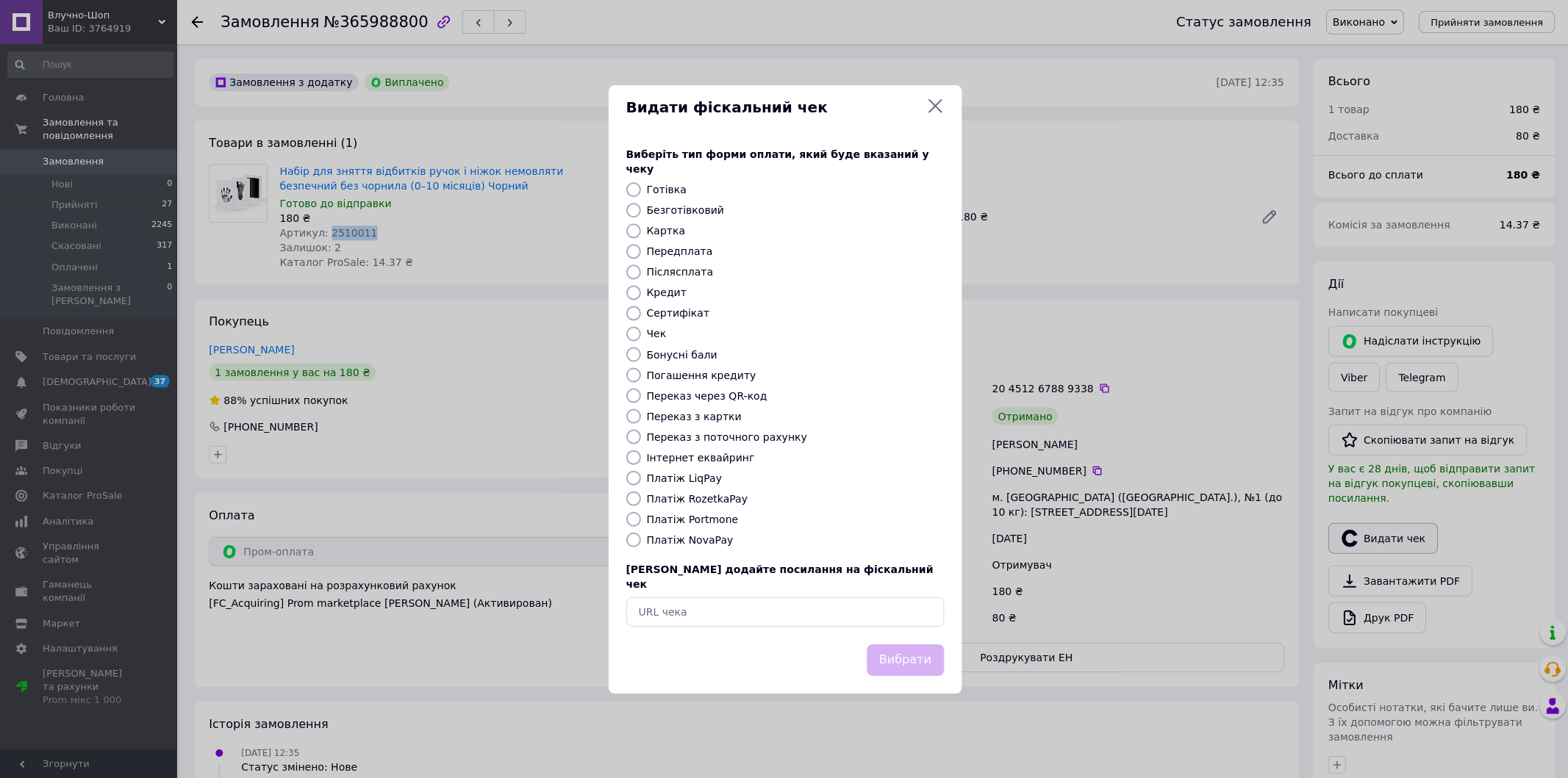
click at [1370, 528] on div "Видати фіскальний чек Виберіть тип форми оплати, який буде вказаний у чеку Готі…" at bounding box center [784, 389] width 1568 height 778
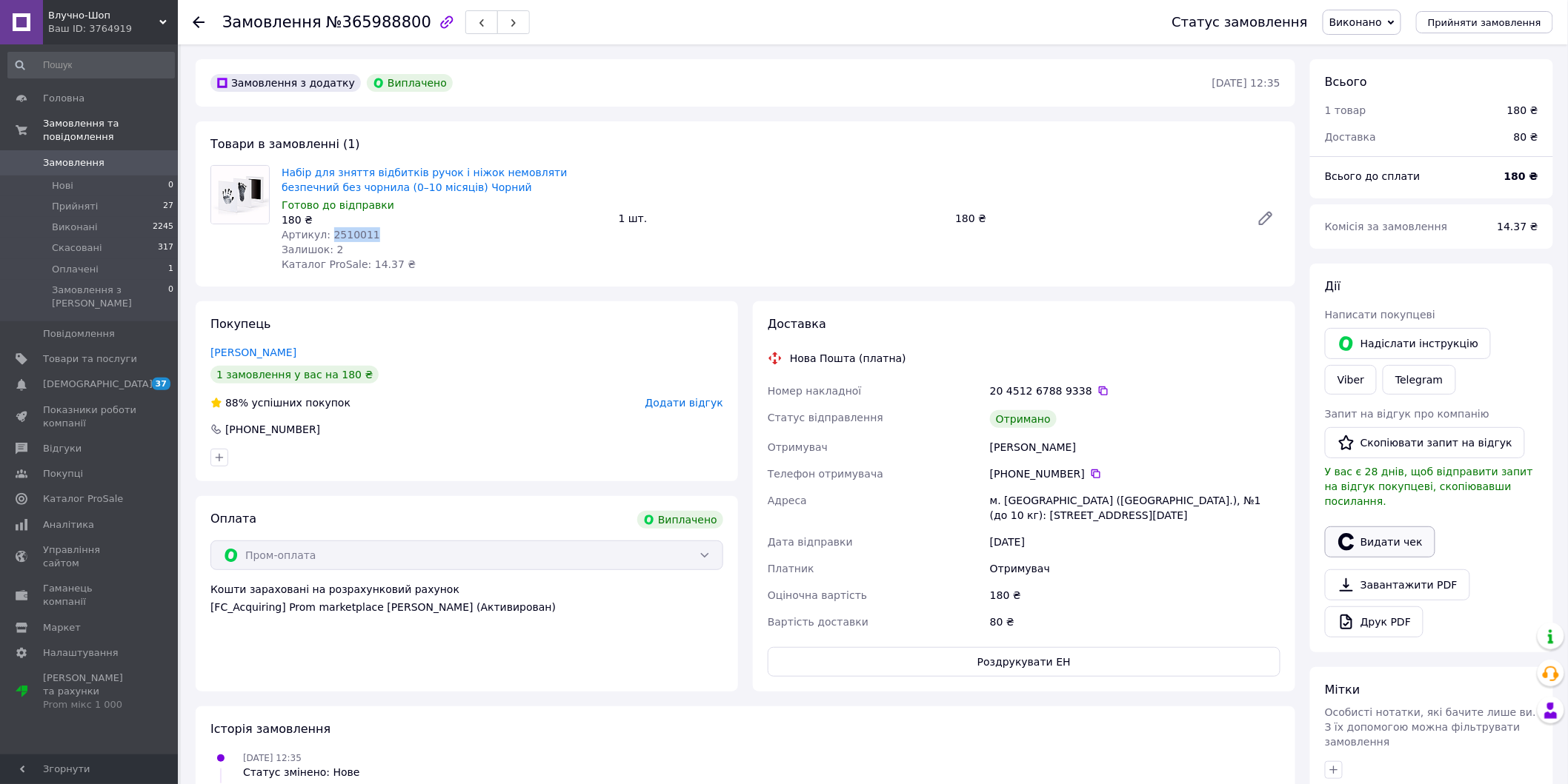
click at [1392, 526] on button "Видати чек" at bounding box center [1379, 541] width 110 height 31
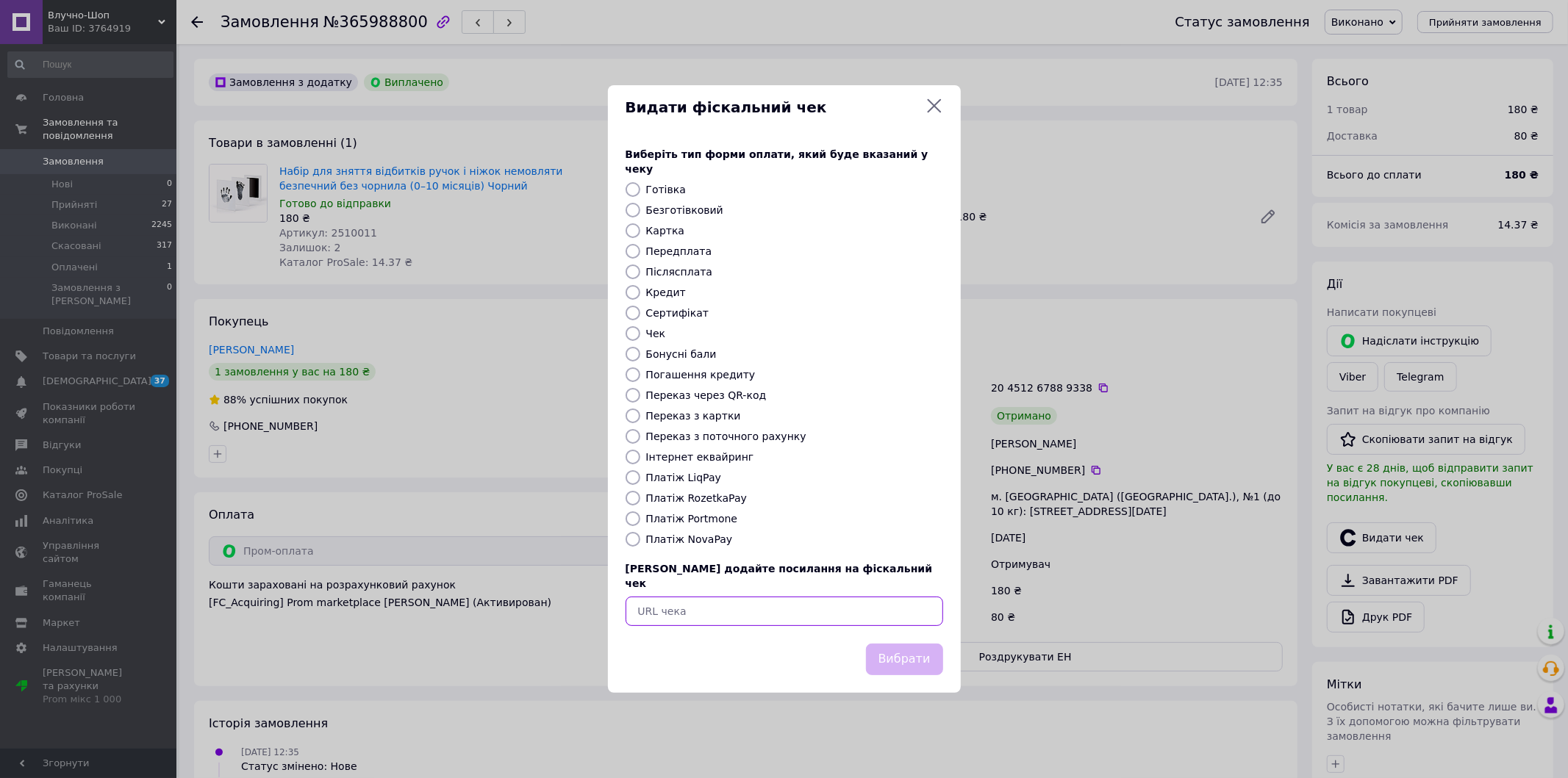
click at [886, 599] on input "text" at bounding box center [784, 611] width 317 height 29
paste input "https://check.checkbox.ua/9a2d3b76-33ae-48b1-ba14-39e4add5aae3"
type input "https://check.checkbox.ua/9a2d3b76-33ae-48b1-ba14-39e4add5aae3"
click at [918, 649] on button "Вибрати" at bounding box center [904, 660] width 77 height 32
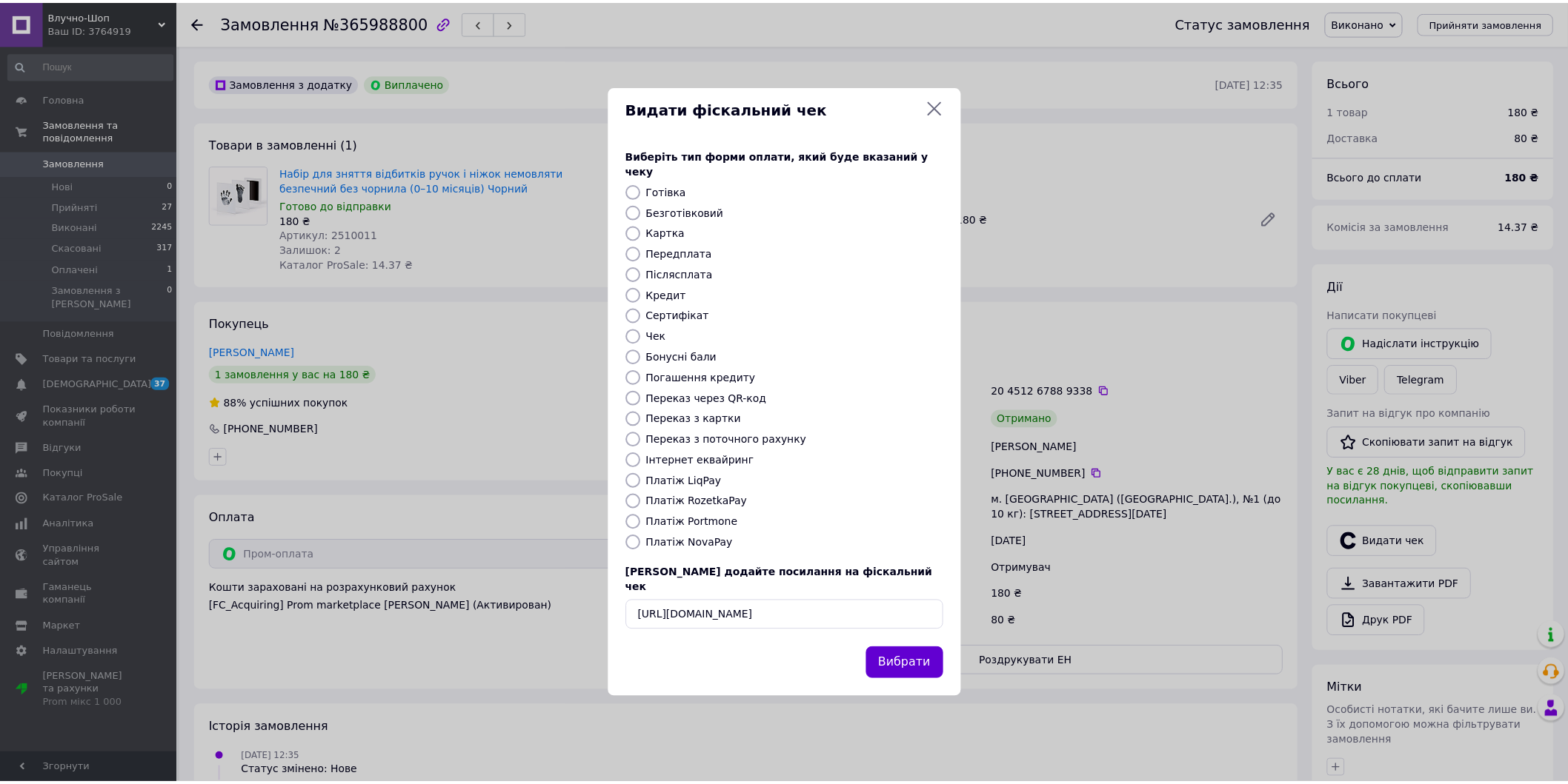
scroll to position [0, 0]
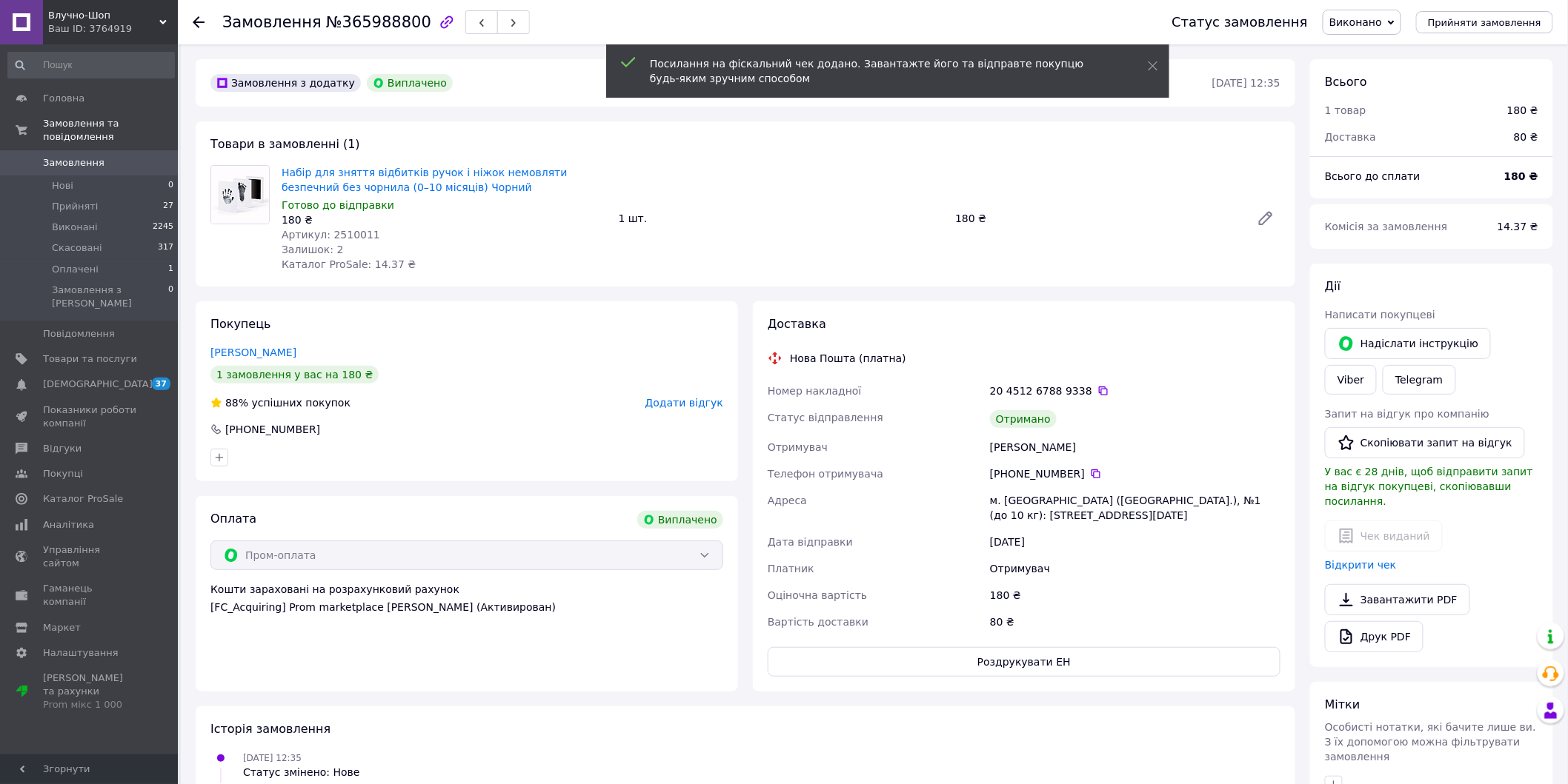
click at [199, 25] on icon at bounding box center [198, 21] width 12 height 12
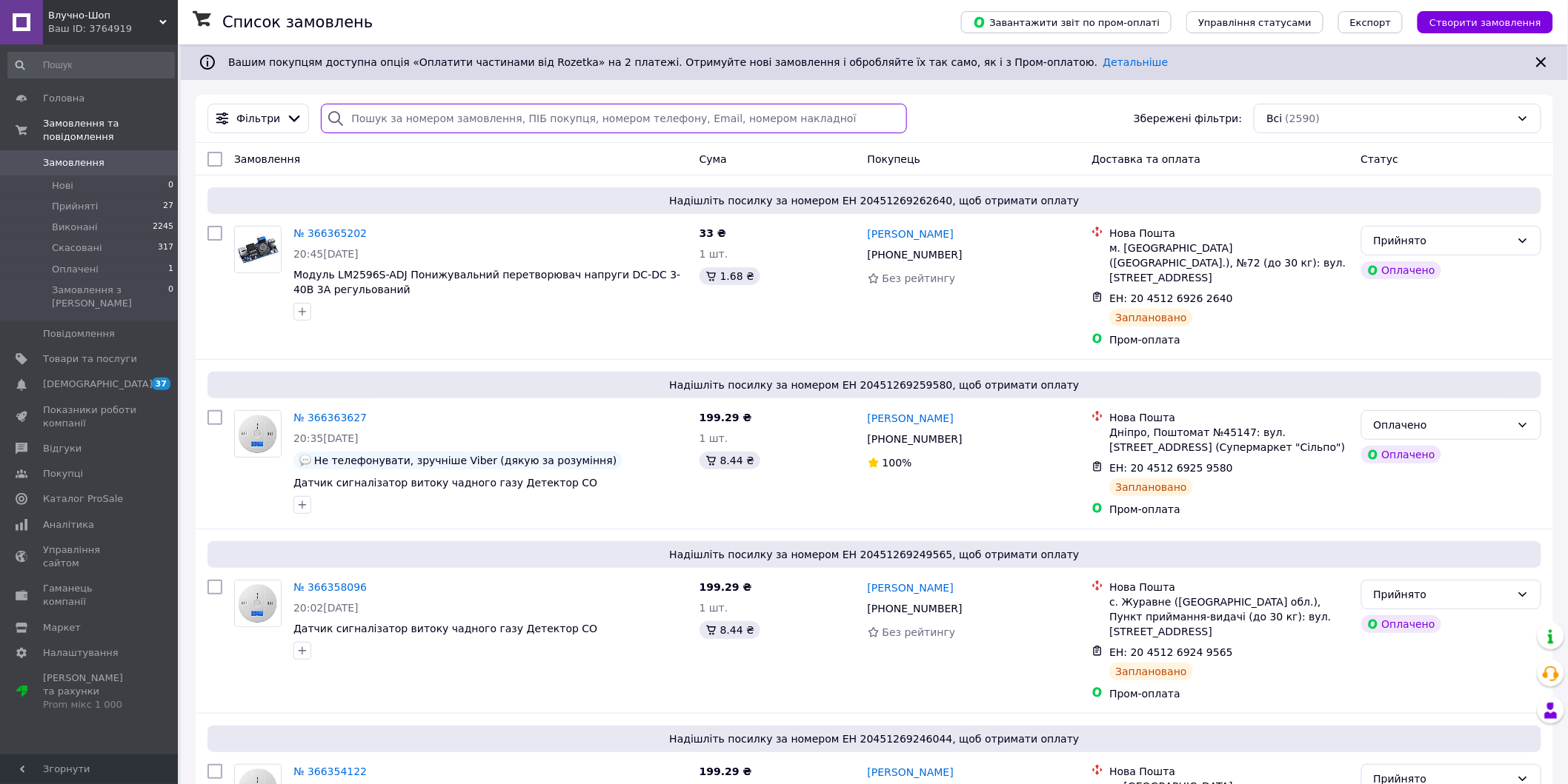
click at [429, 121] on input "search" at bounding box center [613, 118] width 587 height 30
click at [91, 346] on link "Товари та послуги" at bounding box center [91, 359] width 183 height 25
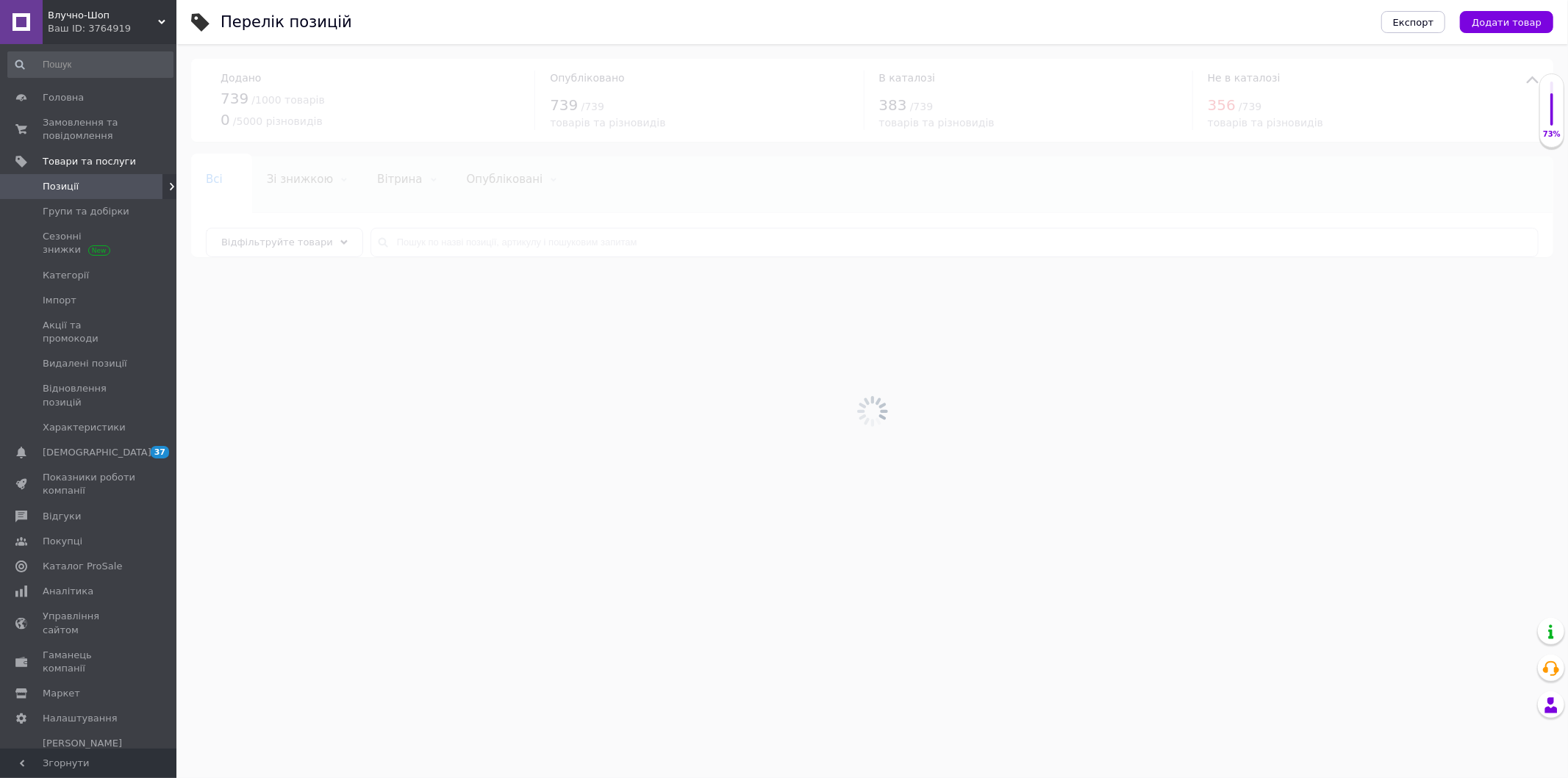
click at [625, 241] on div at bounding box center [872, 411] width 1391 height 734
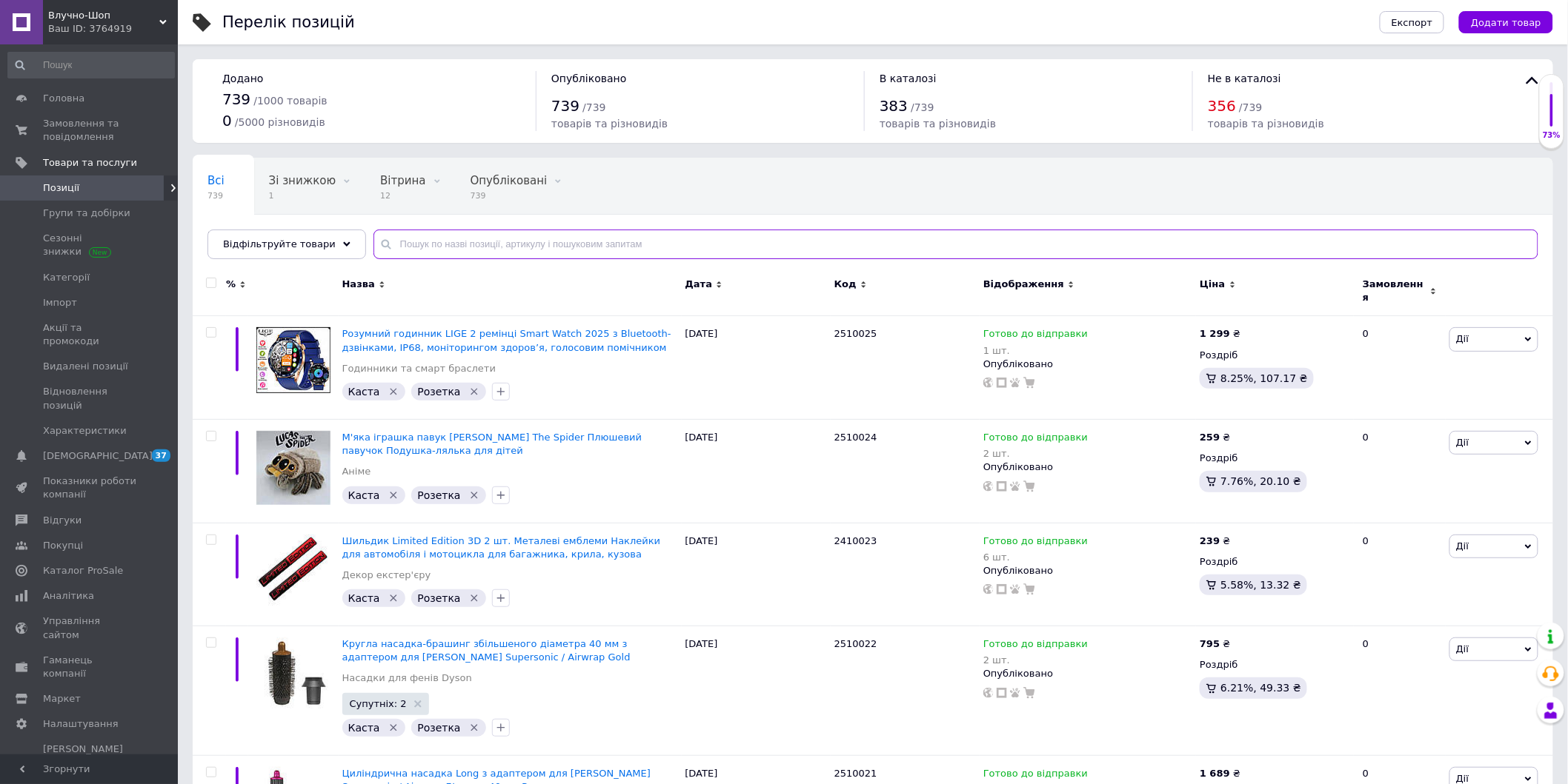
click at [630, 243] on input "text" at bounding box center [955, 244] width 1165 height 30
paste input "251012"
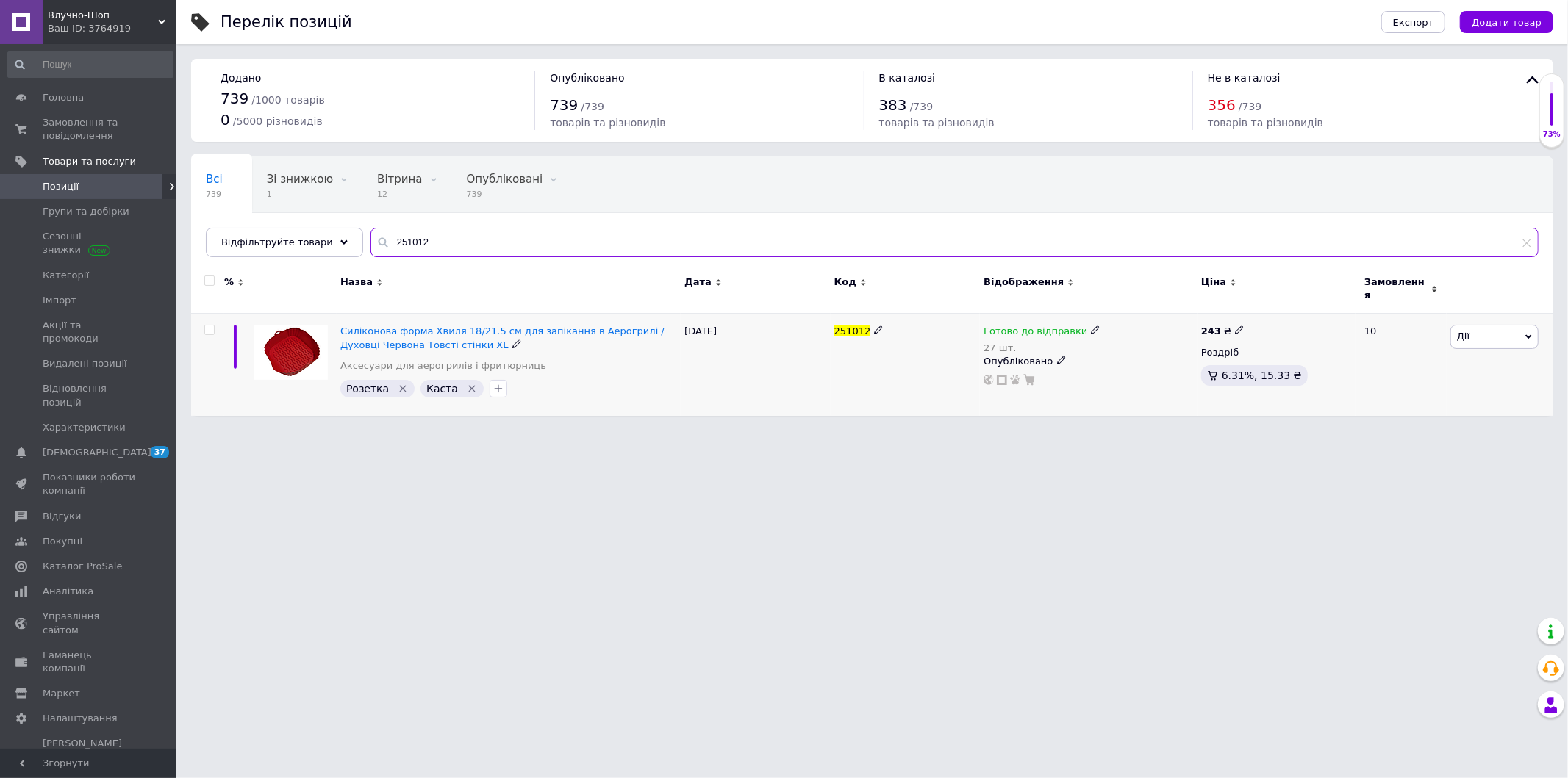
type input "251012"
click at [1091, 326] on icon at bounding box center [1095, 330] width 9 height 9
click at [1134, 315] on span "Готово до відправки" at bounding box center [1135, 327] width 51 height 24
click at [1131, 377] on input "27" at bounding box center [1157, 391] width 112 height 29
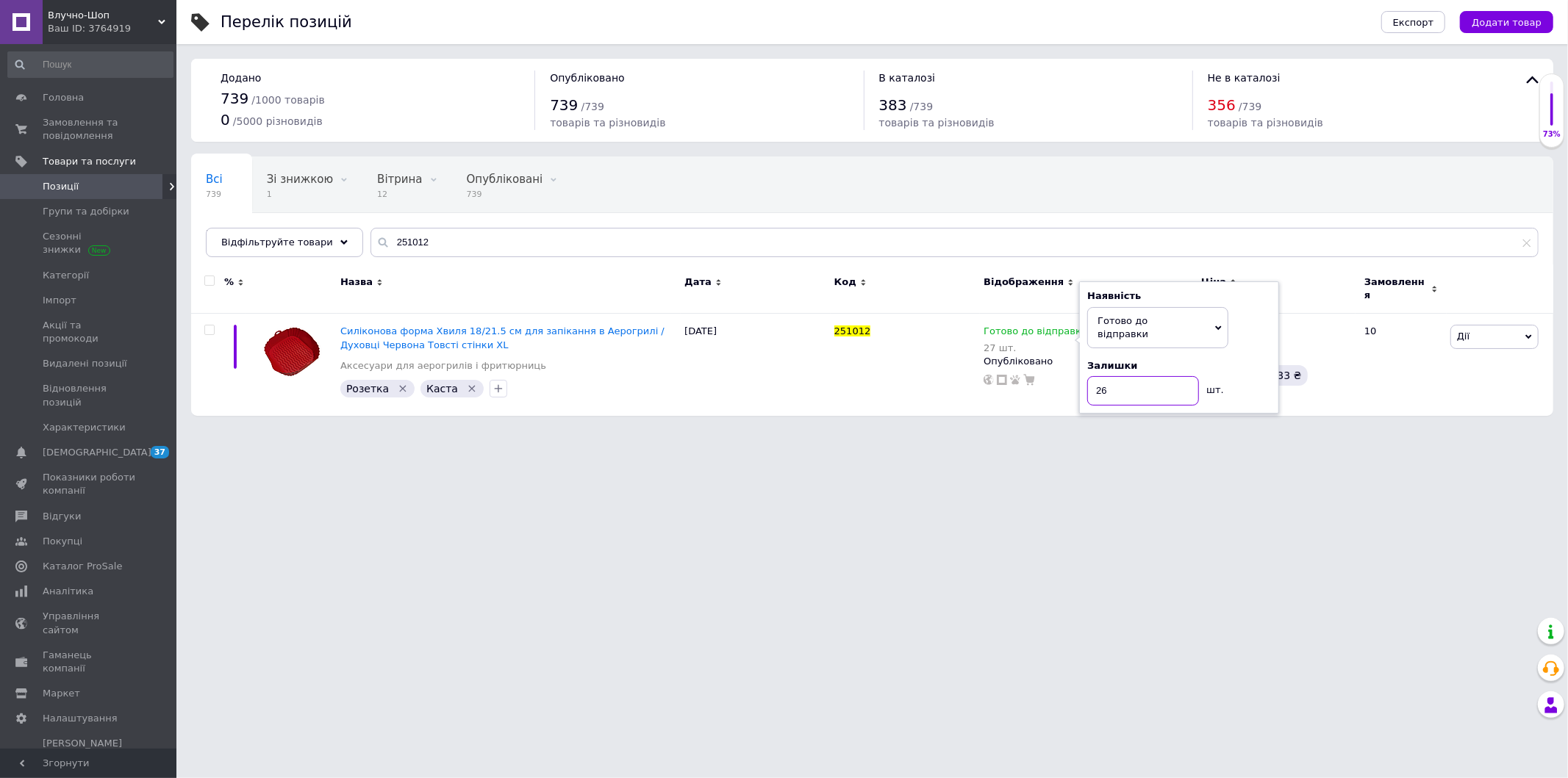
type input "26"
click at [1129, 431] on html "Влучно-Шоп Ваш ID: 3764919 Сайт Влучно-Шоп Кабінет покупця Перевірити стан сист…" at bounding box center [784, 215] width 1568 height 431
click at [435, 240] on input "251012" at bounding box center [954, 242] width 1168 height 29
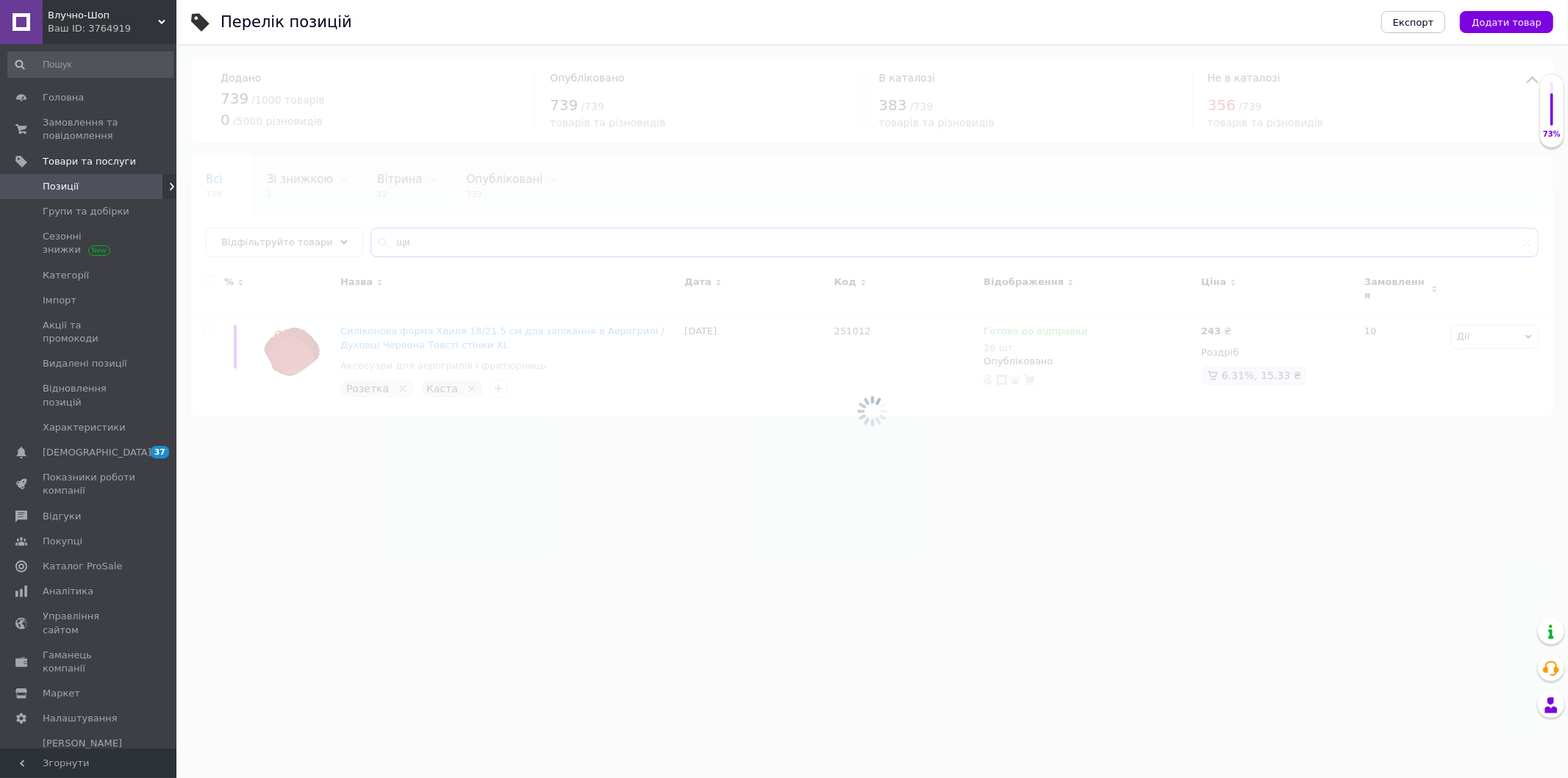
type input "щ"
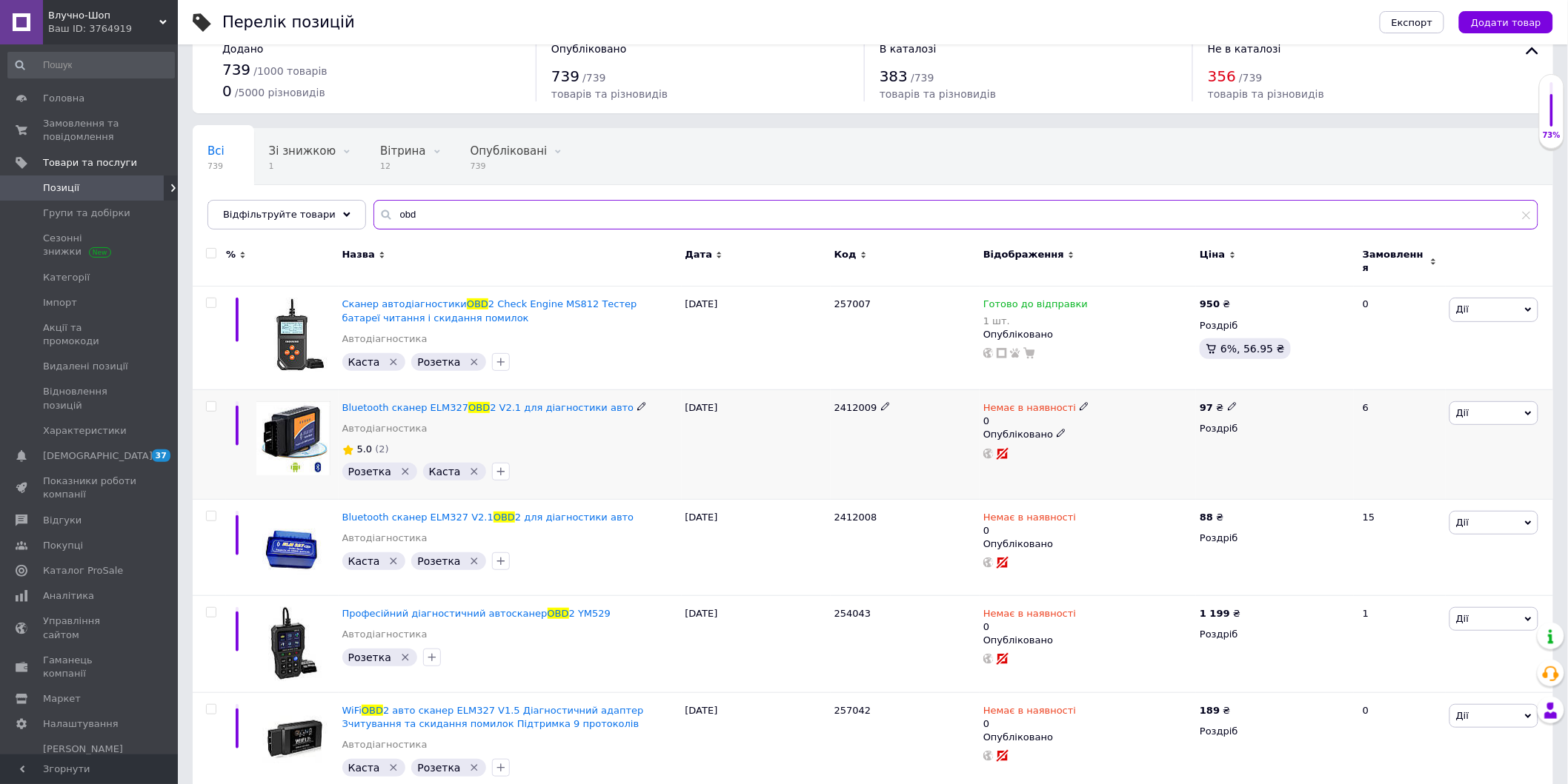
scroll to position [45, 0]
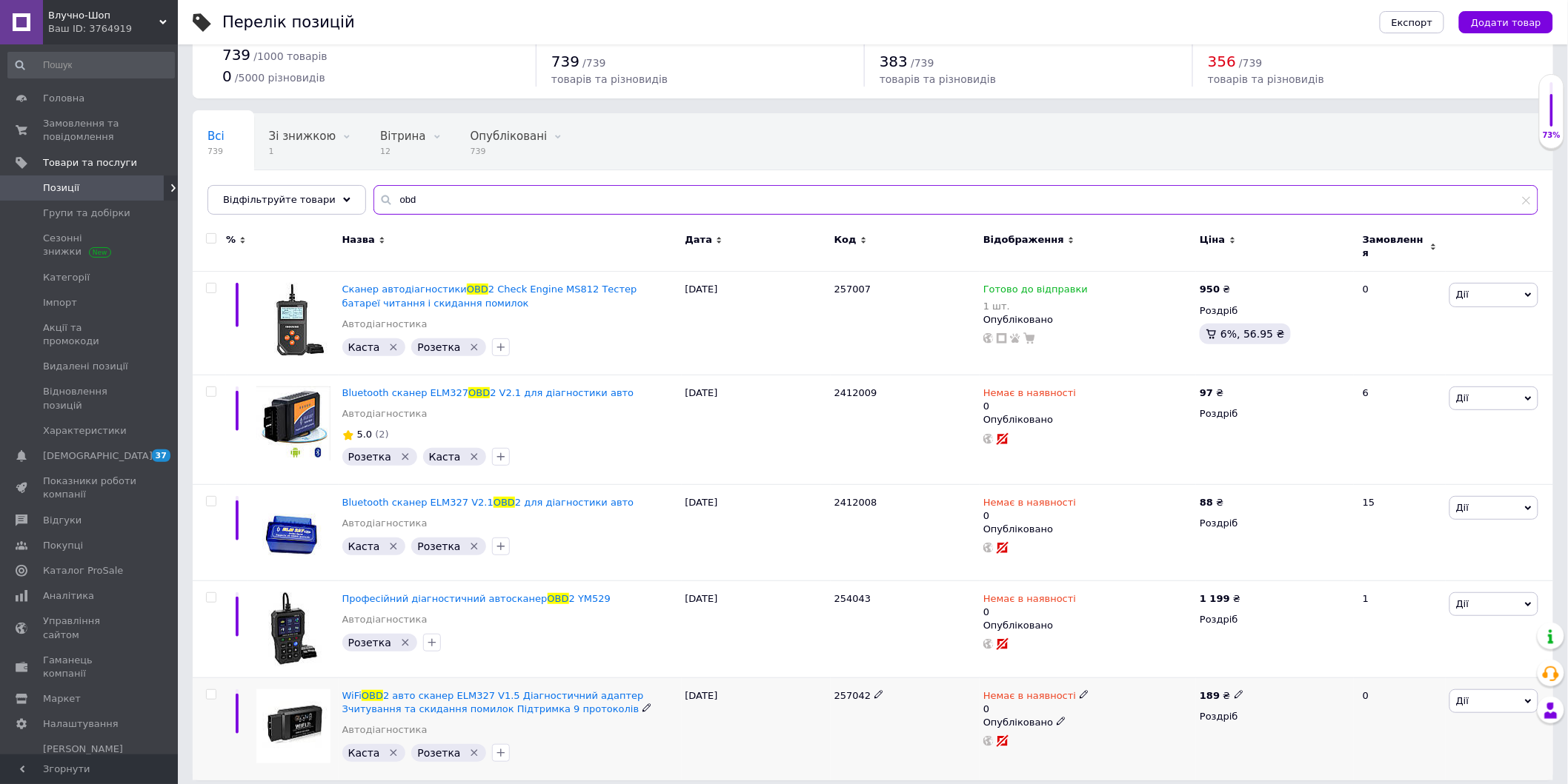
type input "obd"
click at [1080, 690] on icon at bounding box center [1084, 695] width 9 height 9
click at [1130, 746] on li "Готово до відправки" at bounding box center [1161, 755] width 141 height 21
click at [1130, 746] on div "Наявність Немає в наявності В наявності Під замовлення Готово до відправки Зали…" at bounding box center [1183, 704] width 201 height 120
click at [1102, 740] on input "0" at bounding box center [1147, 754] width 113 height 30
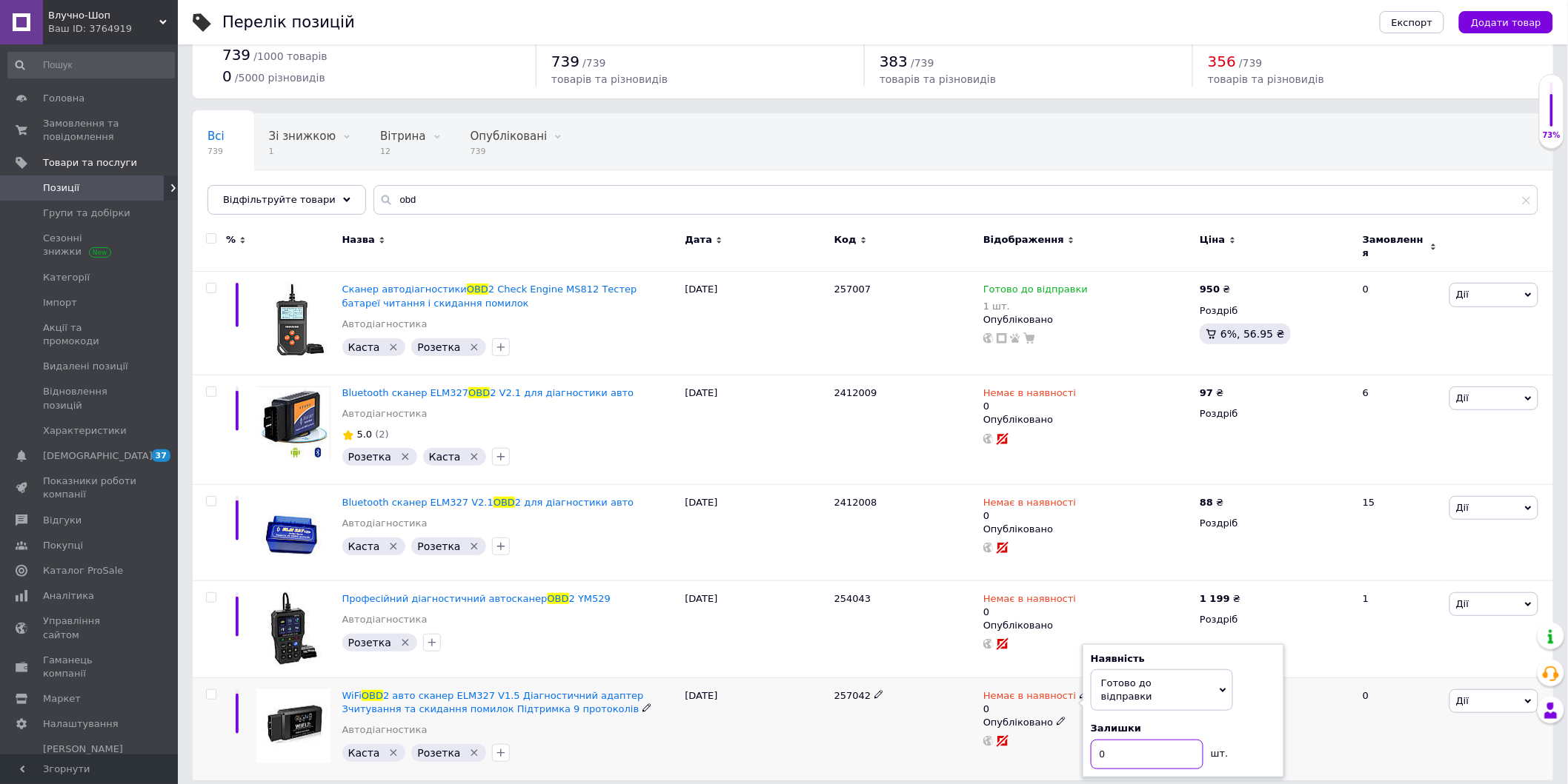
click at [1102, 740] on input "0" at bounding box center [1147, 754] width 113 height 30
type input "1"
click at [938, 728] on div "257042" at bounding box center [905, 729] width 149 height 103
click at [862, 690] on span "257042" at bounding box center [853, 695] width 37 height 11
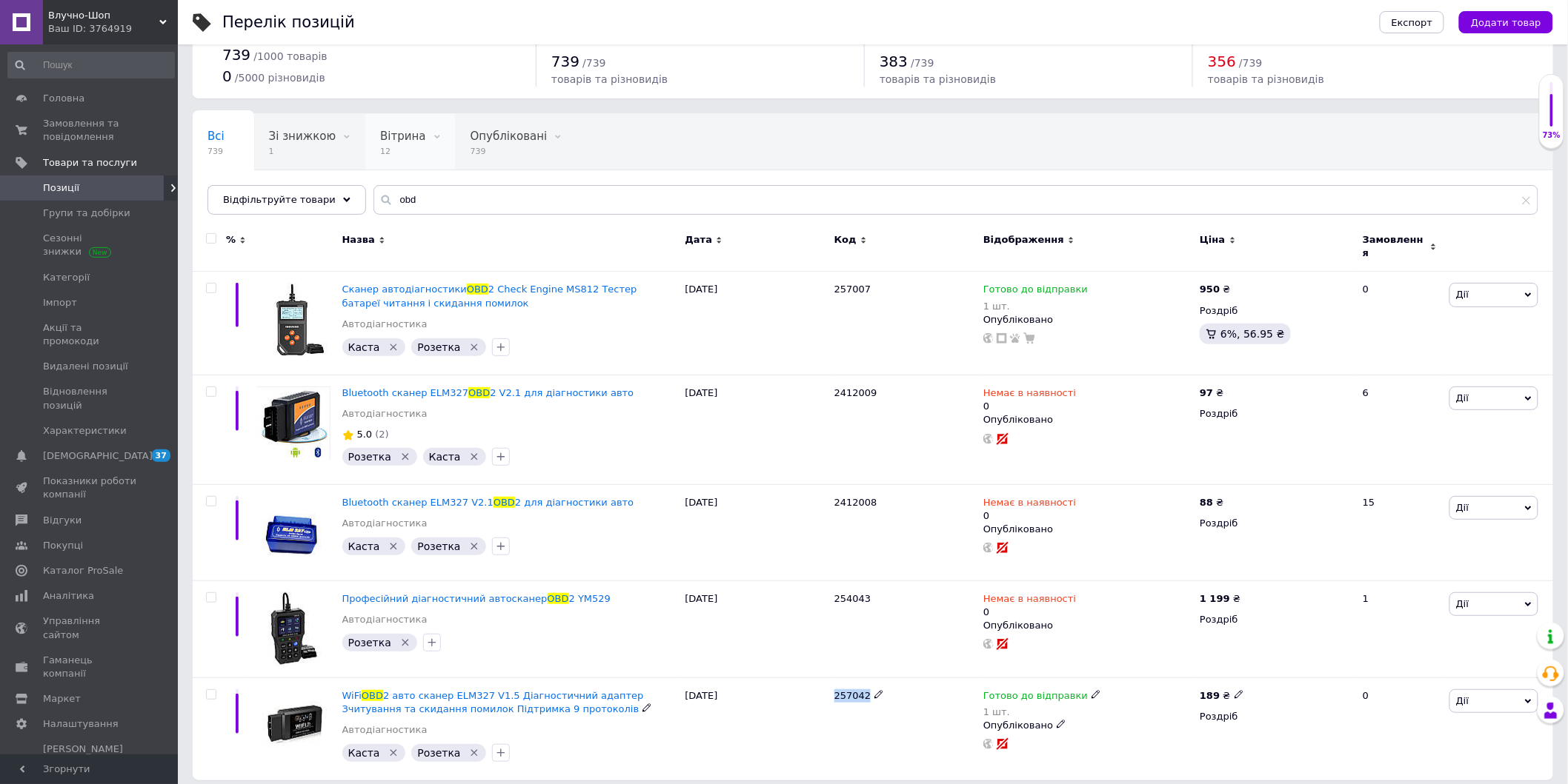
copy span "257042"
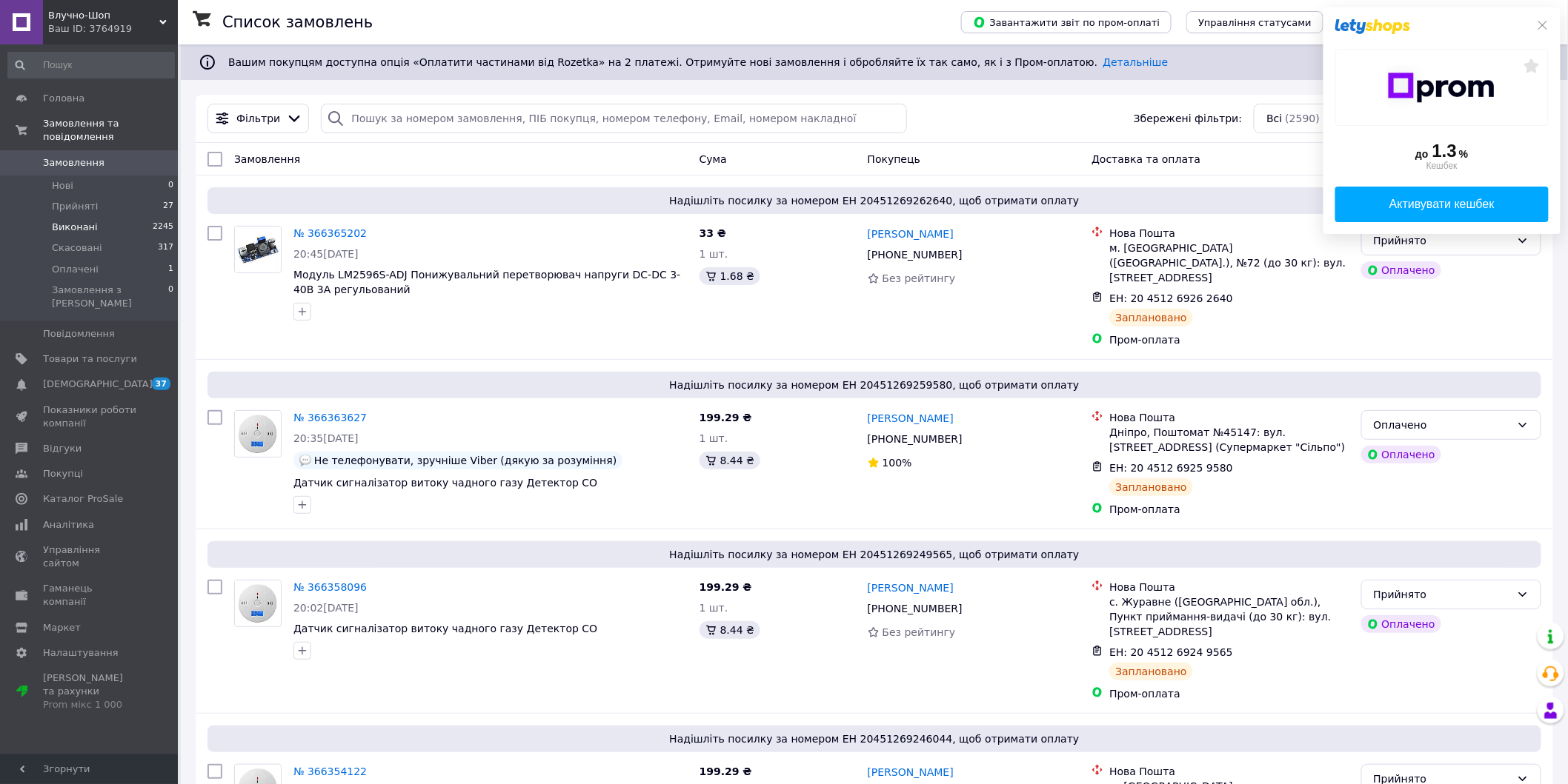
click at [84, 221] on span "Виконані" at bounding box center [74, 227] width 46 height 13
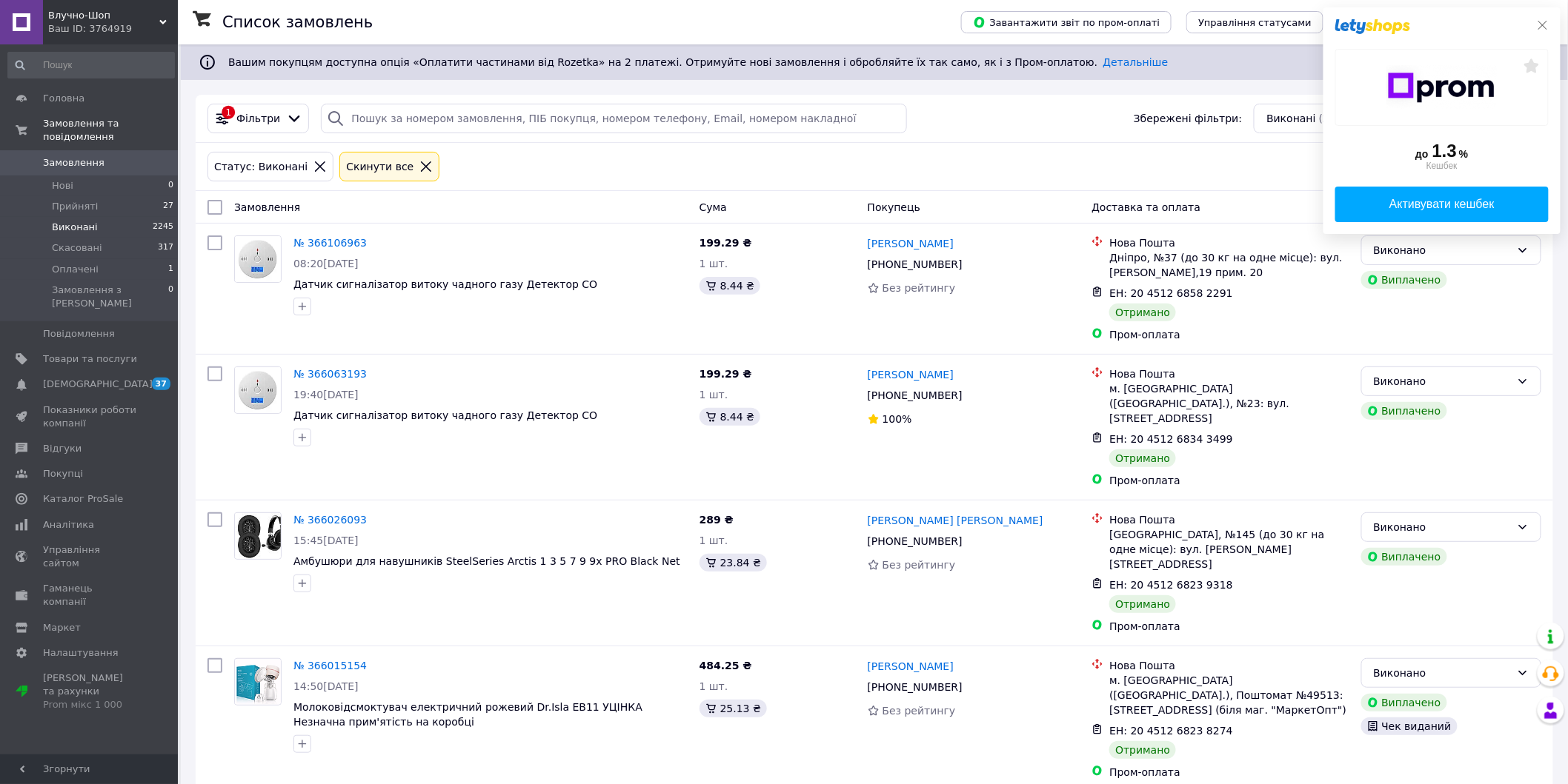
click at [1542, 28] on icon at bounding box center [1542, 25] width 12 height 12
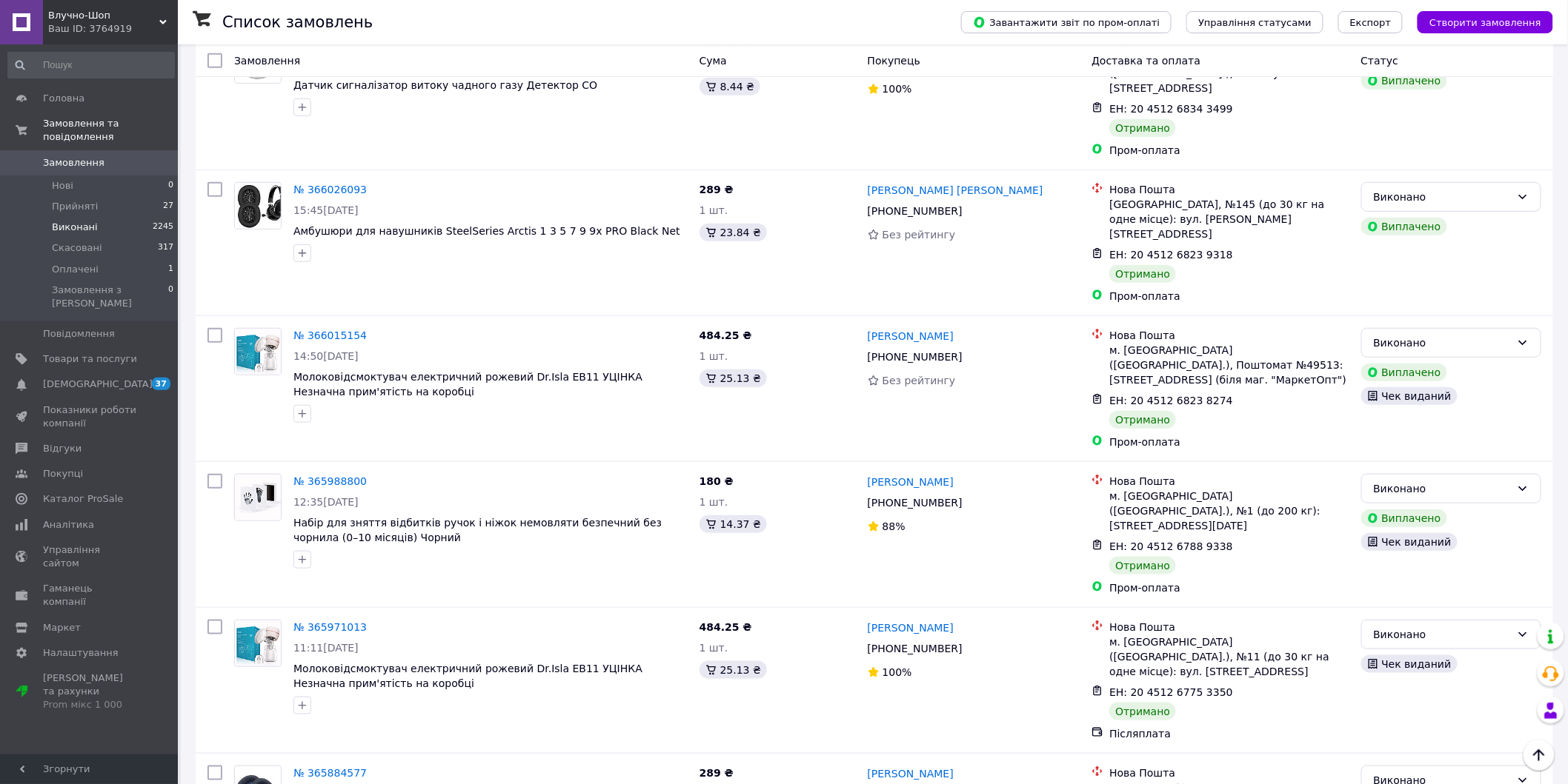
scroll to position [109, 0]
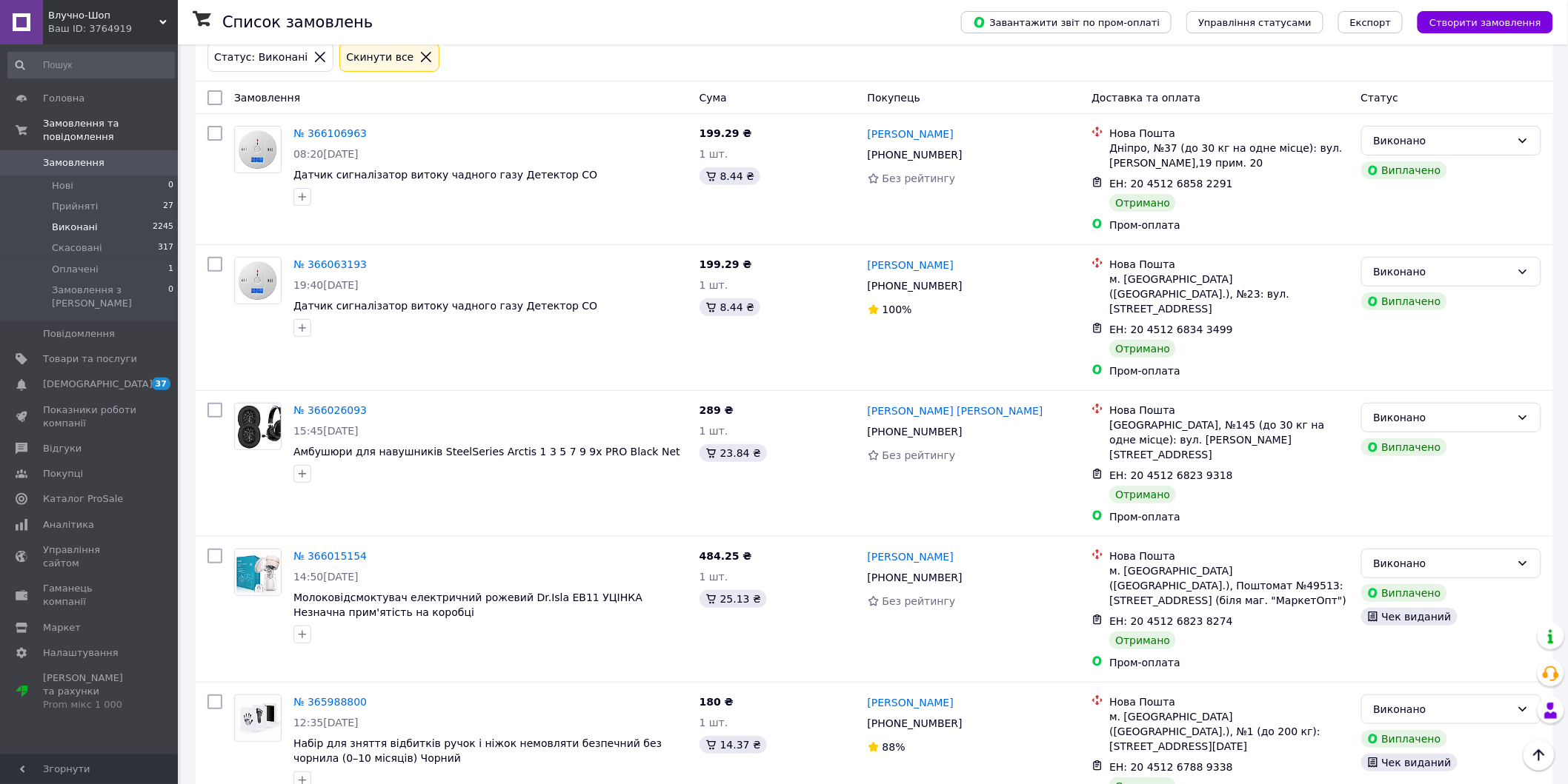
click at [84, 221] on span "Виконані" at bounding box center [74, 227] width 46 height 13
click at [320, 405] on link "№ 366026093" at bounding box center [330, 410] width 73 height 12
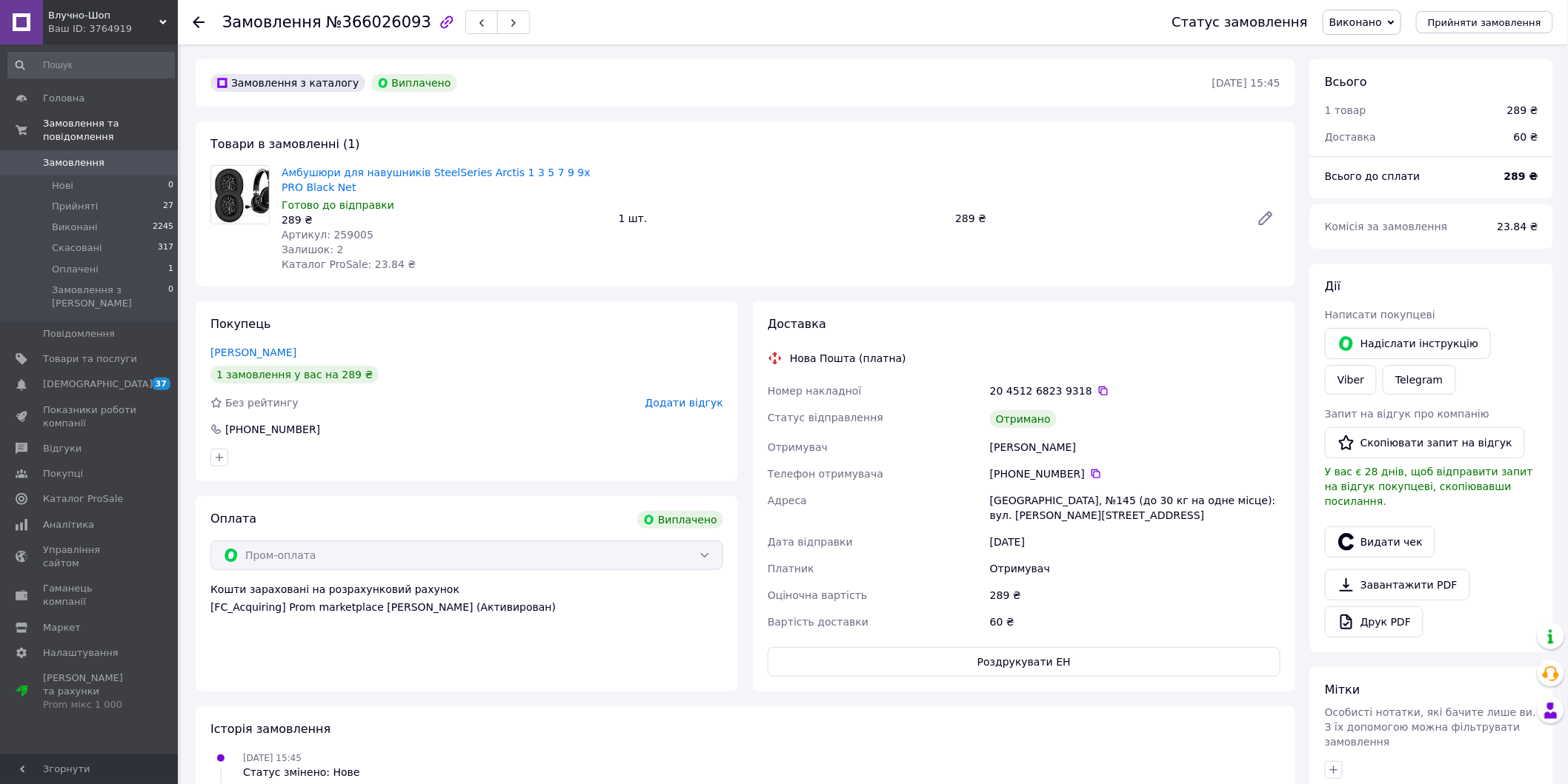
click at [329, 239] on span "Артикул: 259005" at bounding box center [327, 234] width 92 height 12
copy span "259005"
click at [1361, 526] on button "Видати чек" at bounding box center [1379, 541] width 110 height 31
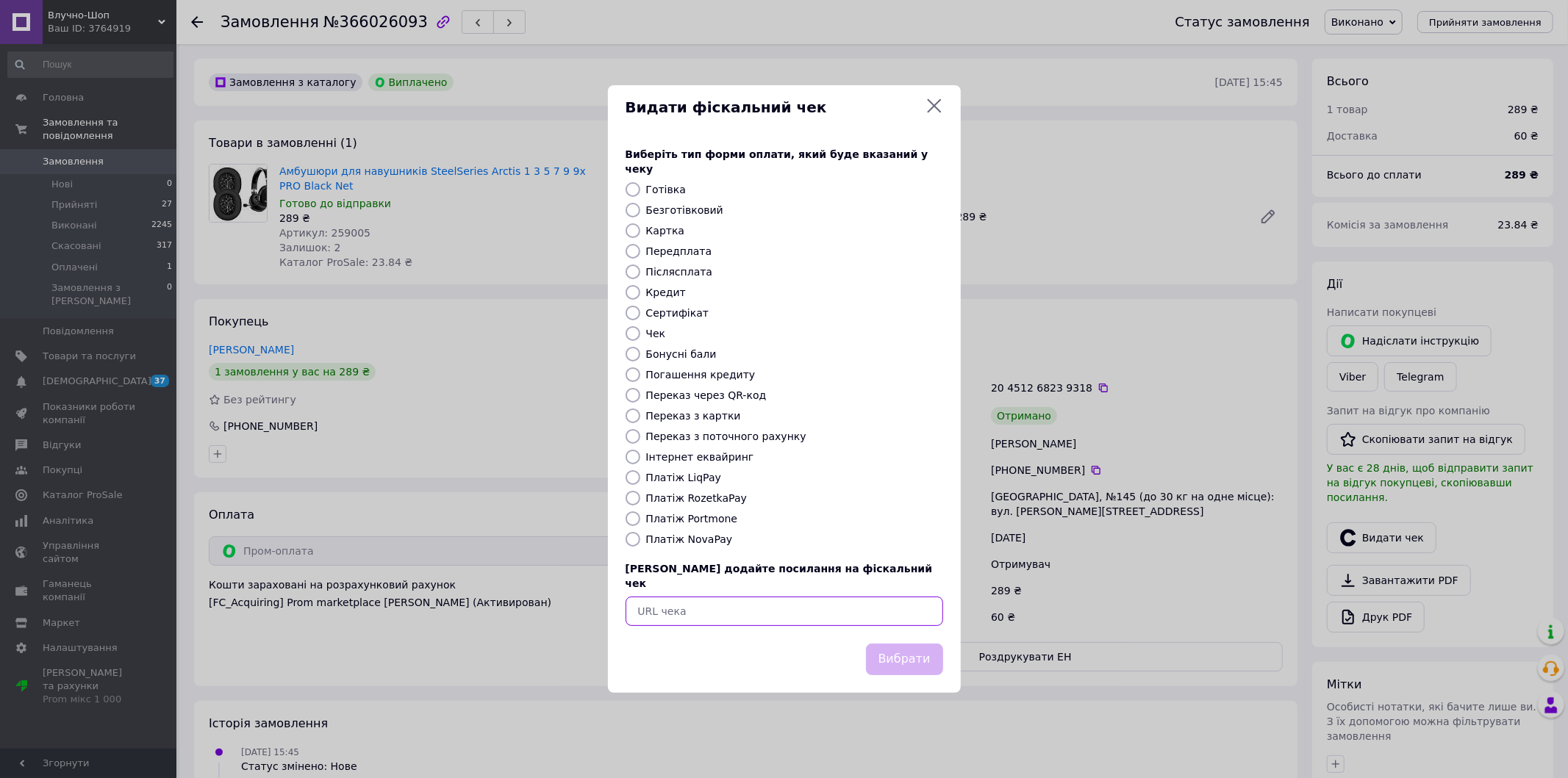
click at [680, 600] on input "text" at bounding box center [784, 611] width 317 height 29
paste input "https://check.checkbox.ua/dc7367c0-c230-4d2b-9d4f-f32e7d4bc007"
type input "https://check.checkbox.ua/dc7367c0-c230-4d2b-9d4f-f32e7d4bc007"
click at [924, 644] on button "Вибрати" at bounding box center [904, 660] width 77 height 32
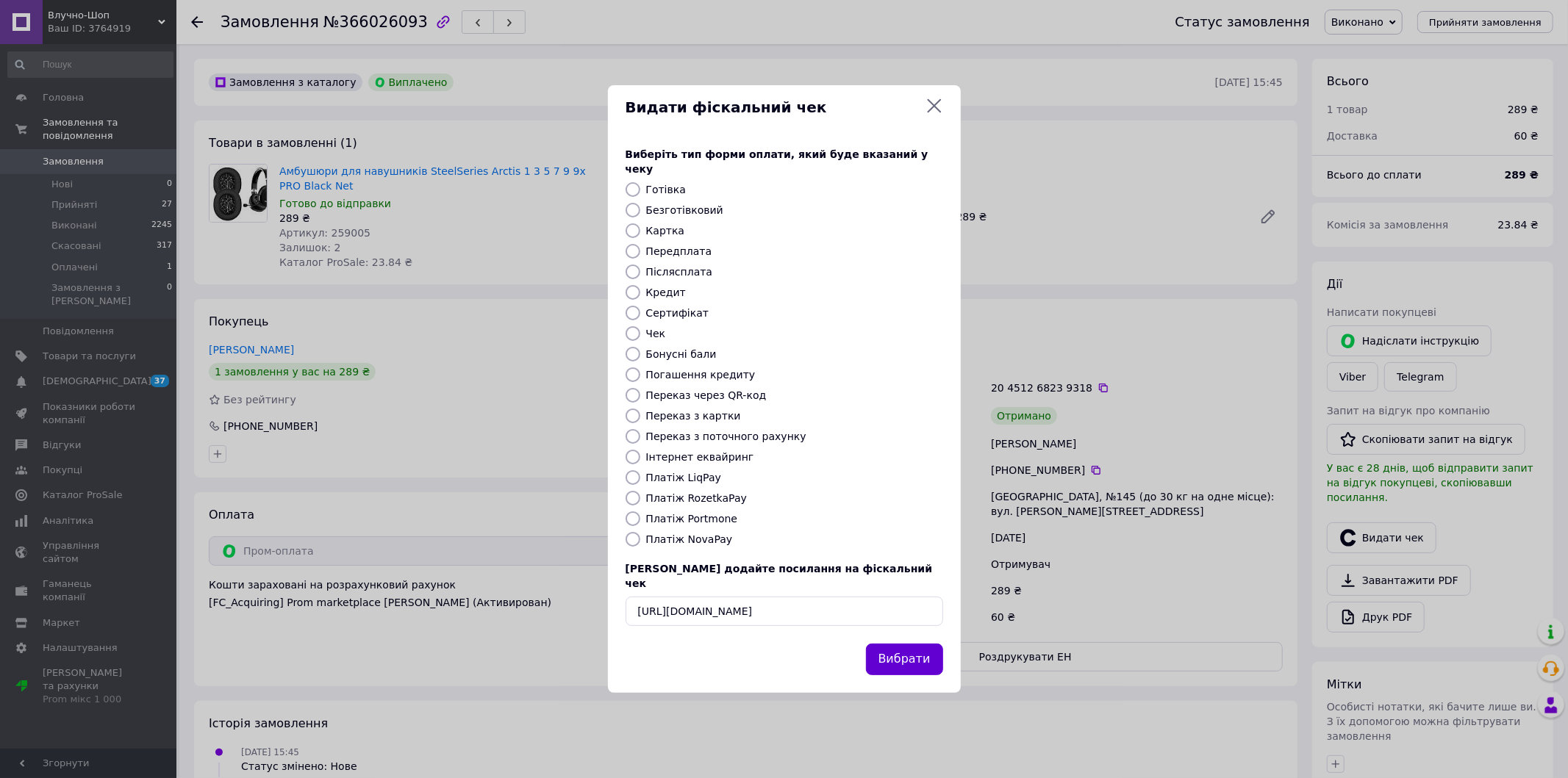
scroll to position [0, 0]
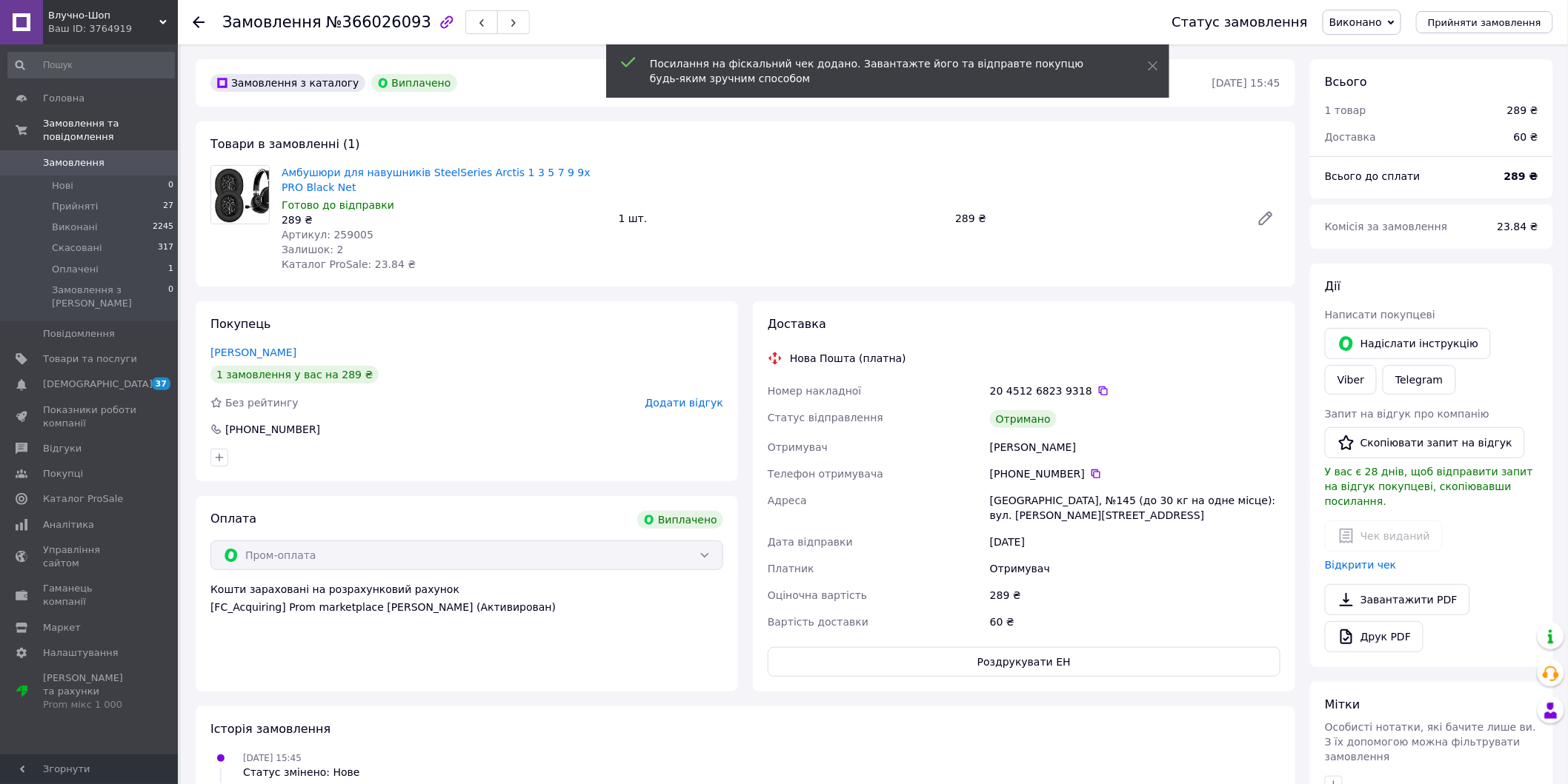
click at [204, 21] on use at bounding box center [198, 21] width 12 height 12
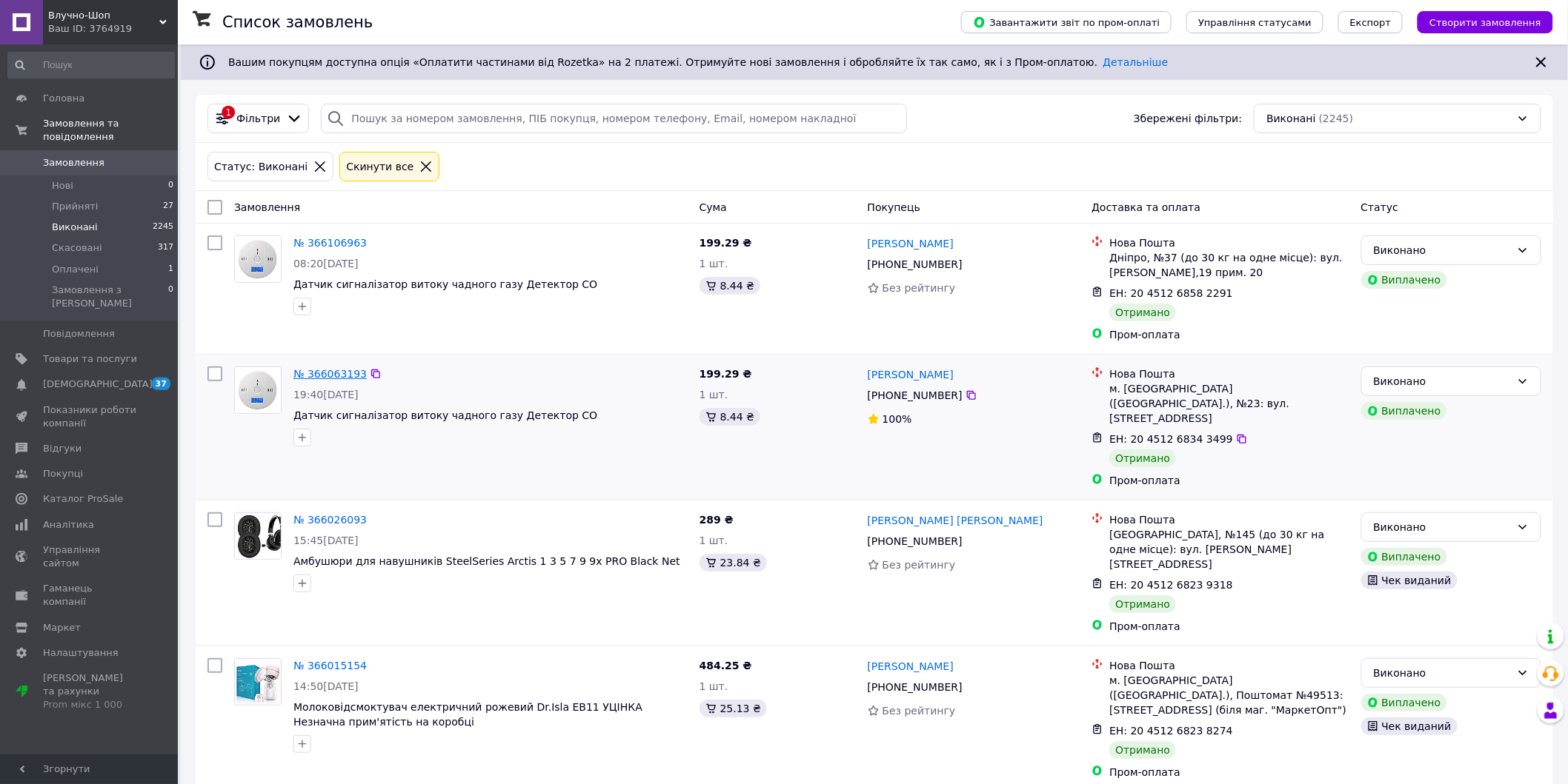
click at [340, 371] on link "№ 366063193" at bounding box center [330, 373] width 73 height 12
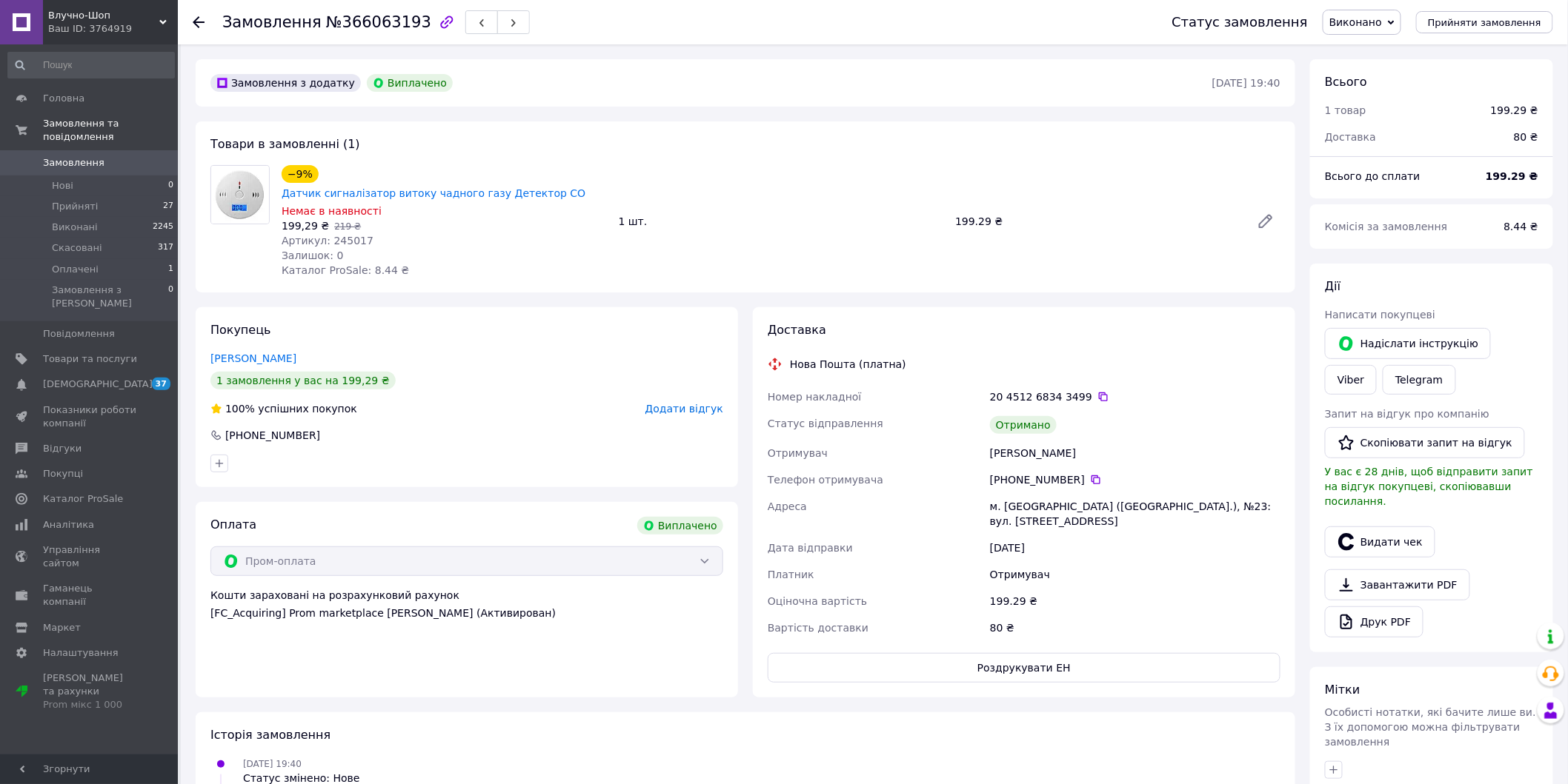
click at [338, 234] on span "Артикул: 245017" at bounding box center [327, 240] width 92 height 12
copy span "245017"
click at [1375, 526] on button "Видати чек" at bounding box center [1379, 541] width 110 height 31
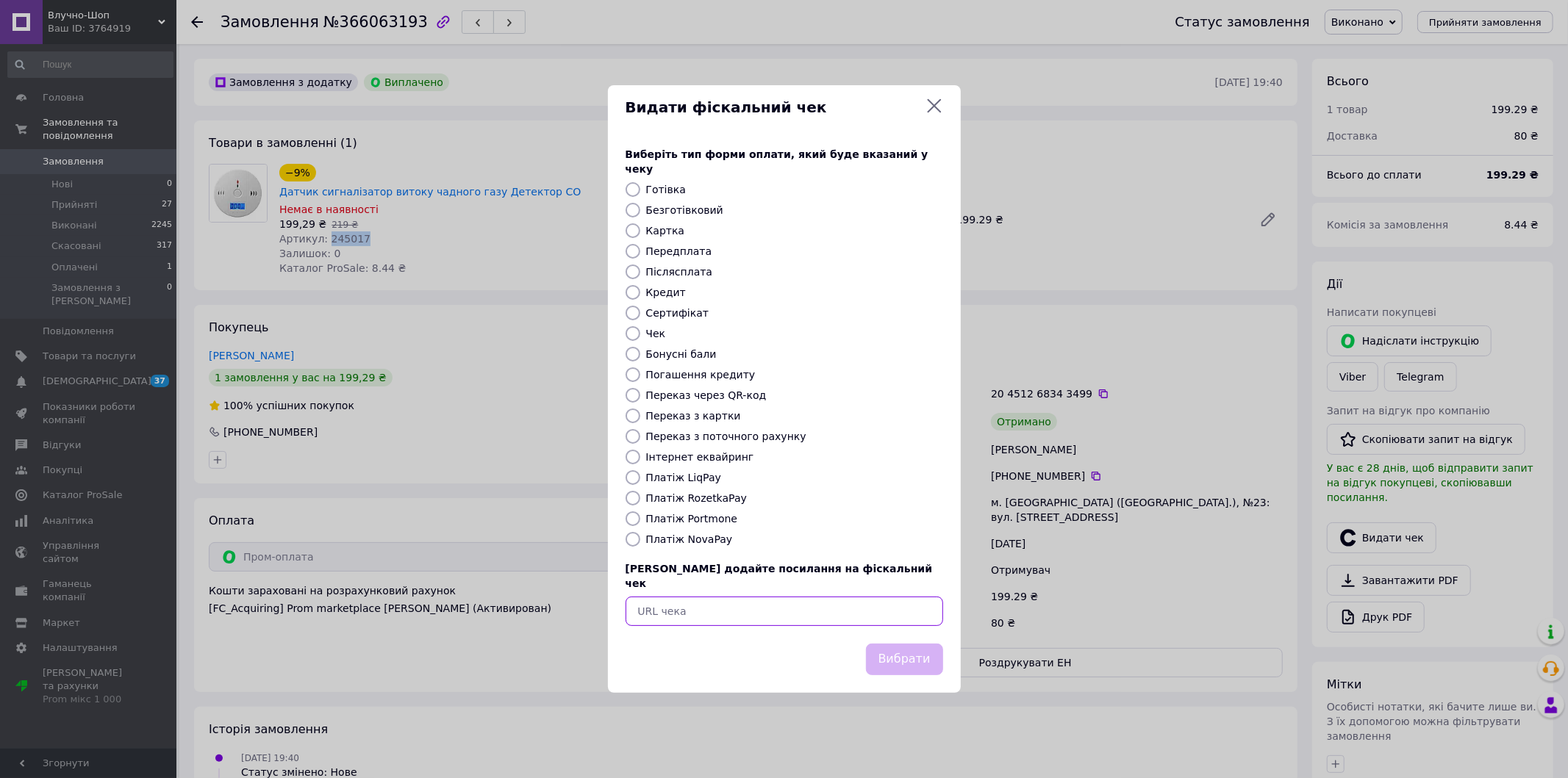
click at [843, 605] on input "text" at bounding box center [784, 611] width 317 height 29
paste input "https://check.checkbox.ua/2b6ac7dd-eb2e-41ce-bef9-fb9a224ca6de"
type input "https://check.checkbox.ua/2b6ac7dd-eb2e-41ce-bef9-fb9a224ca6de"
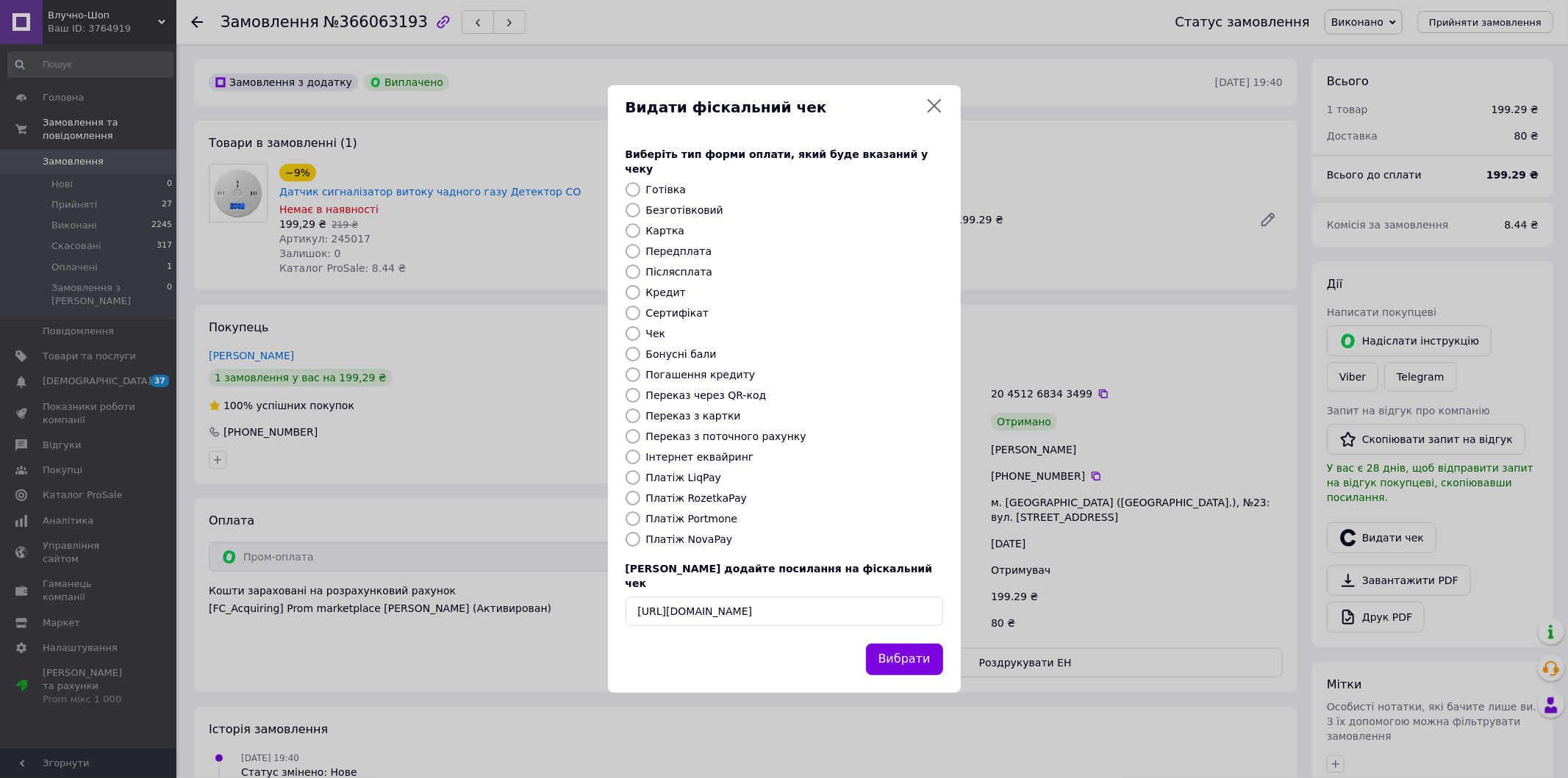
click at [899, 641] on div "Вибрати" at bounding box center [904, 660] width 84 height 37
click at [904, 644] on button "Вибрати" at bounding box center [904, 660] width 77 height 32
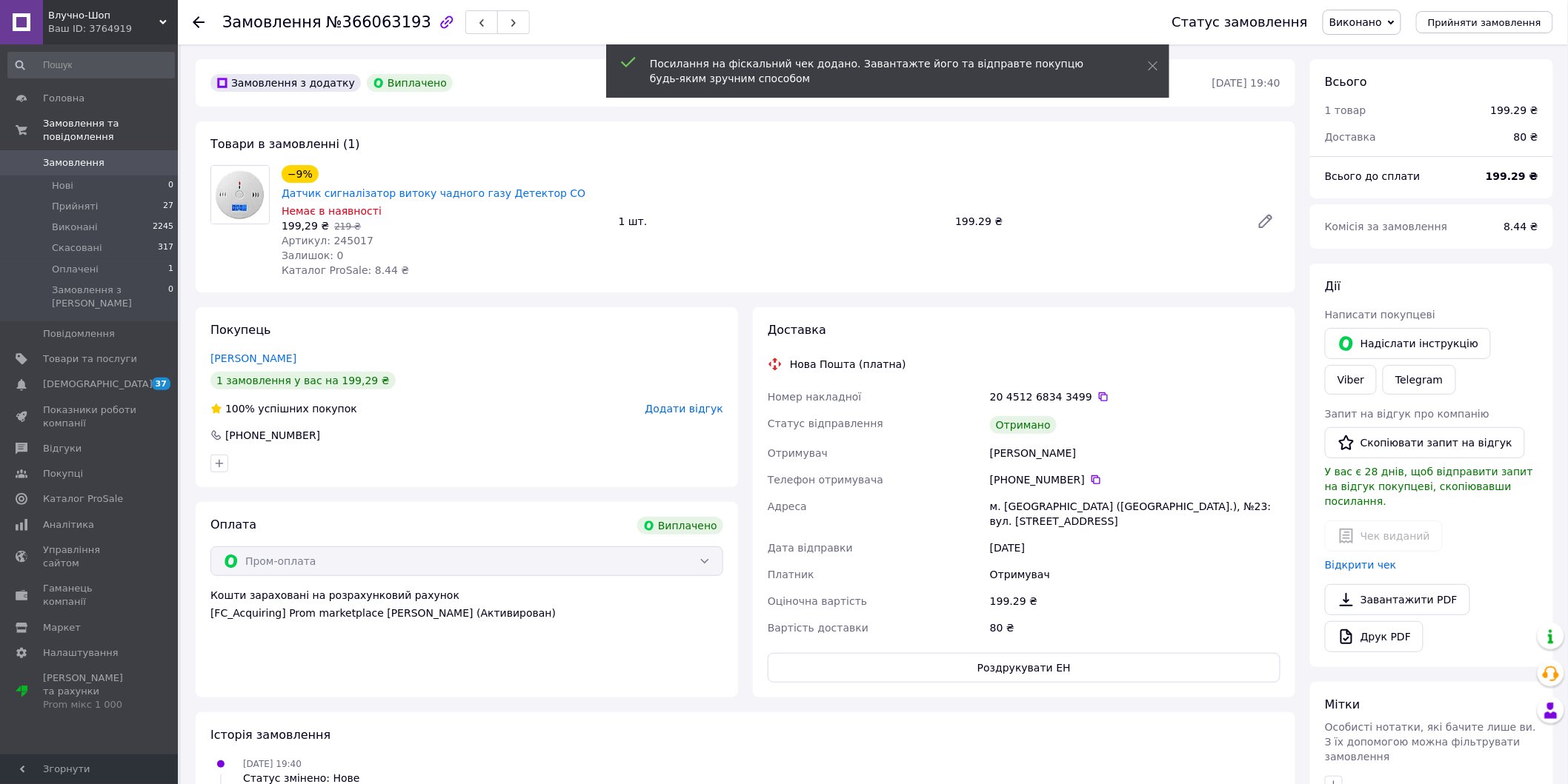
click at [200, 23] on icon at bounding box center [198, 21] width 12 height 12
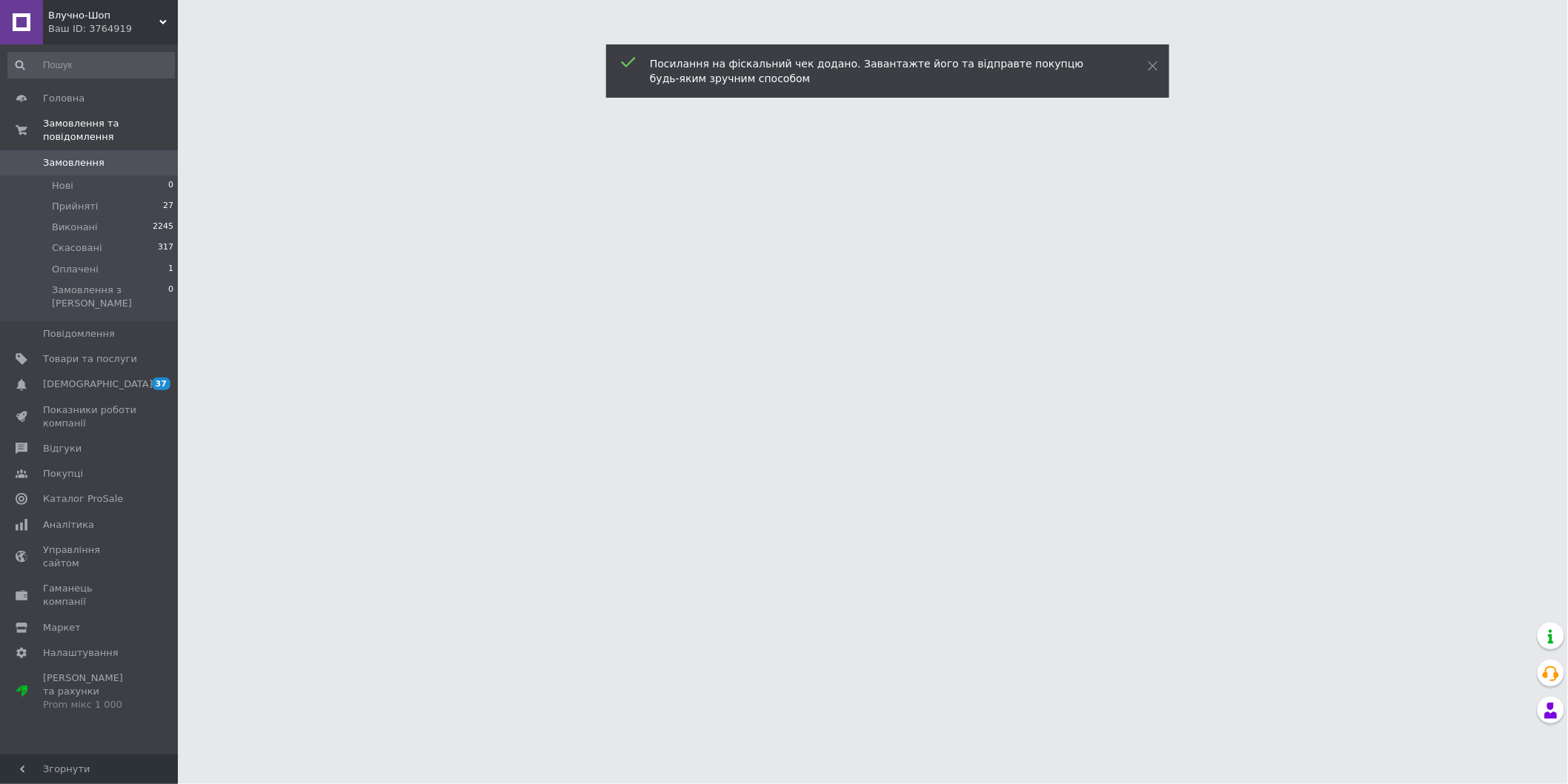
click at [200, 23] on div at bounding box center [784, 18] width 1568 height 37
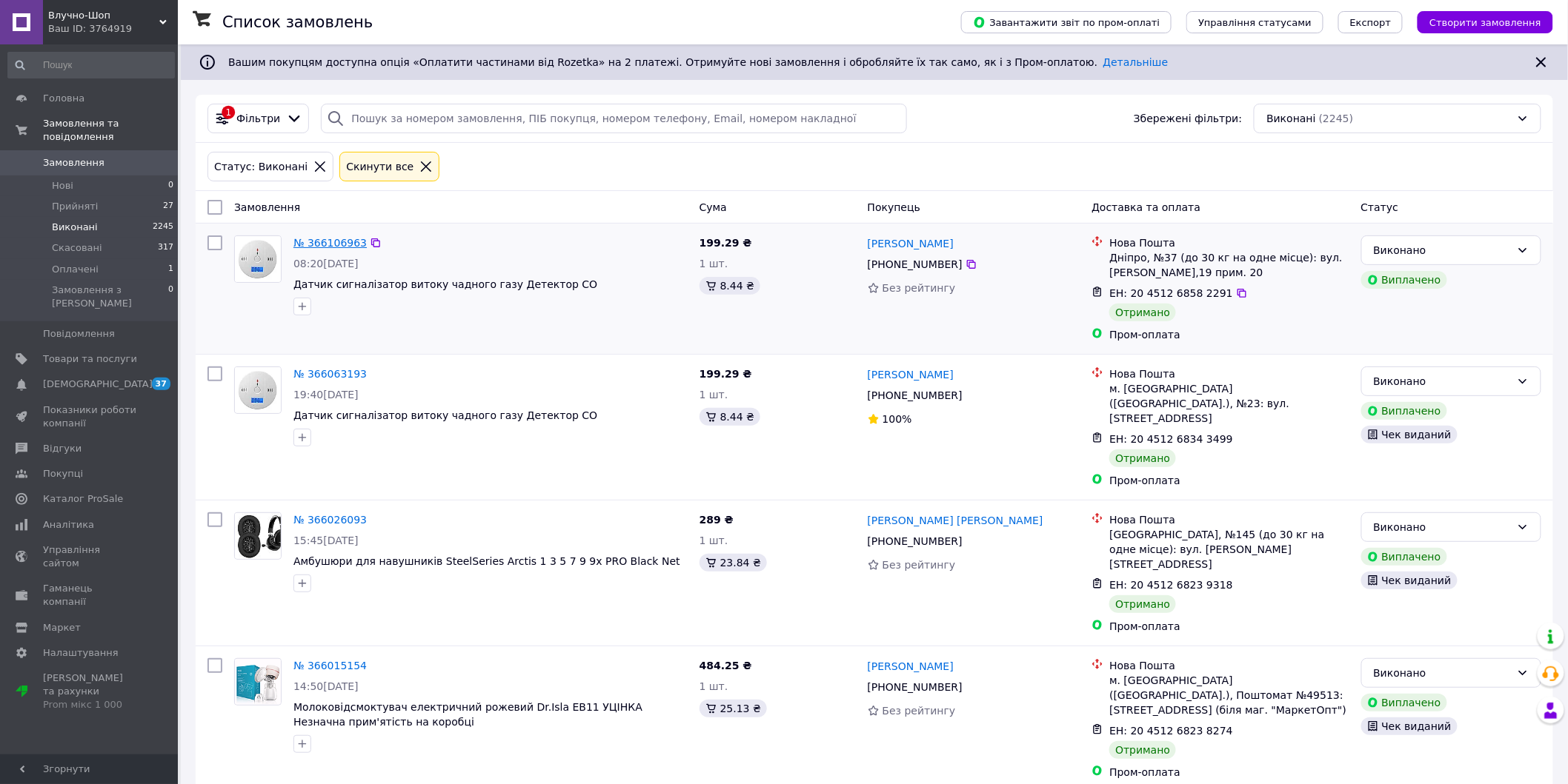
click at [335, 243] on link "№ 366106963" at bounding box center [330, 243] width 73 height 12
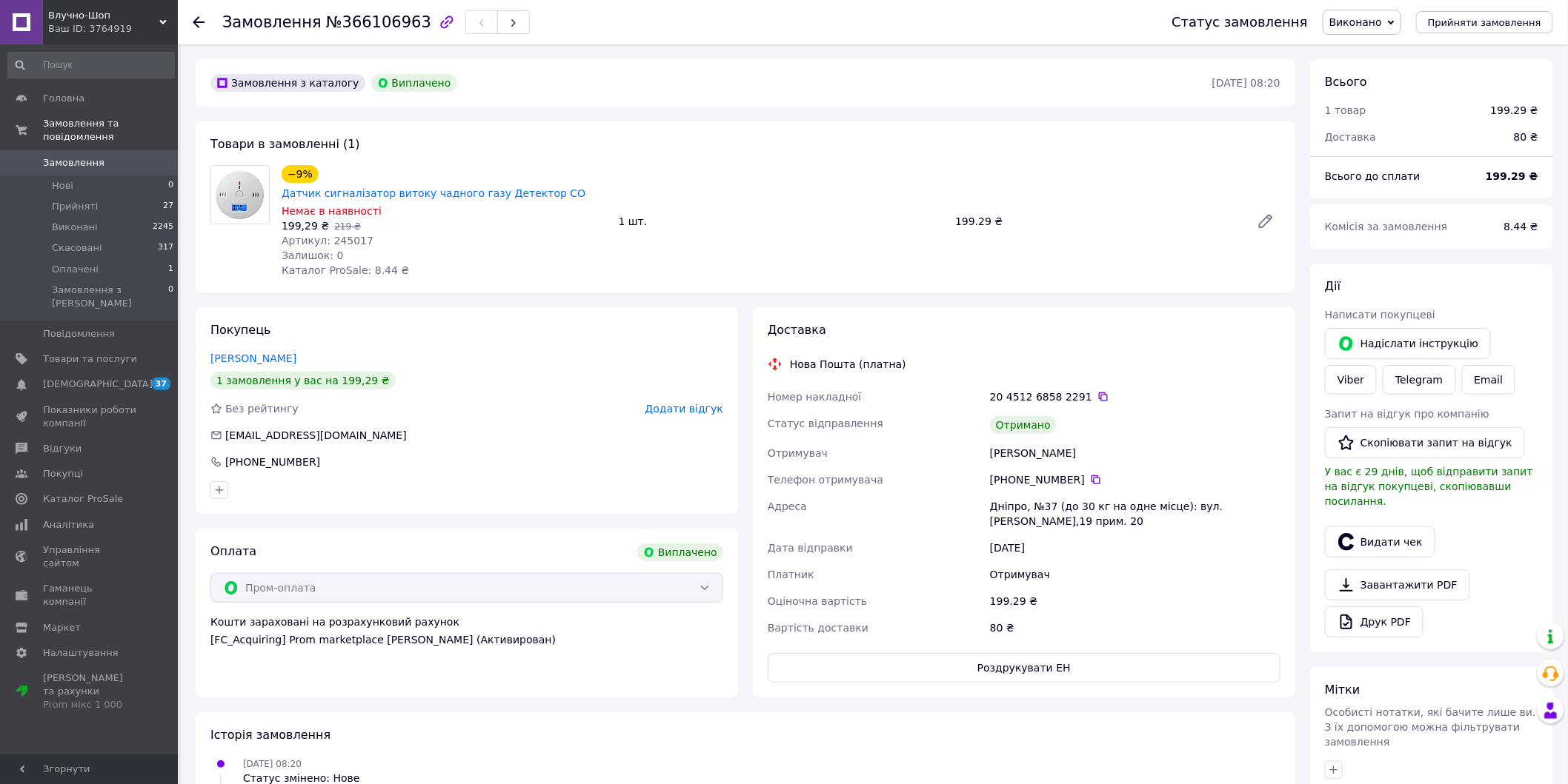
click at [340, 234] on span "Артикул: 245017" at bounding box center [327, 240] width 92 height 12
copy span "245017"
click at [1358, 532] on button "Видати чек" at bounding box center [1379, 541] width 110 height 31
click at [1398, 542] on div "Дії Написати покупцеві   Надіслати інструкцію Viber Telegram Email Запит на від…" at bounding box center [1431, 457] width 213 height 359
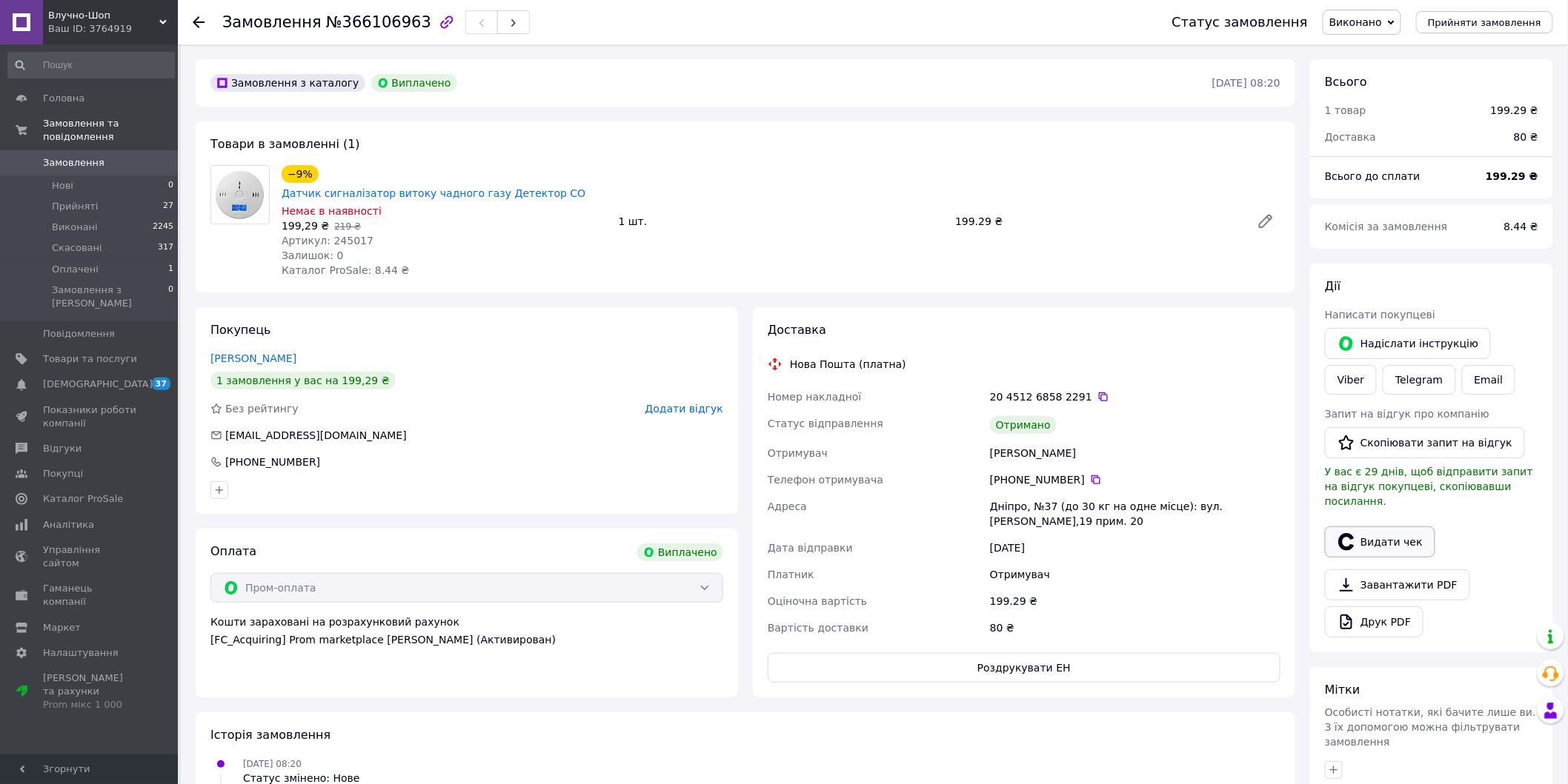
click at [1387, 528] on button "Видати чек" at bounding box center [1379, 541] width 110 height 31
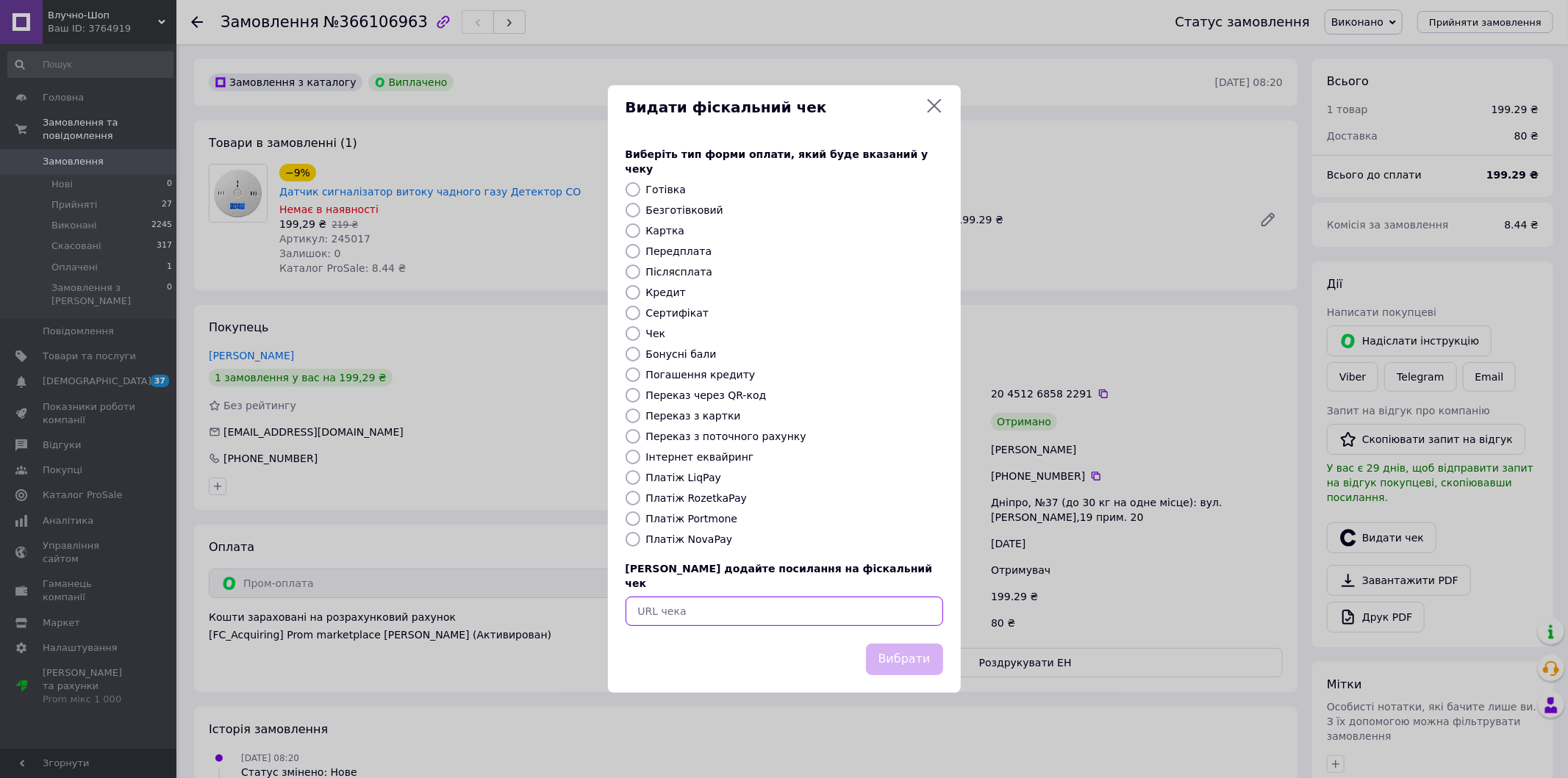
click at [798, 607] on input "text" at bounding box center [784, 611] width 317 height 29
paste input "https://check.checkbox.ua/3d8a8343-193a-4d95-8026-7e075f478157"
type input "https://check.checkbox.ua/3d8a8343-193a-4d95-8026-7e075f478157"
click at [905, 650] on button "Вибрати" at bounding box center [904, 660] width 77 height 32
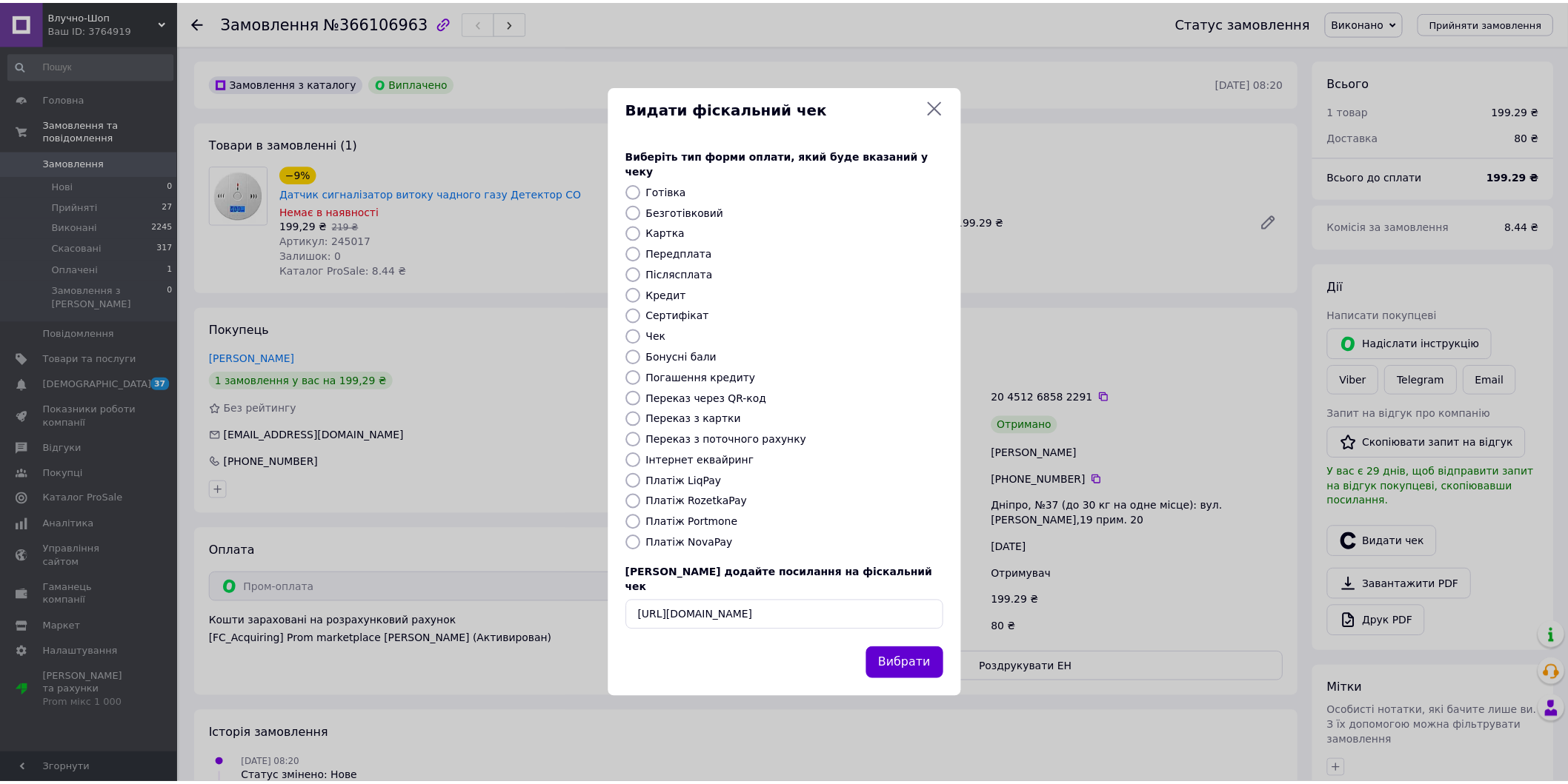
scroll to position [0, 0]
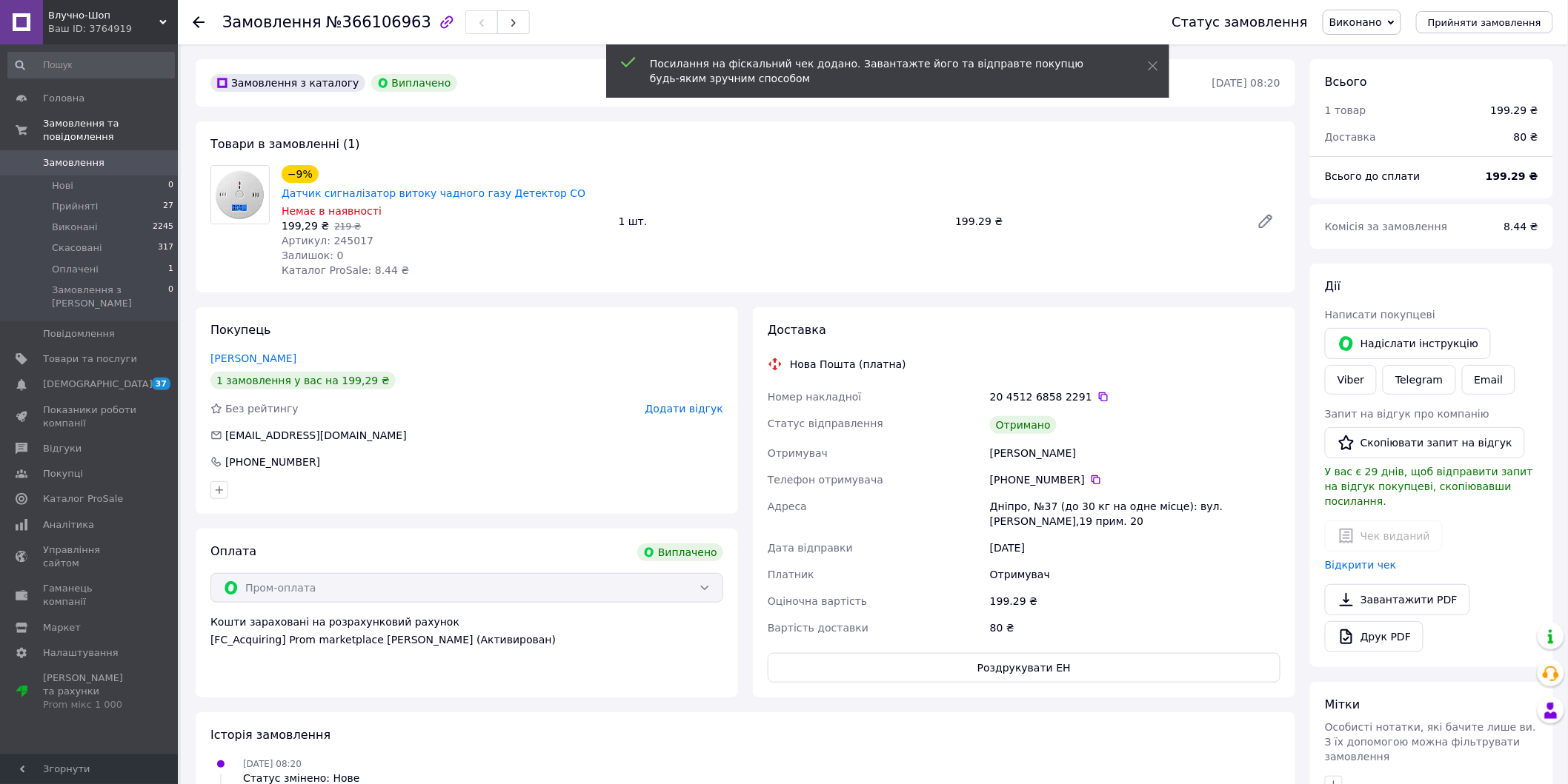
click at [202, 19] on icon at bounding box center [198, 21] width 12 height 12
click at [202, 19] on div "Замовлення №366106963 Статус замовлення Виконано Прийнято Скасовано Оплачено Пр…" at bounding box center [784, 567] width 1568 height 1136
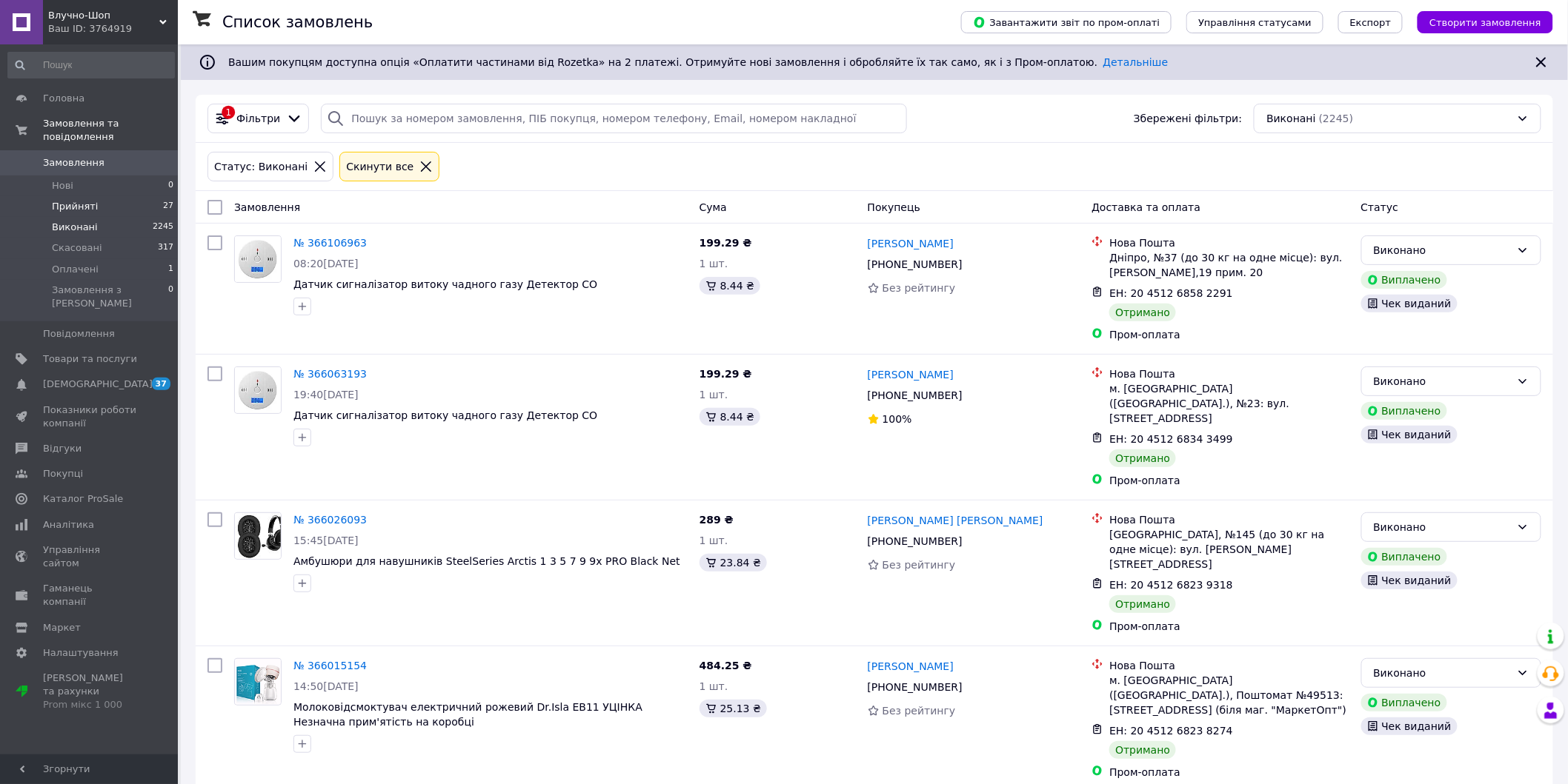
click at [90, 200] on span "Прийняті" at bounding box center [74, 206] width 46 height 13
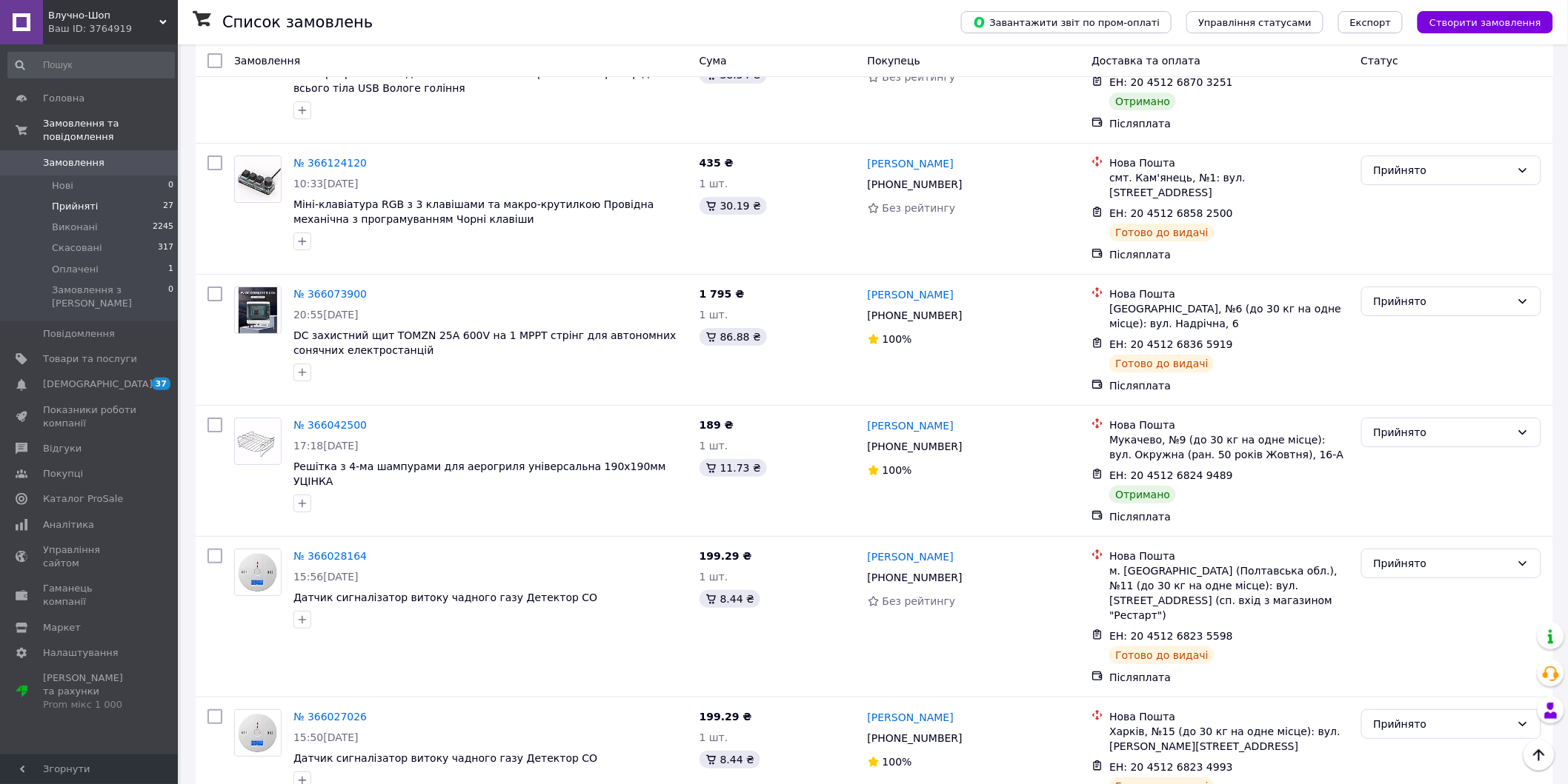
scroll to position [2119, 0]
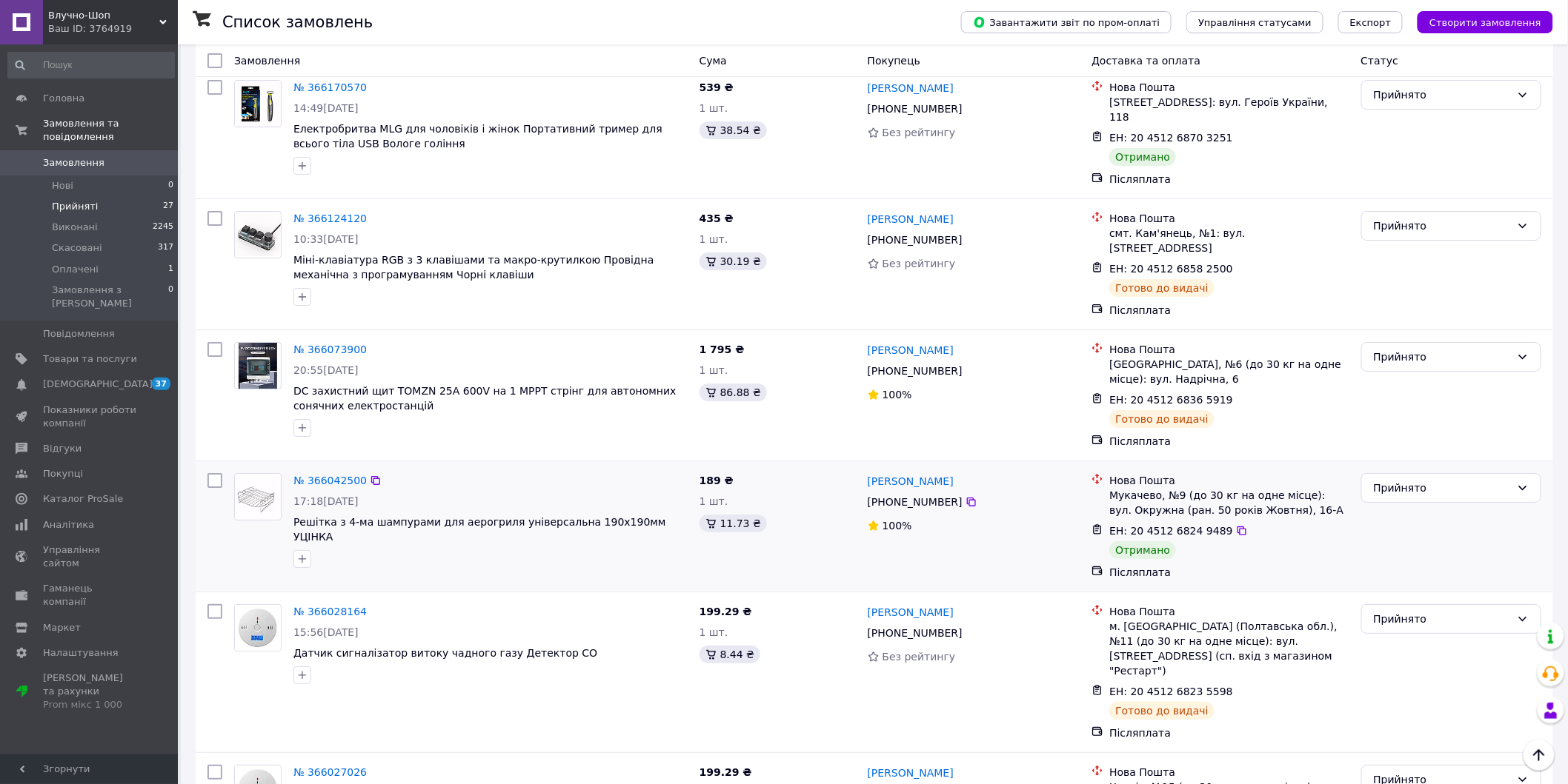
click at [827, 467] on div "189 ₴ 1 шт. 11.73 ₴" at bounding box center [777, 526] width 168 height 118
click at [334, 474] on link "№ 366042500" at bounding box center [330, 480] width 73 height 12
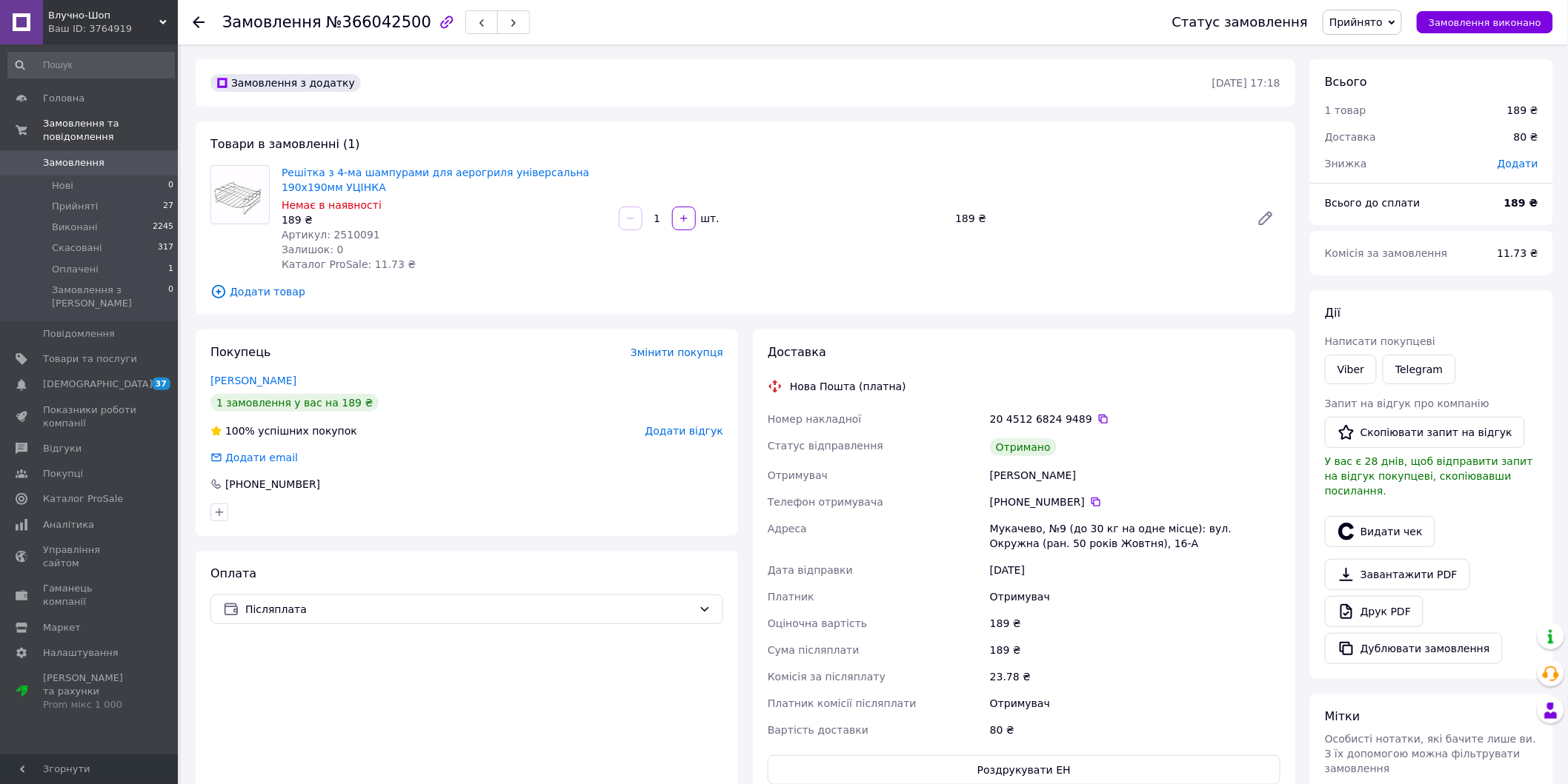
click at [343, 238] on span "Артикул: 2510091" at bounding box center [330, 234] width 99 height 12
copy span "2510091"
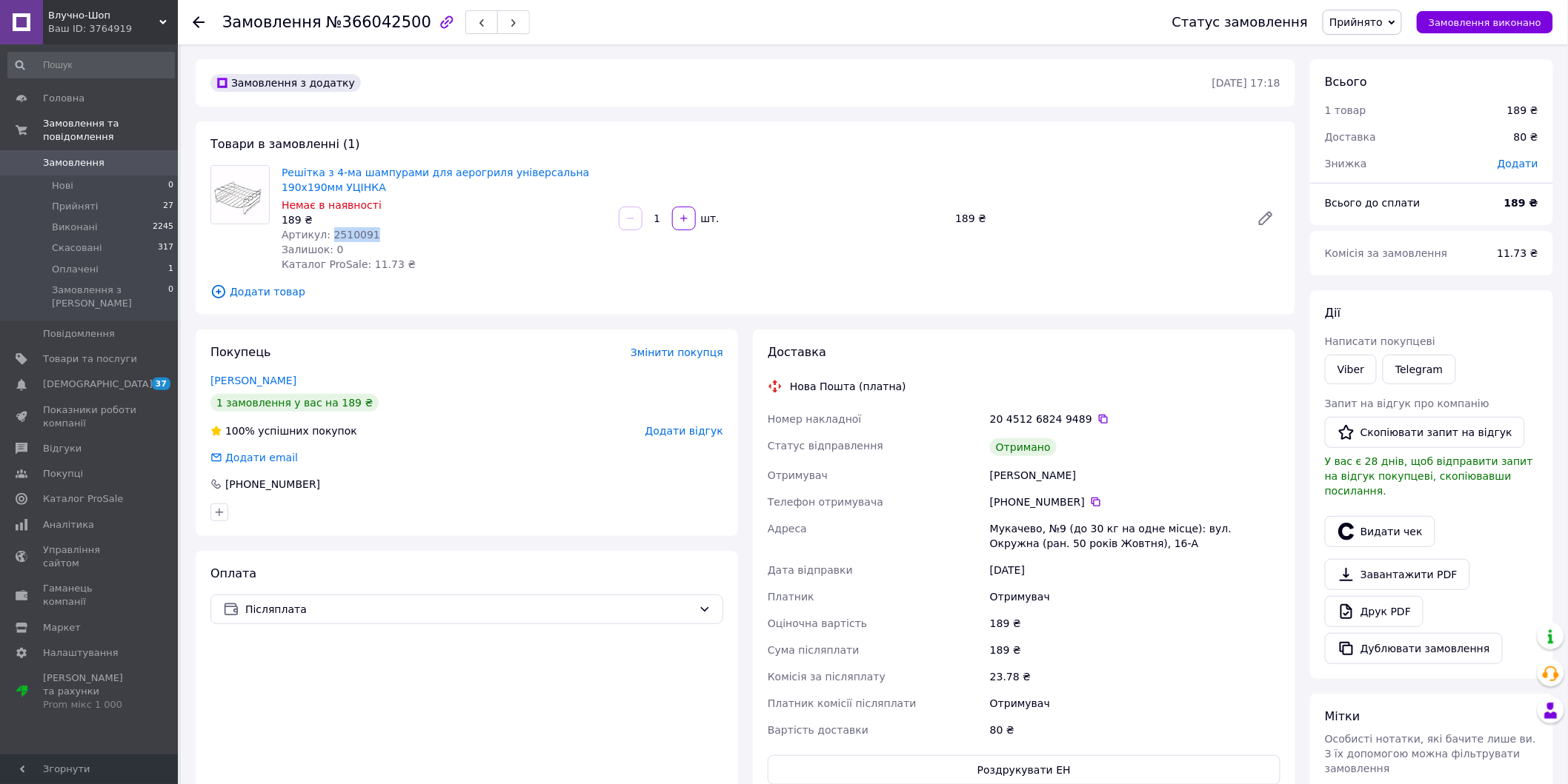
copy span "2510091"
click at [1394, 529] on button "Видати чек" at bounding box center [1379, 532] width 110 height 31
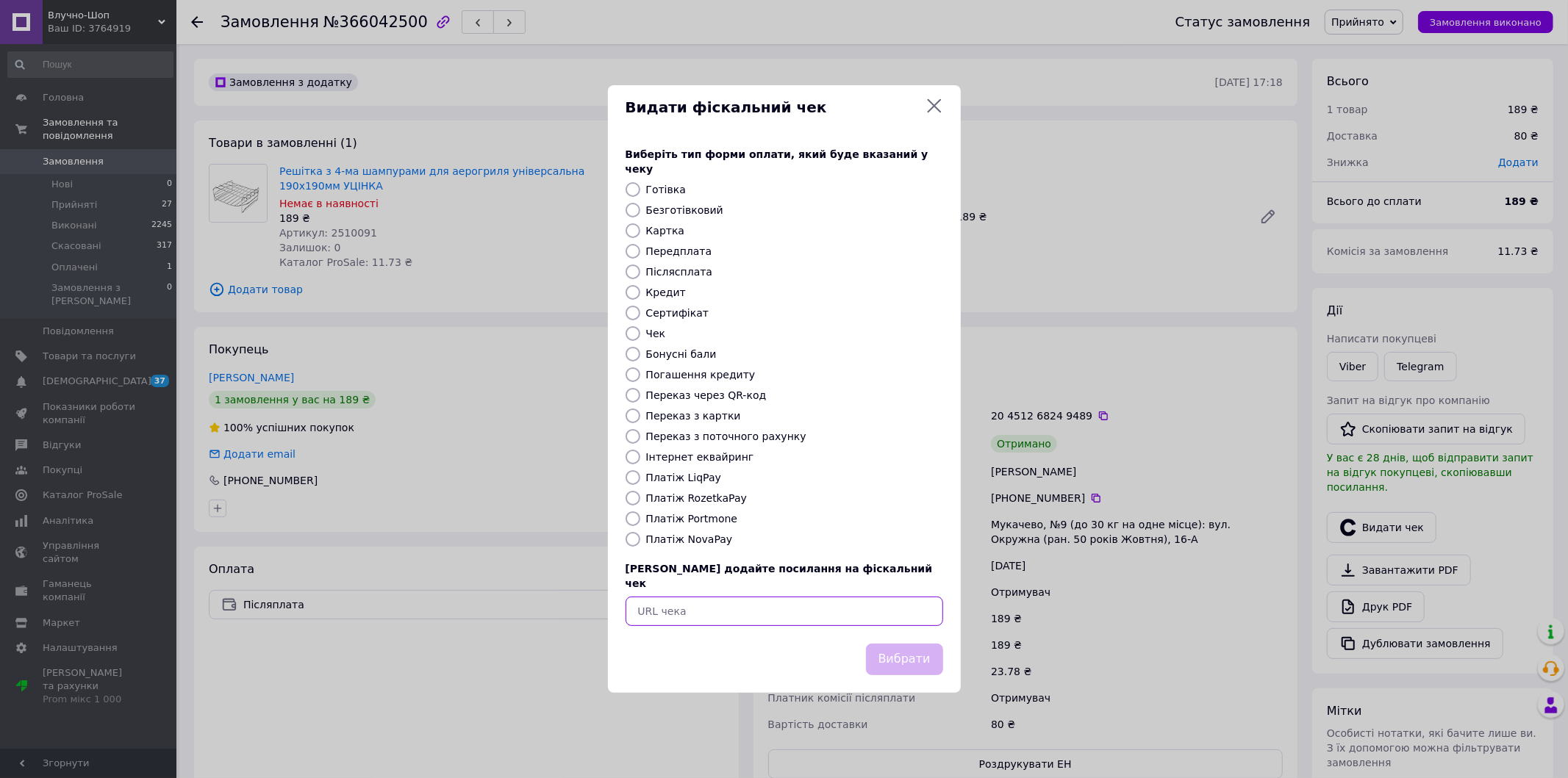
click at [794, 607] on input "text" at bounding box center [784, 611] width 317 height 29
paste input "https://check.checkbox.ua/d09972b9-5ee7-45fd-af9f-b0e9fdd3a2c7"
type input "https://check.checkbox.ua/d09972b9-5ee7-45fd-af9f-b0e9fdd3a2c7"
click at [912, 644] on button "Вибрати" at bounding box center [904, 660] width 77 height 32
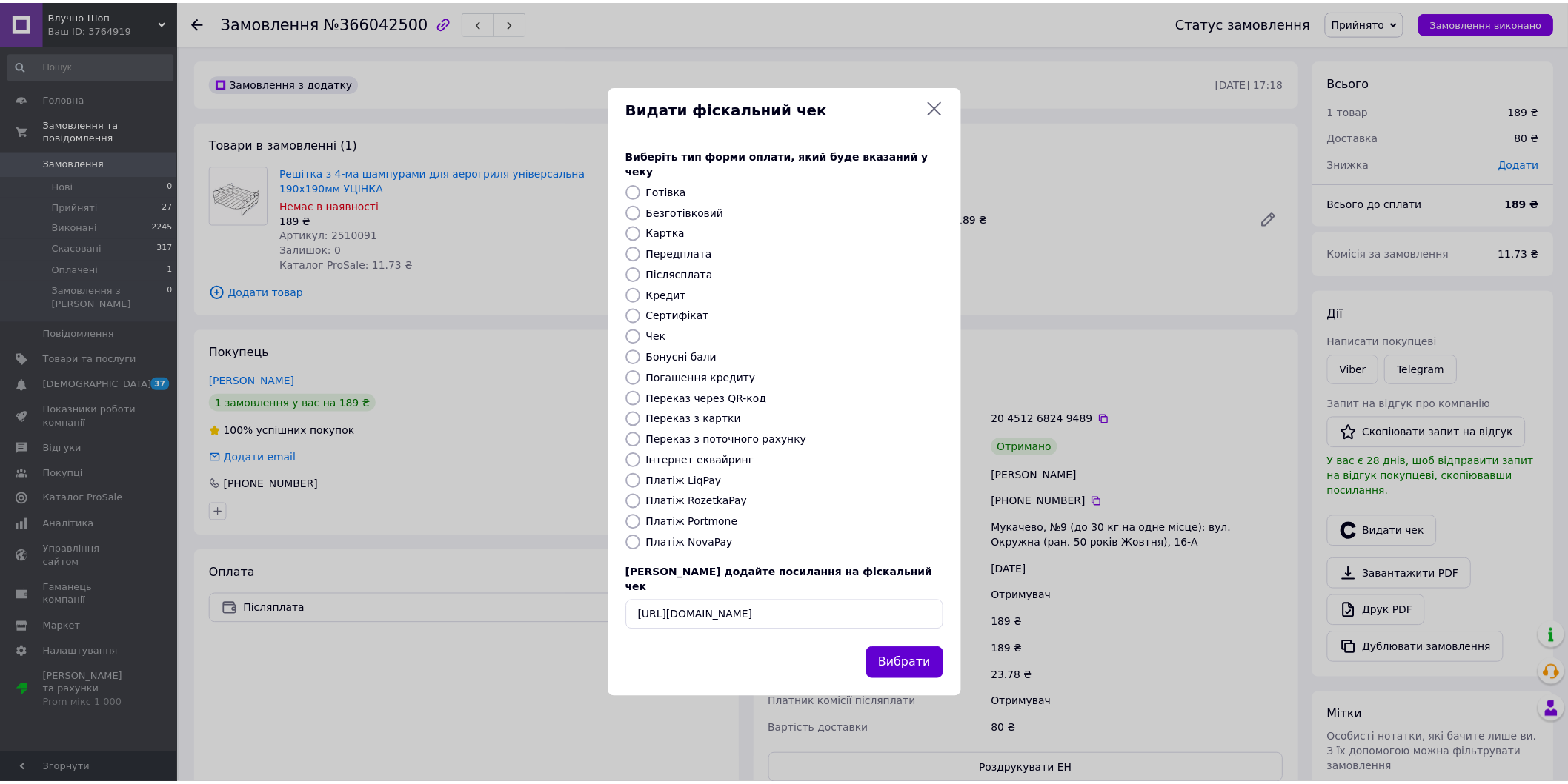
scroll to position [0, 0]
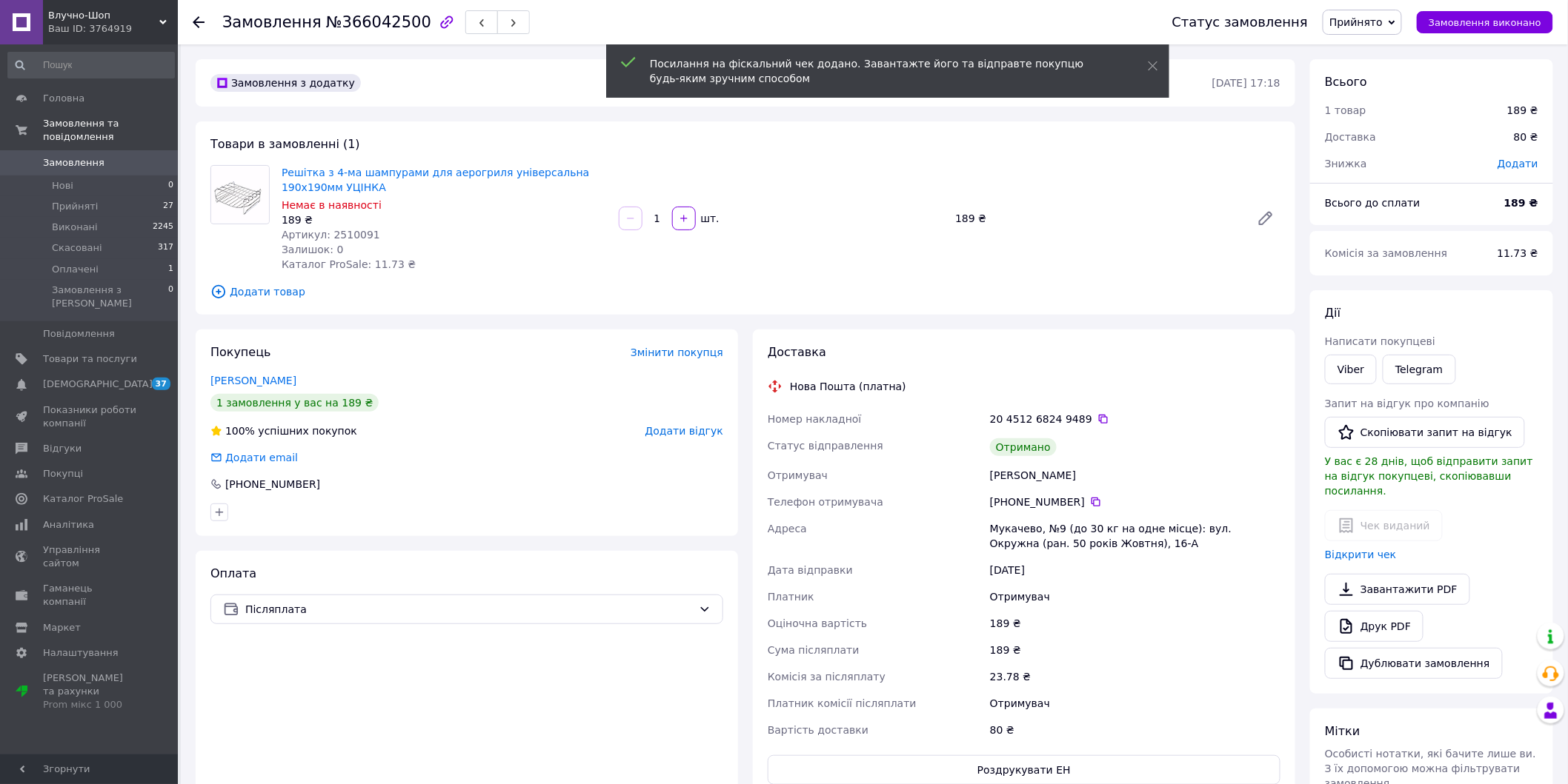
click at [201, 23] on icon at bounding box center [198, 21] width 12 height 12
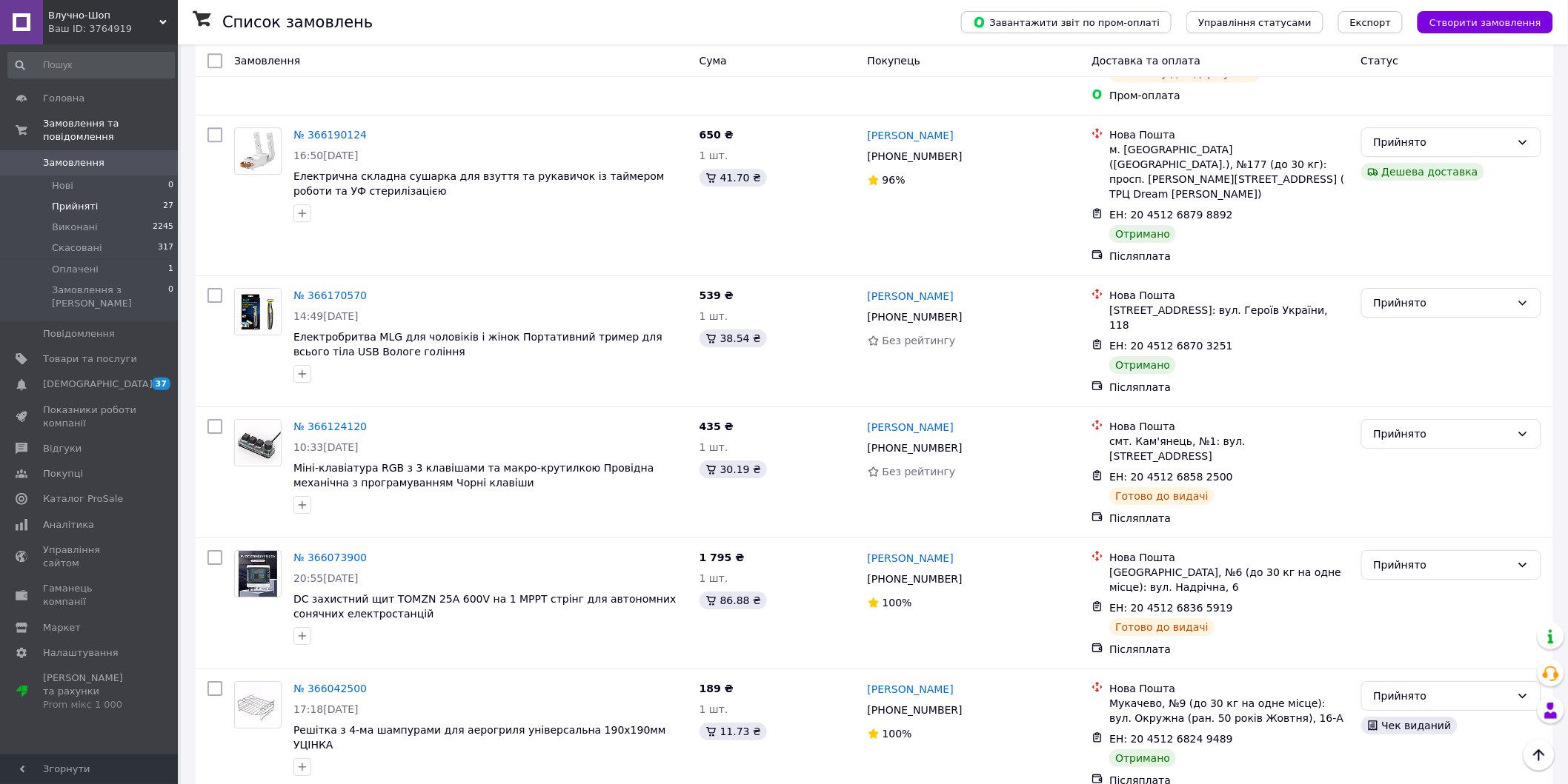
scroll to position [1900, 0]
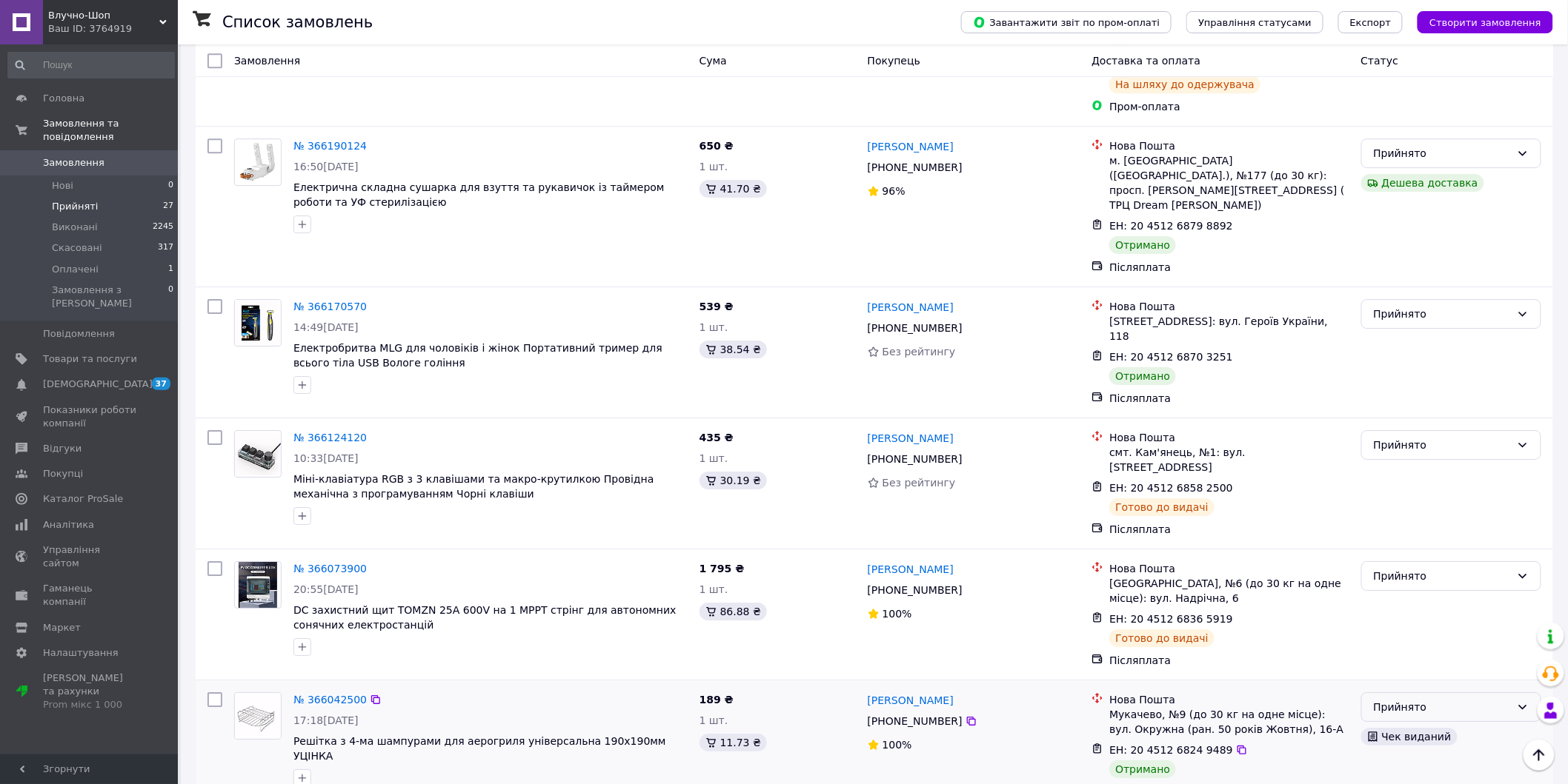
click at [1411, 693] on div "Прийнято" at bounding box center [1451, 707] width 180 height 30
click at [1410, 496] on li "Виконано" at bounding box center [1452, 501] width 179 height 27
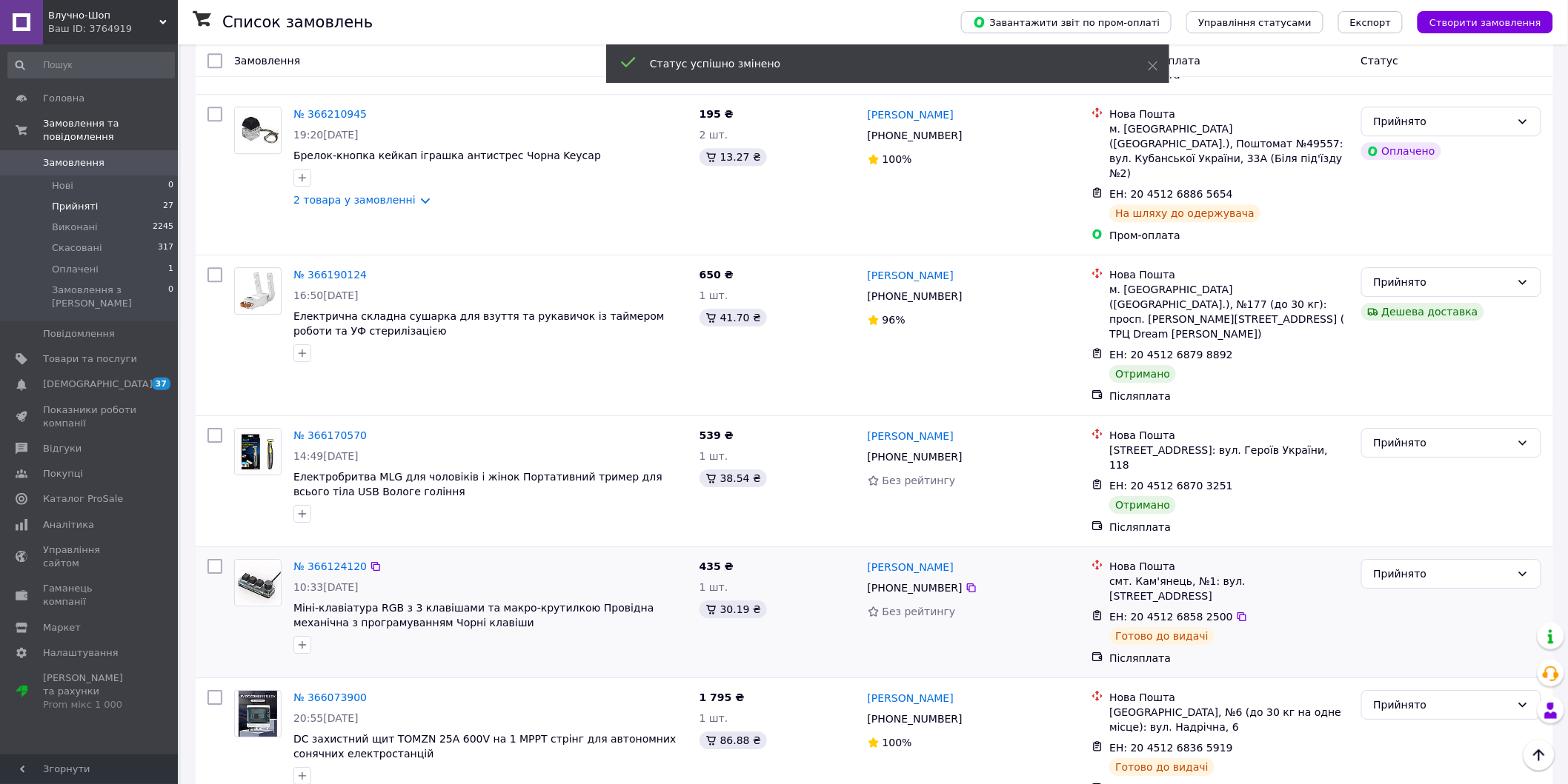
scroll to position [1736, 0]
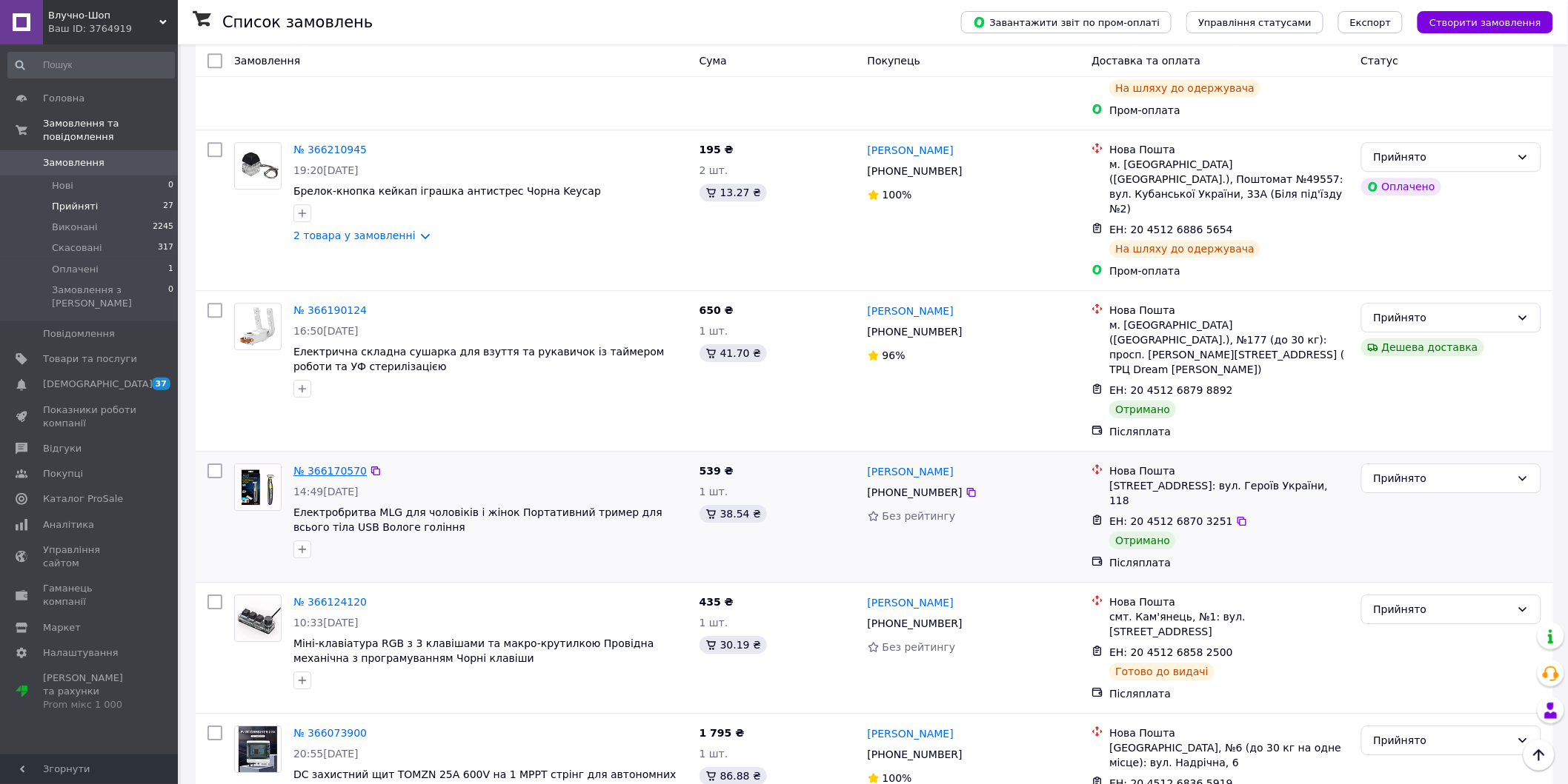
click at [297, 465] on link "№ 366170570" at bounding box center [330, 471] width 73 height 12
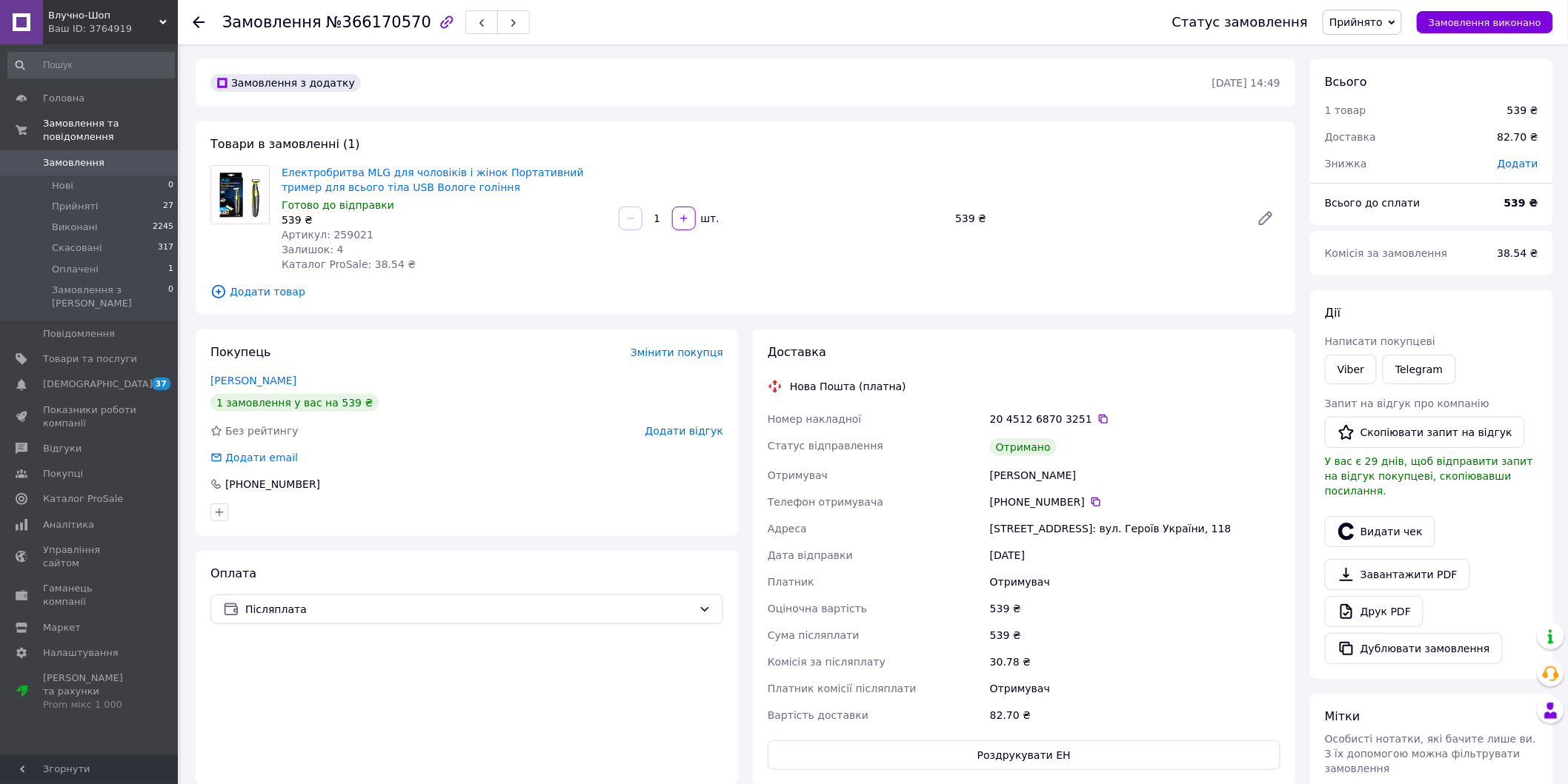
click at [341, 227] on div "Артикул: 259021" at bounding box center [443, 234] width 325 height 15
click at [343, 233] on span "Артикул: 259021" at bounding box center [327, 234] width 92 height 12
click at [347, 239] on span "Артикул: 259021" at bounding box center [327, 234] width 92 height 12
copy span "259021"
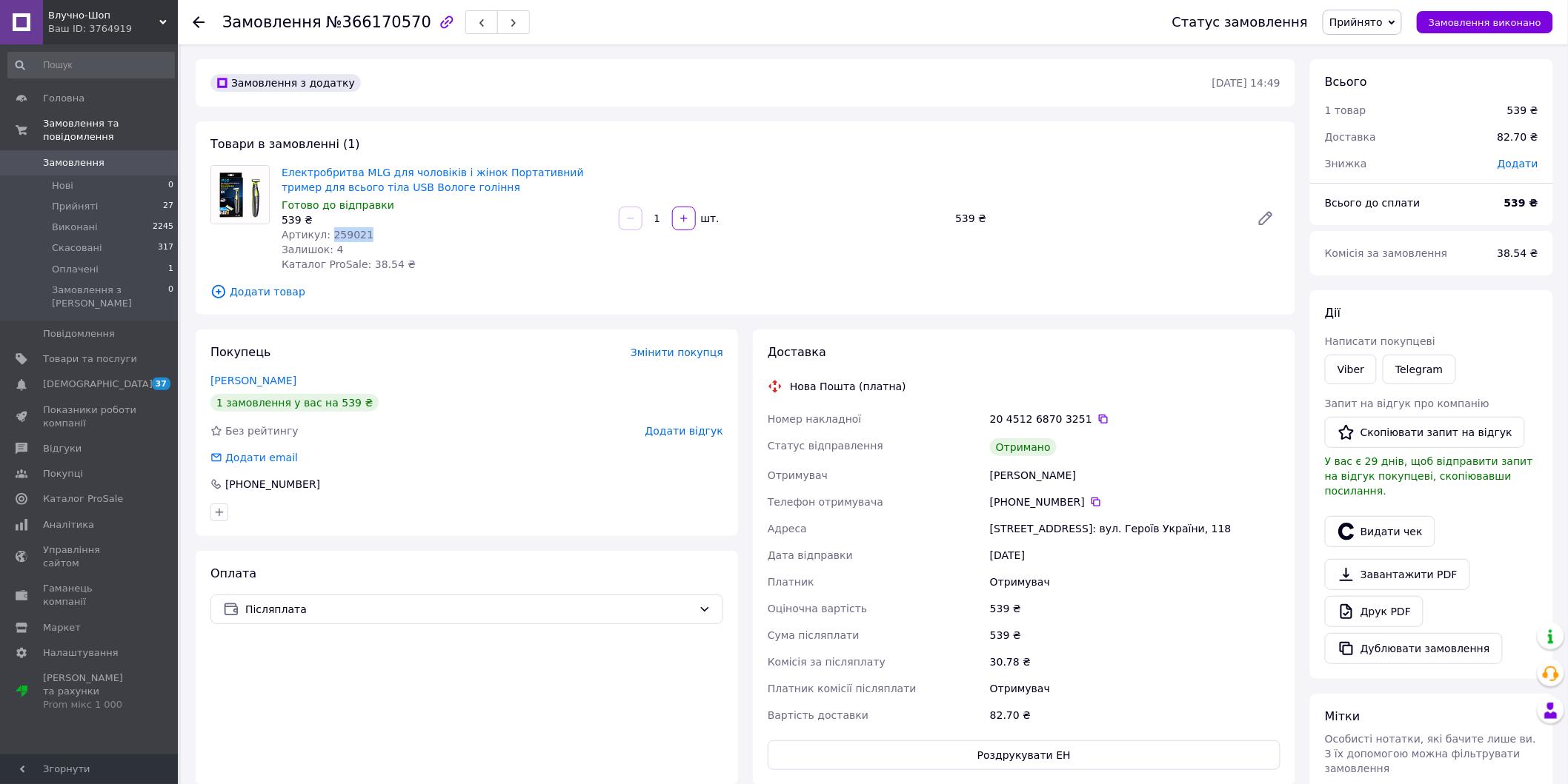
copy span "259021"
click at [1387, 517] on button "Видати чек" at bounding box center [1379, 532] width 110 height 31
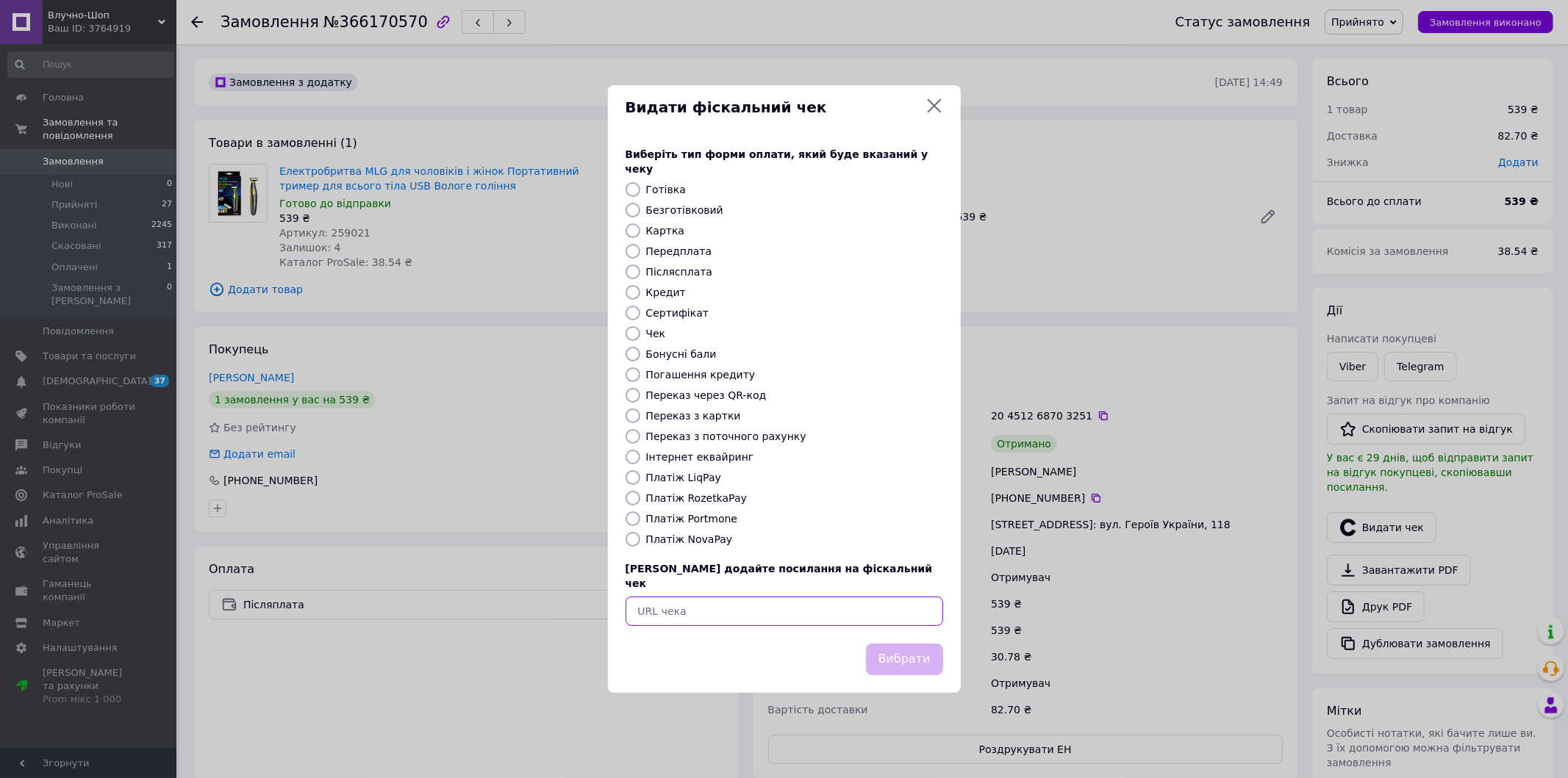
click at [914, 597] on input "text" at bounding box center [784, 611] width 317 height 29
paste input "https://check.checkbox.ua/36c7d1b6-87fd-4f0f-882f-a922f57491ba"
type input "https://check.checkbox.ua/36c7d1b6-87fd-4f0f-882f-a922f57491ba"
click at [917, 646] on button "Вибрати" at bounding box center [904, 660] width 77 height 32
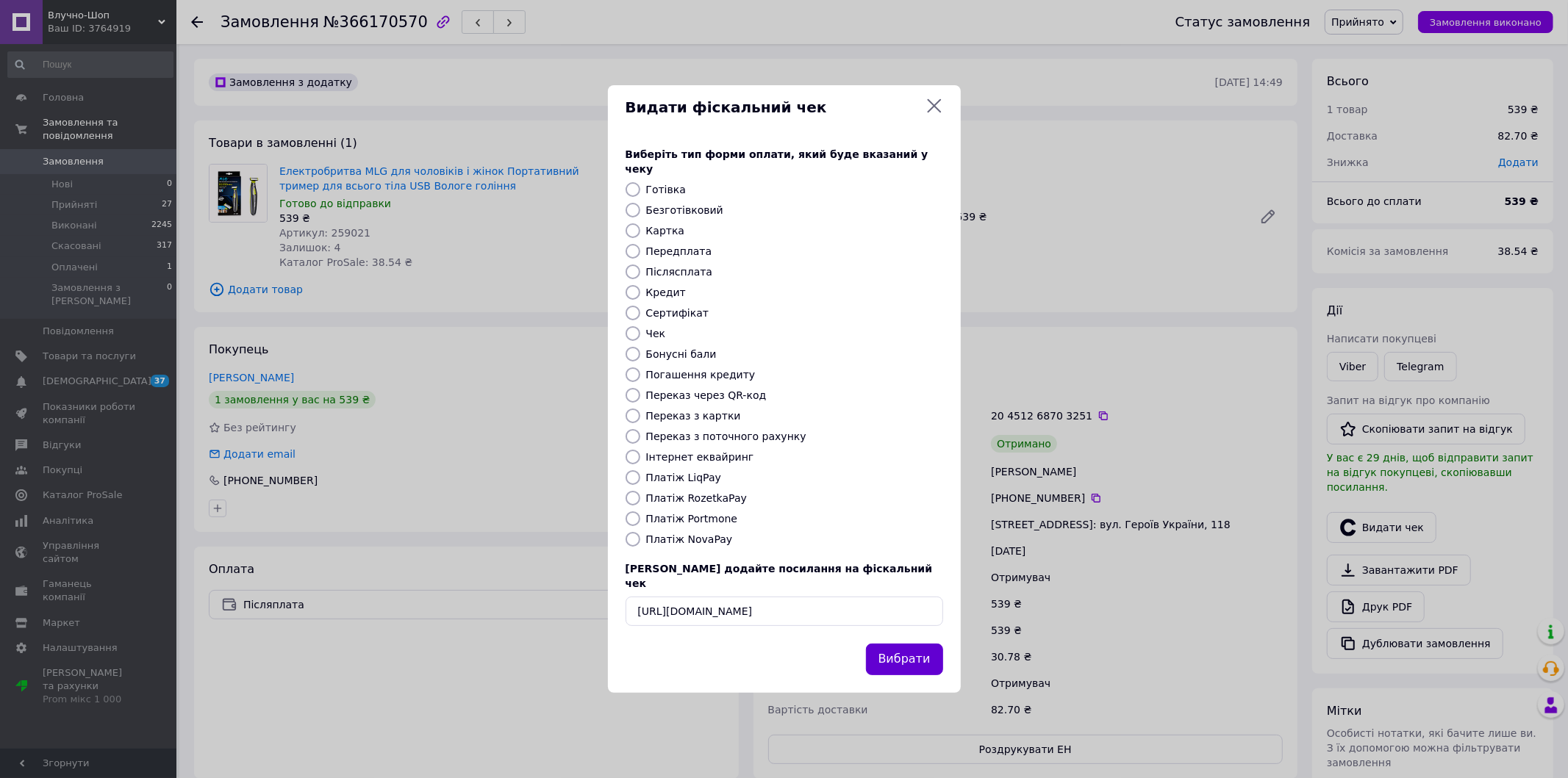
click at [917, 646] on div "Вибрати" at bounding box center [904, 660] width 84 height 37
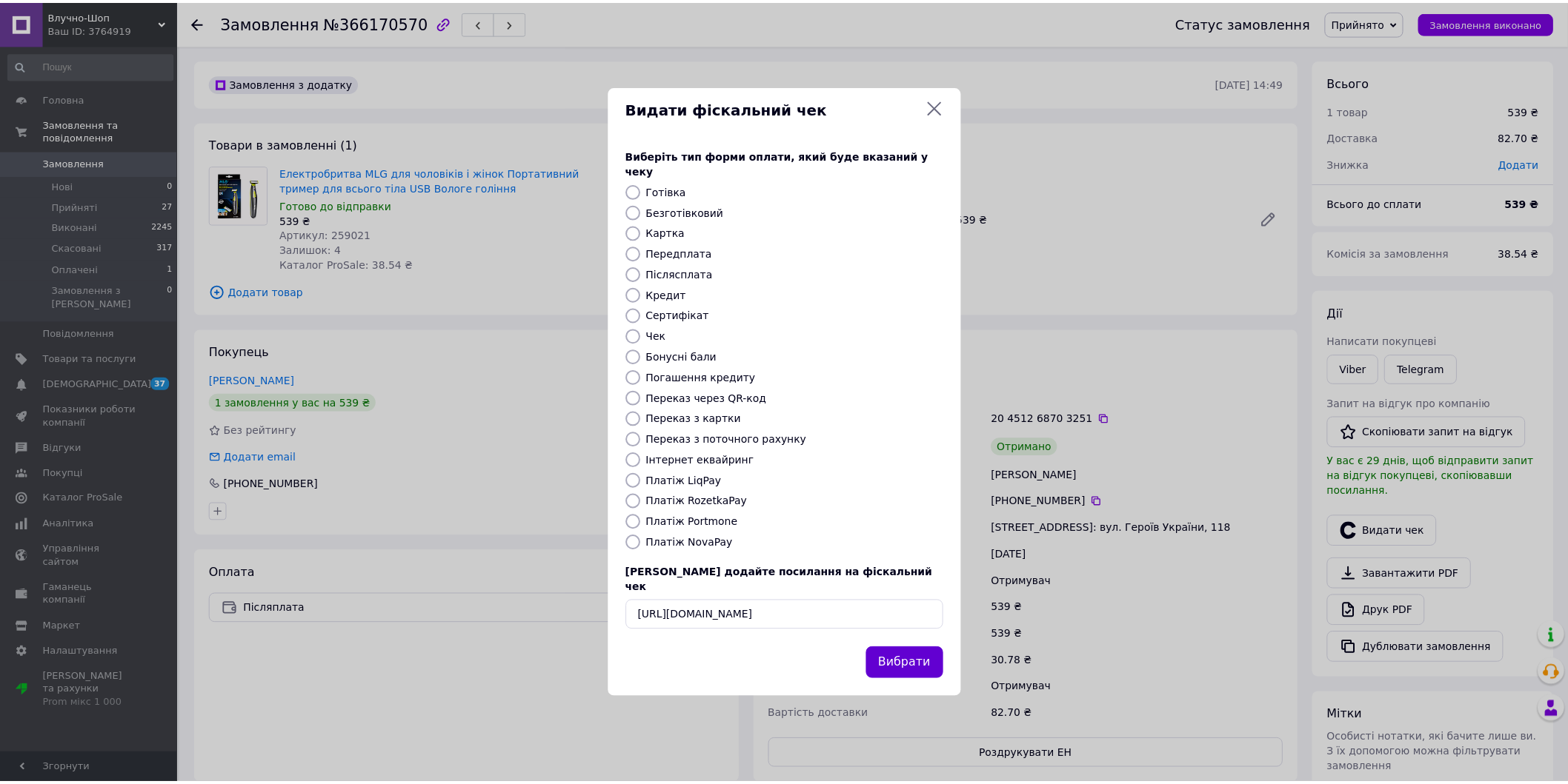
scroll to position [0, 0]
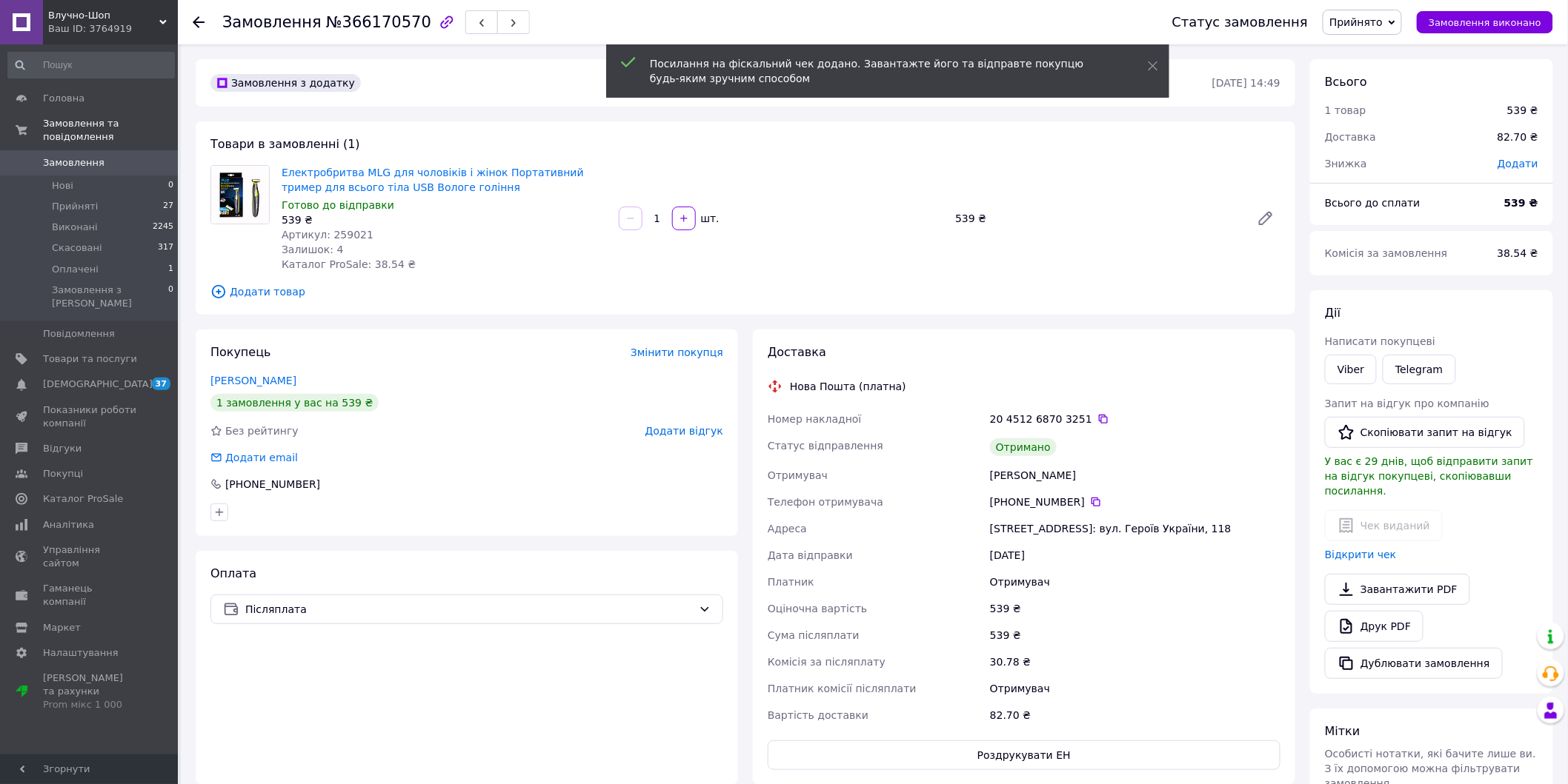
click at [202, 29] on div at bounding box center [198, 22] width 12 height 15
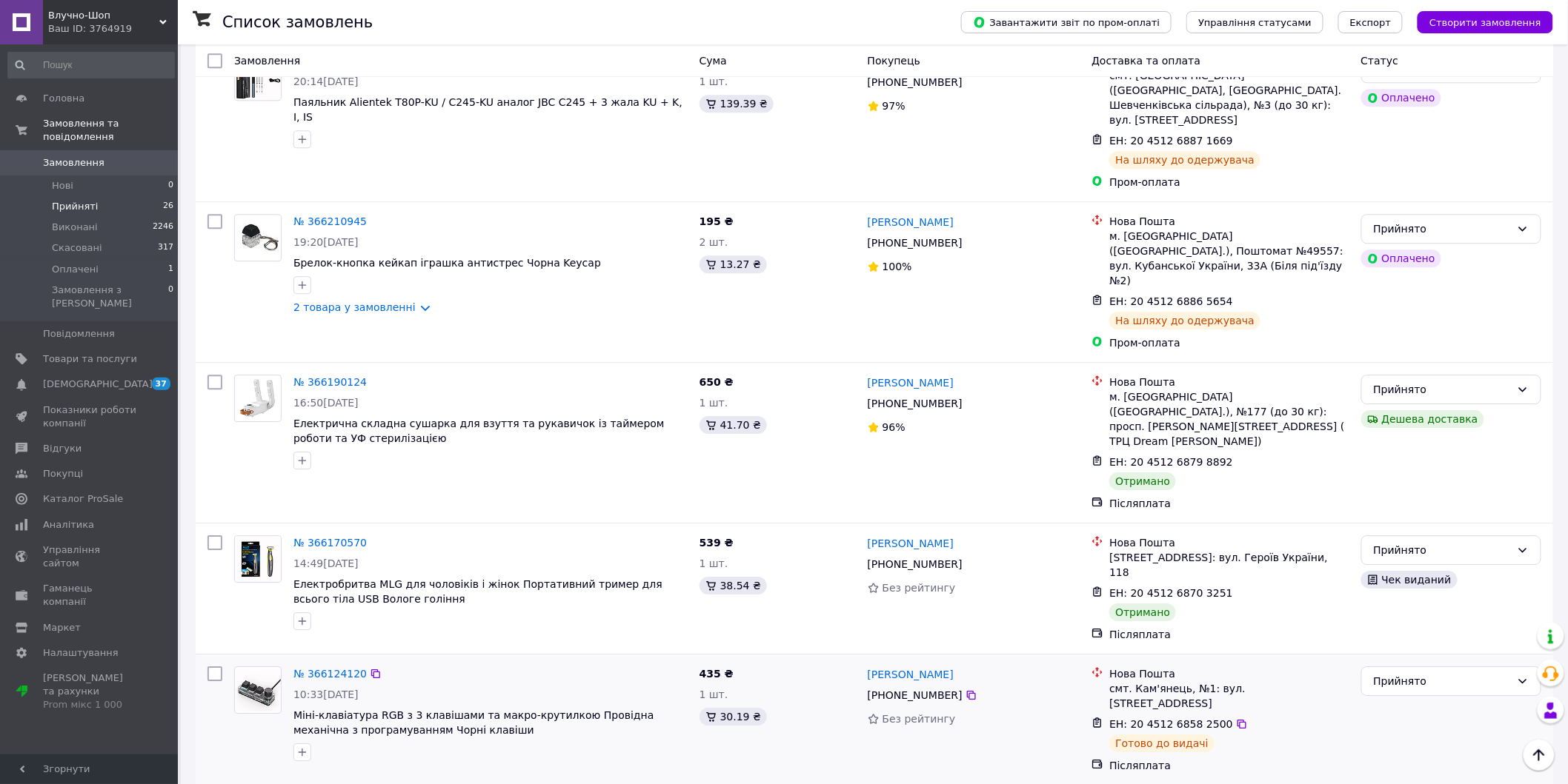
scroll to position [1646, 0]
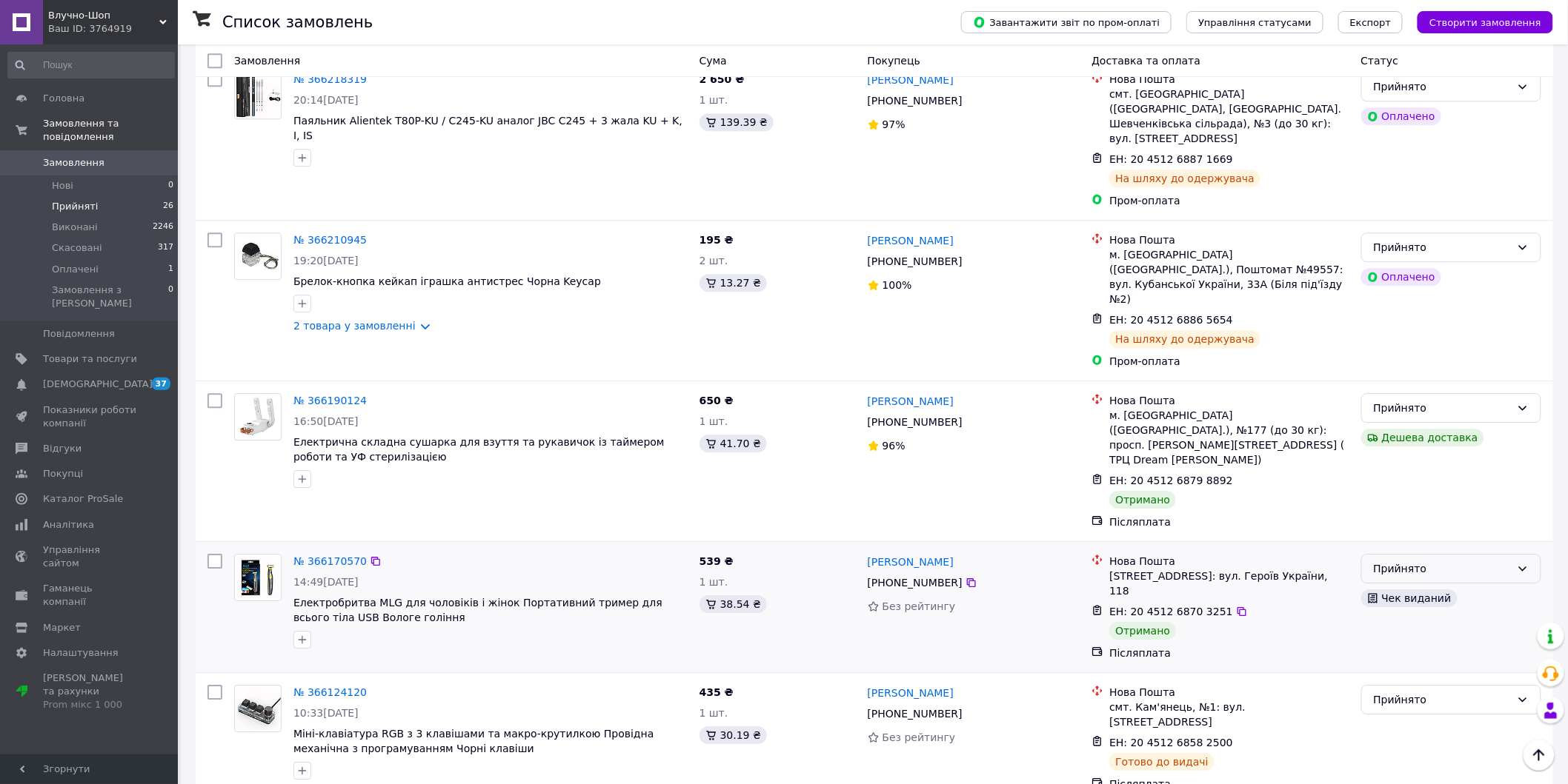
click at [1378, 560] on div "Прийнято" at bounding box center [1442, 568] width 137 height 16
click at [1383, 379] on li "Виконано" at bounding box center [1452, 388] width 179 height 27
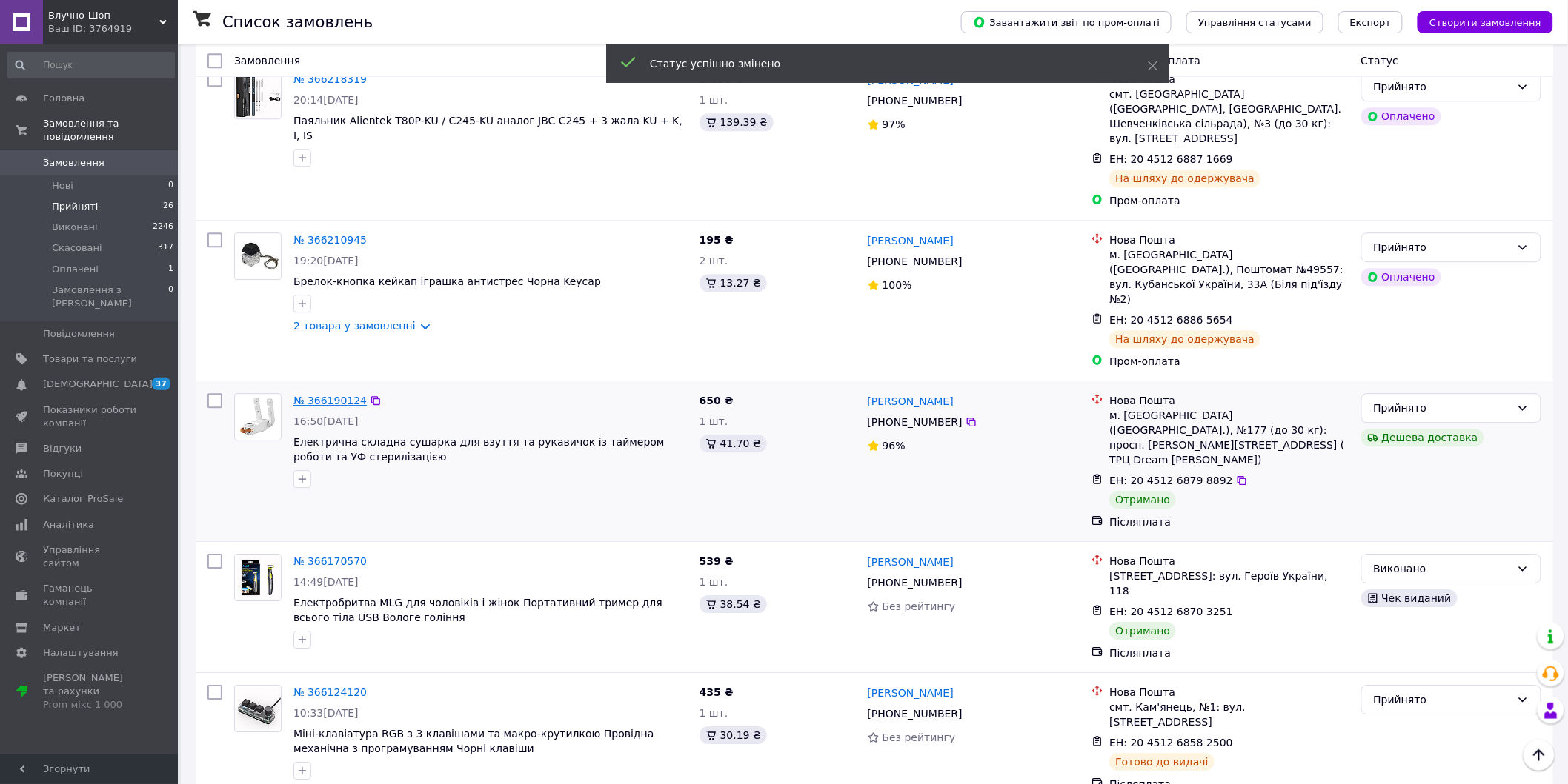
click at [324, 395] on link "№ 366190124" at bounding box center [330, 400] width 73 height 12
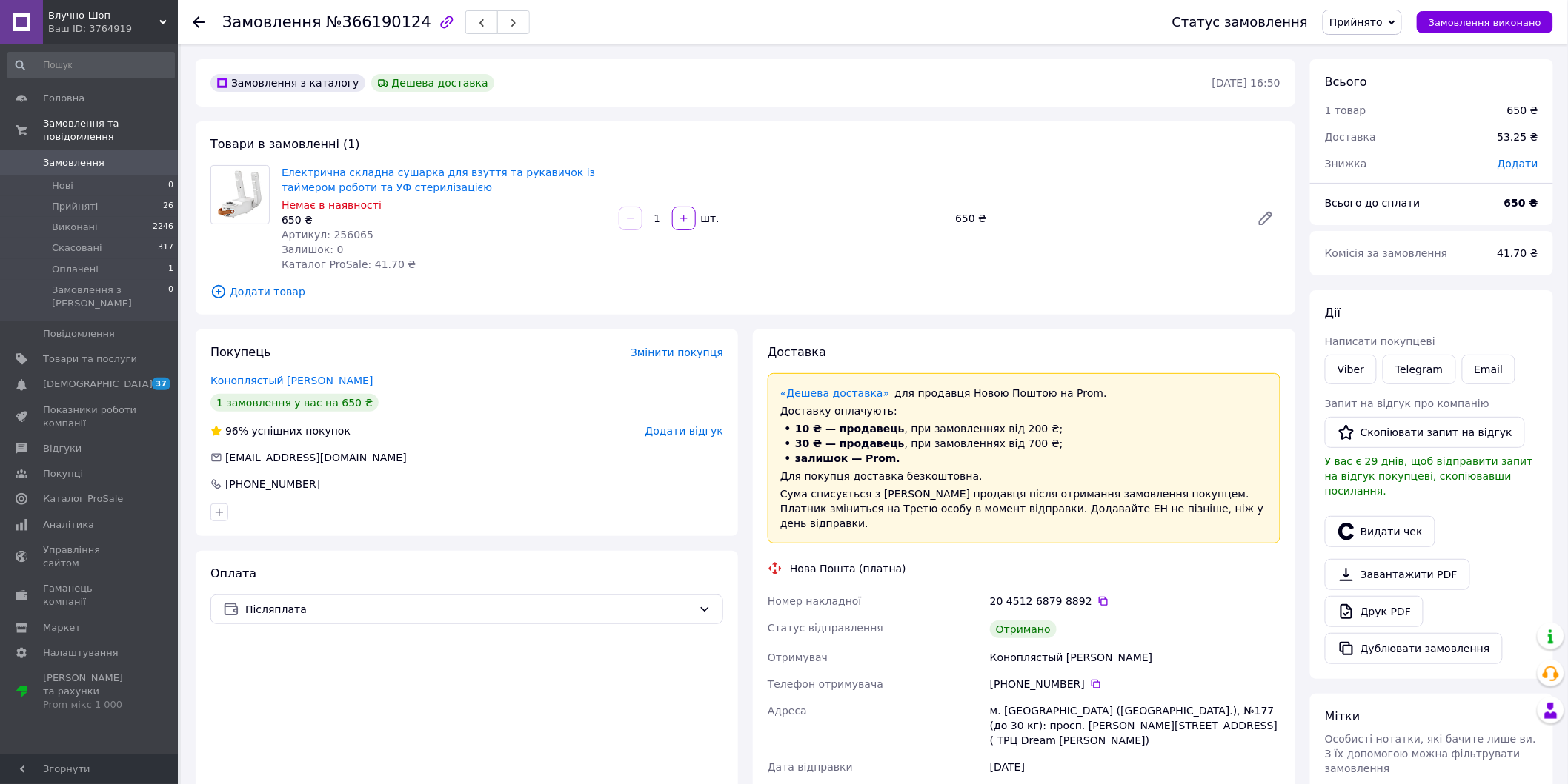
click at [344, 232] on span "Артикул: 256065" at bounding box center [327, 234] width 92 height 12
click at [1383, 524] on button "Видати чек" at bounding box center [1379, 532] width 110 height 31
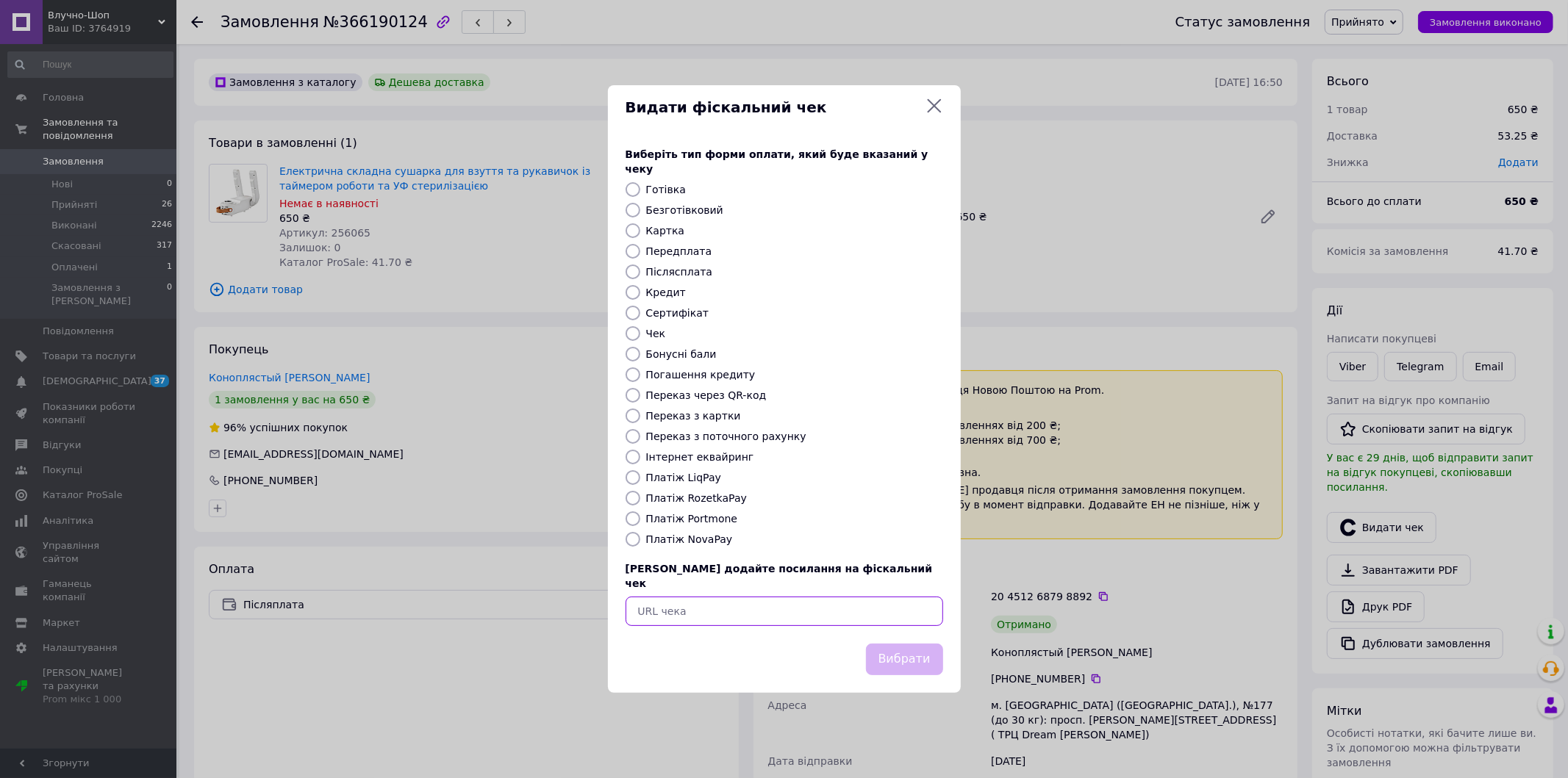
click at [803, 598] on input "text" at bounding box center [784, 611] width 317 height 29
paste input "https://check.checkbox.ua/5acc2758-bdd7-4ef7-96d0-0eaedd529cdd"
type input "https://check.checkbox.ua/5acc2758-bdd7-4ef7-96d0-0eaedd529cdd"
click at [896, 647] on button "Вибрати" at bounding box center [904, 660] width 77 height 32
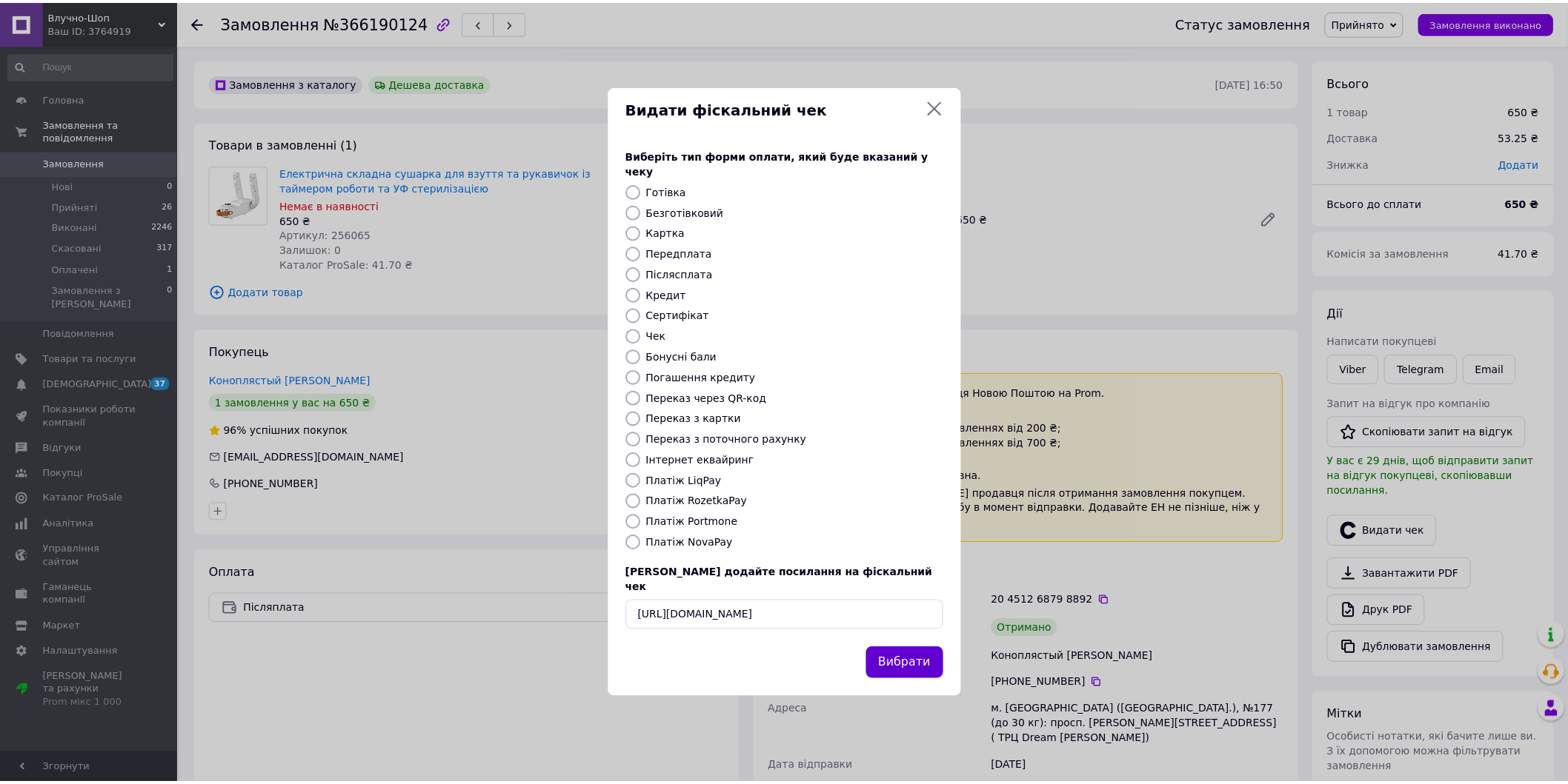
scroll to position [0, 0]
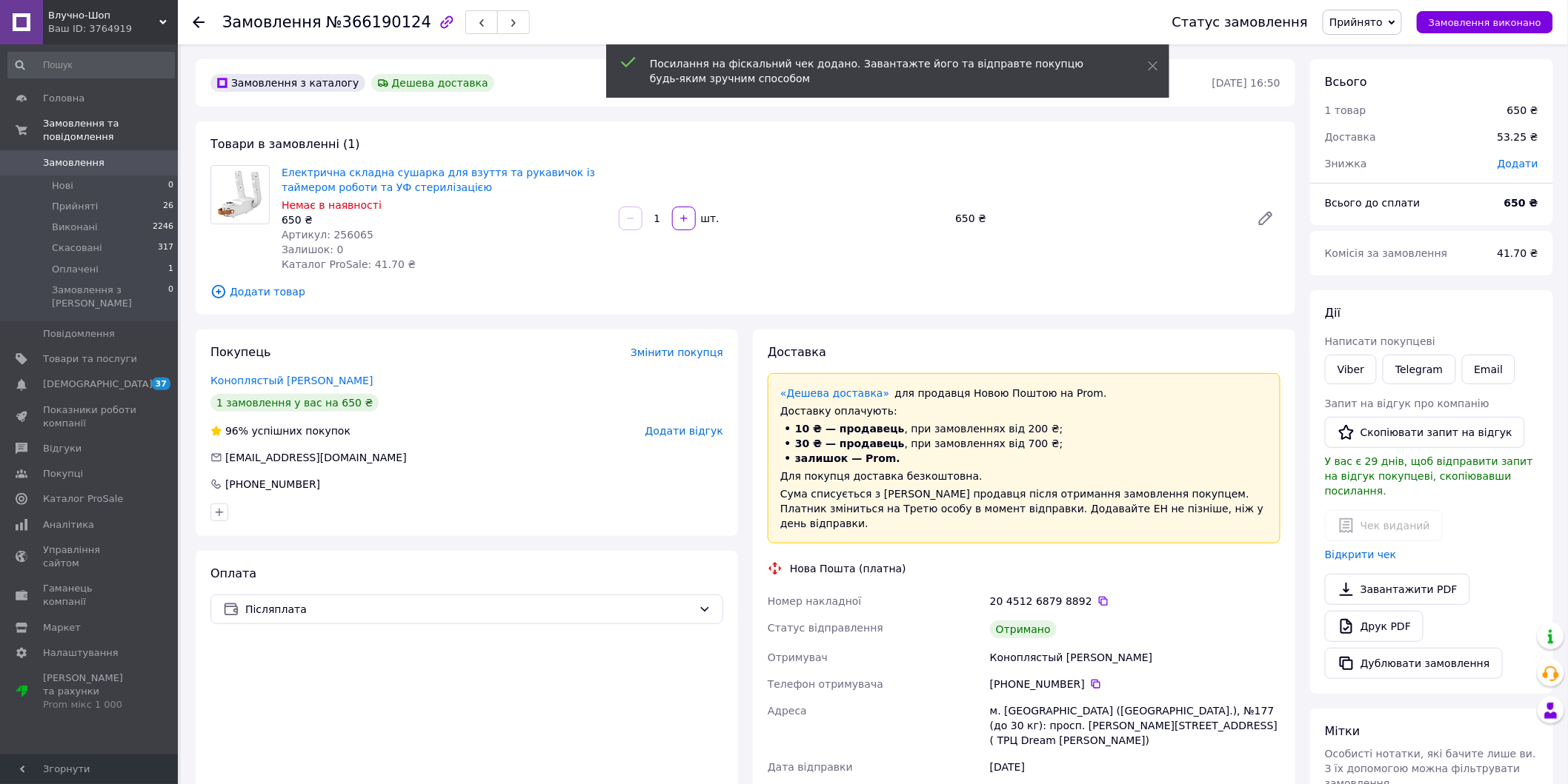
click at [197, 20] on use at bounding box center [198, 21] width 12 height 12
click at [197, 20] on div "Замовлення №366190124 Статус замовлення Прийнято Виконано Скасовано Оплачено За…" at bounding box center [784, 691] width 1568 height 1382
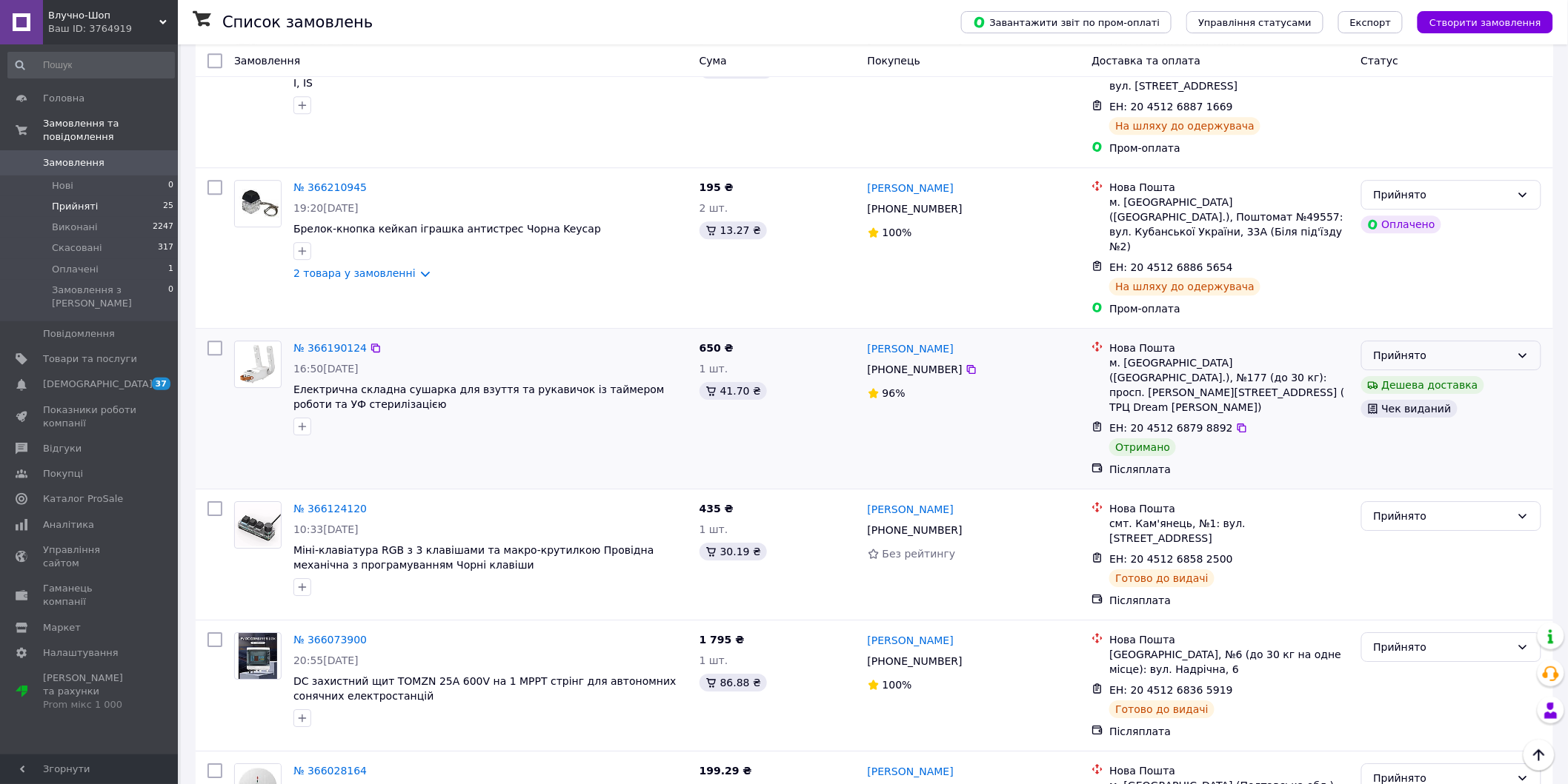
scroll to position [1700, 0]
click at [1487, 345] on div "Прийнято" at bounding box center [1442, 354] width 137 height 16
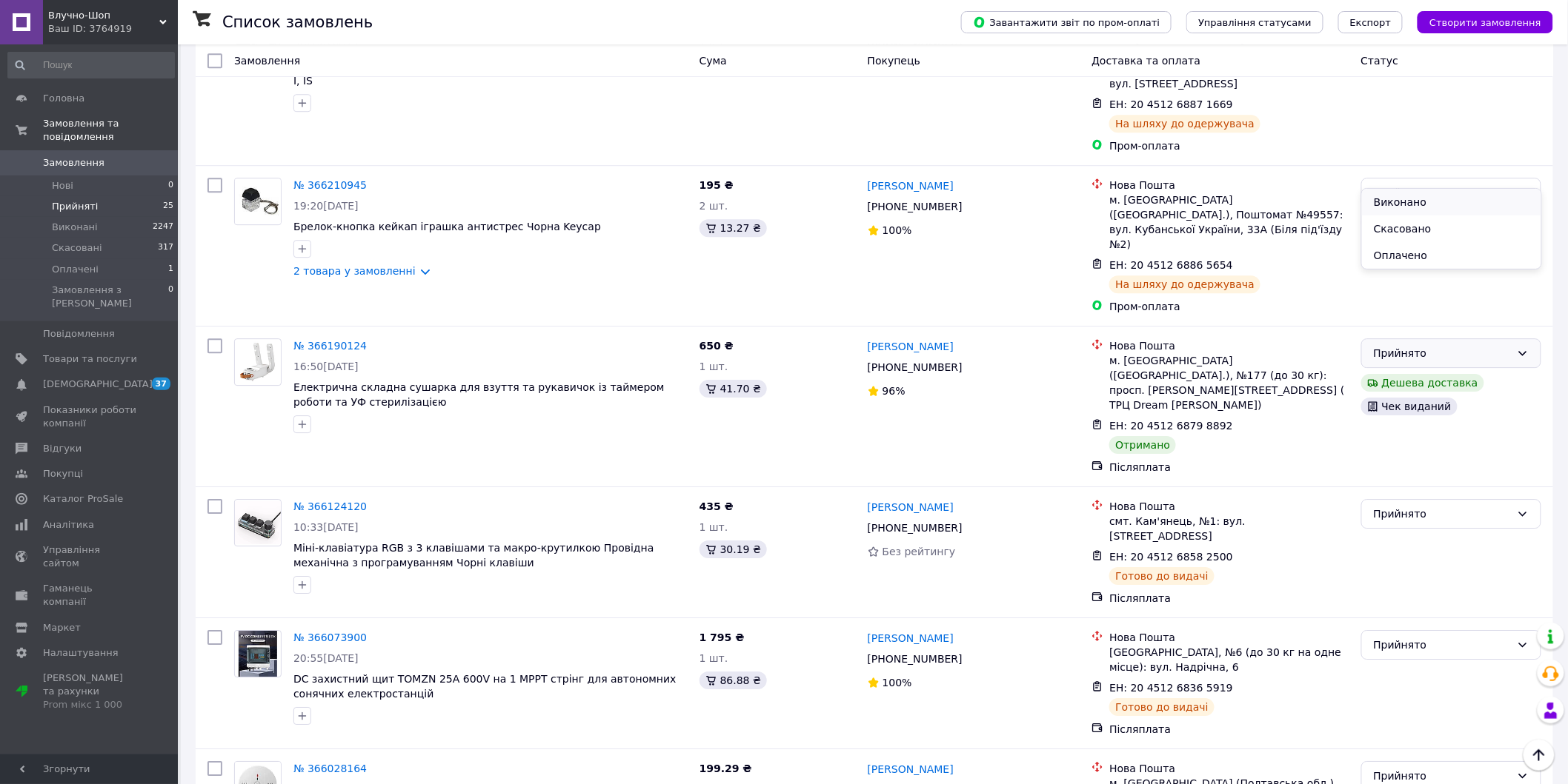
click at [1468, 196] on li "Виконано" at bounding box center [1452, 202] width 179 height 27
click at [1468, 374] on div "Дешева доставка" at bounding box center [1422, 383] width 123 height 18
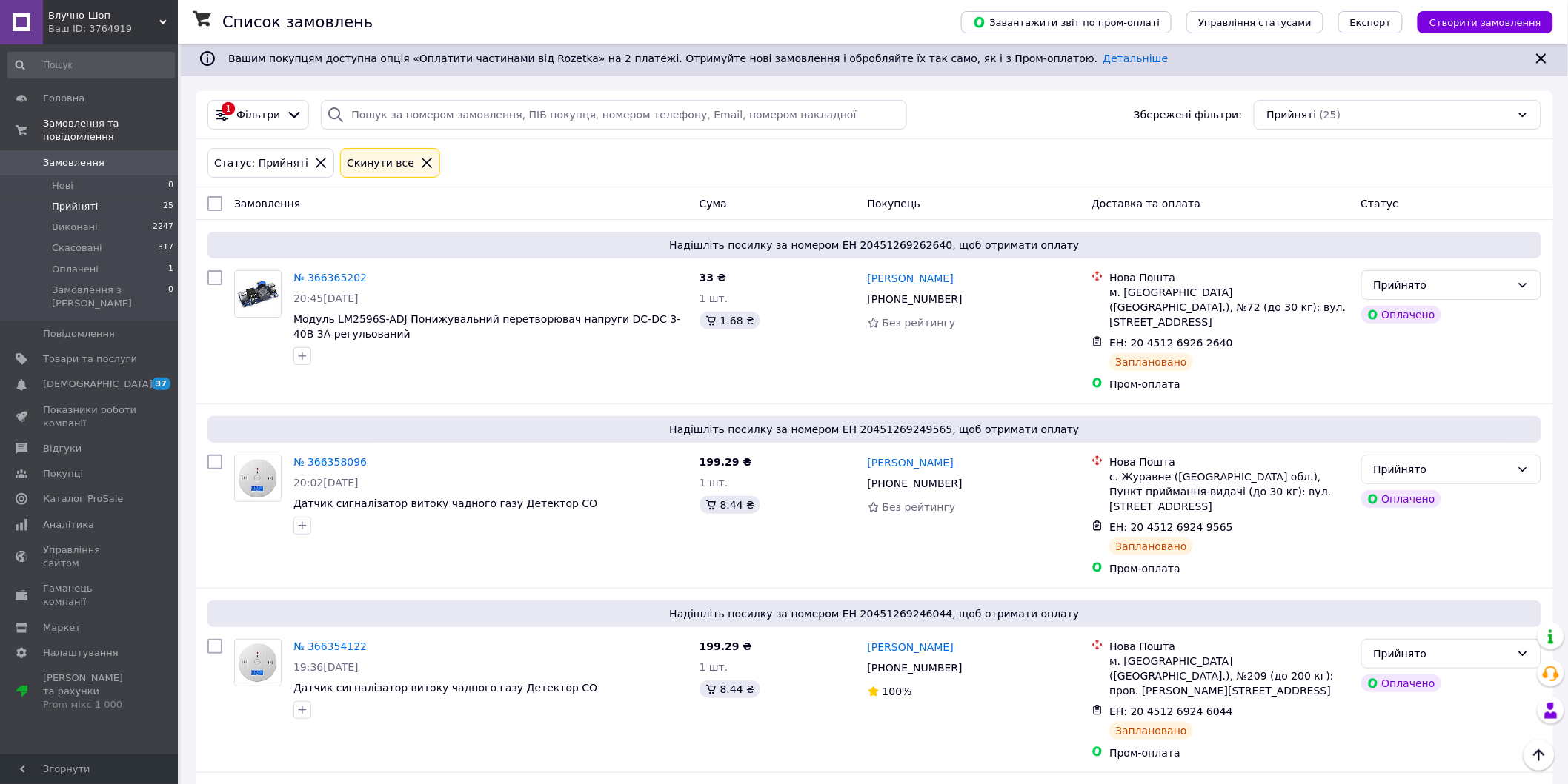
scroll to position [0, 0]
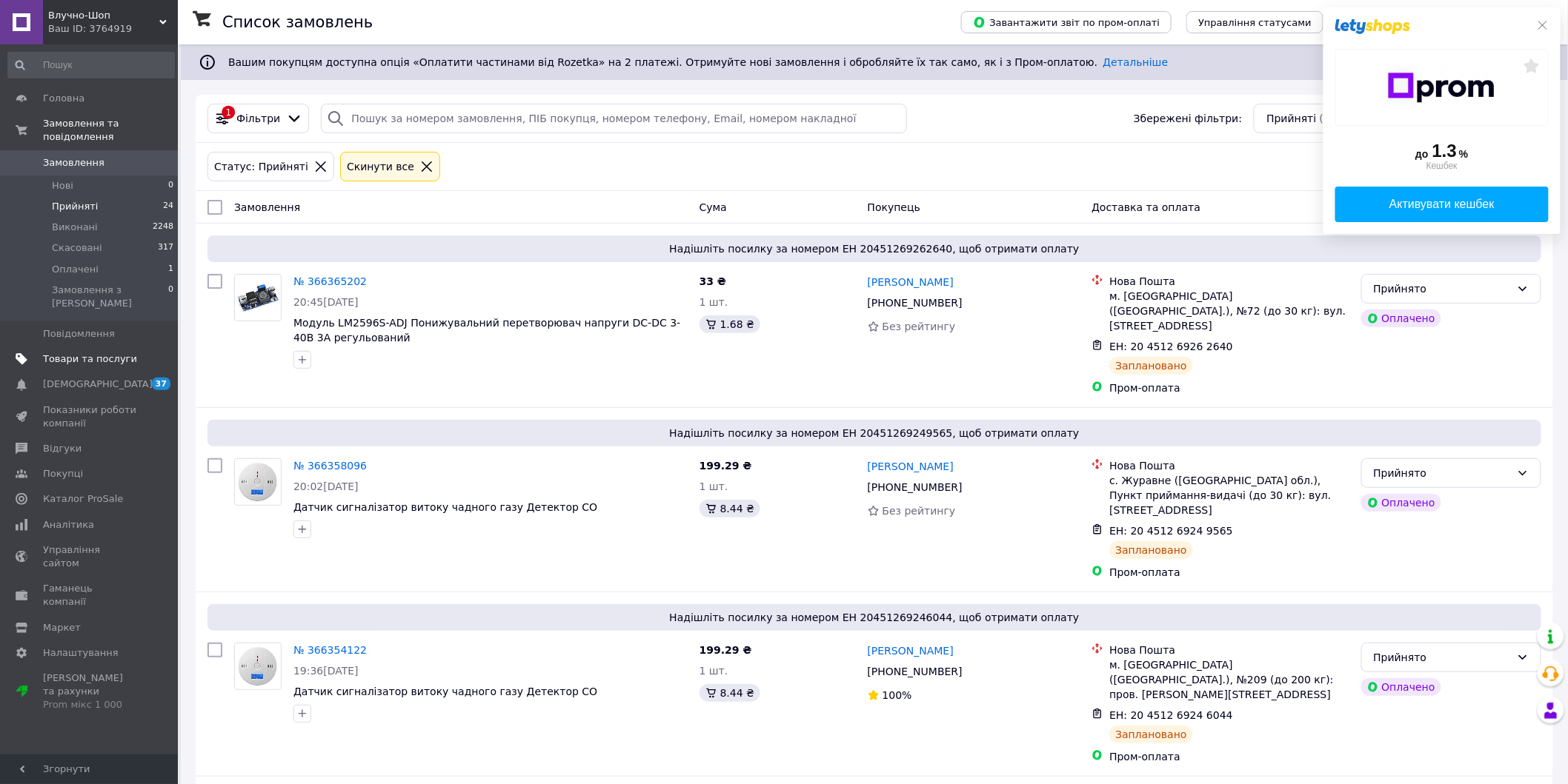
click at [100, 353] on span "Товари та послуги" at bounding box center [90, 359] width 94 height 13
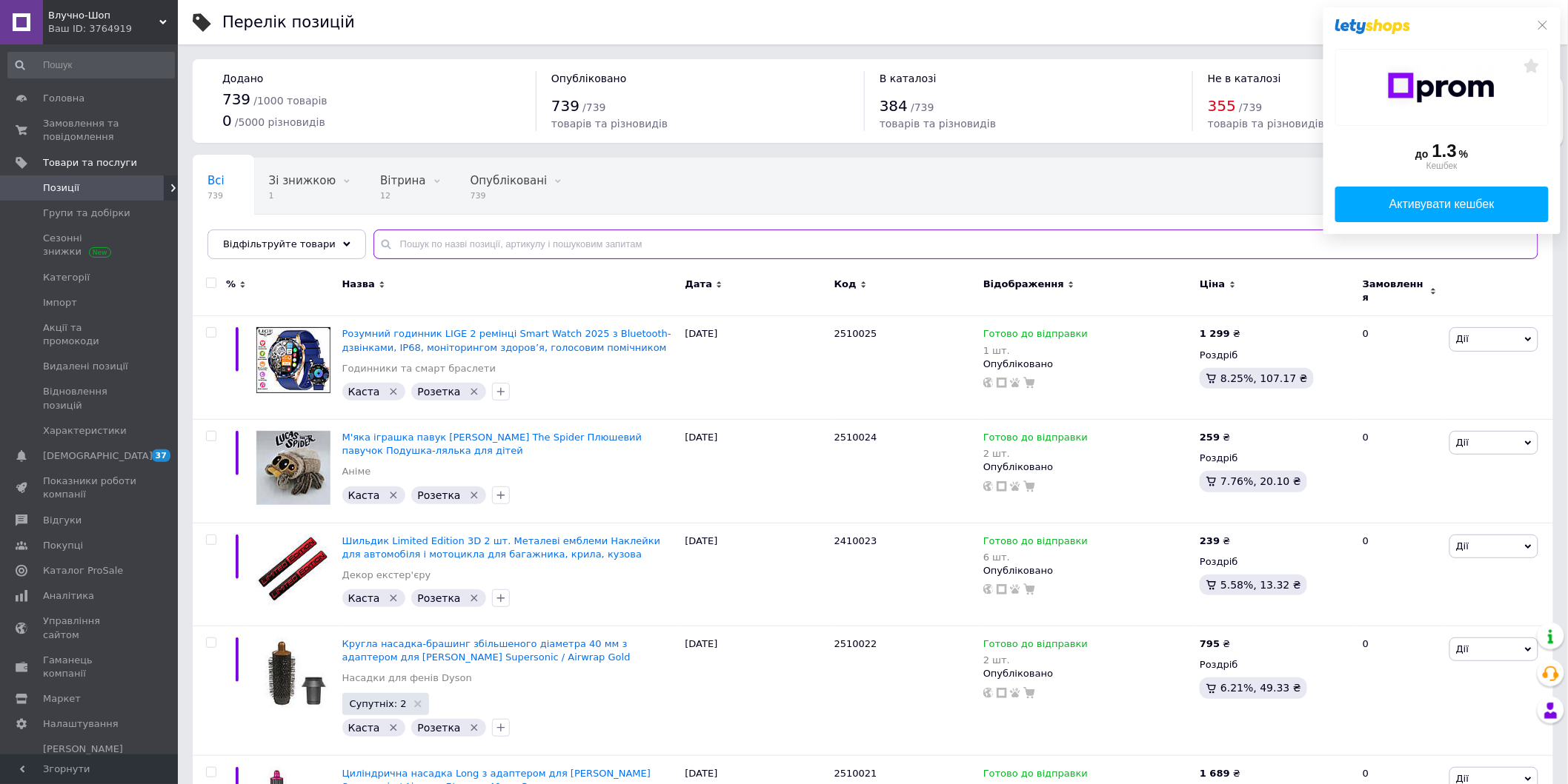
click at [507, 239] on input "text" at bounding box center [955, 244] width 1165 height 30
paste input "258016"
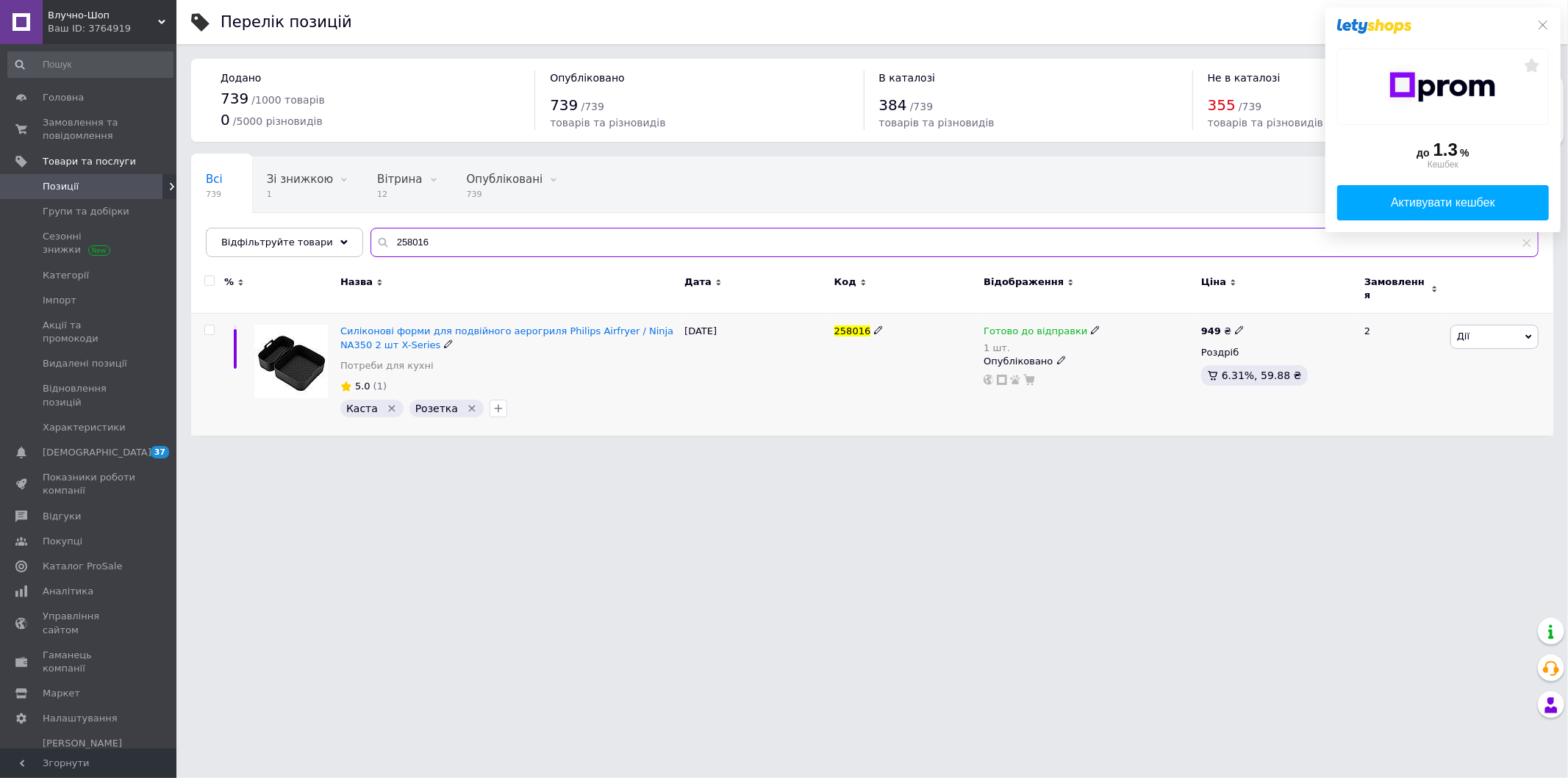
type input "258016"
click at [1091, 326] on use at bounding box center [1094, 329] width 8 height 8
click at [1148, 375] on li "Немає в наявності" at bounding box center [1171, 385] width 139 height 20
click at [1148, 364] on input "1" at bounding box center [1157, 377] width 112 height 29
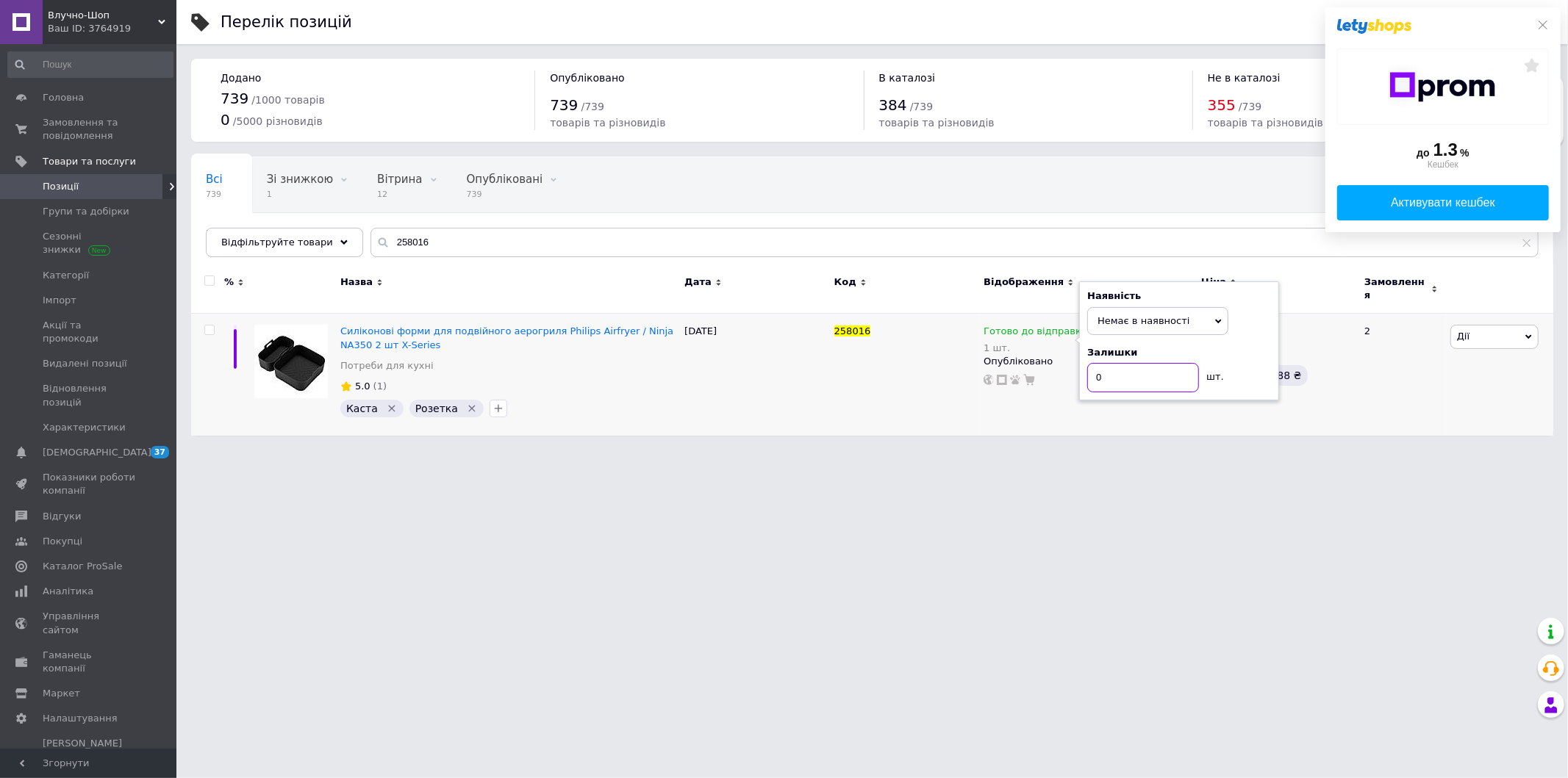
type input "0"
click at [879, 450] on html "Влучно-Шоп Ваш ID: 3764919 Сайт Влучно-Шоп Кабінет покупця Перевірити стан сист…" at bounding box center [784, 225] width 1568 height 450
click at [445, 247] on input "258016" at bounding box center [954, 242] width 1168 height 29
paste input "257042"
click at [445, 247] on input "258016257042" at bounding box center [954, 242] width 1168 height 29
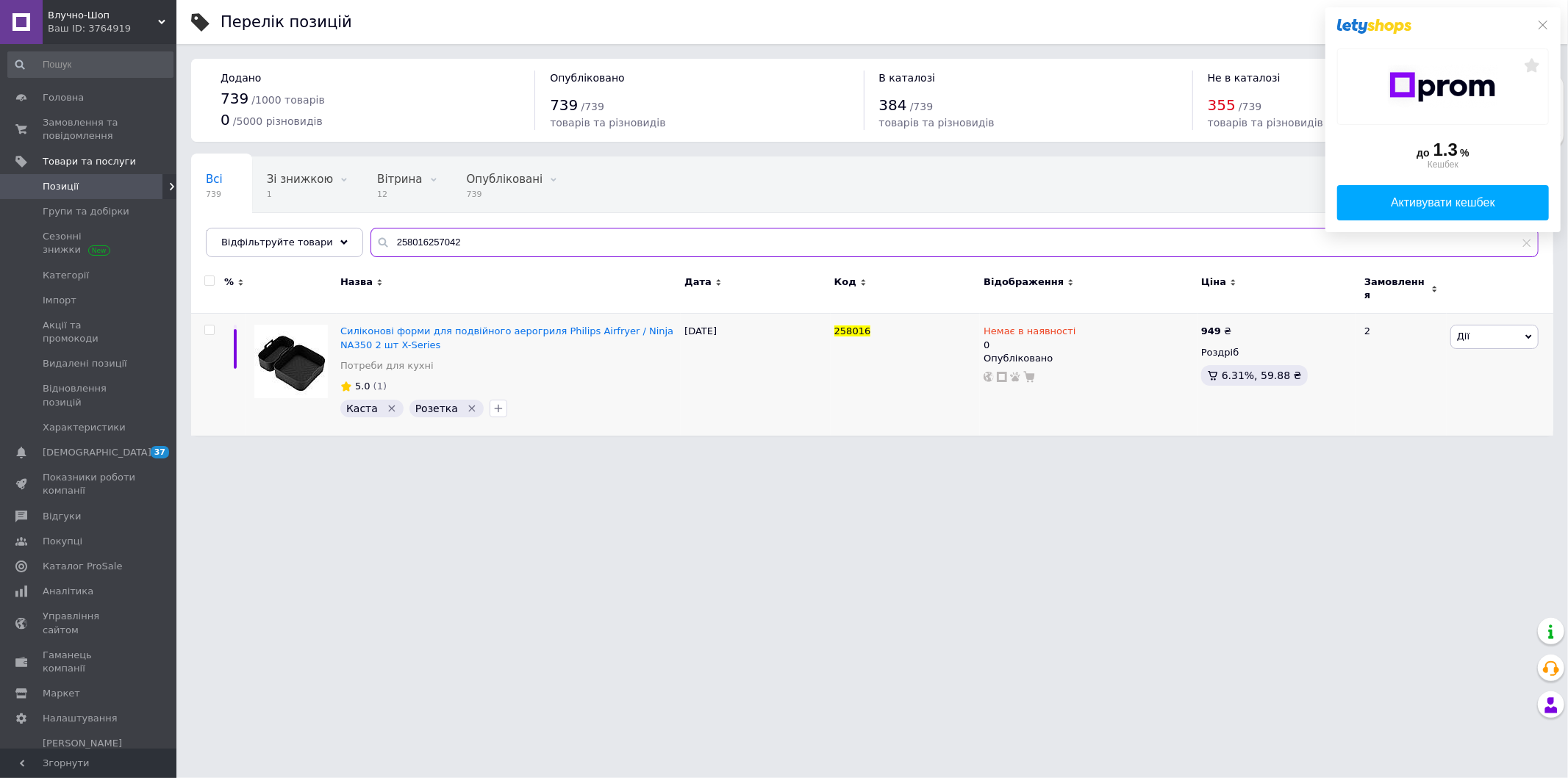
click at [445, 247] on div "Всі 739 Зі знижкою 1 Видалити Редагувати Вітрина 12 Видалити Редагувати Опублік…" at bounding box center [872, 296] width 1362 height 279
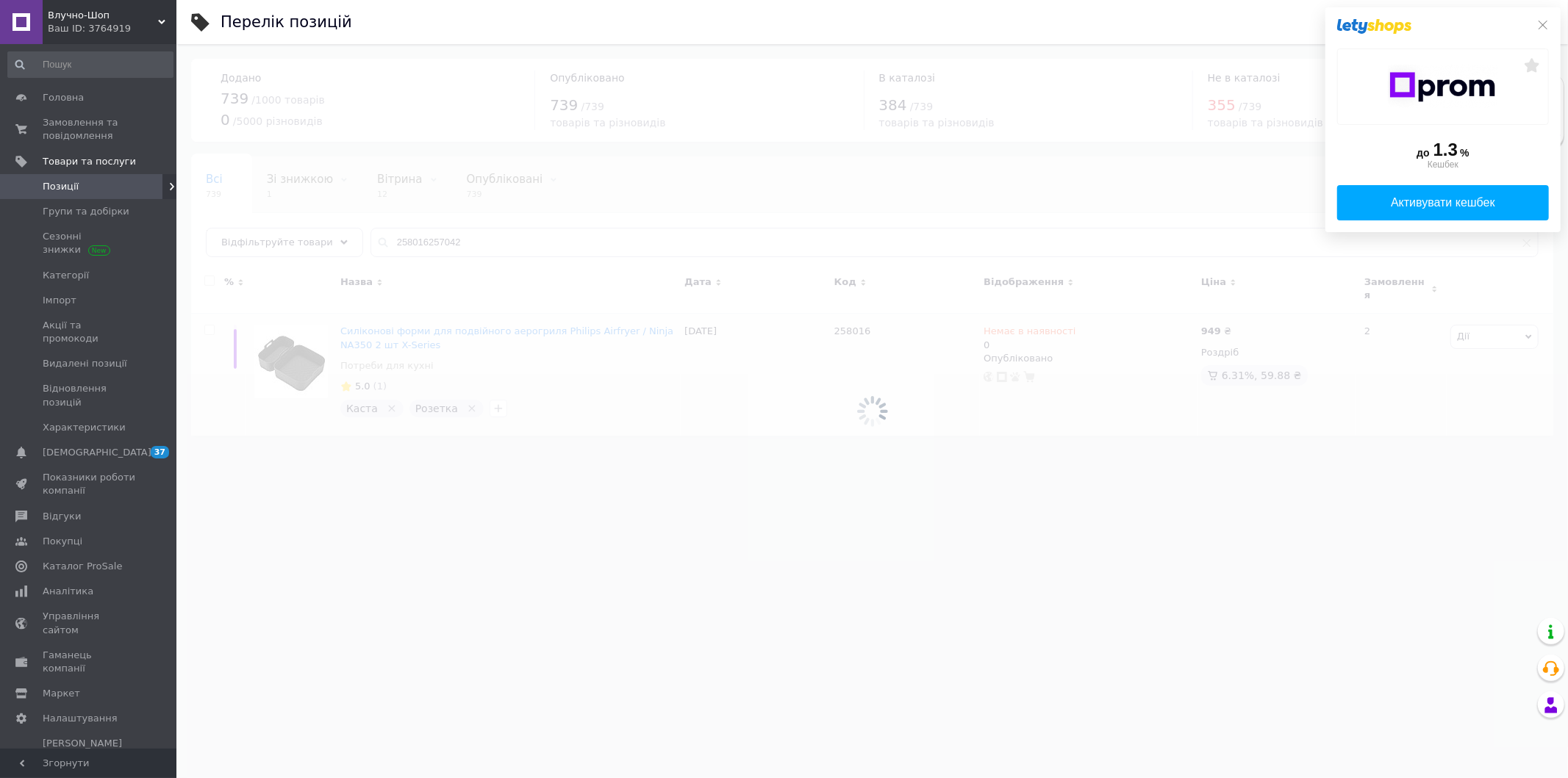
click at [445, 247] on div at bounding box center [872, 411] width 1391 height 734
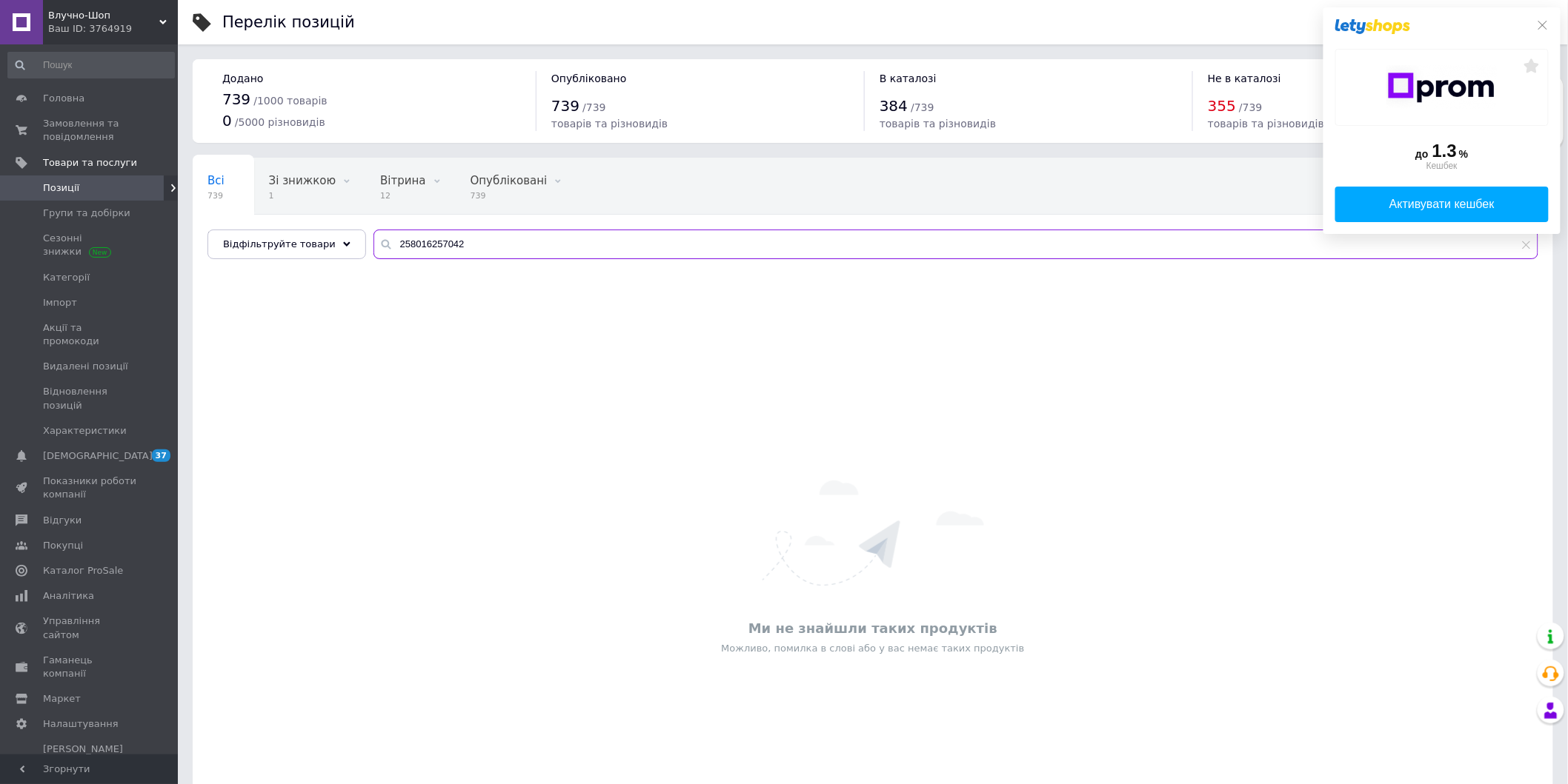
click at [444, 241] on input "258016257042" at bounding box center [955, 244] width 1165 height 30
paste input "text"
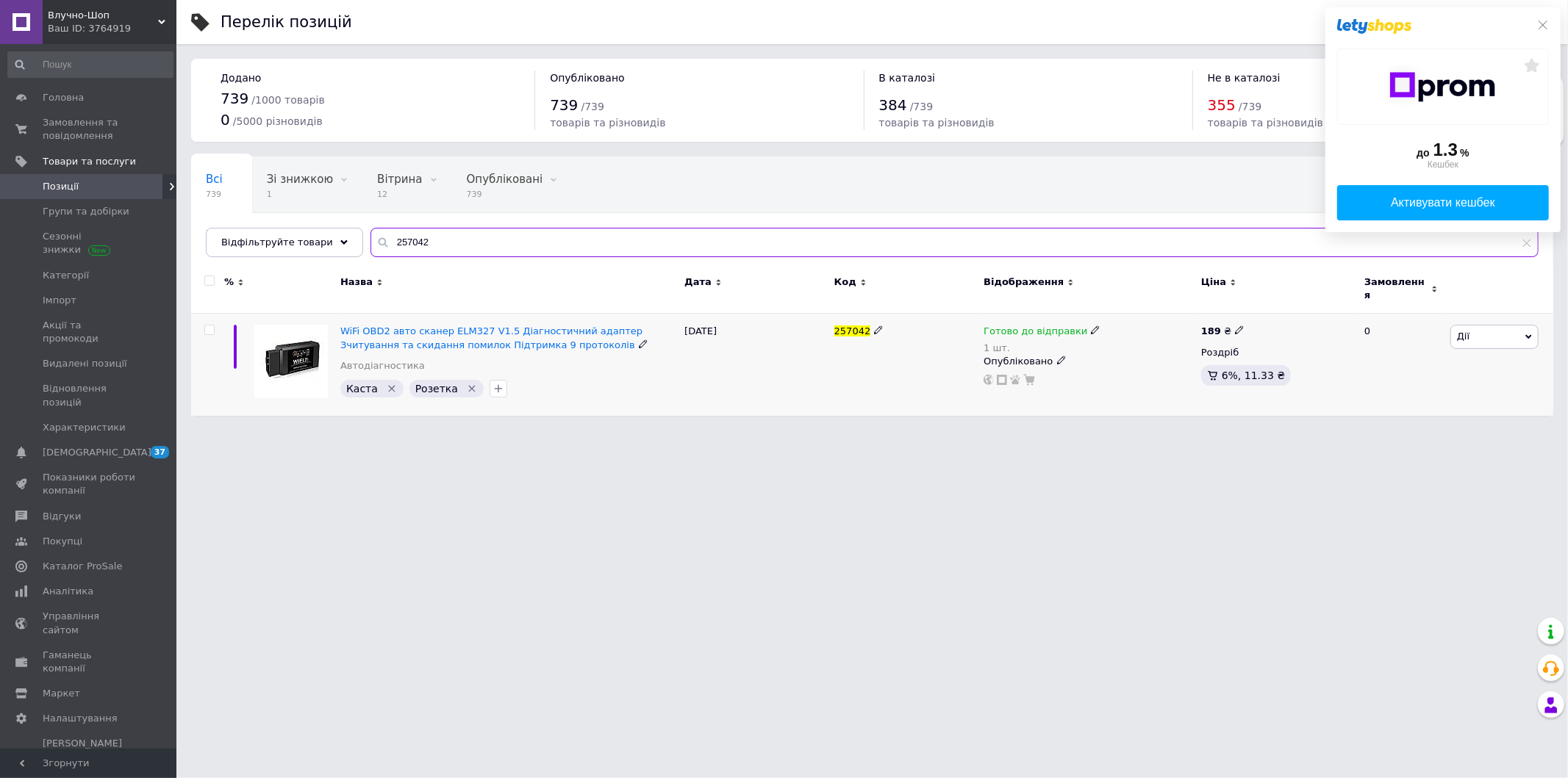
type input "257042"
click at [1091, 326] on icon at bounding box center [1095, 330] width 9 height 9
click at [1089, 325] on div "Готово до відправки 1 шт. Наявність [PERSON_NAME] до відправки В наявності Нема…" at bounding box center [1088, 339] width 211 height 29
click at [1182, 314] on div "Готово до відправки 1 шт. Наявність [PERSON_NAME] до відправки В наявності Нема…" at bounding box center [1088, 364] width 218 height 102
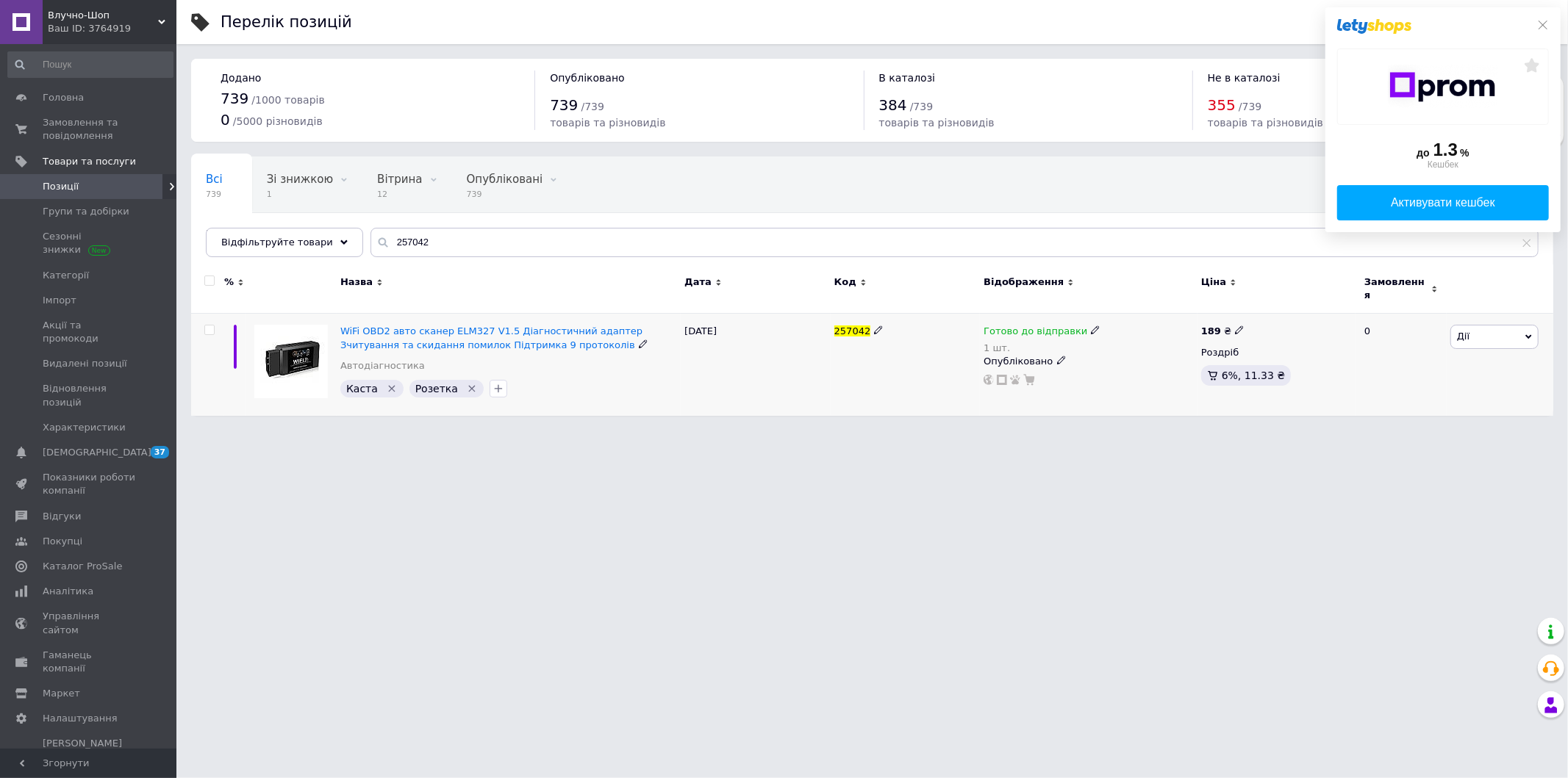
click at [1077, 325] on div "Готово до відправки" at bounding box center [1042, 331] width 117 height 13
click at [1162, 375] on li "Немає в наявності" at bounding box center [1171, 385] width 139 height 20
click at [1157, 373] on input "1" at bounding box center [1157, 377] width 112 height 29
click at [1156, 373] on input "1" at bounding box center [1157, 377] width 112 height 29
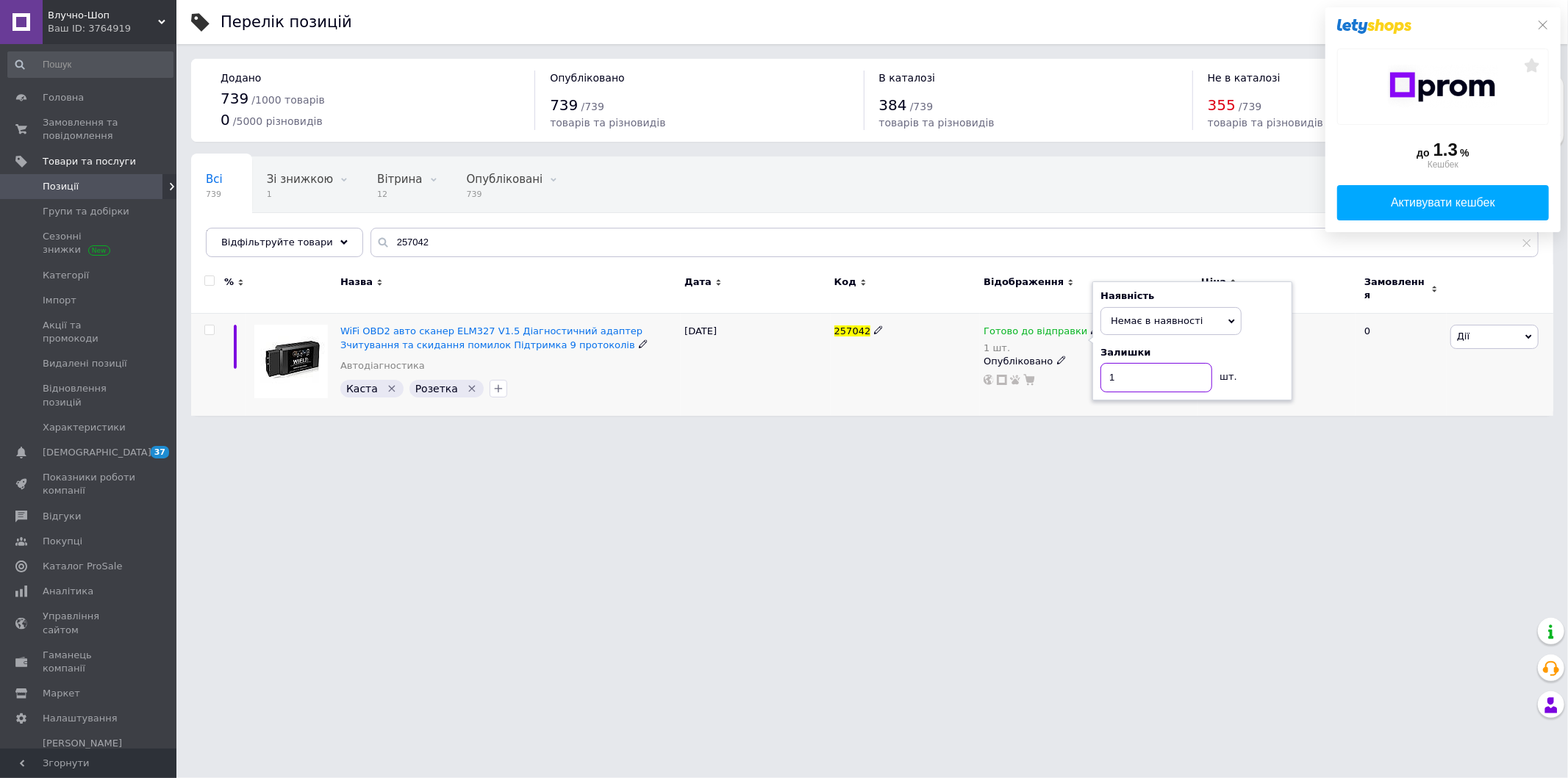
click at [1151, 373] on input "1" at bounding box center [1157, 377] width 112 height 29
drag, startPoint x: 1131, startPoint y: 372, endPoint x: 1103, endPoint y: 365, distance: 28.9
click at [1103, 365] on input "1" at bounding box center [1157, 377] width 112 height 29
type input "0"
click at [1088, 431] on html "Влучно-Шоп Ваш ID: 3764919 Сайт Влучно-Шоп Кабінет покупця Перевірити стан сист…" at bounding box center [784, 215] width 1568 height 431
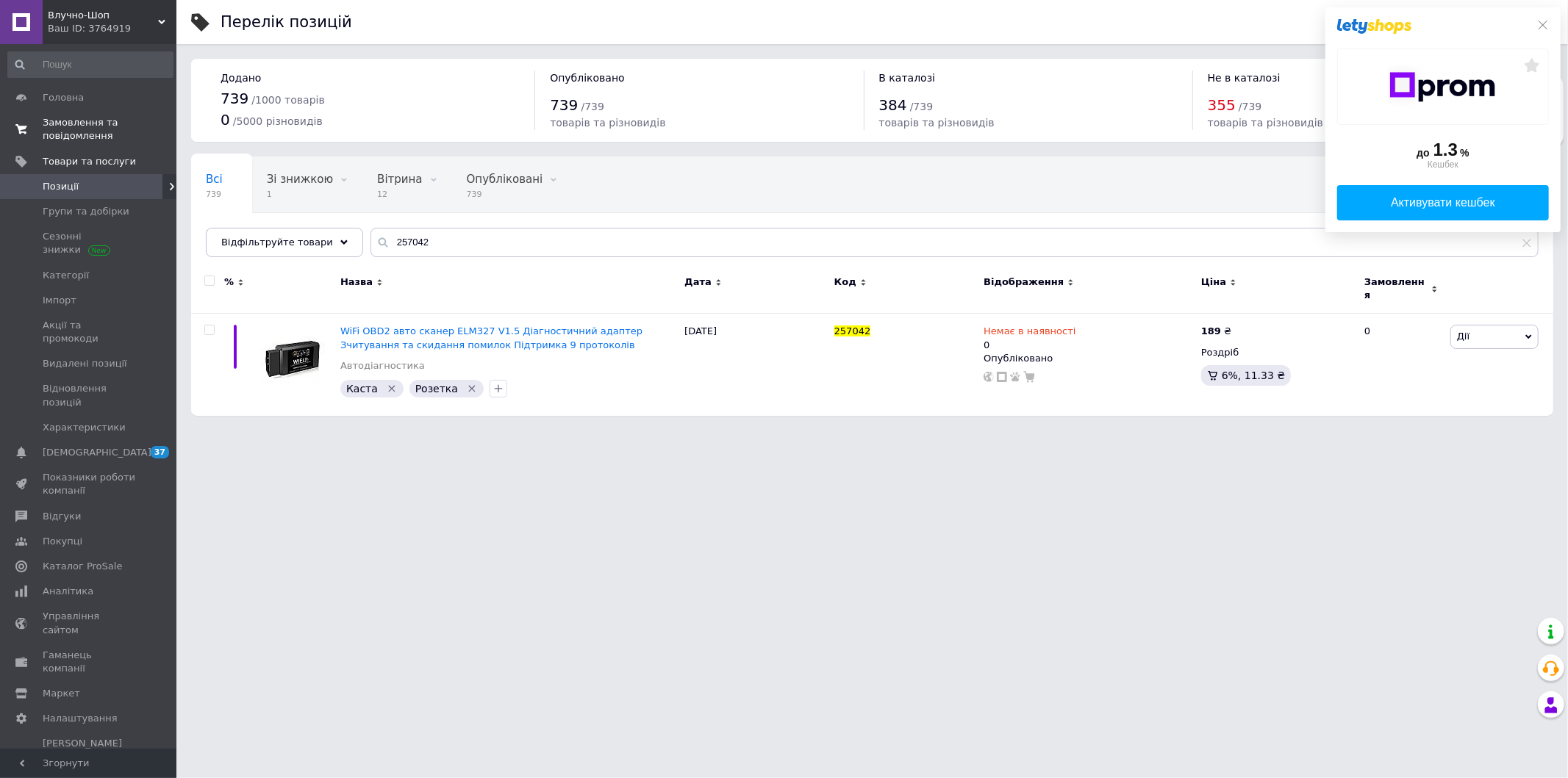
click at [81, 127] on span "Замовлення та повідомлення" at bounding box center [89, 130] width 93 height 27
